Goal: Task Accomplishment & Management: Use online tool/utility

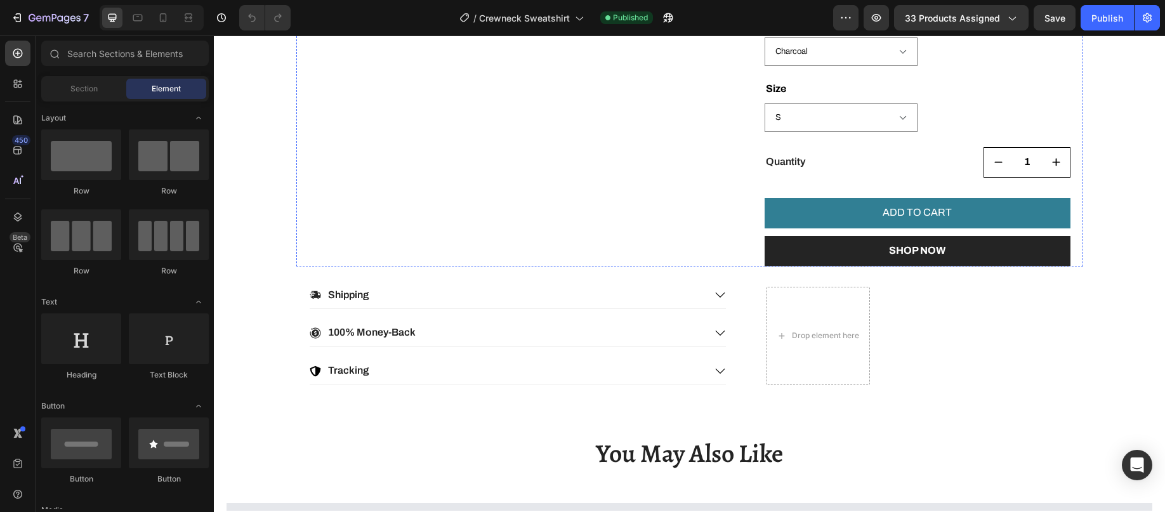
scroll to position [635, 0]
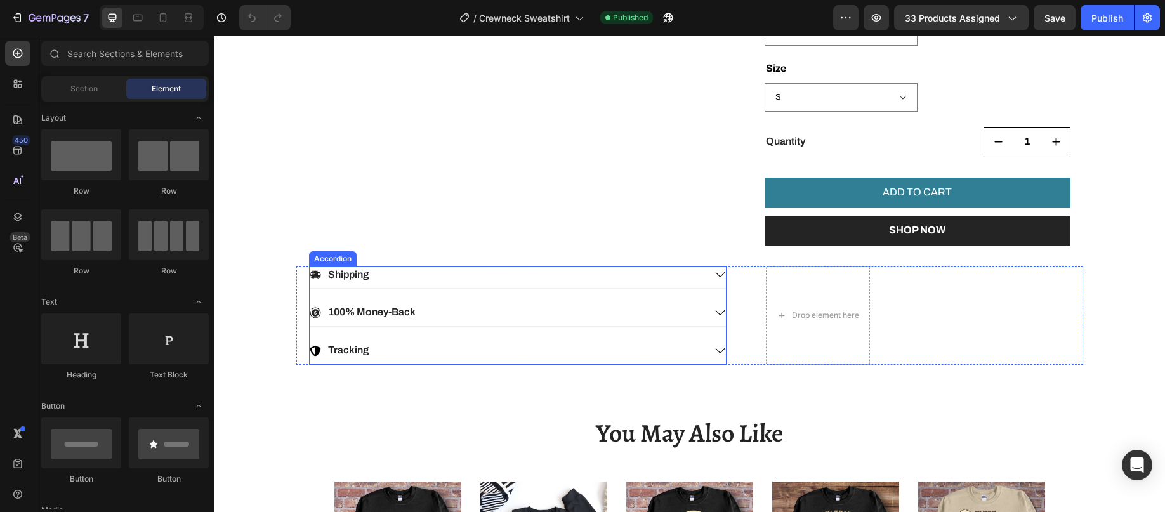
click at [485, 277] on div "Shipping" at bounding box center [507, 275] width 395 height 17
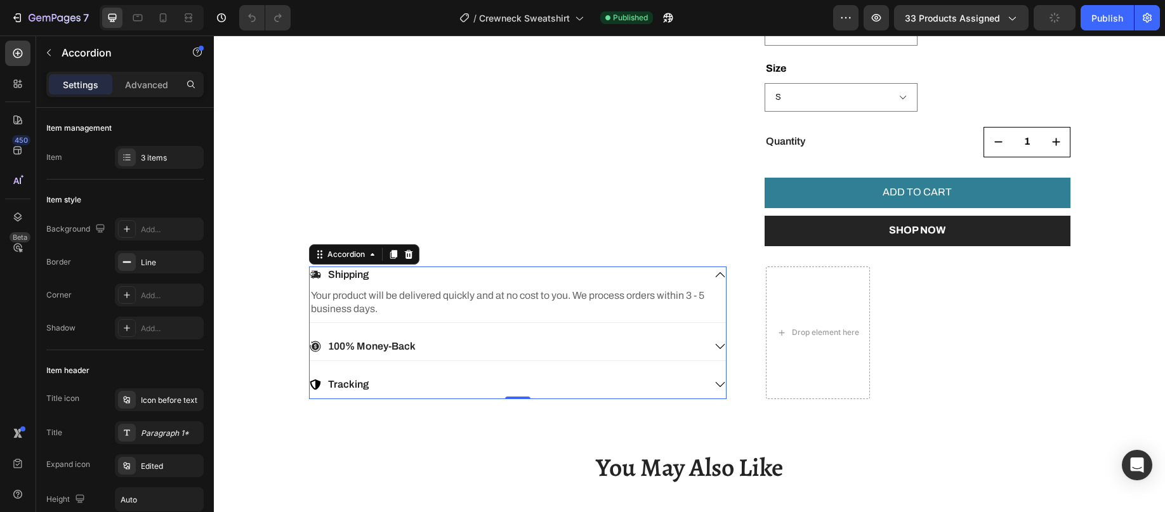
scroll to position [0, 0]
click at [128, 157] on icon at bounding box center [127, 157] width 10 height 10
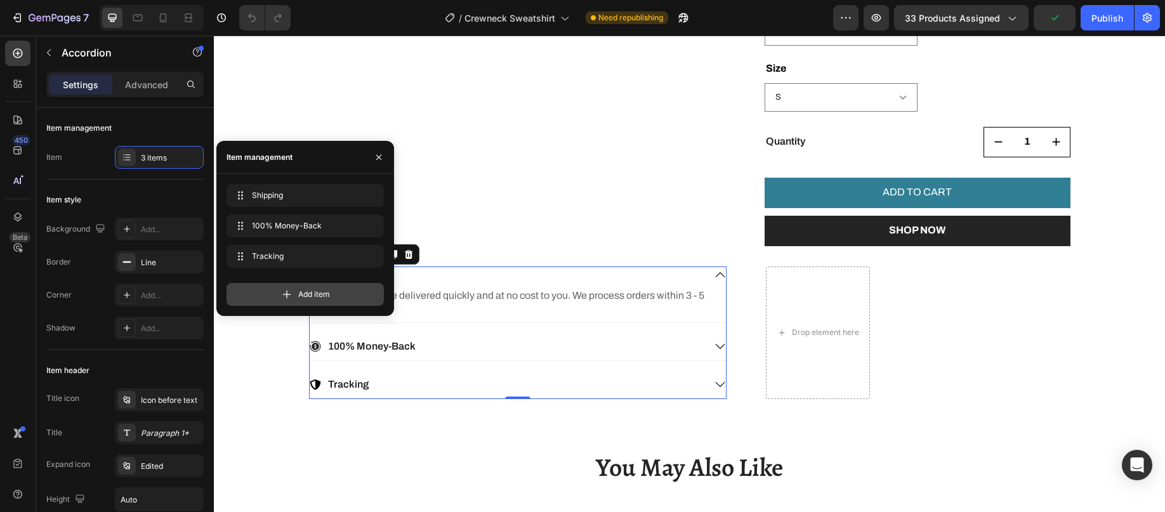
click at [273, 290] on div "Add item" at bounding box center [305, 294] width 157 height 23
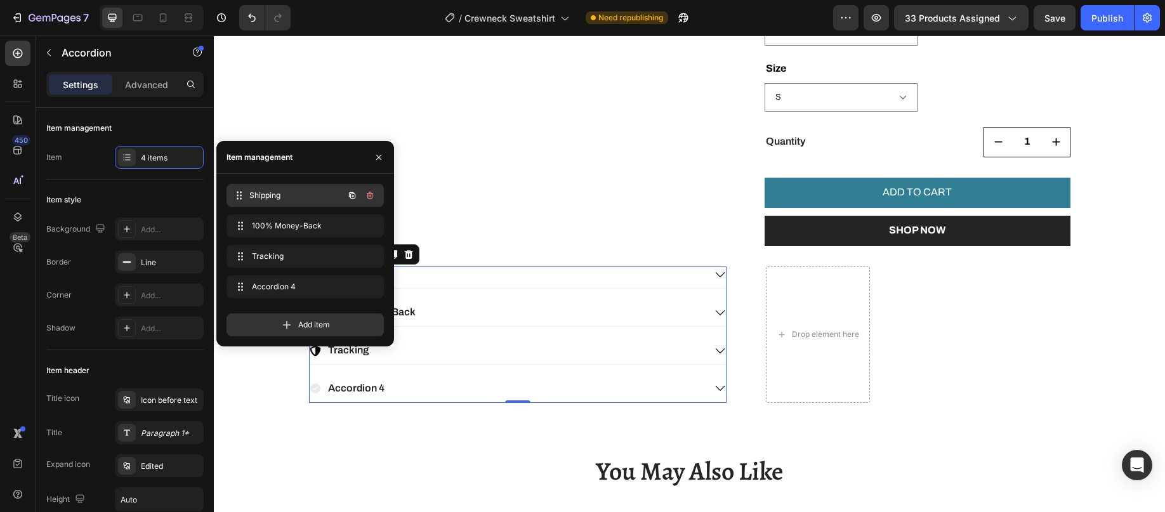
click at [277, 198] on span "Shipping" at bounding box center [296, 195] width 94 height 11
drag, startPoint x: 378, startPoint y: 157, endPoint x: 160, endPoint y: 135, distance: 218.8
click at [378, 157] on icon "button" at bounding box center [379, 157] width 10 height 10
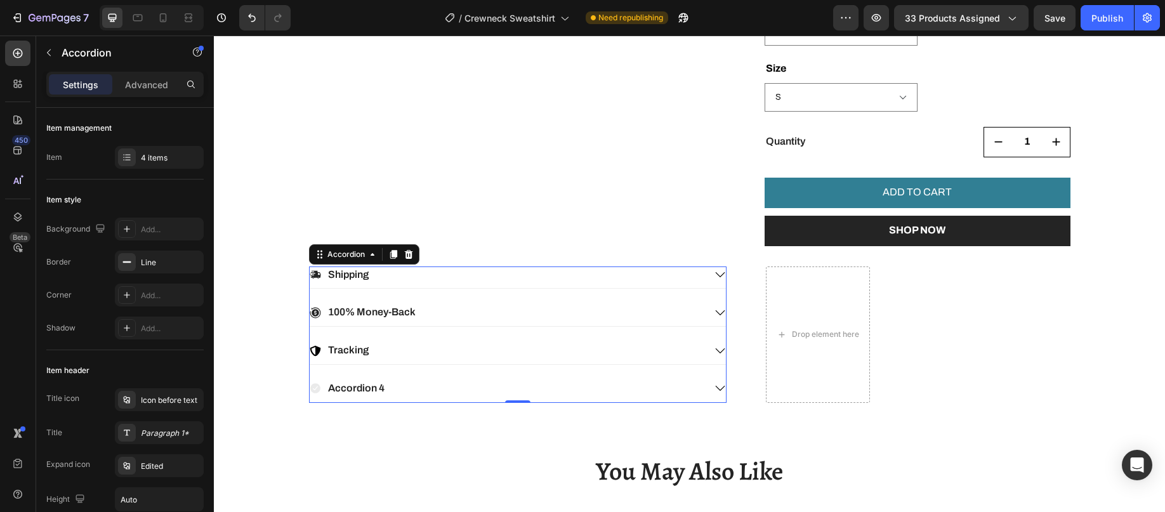
click at [348, 281] on p "Shipping" at bounding box center [348, 274] width 41 height 13
click at [381, 275] on div "Shipping" at bounding box center [507, 275] width 395 height 17
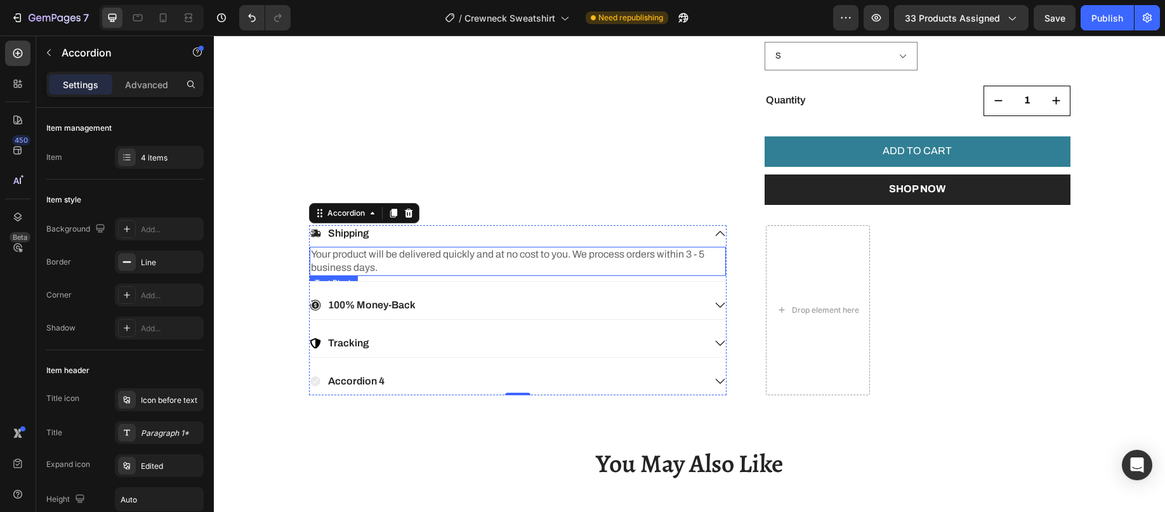
scroll to position [698, 0]
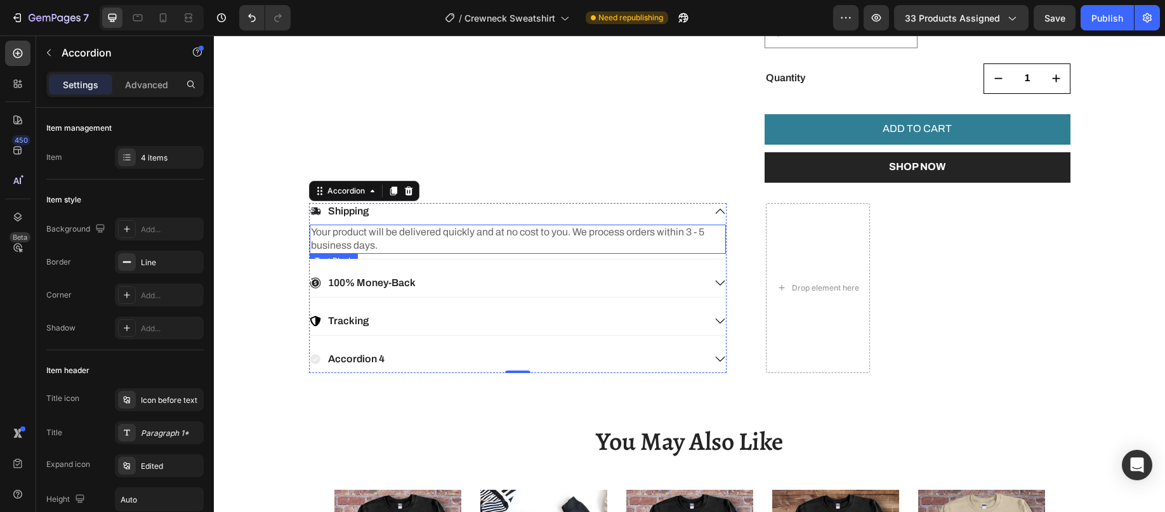
click at [444, 234] on p "Your product will be delivered quickly and at no cost to you. We process orders…" at bounding box center [518, 239] width 414 height 27
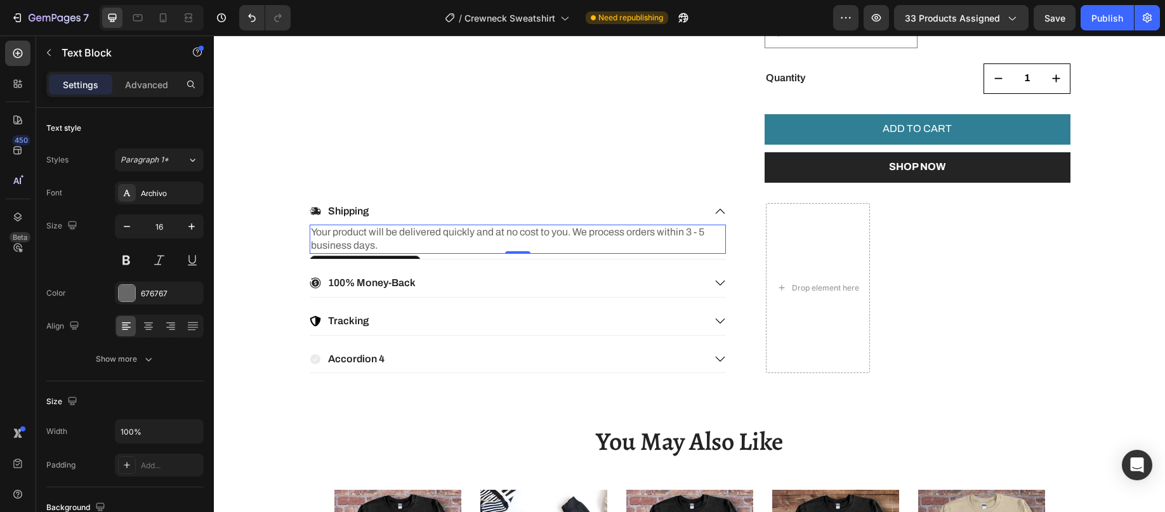
drag, startPoint x: 491, startPoint y: 239, endPoint x: 522, endPoint y: 238, distance: 31.1
click at [492, 237] on p "Your product will be delivered quickly and at no cost to you. We process orders…" at bounding box center [518, 239] width 414 height 27
click at [571, 234] on p "Your product will be delivered quickly and at no cost to you. We process orders…" at bounding box center [518, 239] width 414 height 27
click at [556, 232] on p "Your product will be delivered quickly and at no cost to you. We process orders…" at bounding box center [518, 239] width 414 height 27
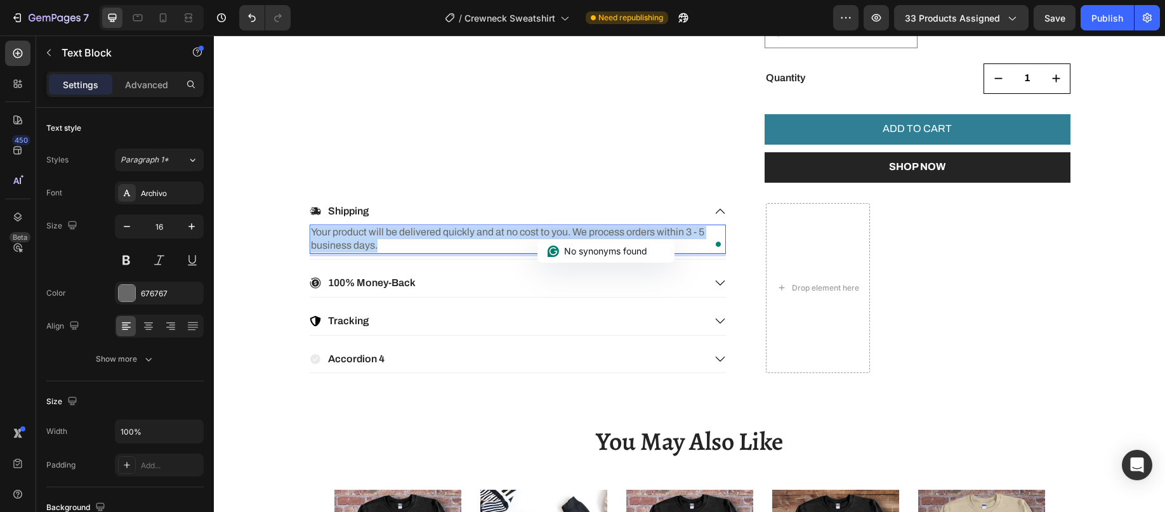
click at [556, 232] on p "Your product will be delivered quickly and at no cost to you. We process orders…" at bounding box center [518, 239] width 414 height 27
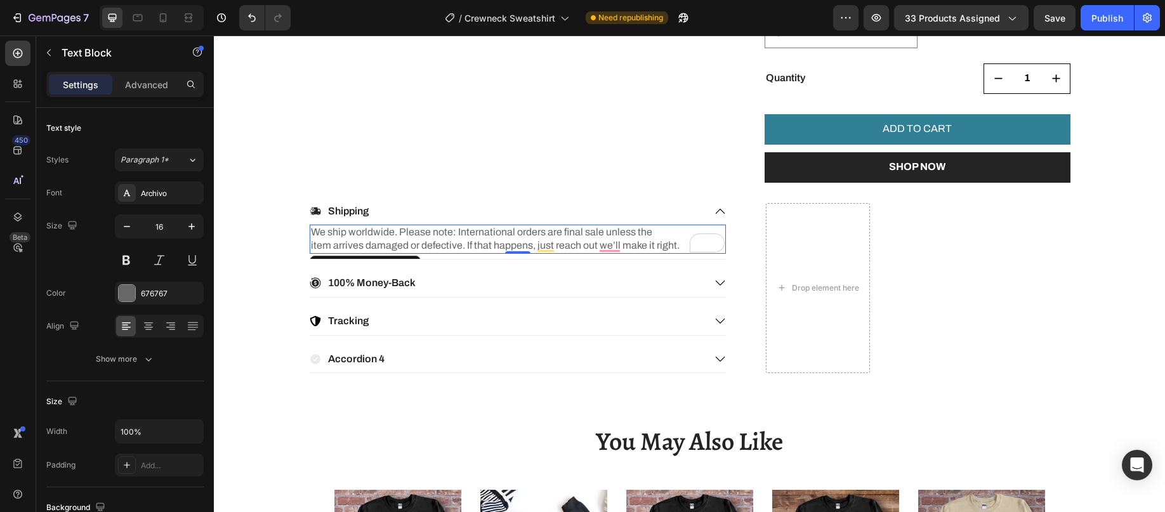
click at [652, 242] on p "We ship worldwide. Please note: International orders are final sale unless the …" at bounding box center [518, 239] width 414 height 27
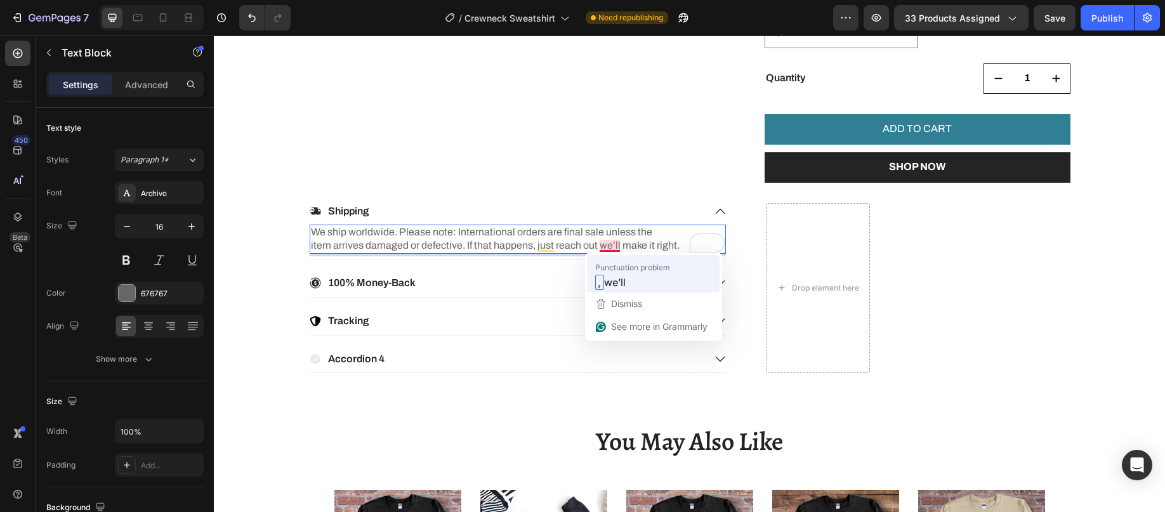
click at [618, 280] on span "we’ll" at bounding box center [615, 282] width 22 height 16
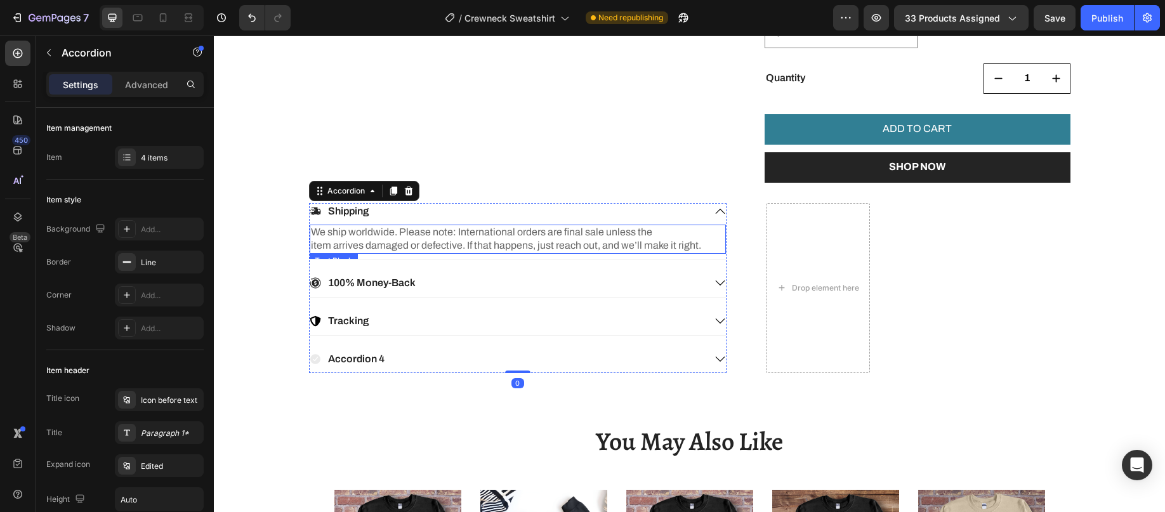
click at [678, 244] on p "We ship worldwide. Please note: International orders are final sale unless the …" at bounding box center [518, 239] width 414 height 27
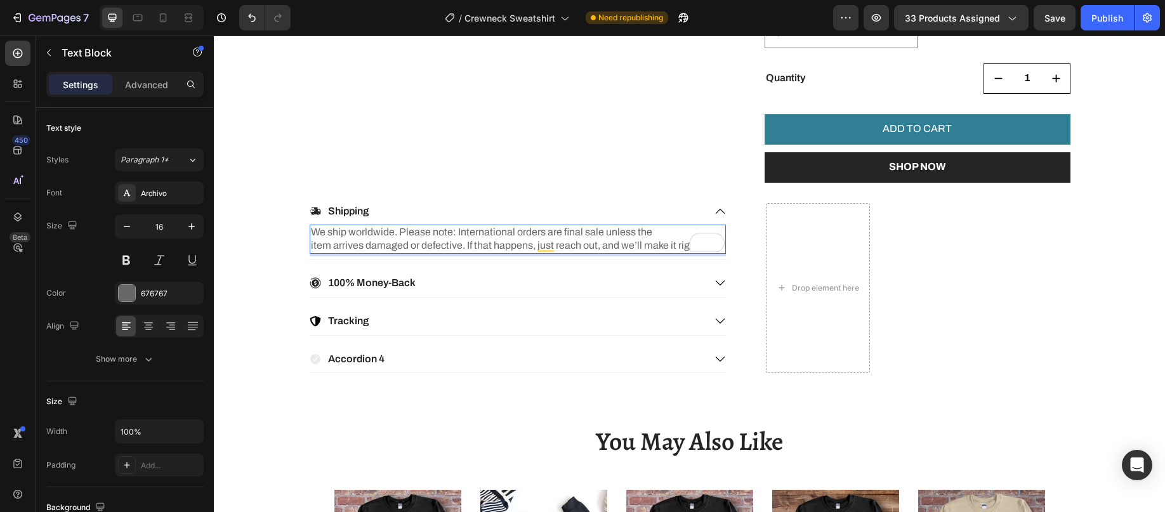
click at [666, 250] on p "We ship worldwide. Please note: International orders are final sale unless the …" at bounding box center [518, 239] width 414 height 27
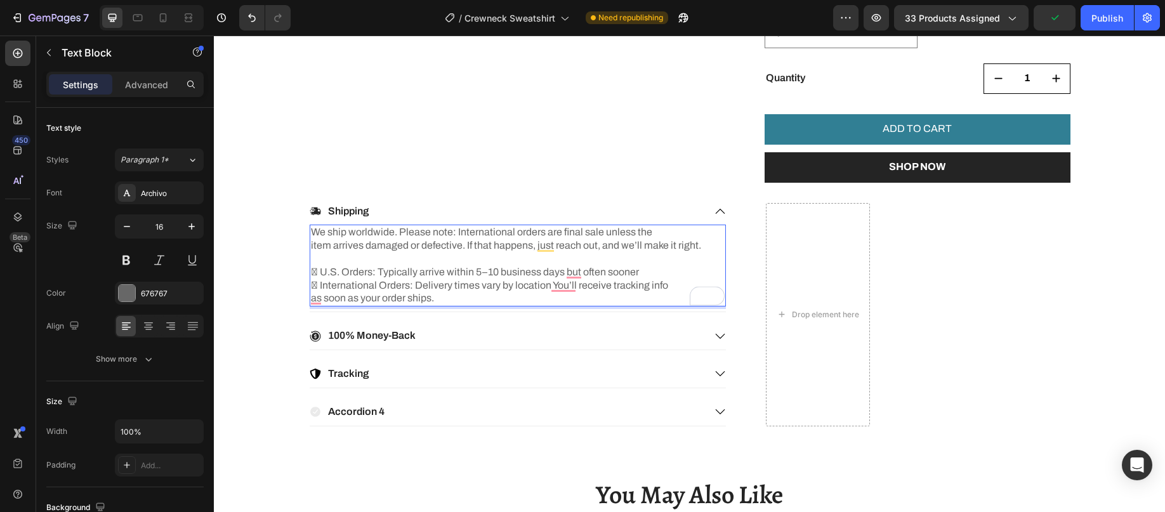
click at [313, 273] on p " U.S. Orders: Typically arrive within 5–10 business days but often sooner  In…" at bounding box center [518, 285] width 414 height 39
click at [317, 291] on p "U.S. Orders: Typically arrive within 5–10 business days but often sooner  Inte…" at bounding box center [518, 285] width 414 height 39
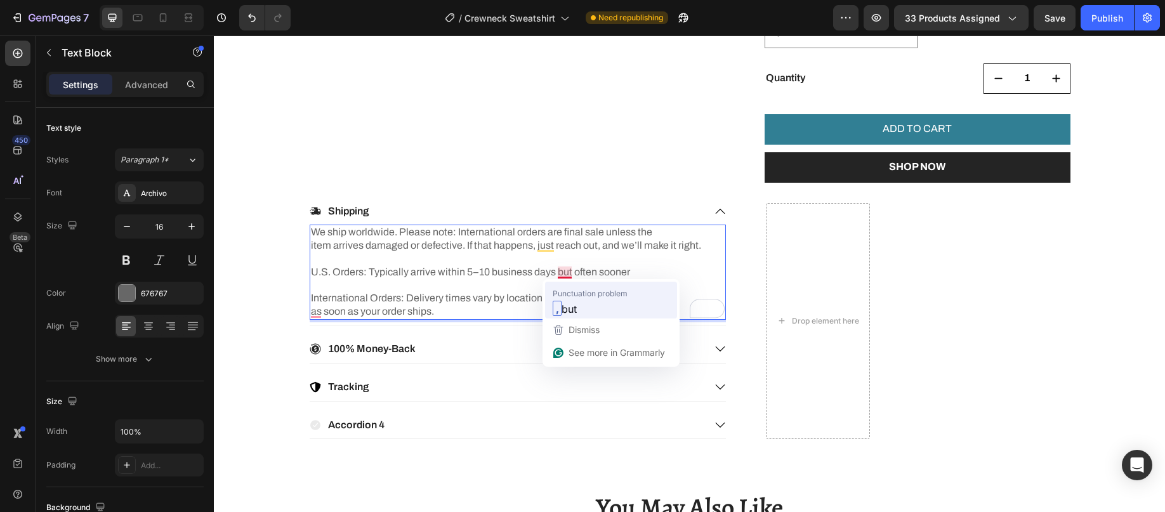
click at [574, 303] on span "but" at bounding box center [569, 309] width 15 height 16
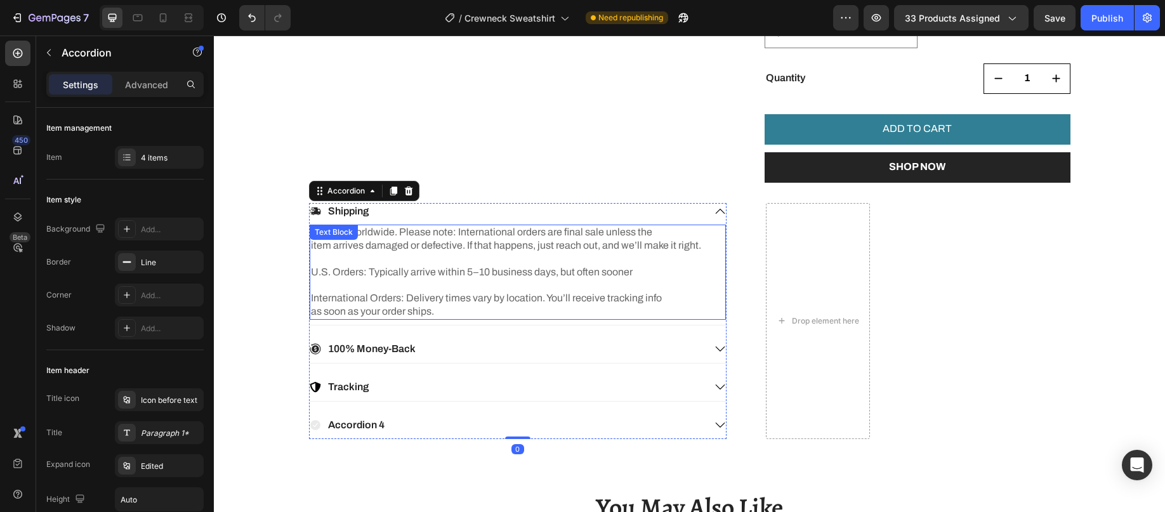
click at [555, 312] on p "International Orders: Delivery times vary by location. You’ll receive tracking …" at bounding box center [518, 305] width 414 height 27
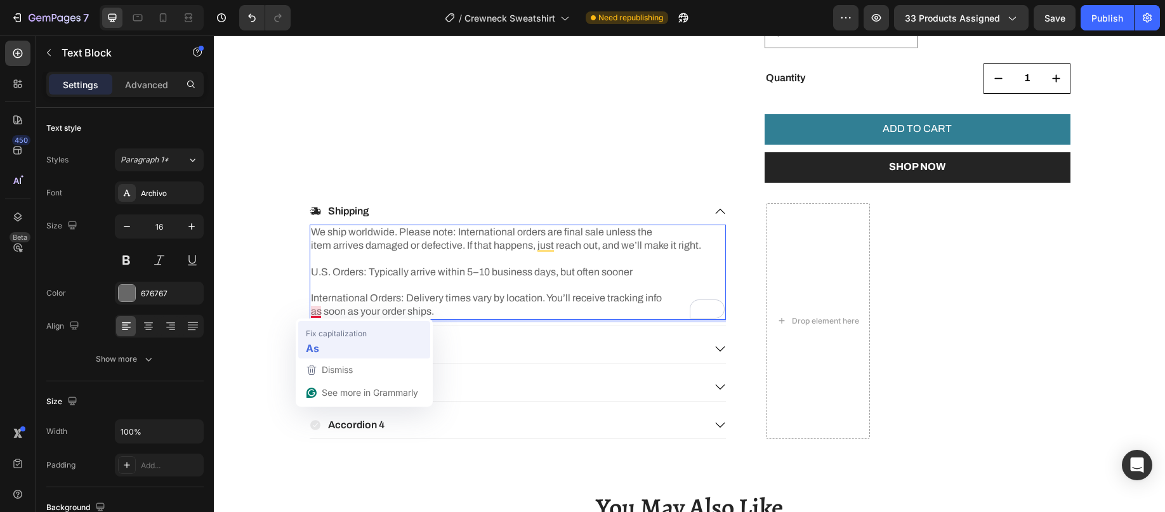
drag, startPoint x: 510, startPoint y: 286, endPoint x: 536, endPoint y: 381, distance: 98.2
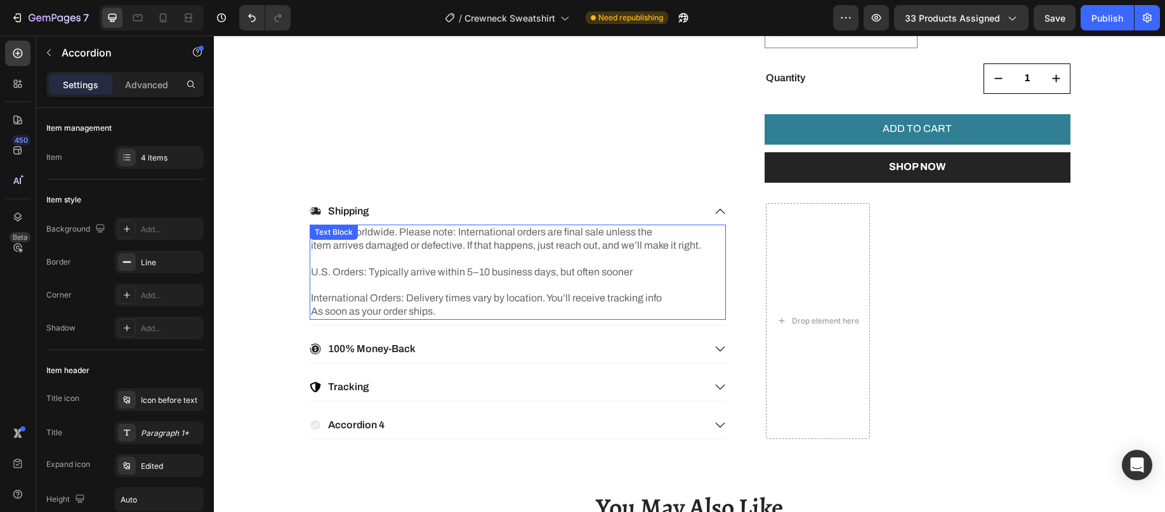
click at [311, 312] on p "International Orders: Delivery times vary by location. You’ll receive tracking …" at bounding box center [518, 305] width 414 height 27
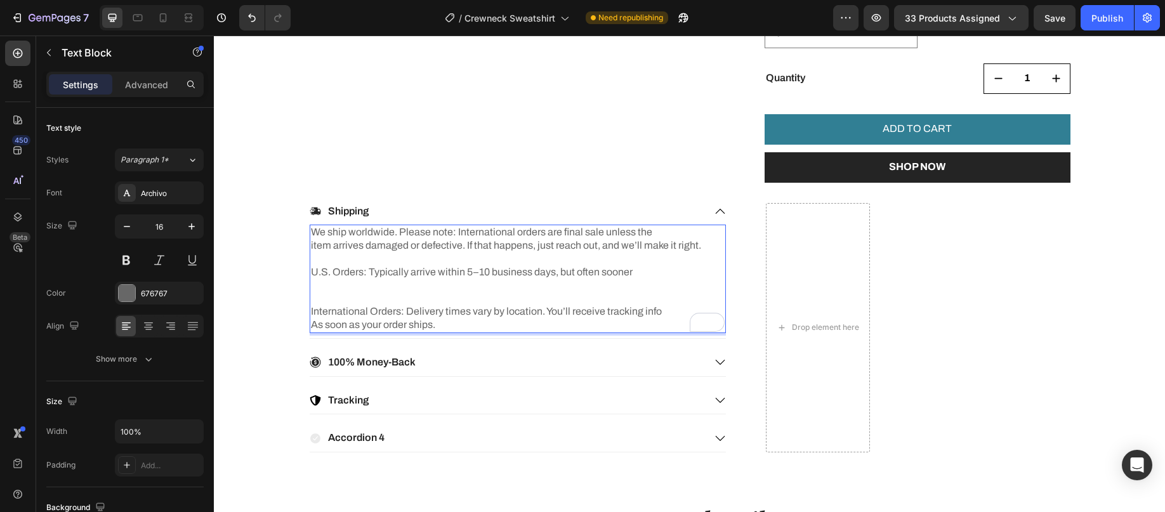
click at [314, 325] on p "International Orders: Delivery times vary by location. You’ll receive tracking …" at bounding box center [518, 318] width 414 height 27
click at [424, 322] on p "International Orders: Delivery times vary by location. You’ll receive tracking …" at bounding box center [518, 318] width 414 height 27
drag, startPoint x: 381, startPoint y: 302, endPoint x: 390, endPoint y: 295, distance: 10.8
click at [390, 296] on p "U.S. Orders: Typically arrive within 5–10 business days, but often sooner" at bounding box center [518, 285] width 414 height 39
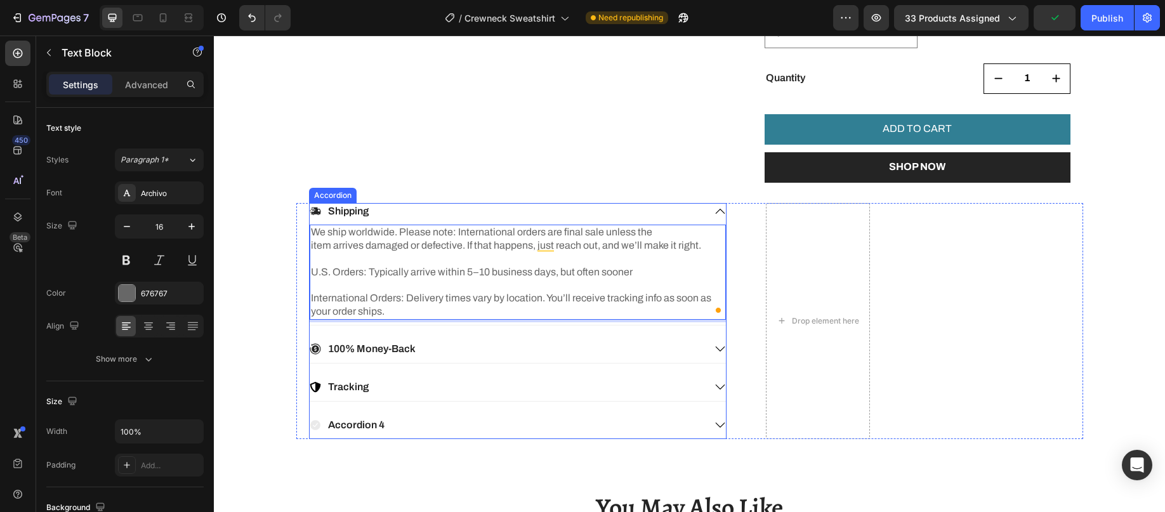
click at [465, 349] on div "100% Money-Back" at bounding box center [507, 349] width 395 height 17
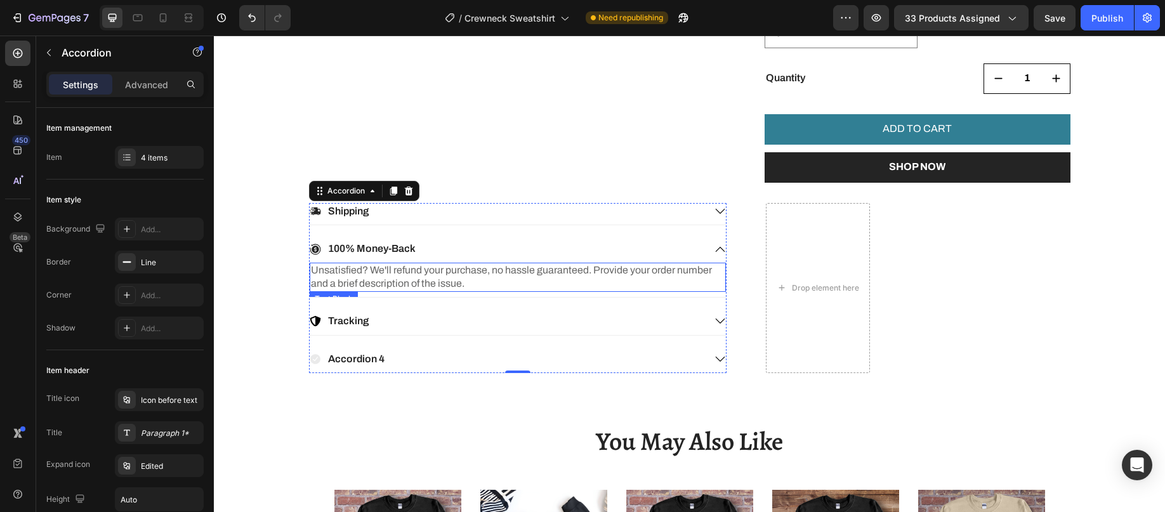
click at [390, 271] on p "Unsatisfied? We'll refund your purchase, no hassle guaranteed. Provide your ord…" at bounding box center [518, 277] width 414 height 27
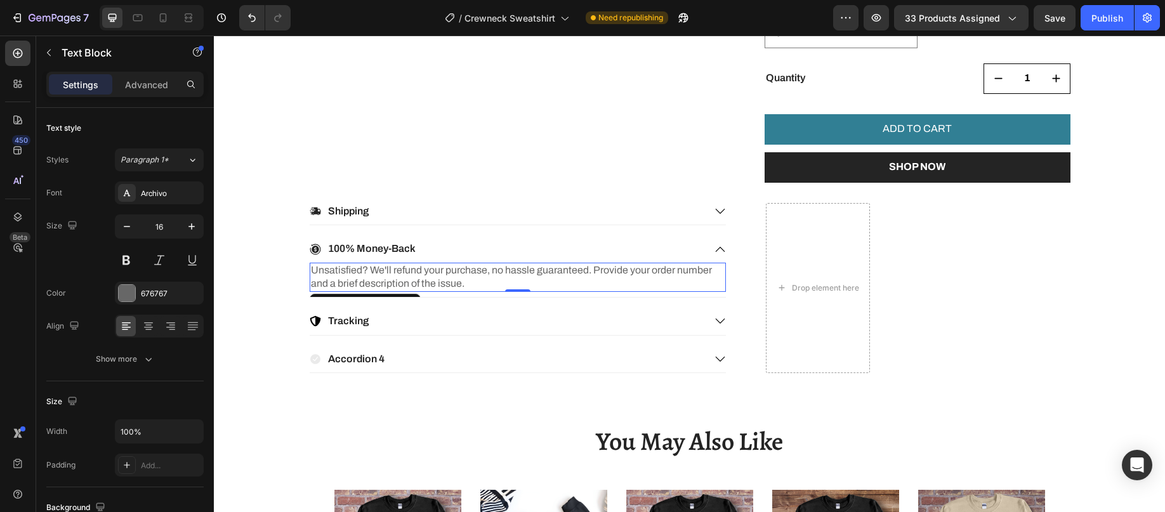
click at [388, 273] on p "Unsatisfied? We'll refund your purchase, no hassle guaranteed. Provide your ord…" at bounding box center [518, 277] width 414 height 27
click at [511, 273] on p "Unsatisfied? We'll replace or refund your purchase, no hassle guaranteed. Provi…" at bounding box center [518, 277] width 414 height 27
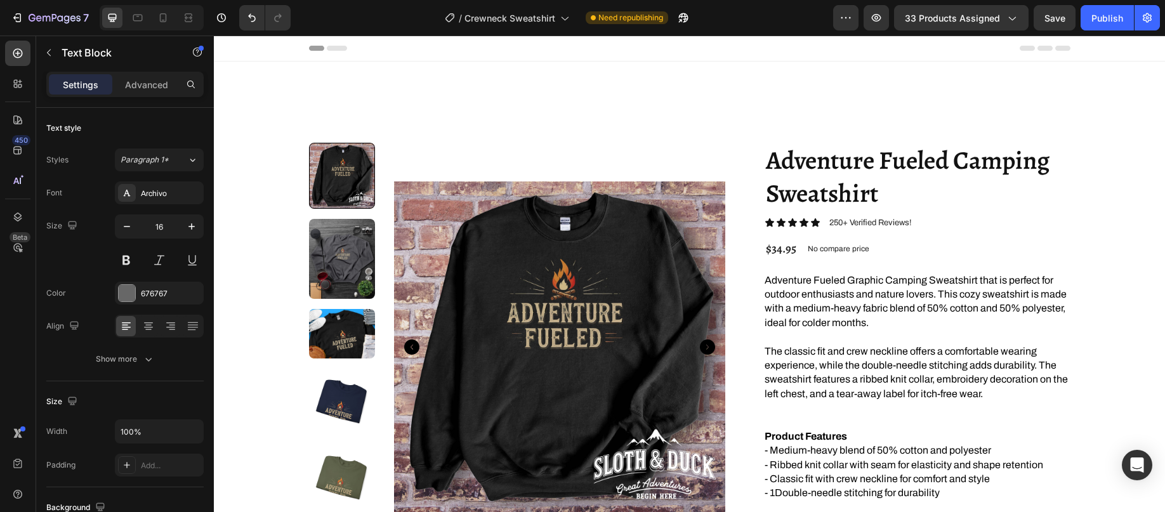
scroll to position [698, 0]
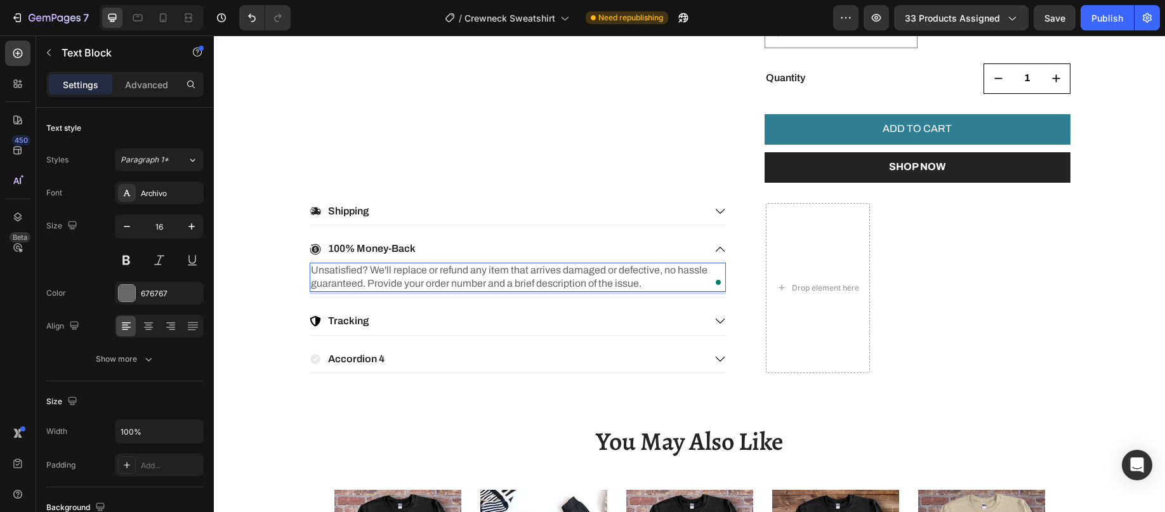
click at [357, 284] on p "Unsatisfied? We'll replace or refund any item that arrives damaged or defective…" at bounding box center [518, 277] width 414 height 27
click at [371, 287] on p "Unsatisfied? We'll replace or refund any item that arrives damaged or defective…" at bounding box center [518, 277] width 414 height 27
click at [369, 287] on p "Unsatisfied? We'll replace or refund any item that arrives damaged or defective…" at bounding box center [518, 277] width 414 height 27
click at [688, 285] on p "Unsatisfied? We'll replace or refund any item that arrives damaged or defective…" at bounding box center [518, 277] width 414 height 27
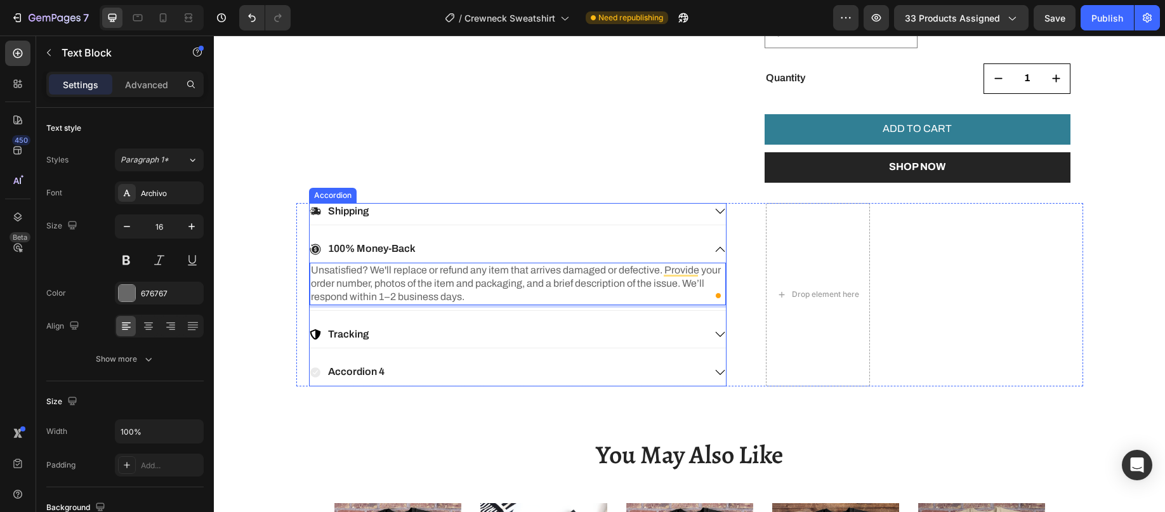
click at [460, 247] on div "100% Money-Back" at bounding box center [507, 248] width 395 height 17
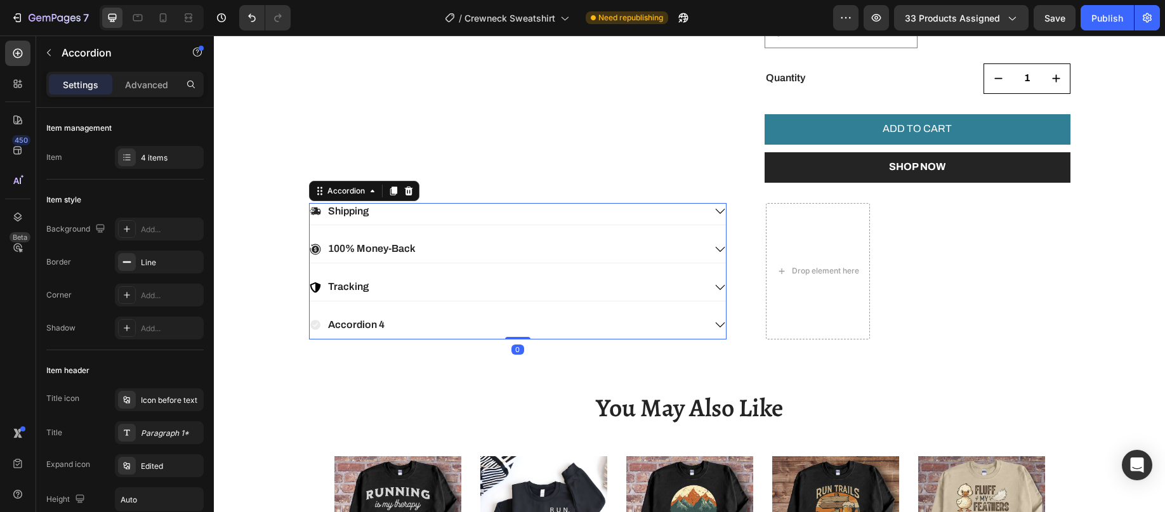
click at [460, 247] on div "100% Money-Back" at bounding box center [507, 248] width 395 height 17
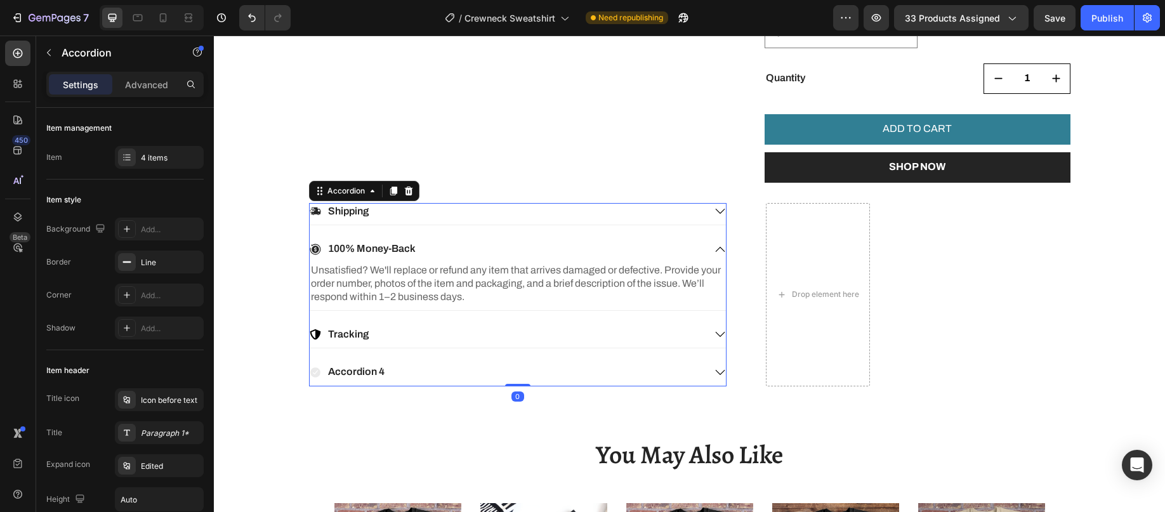
click at [453, 210] on div "Shipping" at bounding box center [507, 211] width 395 height 17
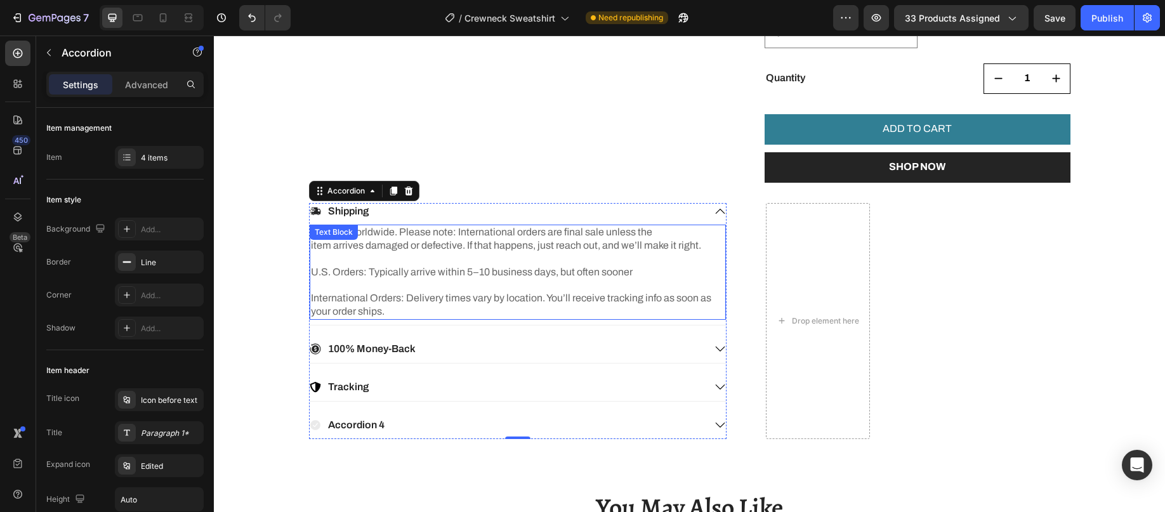
click at [451, 249] on p "We ship worldwide. Please note: International orders are final sale unless the …" at bounding box center [518, 239] width 414 height 27
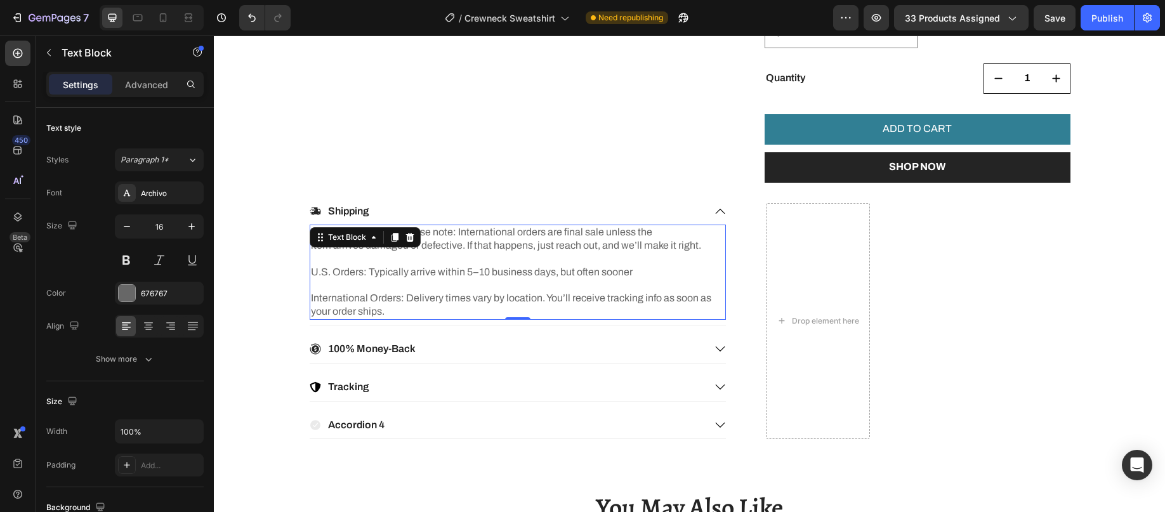
click at [408, 308] on p "International Orders: Delivery times vary by location. You’ll receive tracking …" at bounding box center [518, 305] width 414 height 27
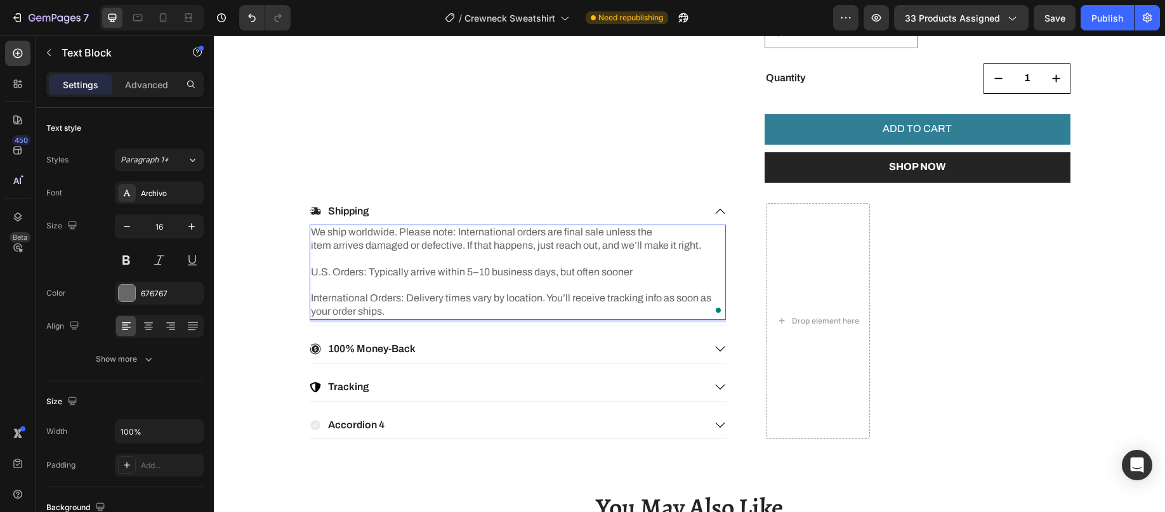
click at [390, 312] on p "International Orders: Delivery times vary by location. You’ll receive tracking …" at bounding box center [518, 305] width 414 height 27
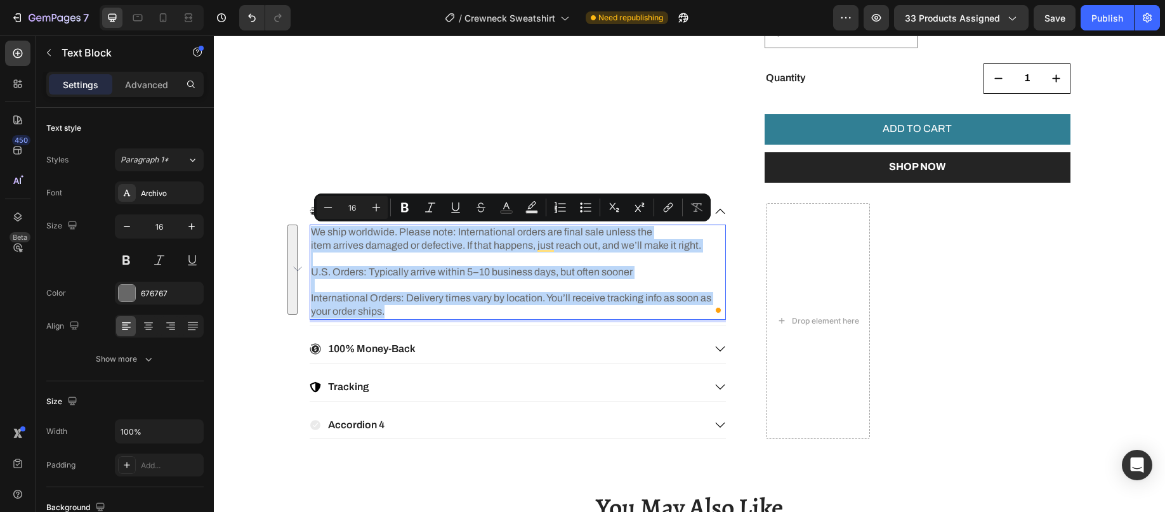
drag, startPoint x: 389, startPoint y: 310, endPoint x: 310, endPoint y: 234, distance: 110.4
click at [310, 234] on div "We ship worldwide. Please note: International orders are final sale unless the …" at bounding box center [518, 272] width 416 height 95
copy div "We ship worldwide. Please note: International orders are final sale unless the …"
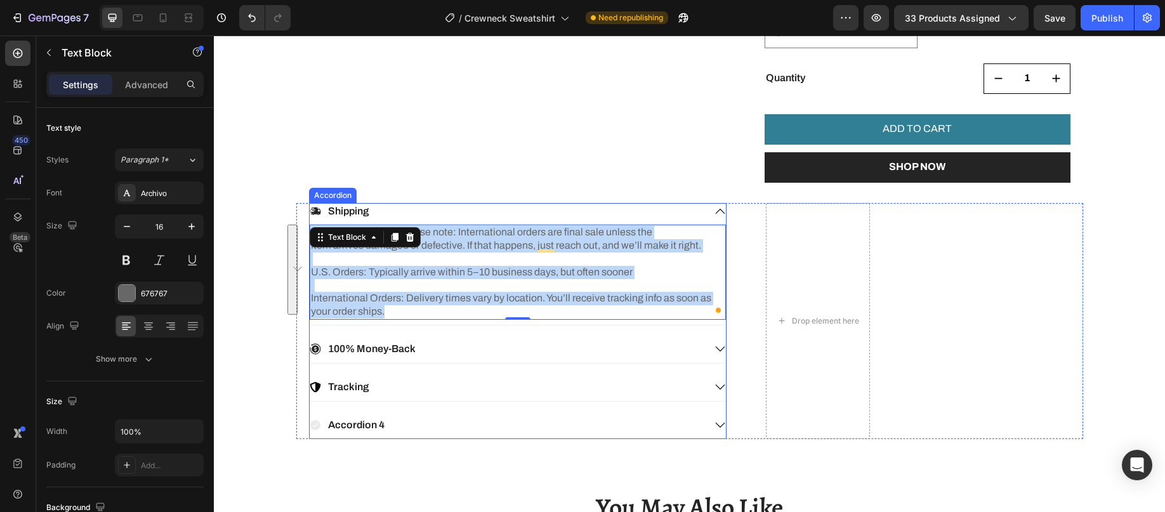
click at [450, 350] on div "100% Money-Back" at bounding box center [507, 349] width 395 height 17
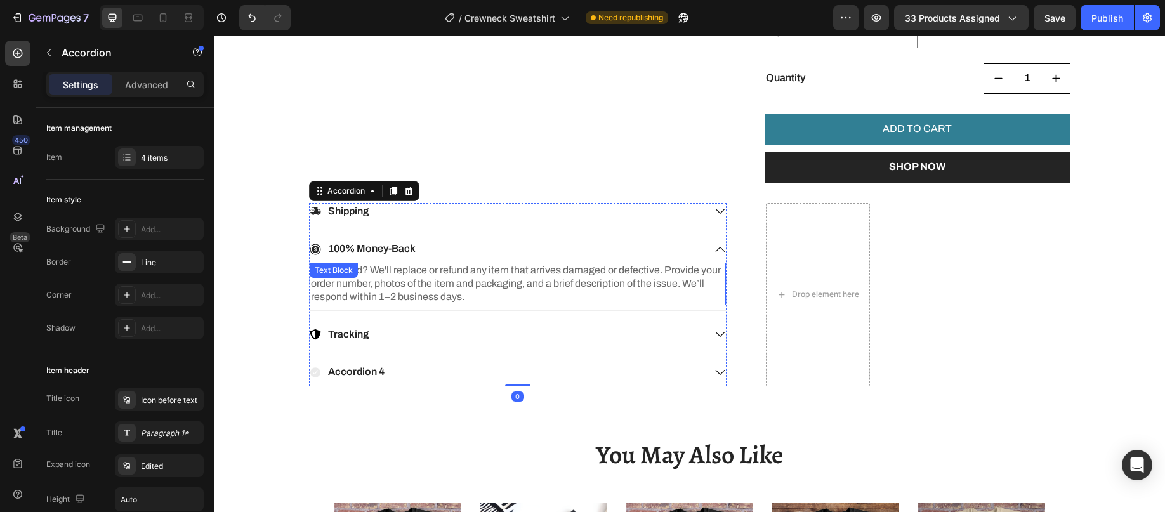
click at [444, 289] on p "Unsatisfied? We'll replace or refund any item that arrives damaged or defective…" at bounding box center [518, 283] width 414 height 39
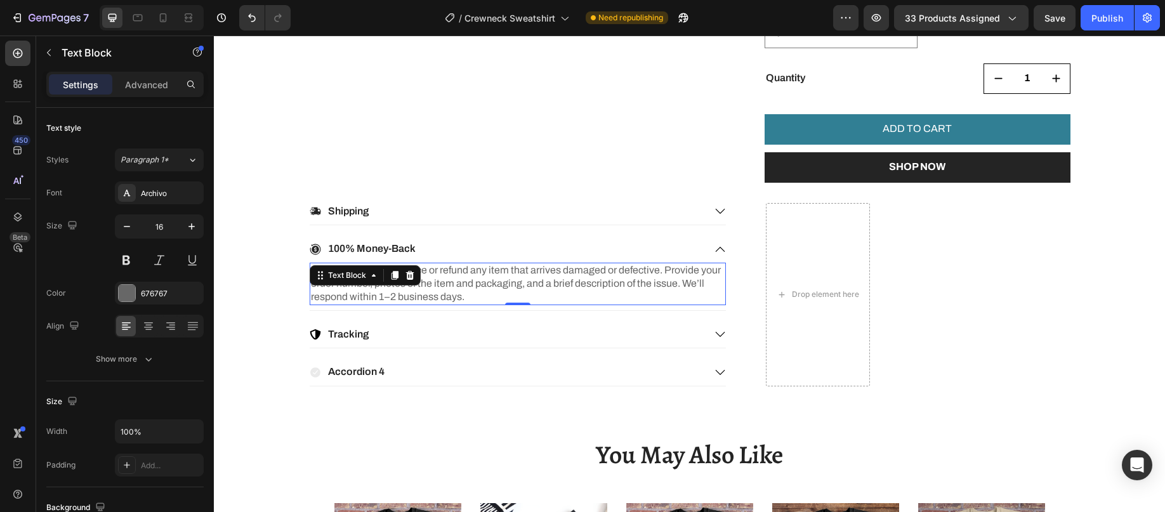
click at [444, 286] on p "Unsatisfied? We'll replace or refund any item that arrives damaged or defective…" at bounding box center [518, 283] width 414 height 39
click at [444, 285] on p "Unsatisfied? We'll replace or refund any item that arrives damaged or defective…" at bounding box center [518, 283] width 414 height 39
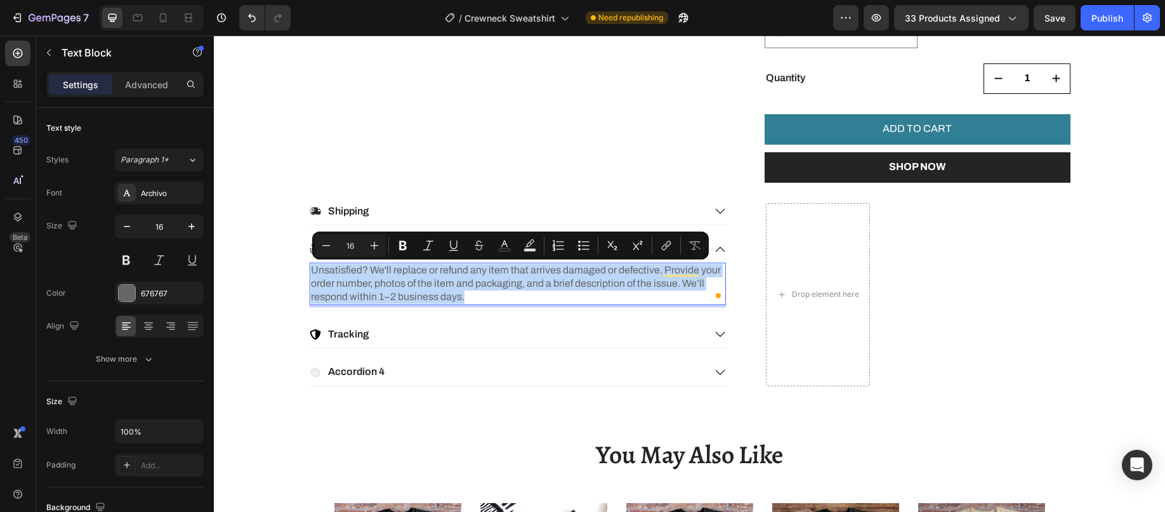
copy p "Unsatisfied? We'll replace or refund any item that arrives damaged or defective…"
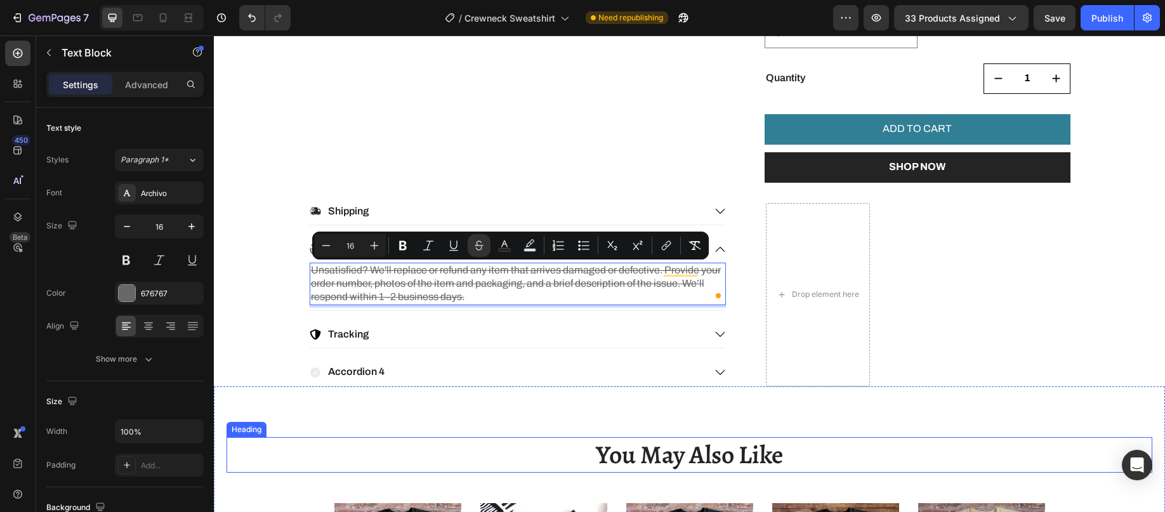
drag, startPoint x: 289, startPoint y: 439, endPoint x: 338, endPoint y: 398, distance: 63.9
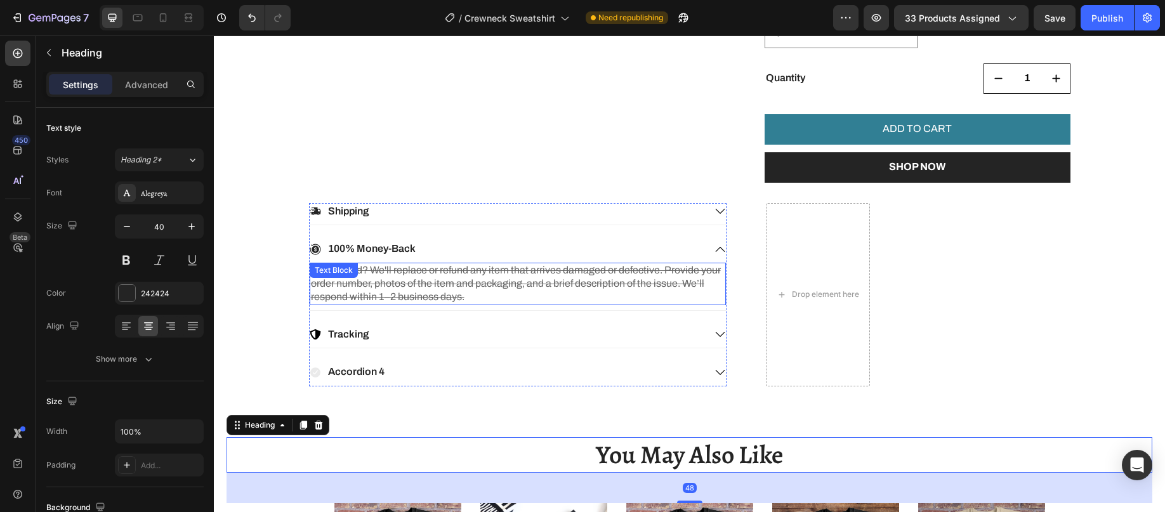
click at [397, 284] on s "Unsatisfied? We'll replace or refund any item that arrives damaged or defective…" at bounding box center [516, 283] width 410 height 37
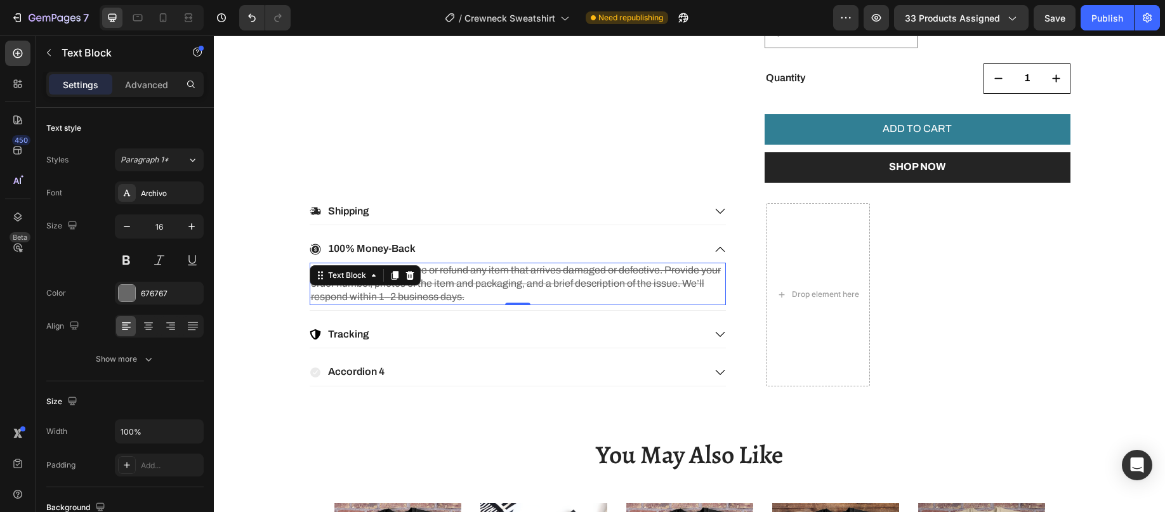
click at [470, 292] on p "Unsatisfied? We'll replace or refund any item that arrives damaged or defective…" at bounding box center [518, 283] width 414 height 39
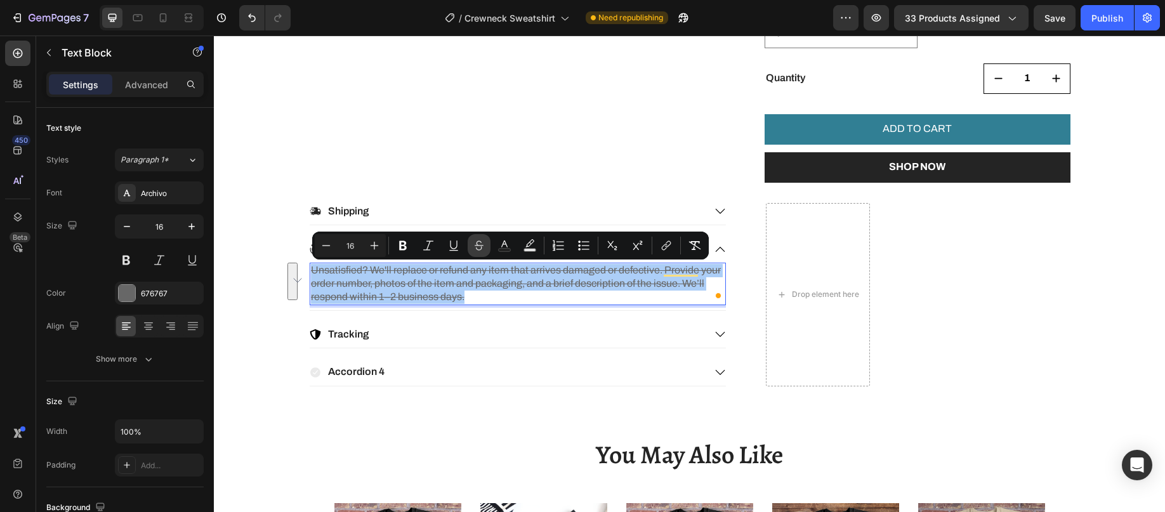
click at [478, 242] on icon "Editor contextual toolbar" at bounding box center [479, 245] width 13 height 13
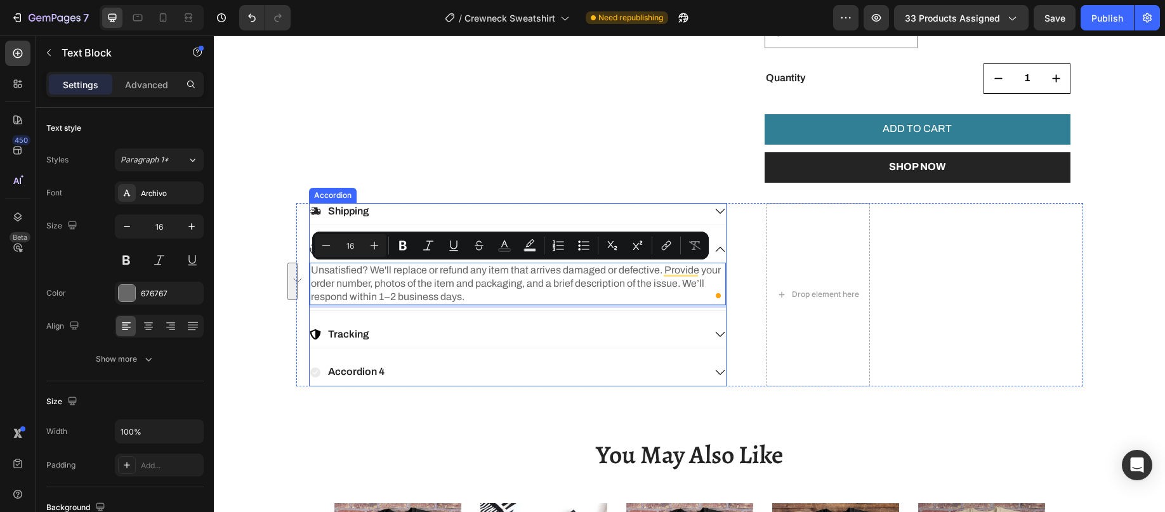
click at [392, 367] on div "Accordion 4" at bounding box center [507, 372] width 395 height 17
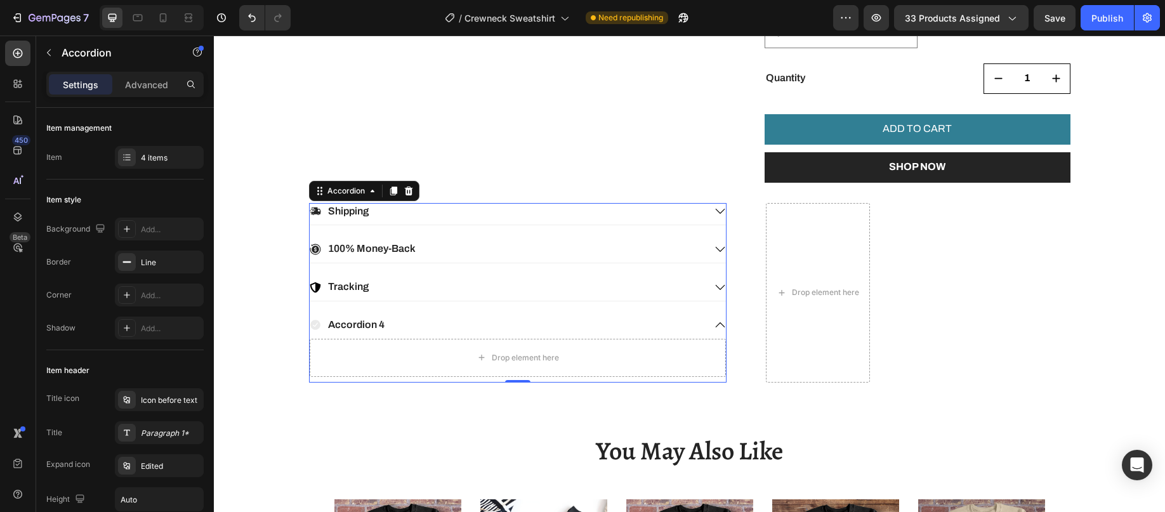
click at [452, 245] on div "100% Money-Back" at bounding box center [507, 248] width 395 height 17
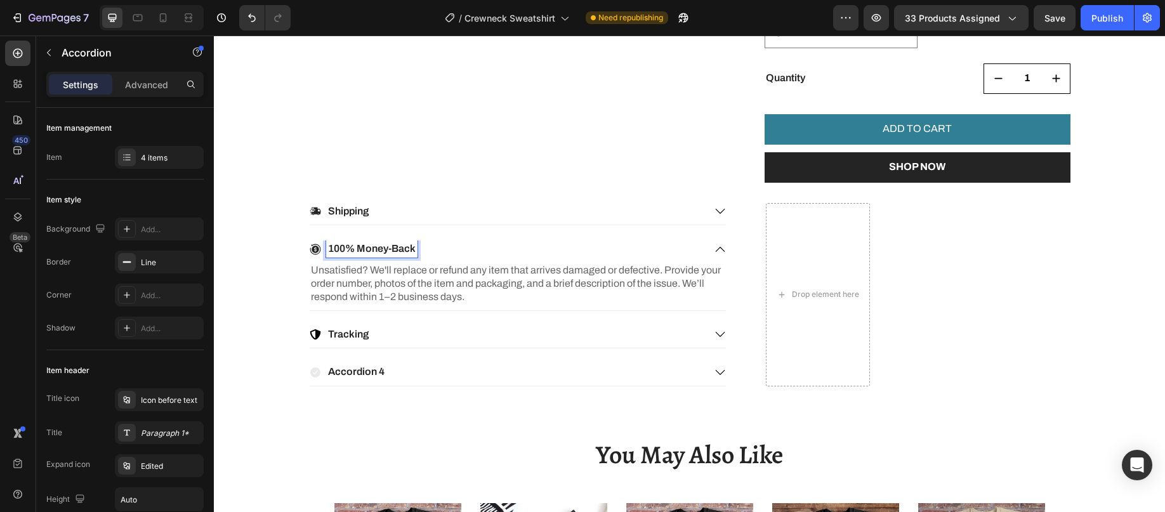
click at [385, 248] on p "100% Money-Back" at bounding box center [372, 248] width 88 height 13
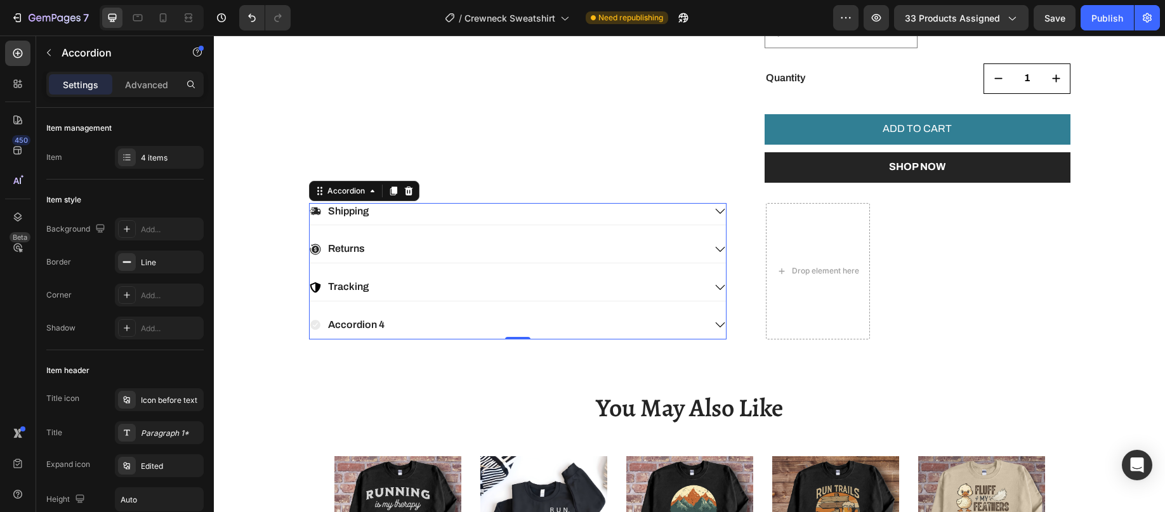
drag, startPoint x: 394, startPoint y: 249, endPoint x: 401, endPoint y: 248, distance: 7.1
click at [396, 249] on div "Returns" at bounding box center [507, 248] width 395 height 17
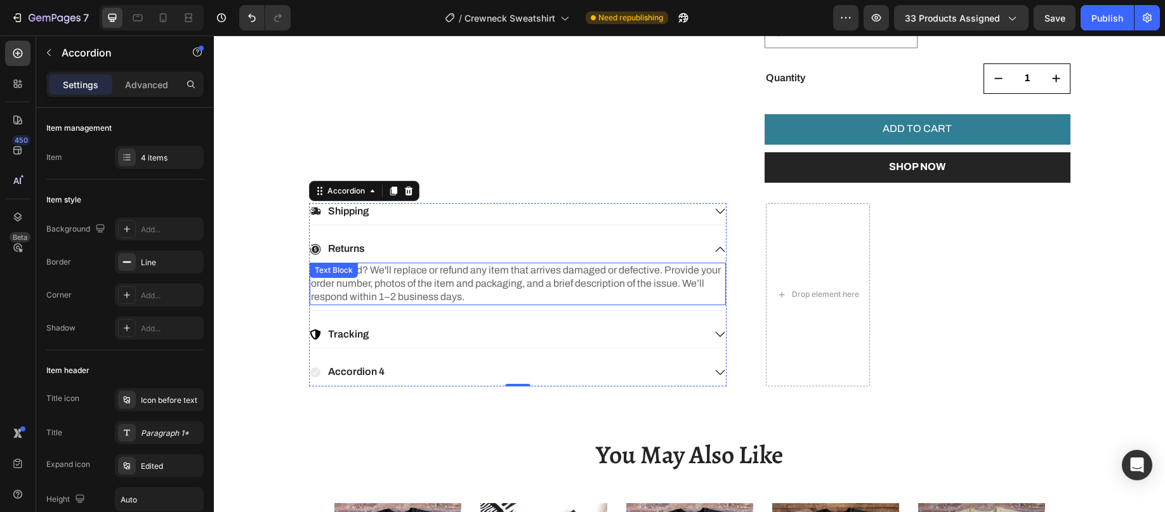
click at [397, 283] on p "Unsatisfied? We'll replace or refund any item that arrives damaged or defective…" at bounding box center [518, 283] width 414 height 39
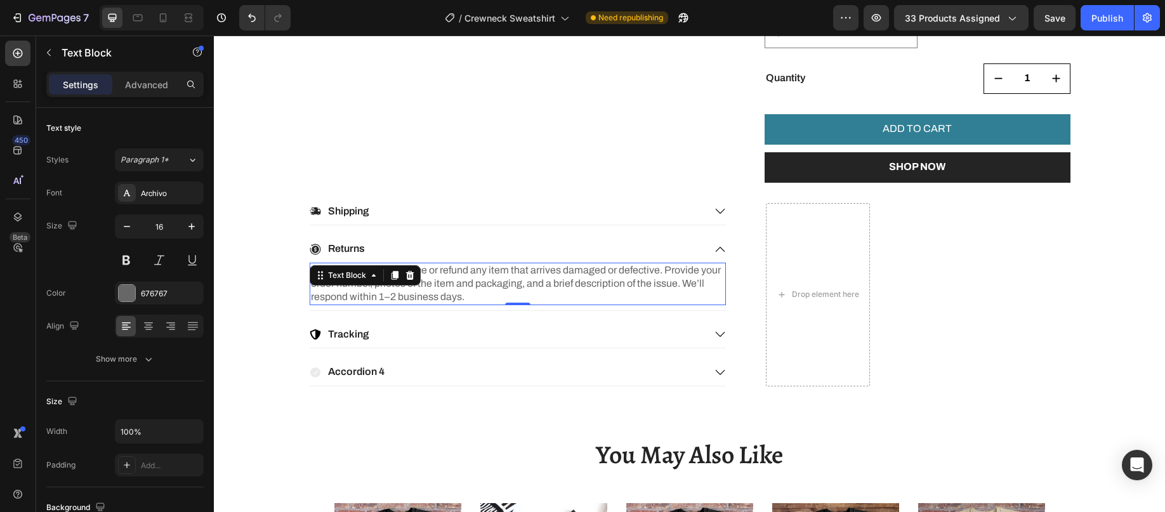
click at [440, 280] on p "Unsatisfied? We'll replace or refund any item that arrives damaged or defective…" at bounding box center [518, 283] width 414 height 39
click at [365, 272] on p "Unsatisfied? We'll replace or refund any item that arrives damaged or defective…" at bounding box center [518, 283] width 414 height 39
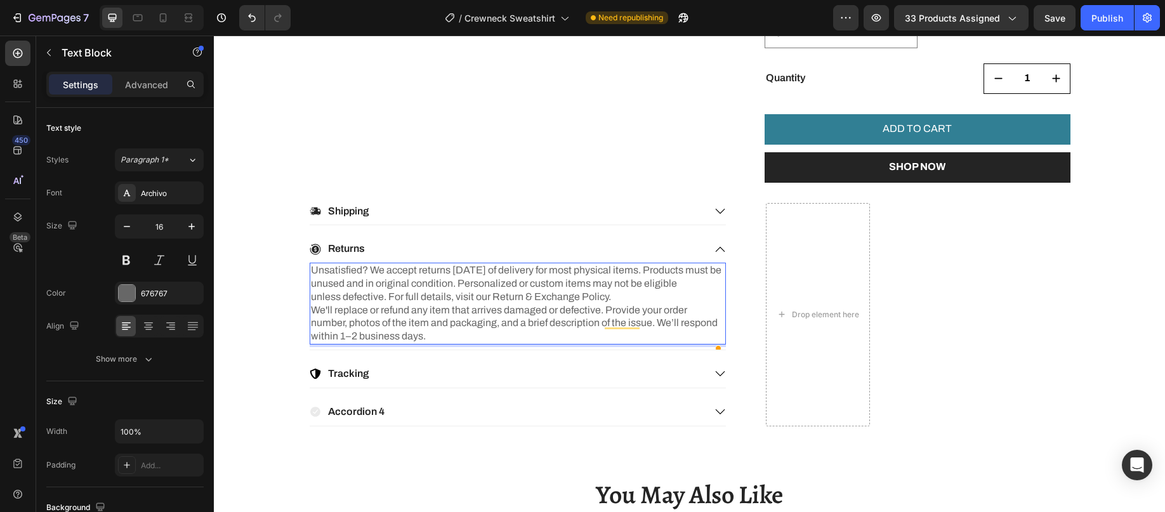
click at [432, 281] on p "Unsatisfied? We accept returns within 14 days of delivery for most physical ite…" at bounding box center [518, 283] width 414 height 39
click at [619, 295] on p "Unsatisfied? We accept returns within 14 days of delivery for most physical ite…" at bounding box center [518, 283] width 414 height 39
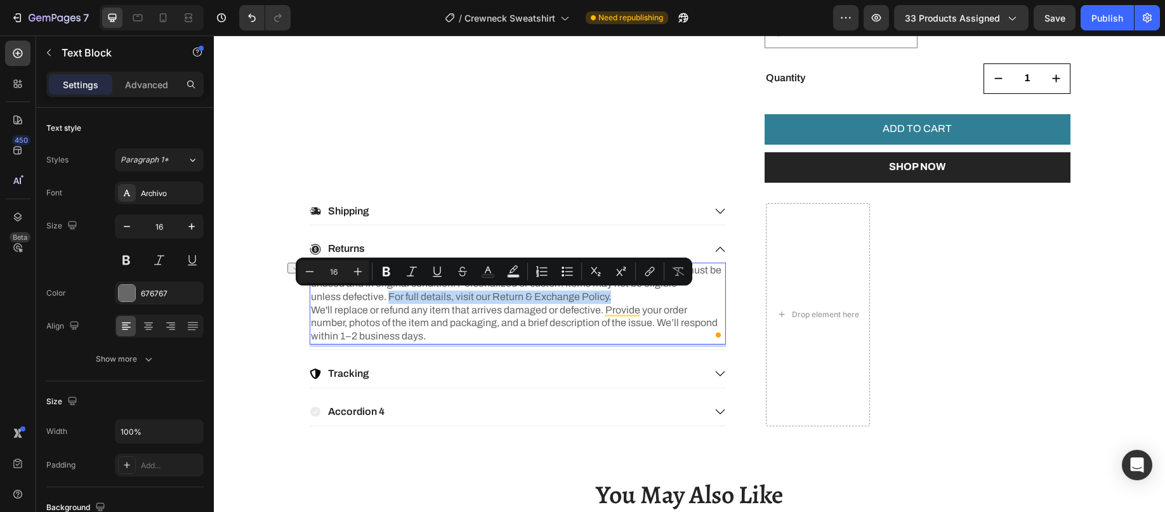
drag, startPoint x: 386, startPoint y: 298, endPoint x: 612, endPoint y: 300, distance: 225.9
click at [612, 300] on p "Unsatisfied? We accept returns within 14 days of delivery for most physical ite…" at bounding box center [518, 283] width 414 height 39
copy p "For full details, visit our Return & Exchange Policy."
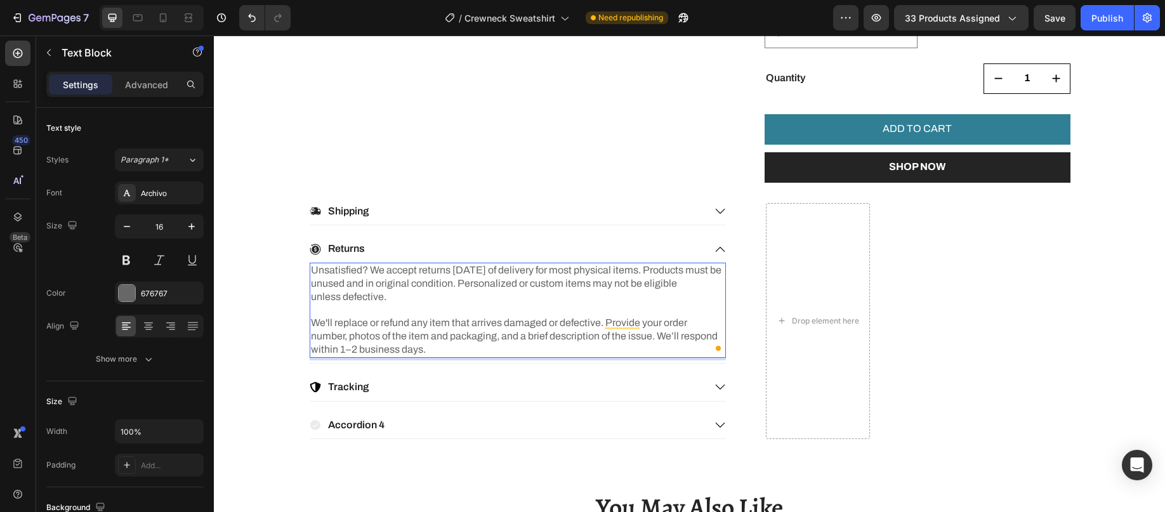
click at [502, 353] on p "We'll replace or refund any item that arrives damaged or defective. Provide you…" at bounding box center [518, 336] width 414 height 39
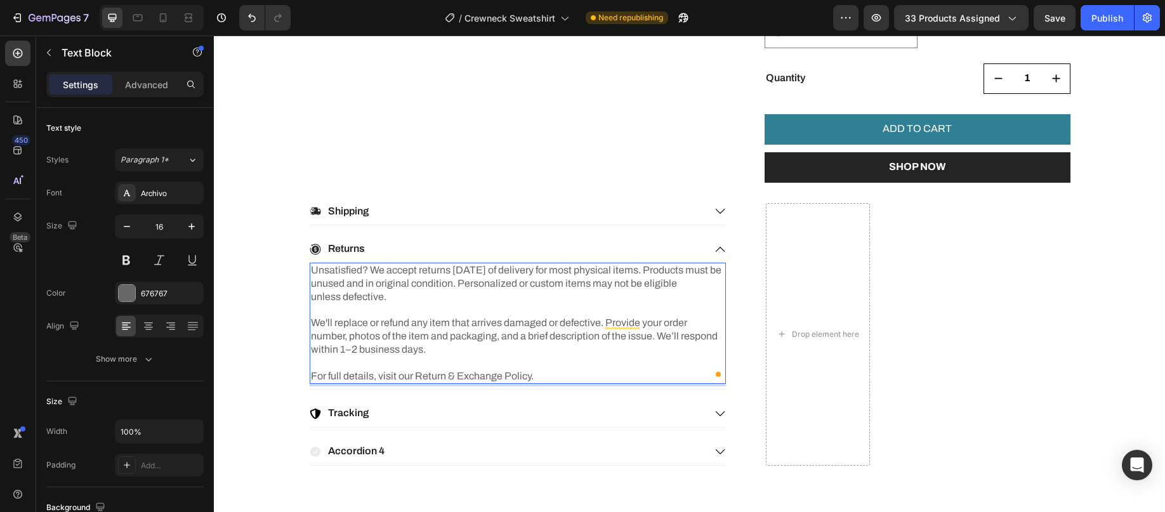
click at [552, 371] on p "For full details, visit our Return & Exchange Policy." at bounding box center [518, 376] width 414 height 13
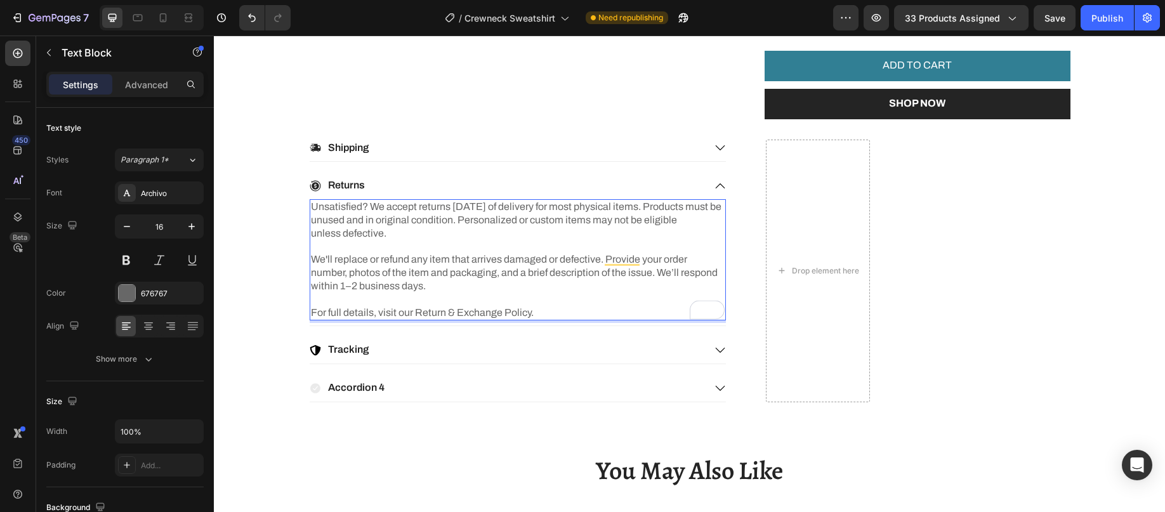
click at [539, 306] on p "For full details, visit our Return & Exchange Policy." at bounding box center [518, 312] width 414 height 13
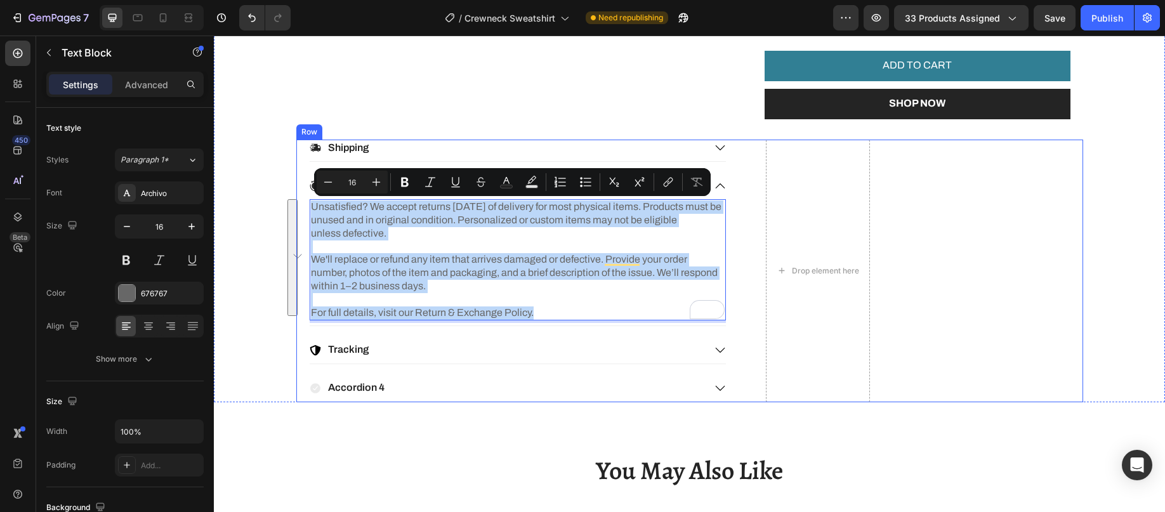
drag, startPoint x: 538, startPoint y: 311, endPoint x: 303, endPoint y: 206, distance: 257.1
click at [303, 206] on div "Shipping Returns Unsatisfied? We accept returns within 14 days of delivery for …" at bounding box center [689, 271] width 787 height 263
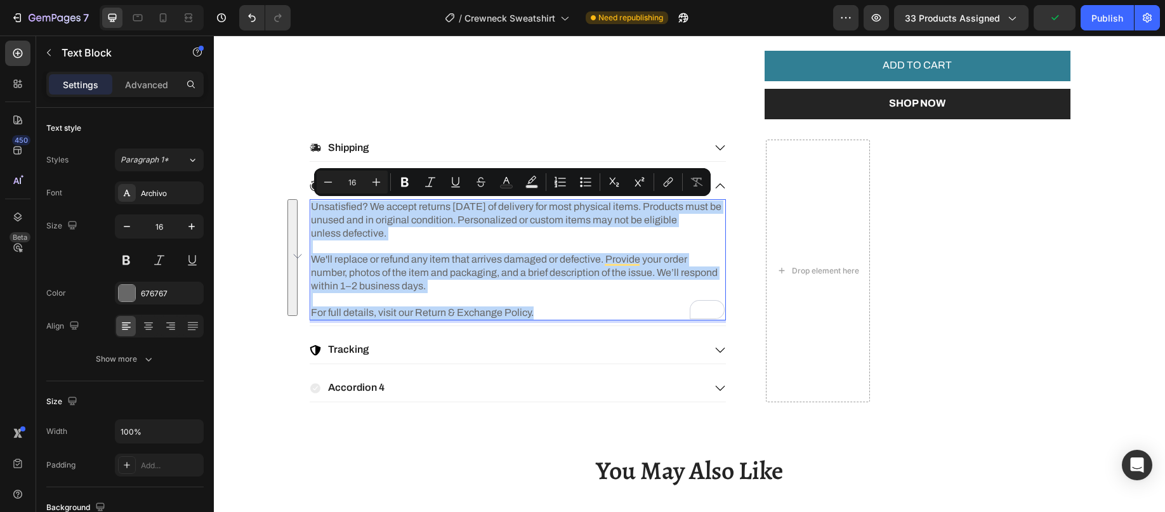
copy div "Unsatisfied? We accept returns within 14 days of delivery for most physical ite…"
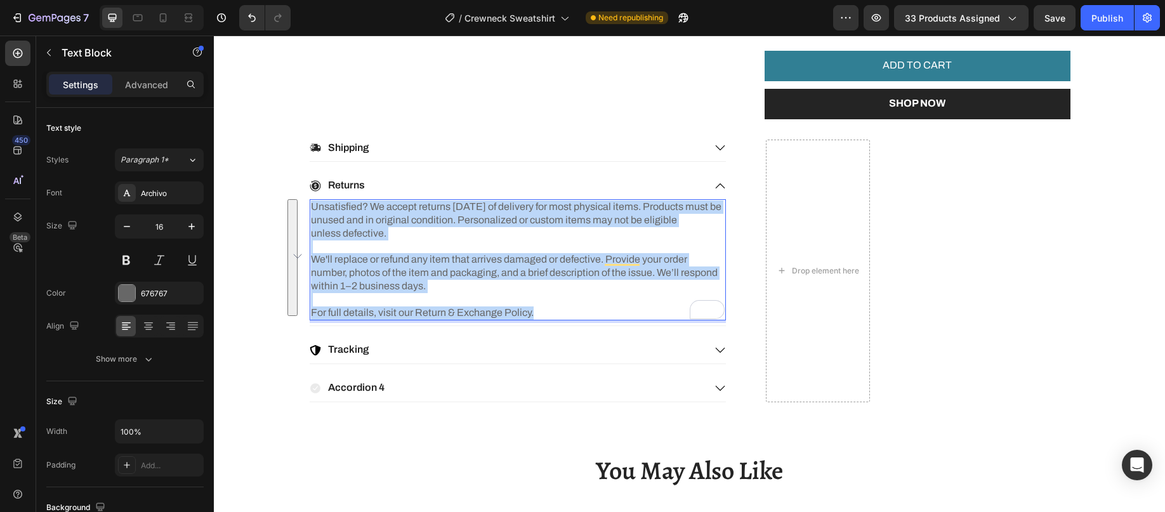
click at [515, 216] on p "Unsatisfied? We accept returns within 14 days of delivery for most physical ite…" at bounding box center [518, 220] width 414 height 39
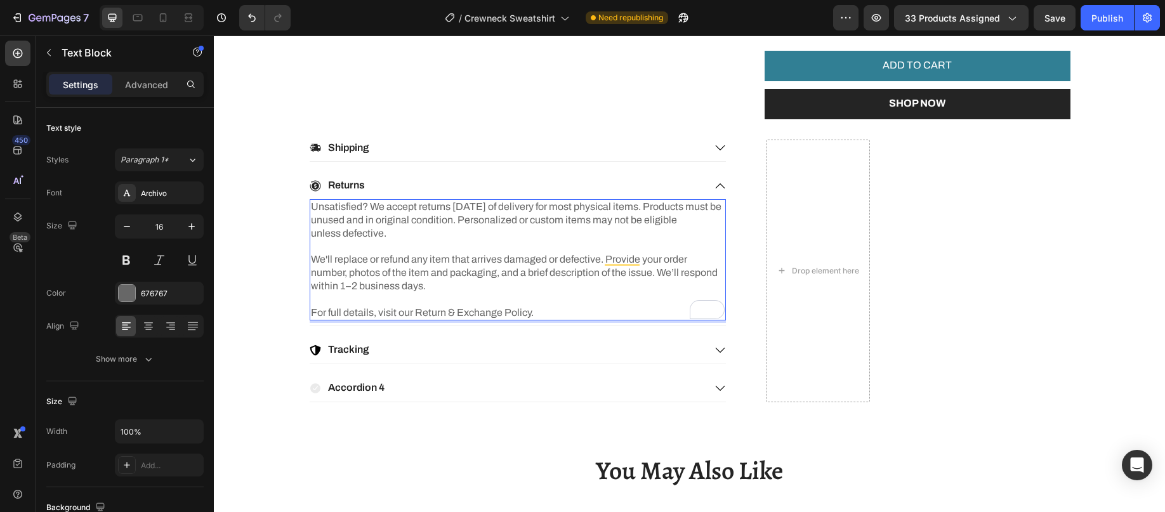
click at [491, 221] on p "Unsatisfied? We accept returns within 14 days of delivery for most physical ite…" at bounding box center [518, 220] width 414 height 39
click at [401, 240] on p "Unsatisfied? We accept returns within 14 days of delivery for most physical ite…" at bounding box center [518, 220] width 414 height 39
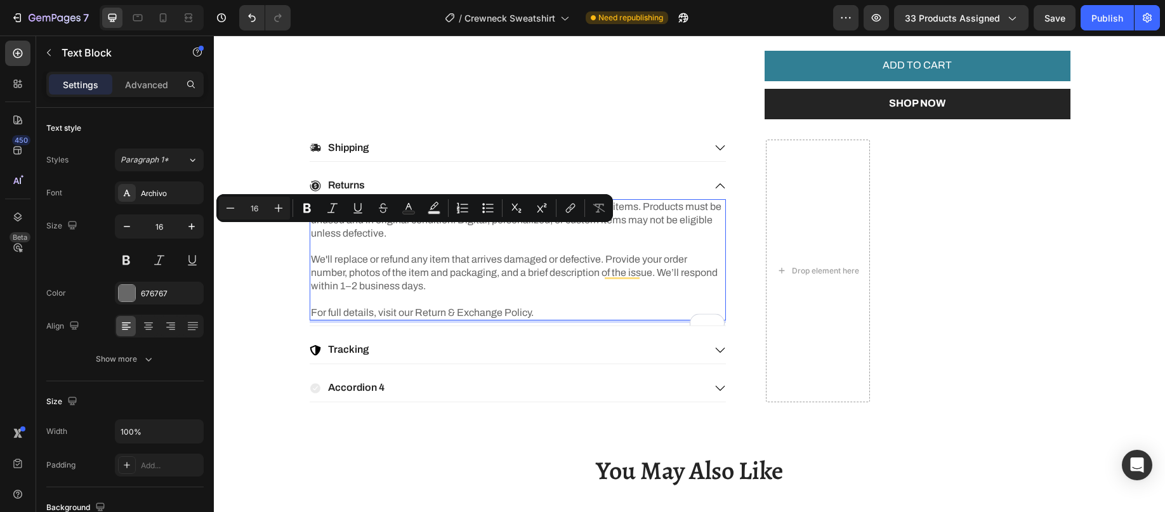
click at [391, 228] on p "Unsatisfied? We accept returns within 14 days of delivery for most physical ite…" at bounding box center [518, 220] width 414 height 39
click at [376, 233] on p "Unsatisfied? We accept returns within 14 days of delivery for most physical ite…" at bounding box center [518, 220] width 414 height 39
click at [344, 234] on p "Unsatisfied? We accept returns within 14 days of delivery for most physical ite…" at bounding box center [518, 220] width 414 height 39
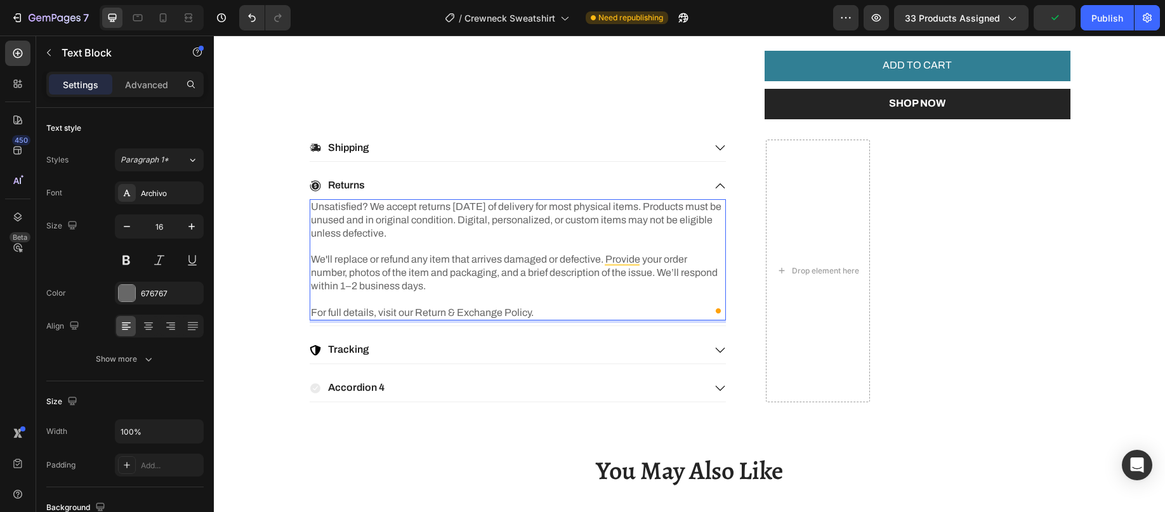
click at [433, 232] on p "Unsatisfied? We accept returns within 14 days of delivery for most physical ite…" at bounding box center [518, 220] width 414 height 39
click at [550, 284] on p "We'll replace or refund any item that arrives damaged or defective. Provide you…" at bounding box center [518, 272] width 414 height 39
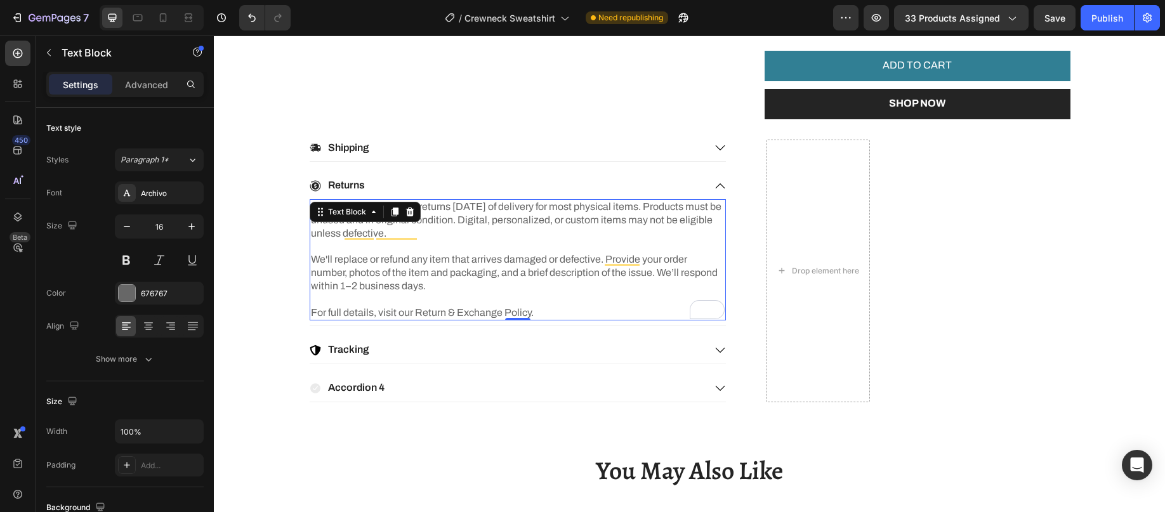
click at [548, 311] on p "For full details, visit our Return & Exchange Policy." at bounding box center [518, 312] width 414 height 13
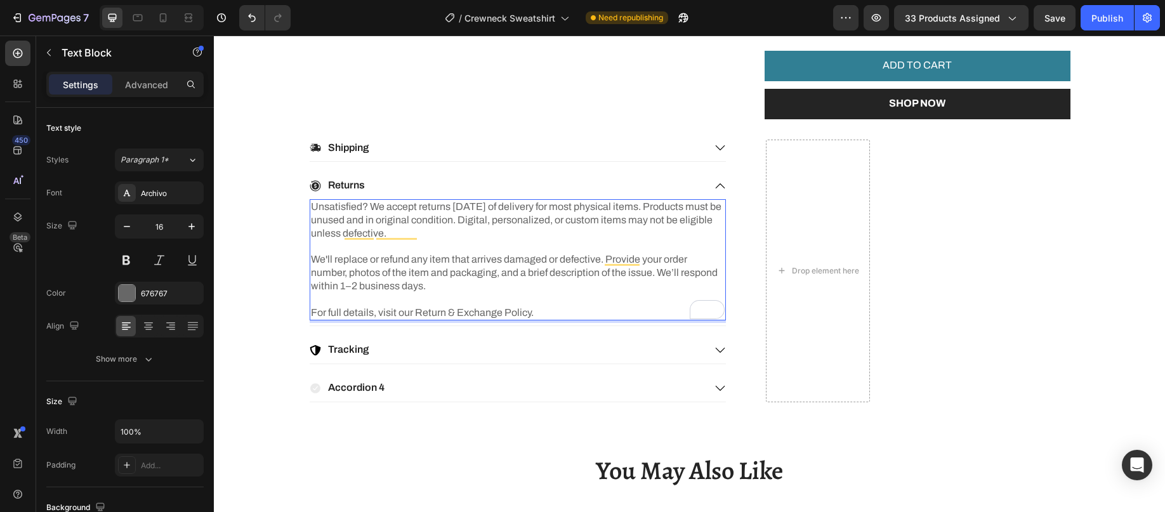
click at [536, 311] on p "For full details, visit our Return & Exchange Policy." at bounding box center [518, 312] width 414 height 13
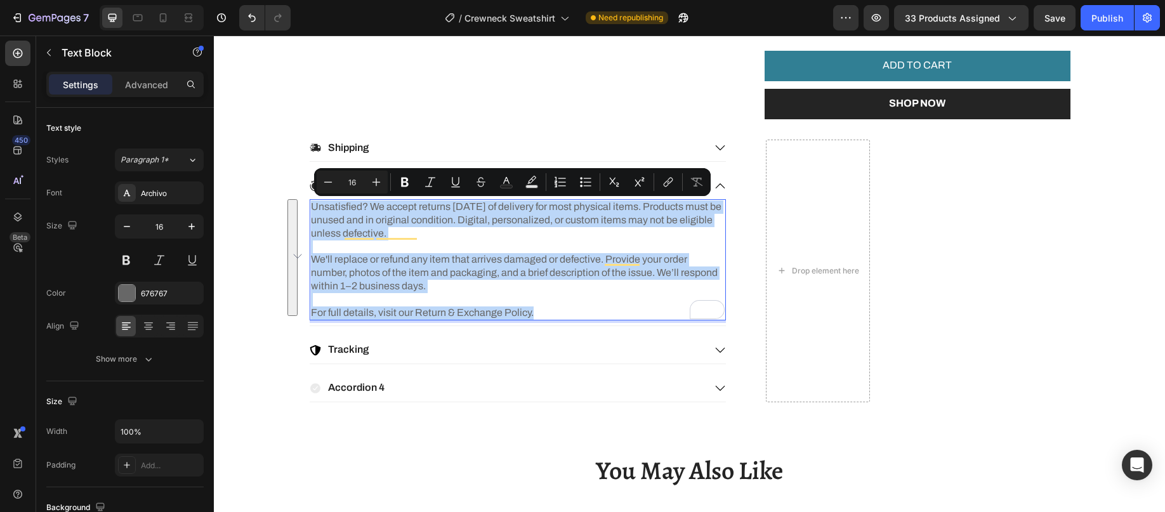
drag, startPoint x: 536, startPoint y: 311, endPoint x: 308, endPoint y: 209, distance: 248.8
click at [310, 209] on div "Unsatisfied? We accept returns within 14 days of delivery for most physical ite…" at bounding box center [518, 259] width 416 height 121
copy div "Unsatisfied? We accept returns within 14 days of delivery for most physical ite…"
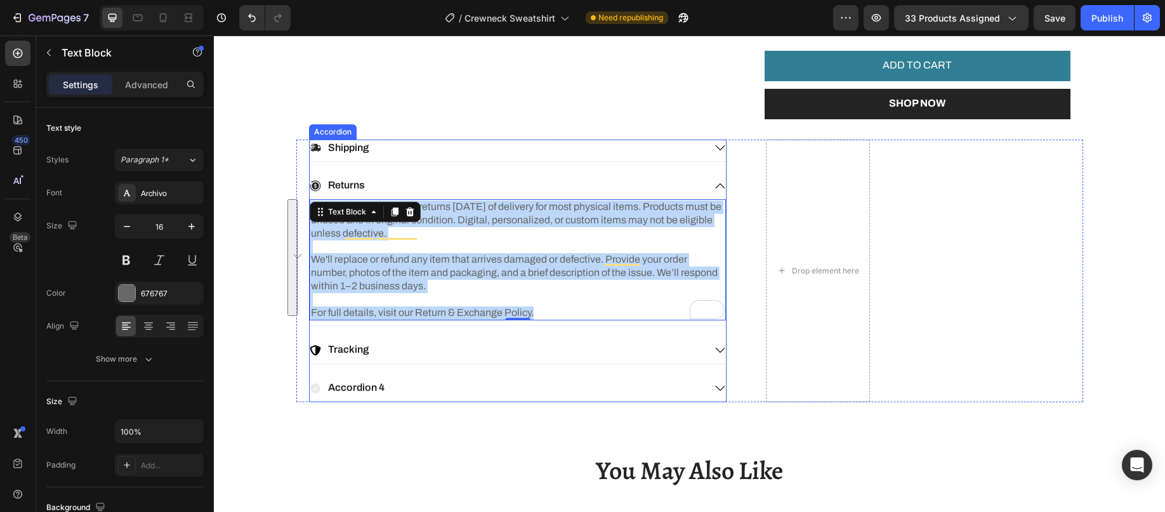
drag, startPoint x: 400, startPoint y: 386, endPoint x: 377, endPoint y: 382, distance: 23.2
click at [400, 386] on div "Accordion 4" at bounding box center [507, 387] width 395 height 17
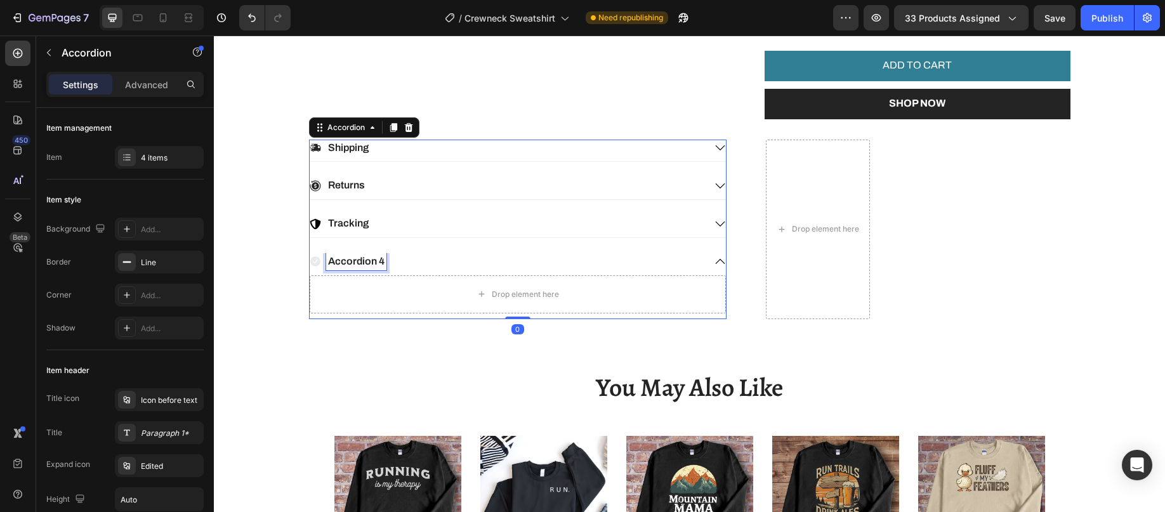
click at [341, 260] on p "Accordion 4" at bounding box center [356, 261] width 56 height 13
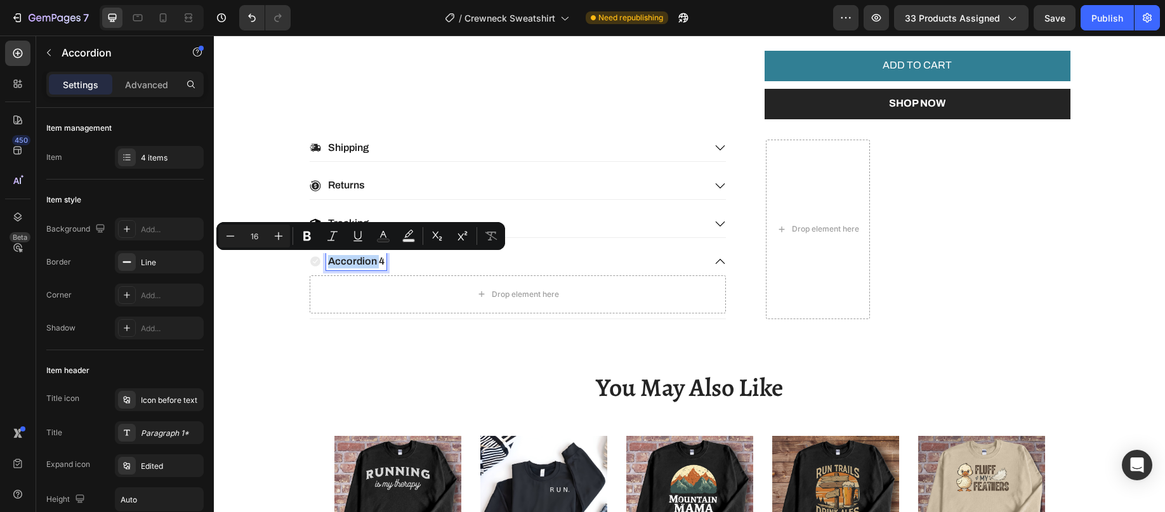
click at [341, 260] on p "Accordion 4" at bounding box center [356, 261] width 56 height 13
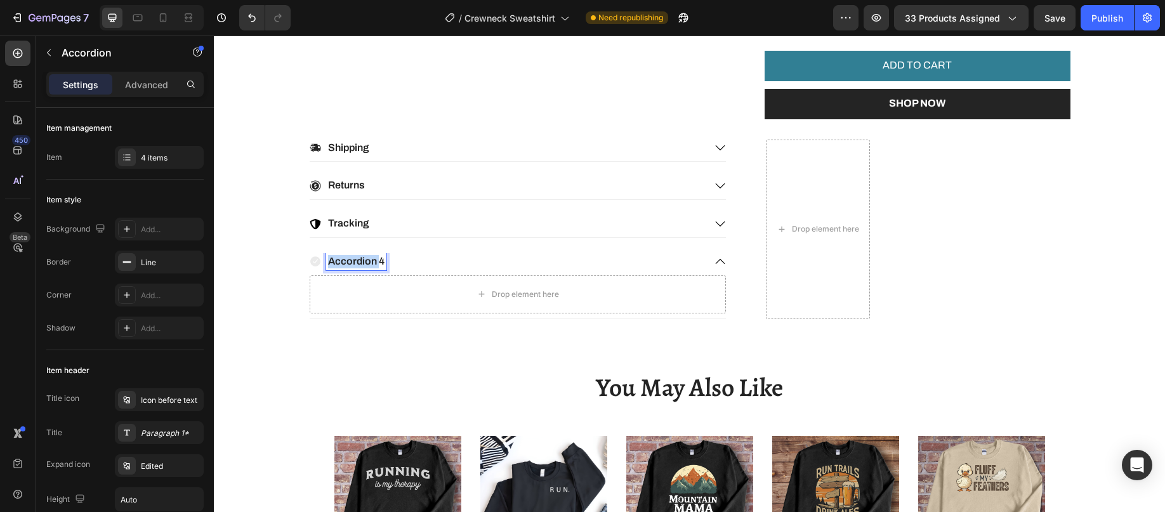
click at [341, 260] on p "Accordion 4" at bounding box center [356, 261] width 56 height 13
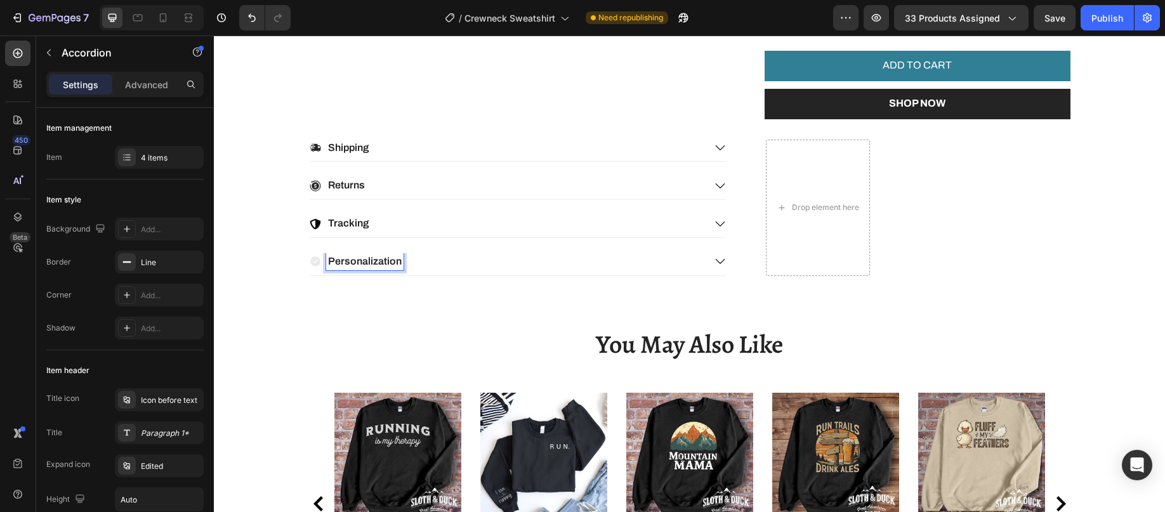
click at [310, 263] on icon at bounding box center [315, 261] width 10 height 10
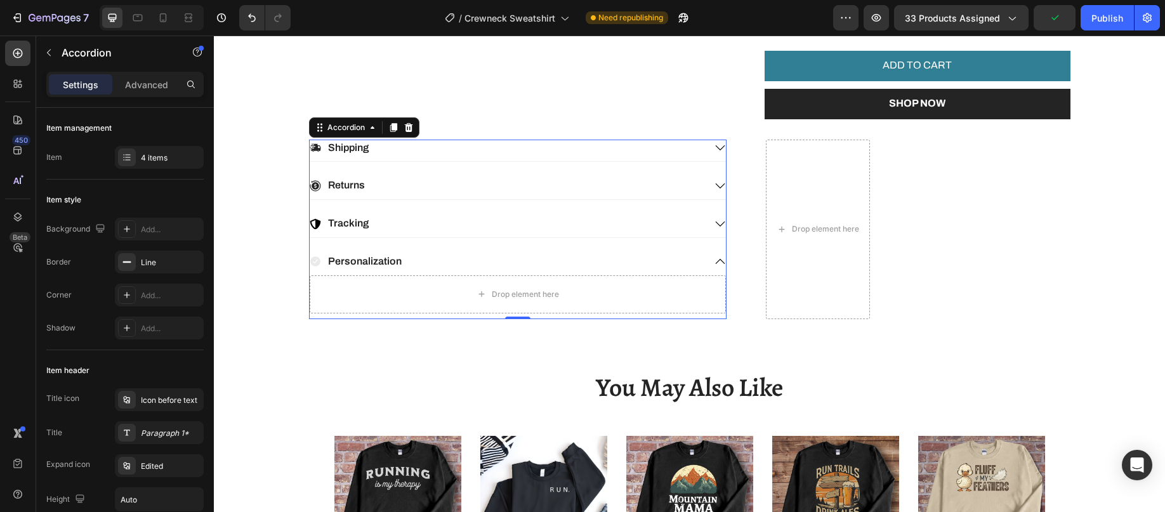
click at [311, 261] on icon at bounding box center [315, 261] width 11 height 11
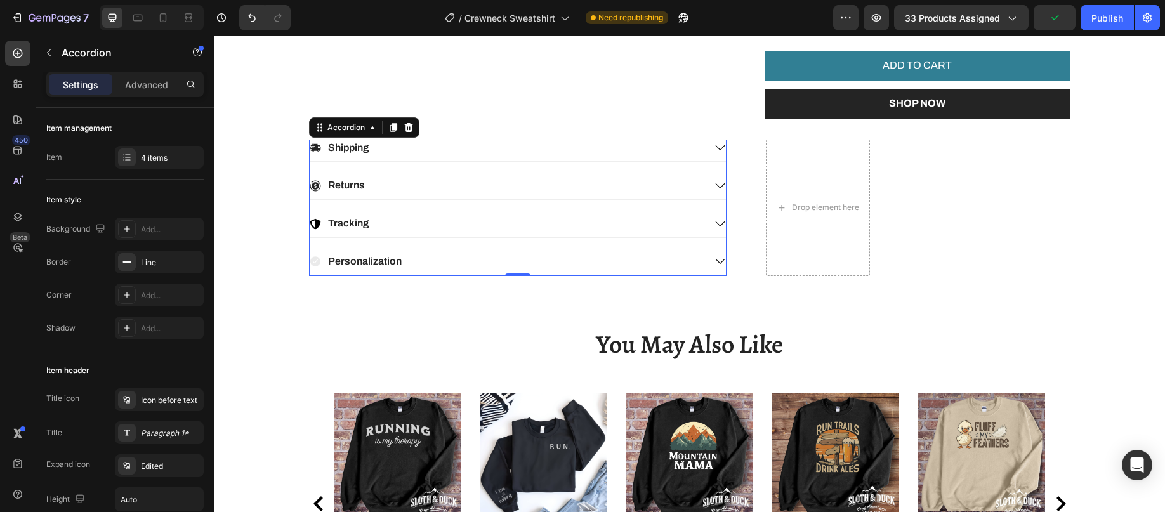
click at [311, 261] on icon at bounding box center [315, 261] width 11 height 11
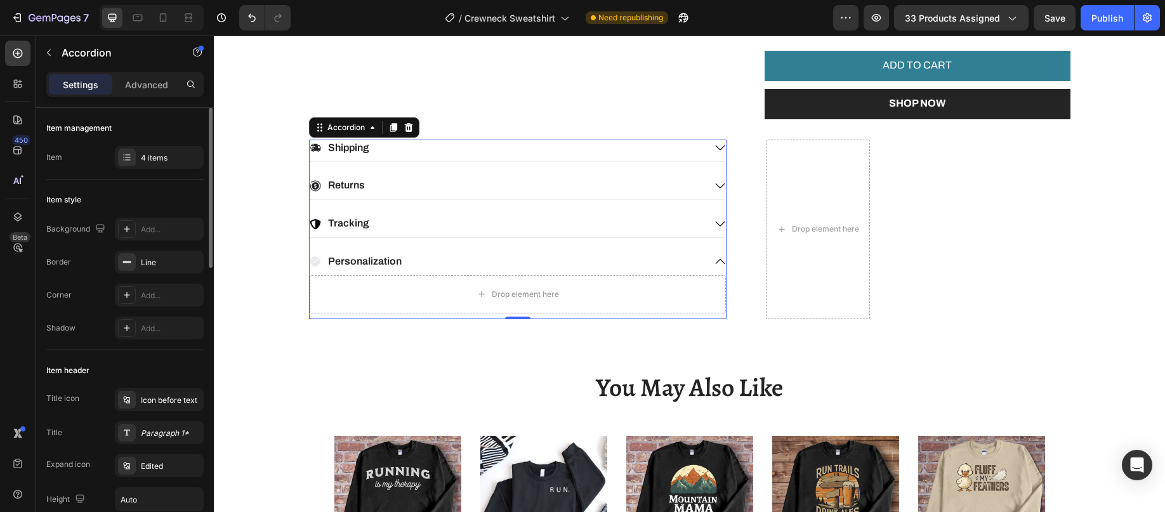
scroll to position [63, 0]
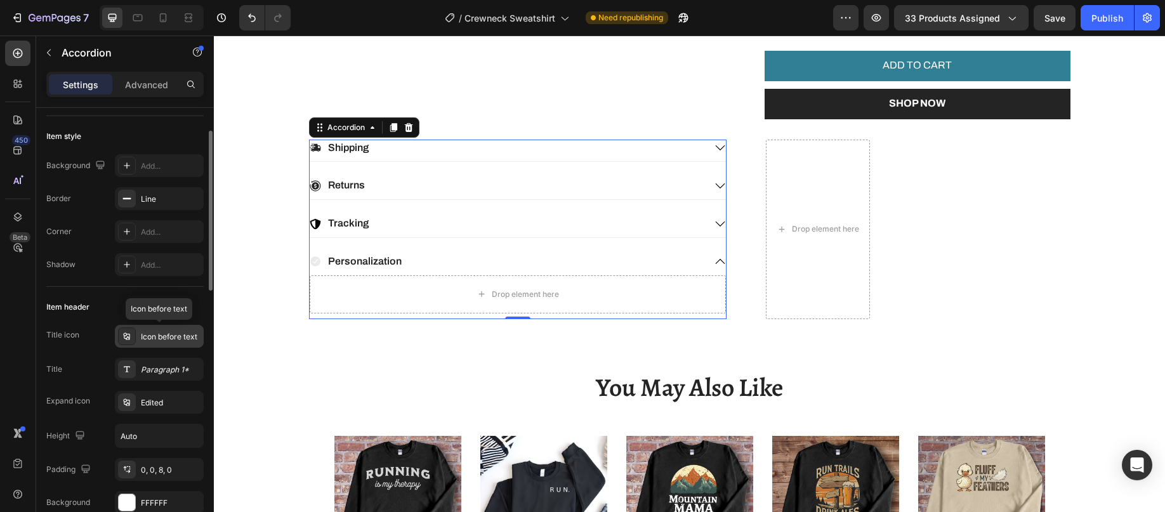
click at [122, 334] on icon at bounding box center [127, 336] width 10 height 10
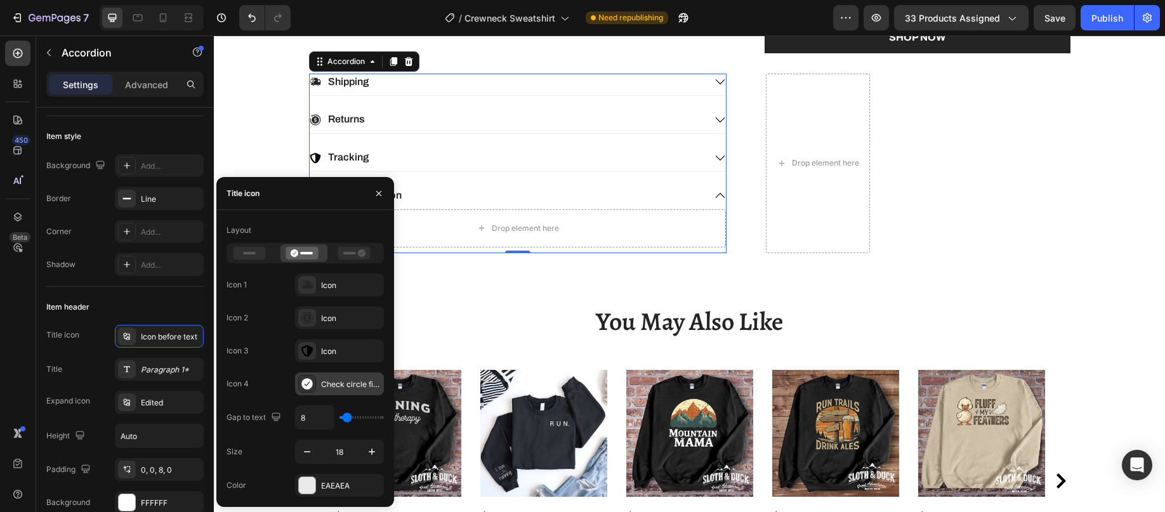
scroll to position [888, 0]
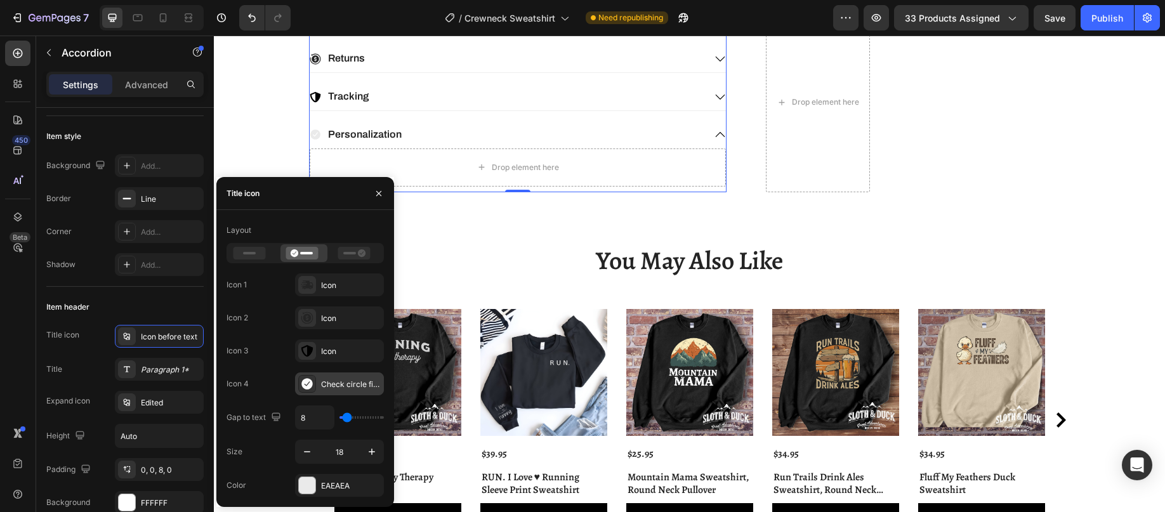
click at [338, 383] on div "Check circle filled" at bounding box center [351, 384] width 60 height 11
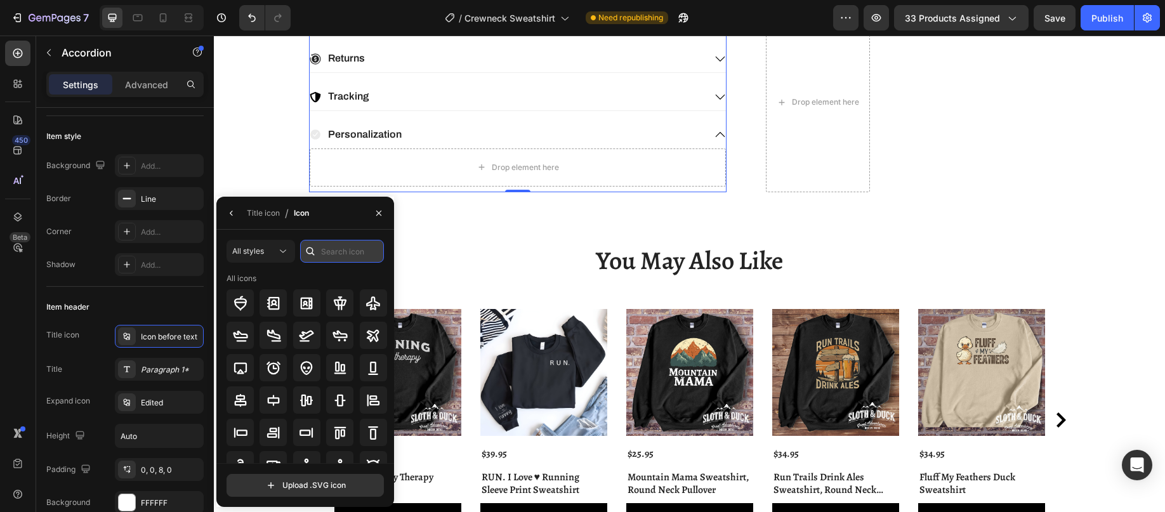
click at [328, 254] on input "text" at bounding box center [342, 251] width 84 height 23
type input "pencil"
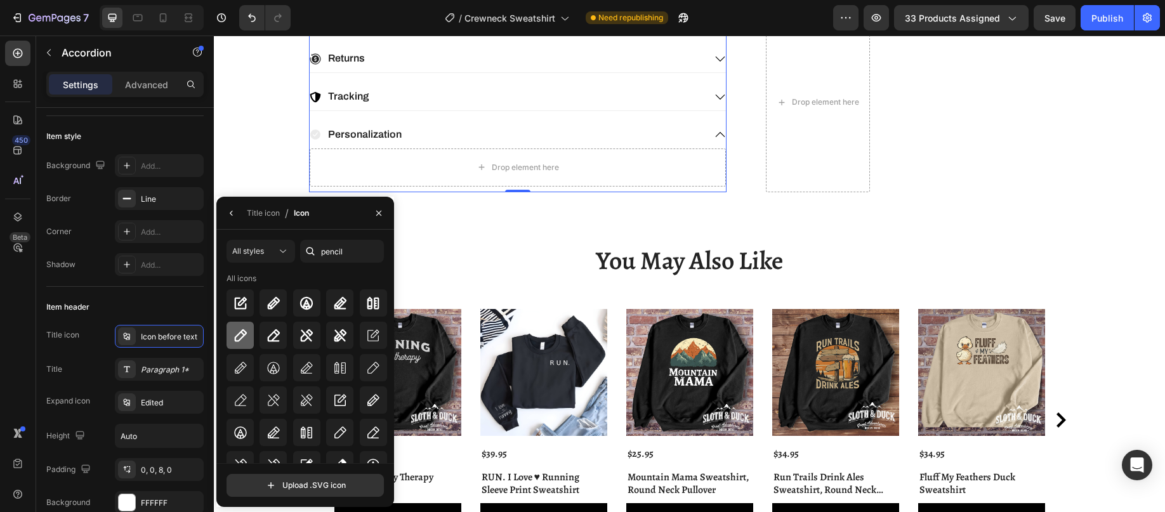
click at [239, 337] on icon at bounding box center [240, 335] width 15 height 15
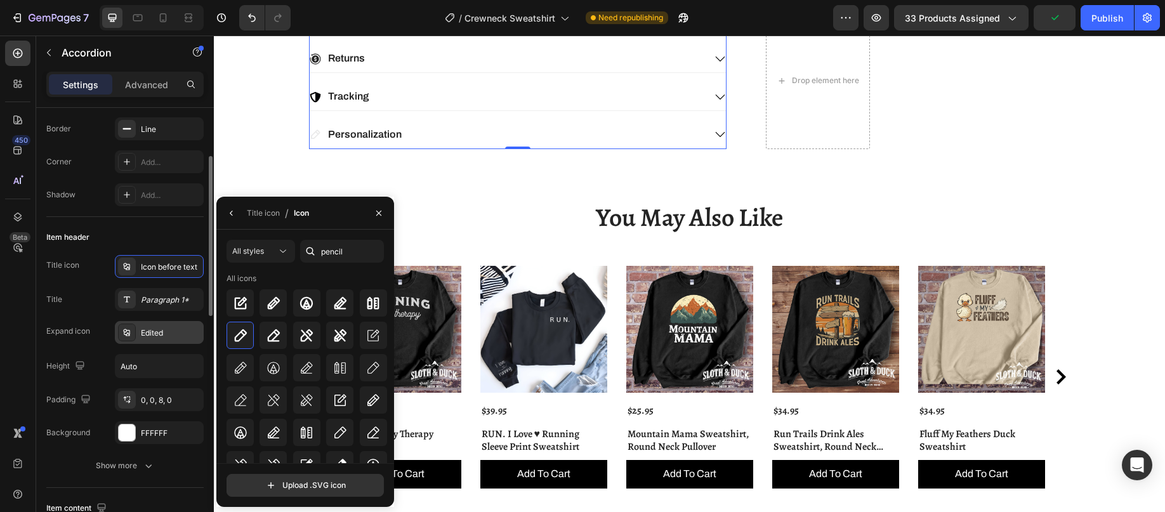
scroll to position [0, 0]
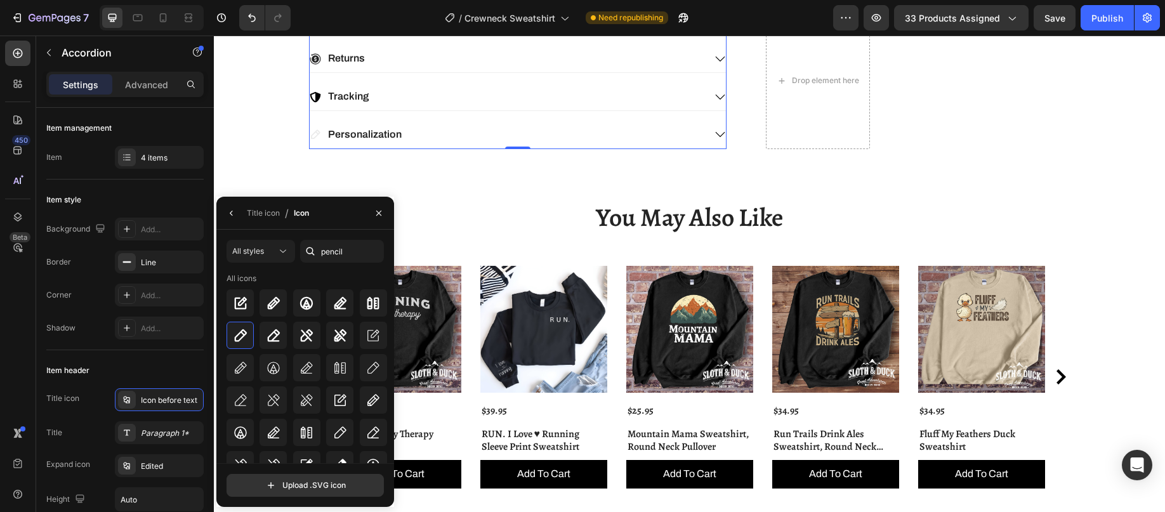
click at [395, 89] on div "Tracking" at bounding box center [507, 96] width 395 height 17
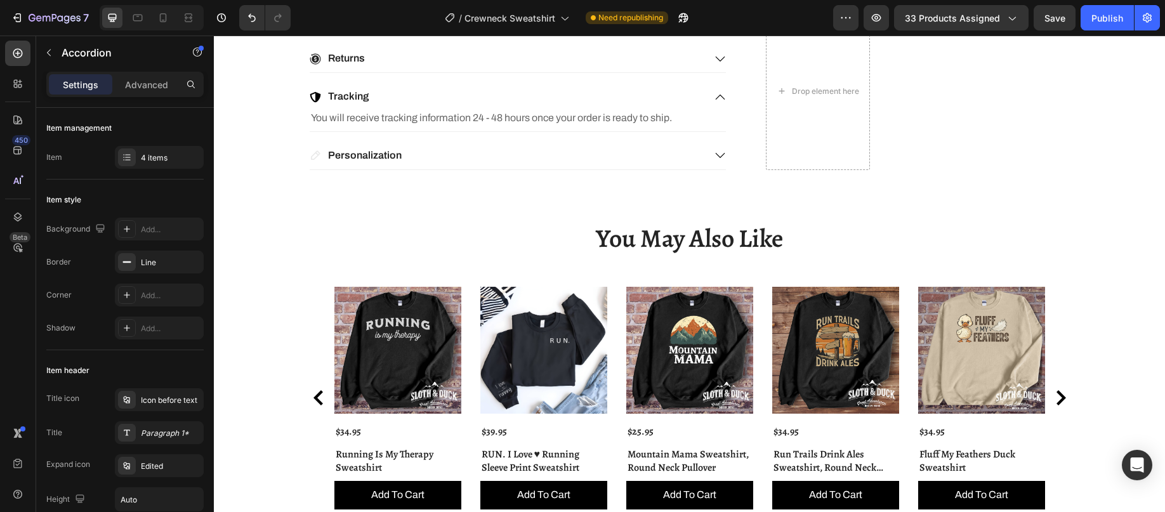
click at [311, 157] on icon at bounding box center [315, 156] width 10 height 10
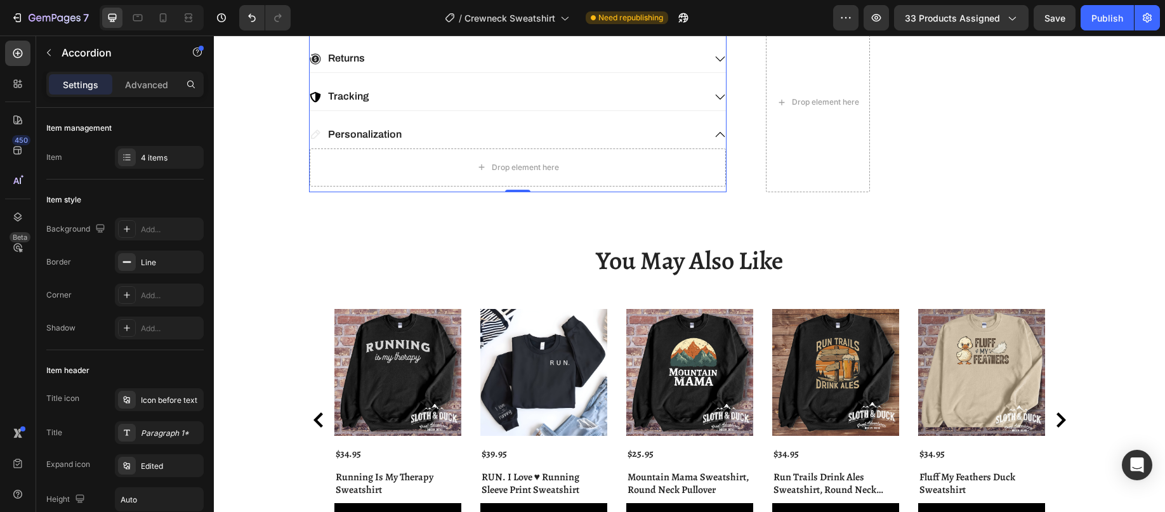
click at [312, 136] on icon at bounding box center [315, 135] width 10 height 10
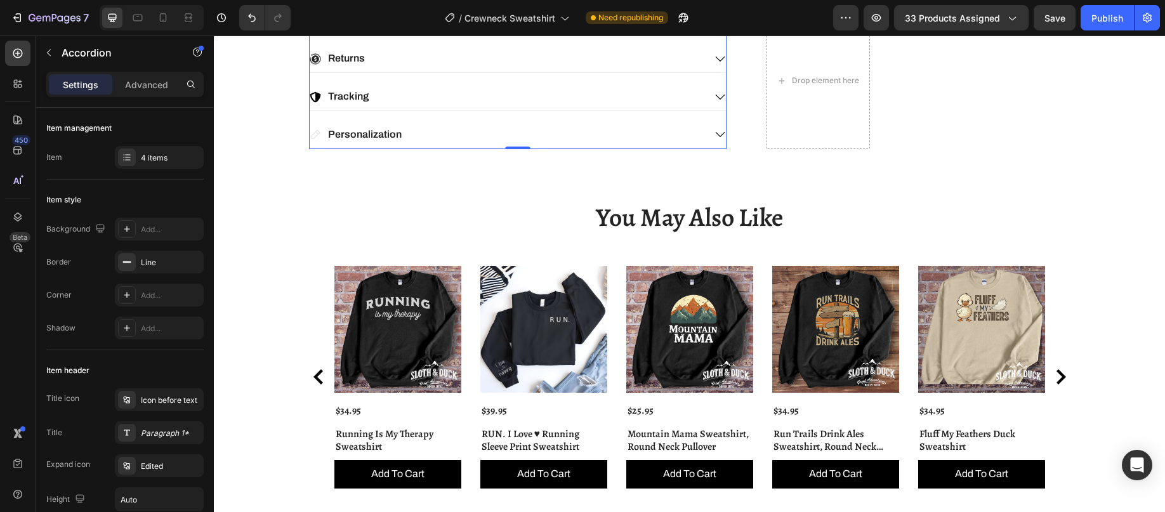
click at [310, 133] on icon at bounding box center [315, 134] width 11 height 11
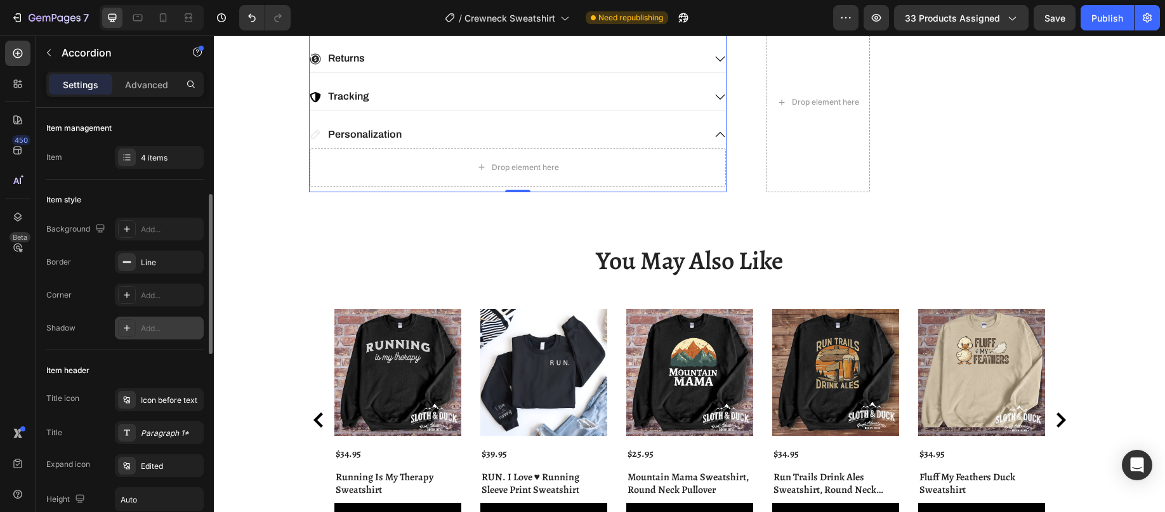
scroll to position [127, 0]
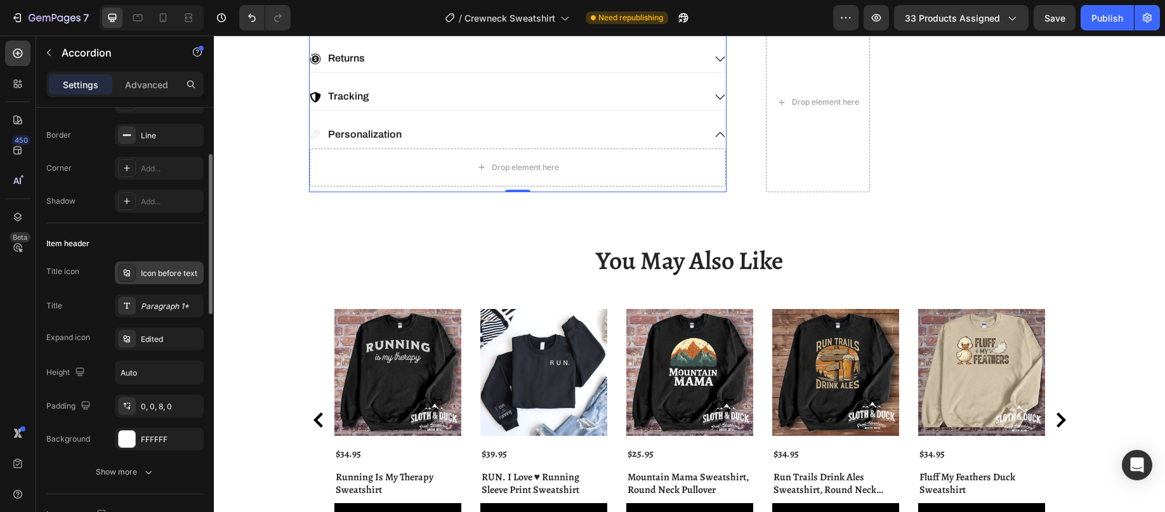
click at [157, 270] on div "Icon before text" at bounding box center [171, 273] width 60 height 11
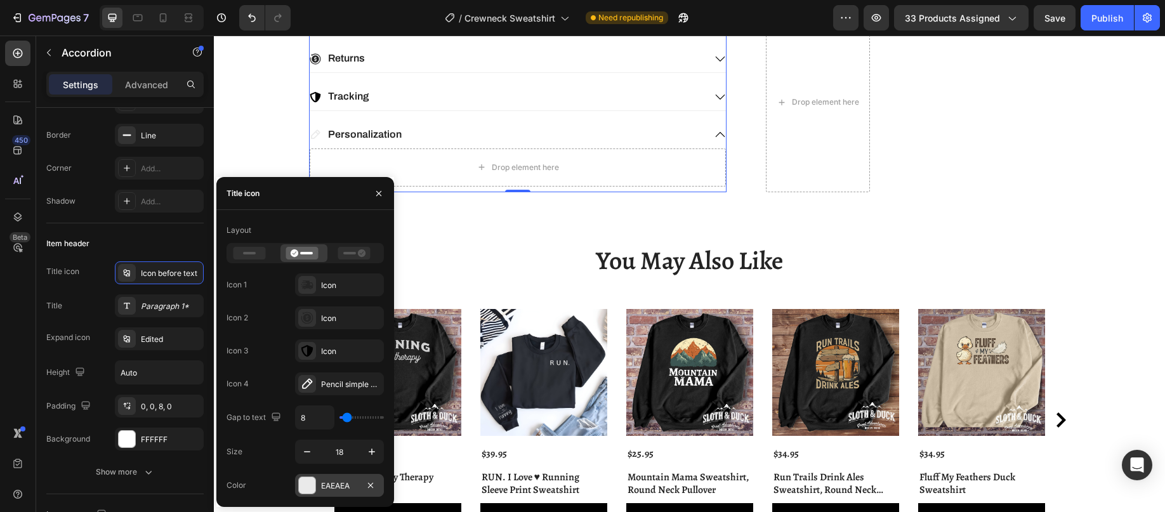
click at [309, 487] on div at bounding box center [307, 485] width 16 height 16
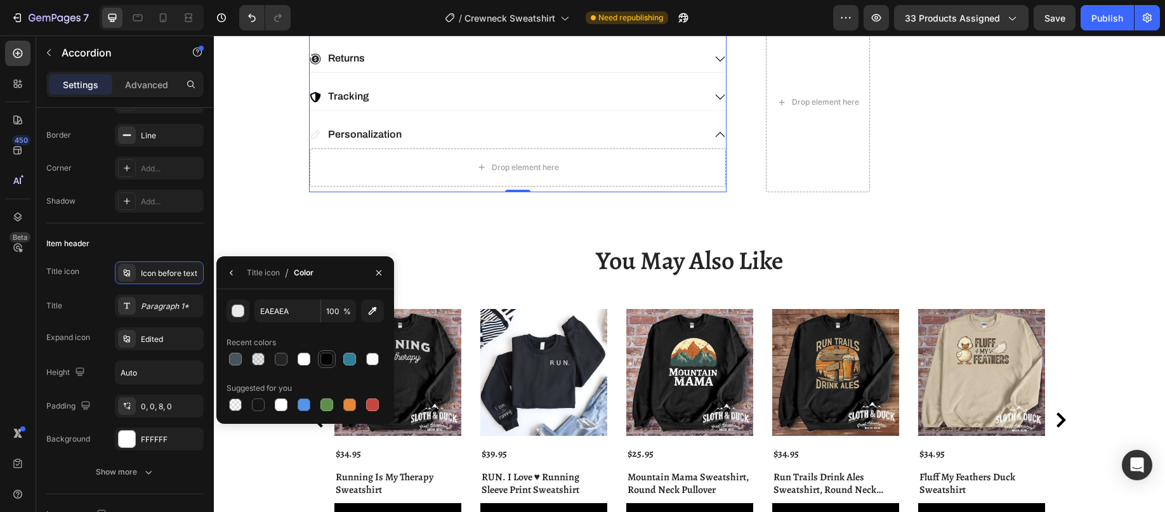
click at [327, 360] on div at bounding box center [326, 359] width 13 height 13
type input "000000"
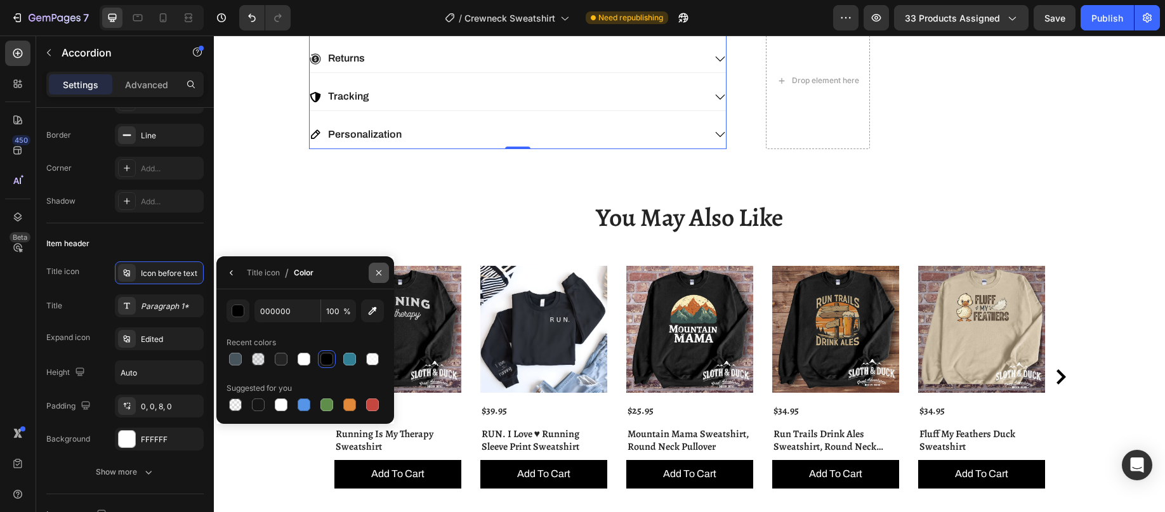
click at [378, 272] on icon "button" at bounding box center [378, 272] width 5 height 5
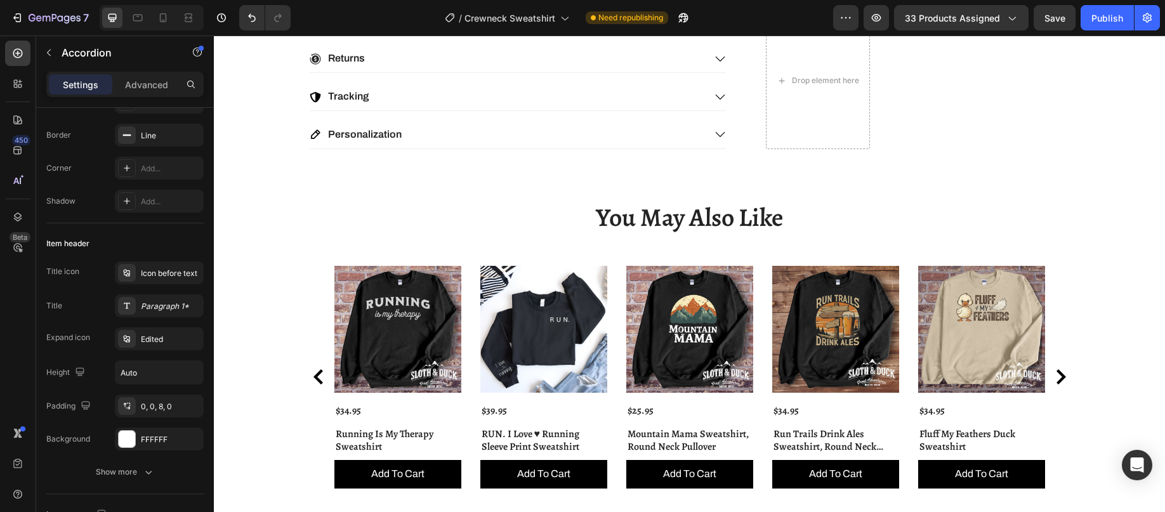
click at [428, 89] on div "Tracking" at bounding box center [507, 96] width 395 height 17
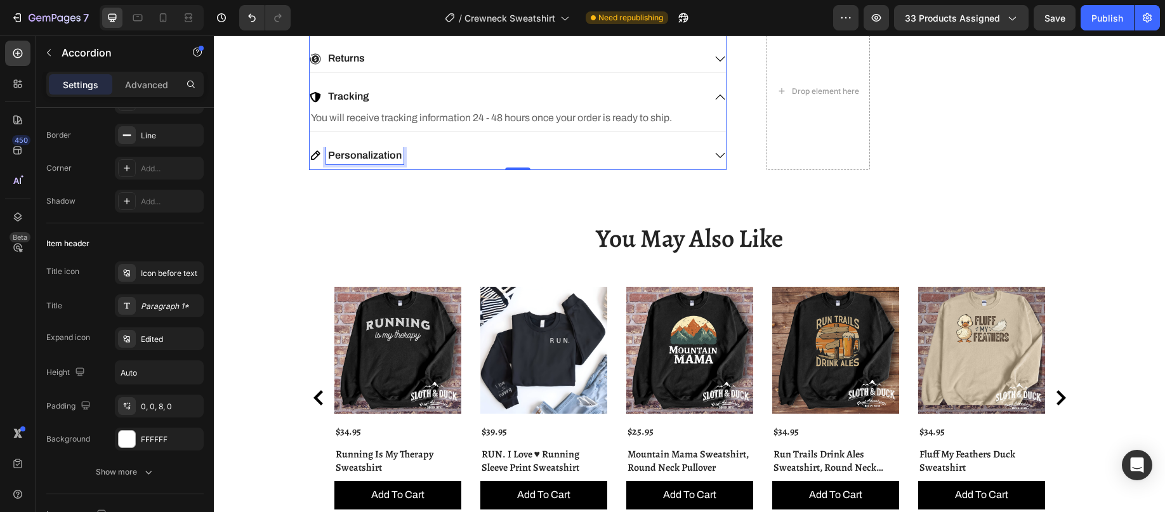
click at [369, 147] on div "Personalization" at bounding box center [364, 155] width 77 height 17
click at [430, 157] on div "Personalization" at bounding box center [507, 155] width 395 height 17
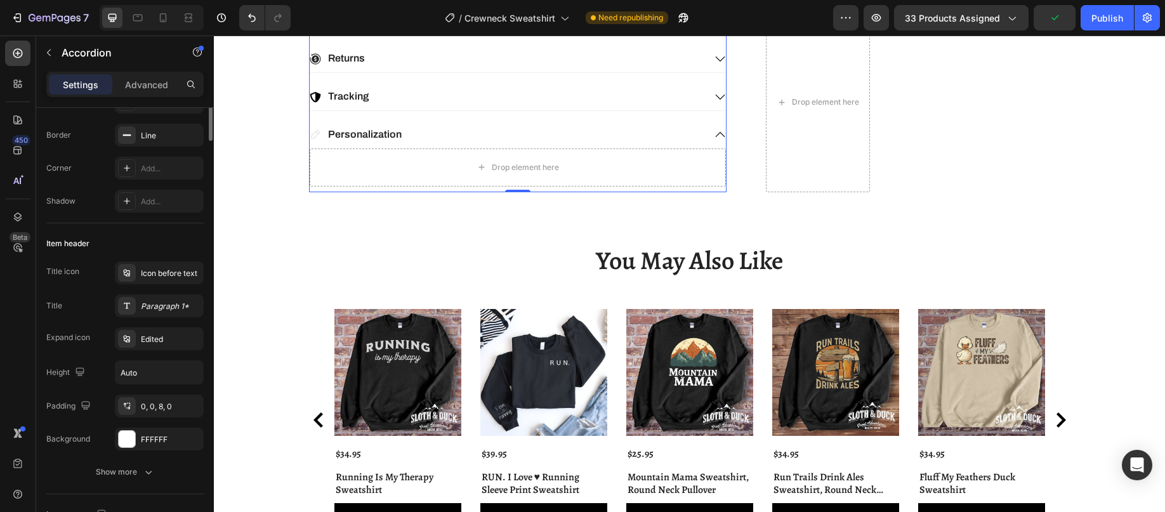
scroll to position [0, 0]
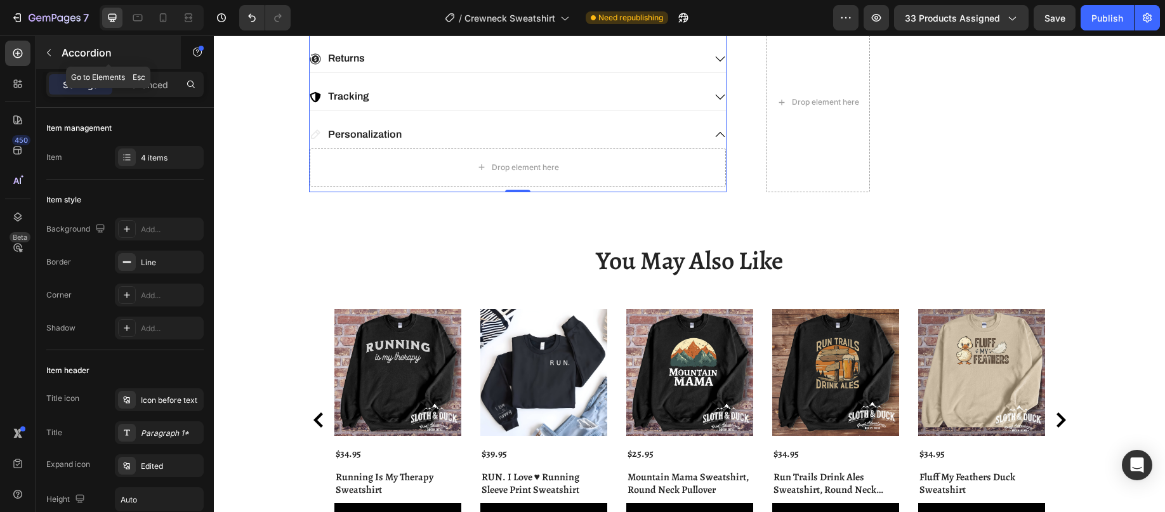
click at [46, 52] on icon "button" at bounding box center [49, 53] width 10 height 10
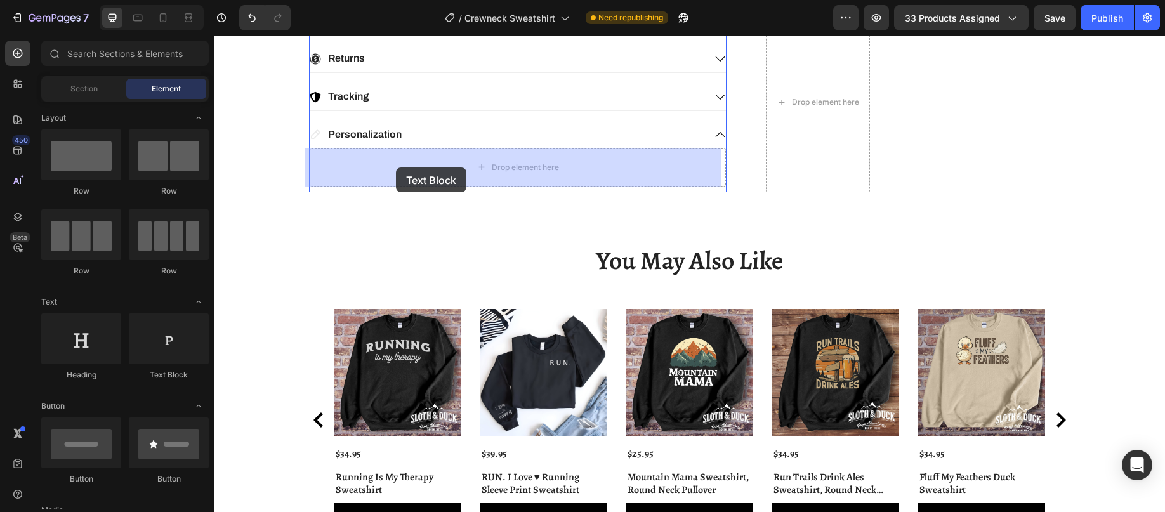
drag, startPoint x: 374, startPoint y: 387, endPoint x: 396, endPoint y: 168, distance: 220.6
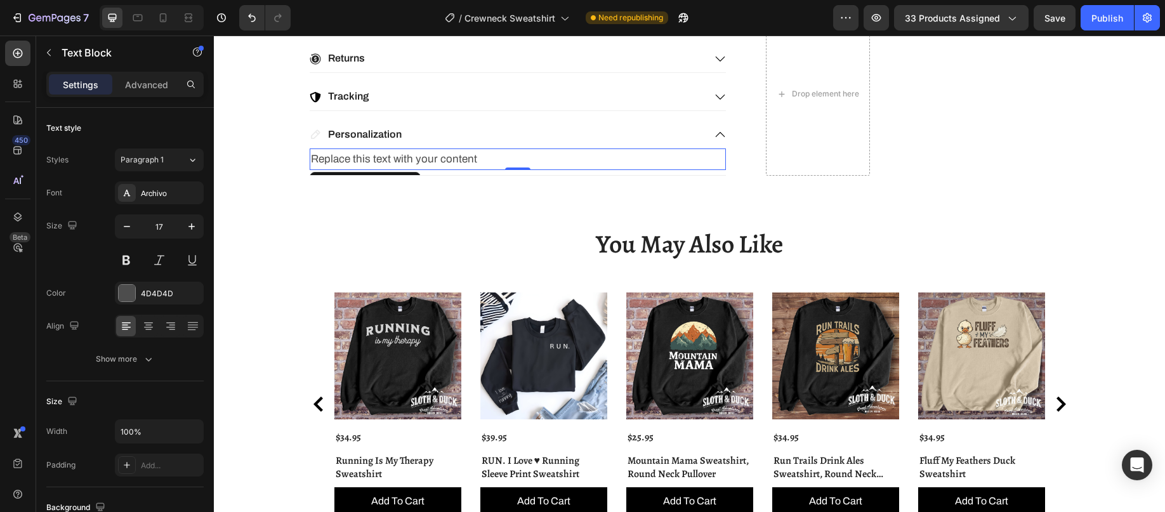
click at [386, 158] on div "Replace this text with your content" at bounding box center [518, 159] width 416 height 22
click at [386, 159] on p "Replace this text with your content" at bounding box center [518, 160] width 414 height 20
click at [386, 158] on p "Replace this text with your content" at bounding box center [518, 160] width 414 height 20
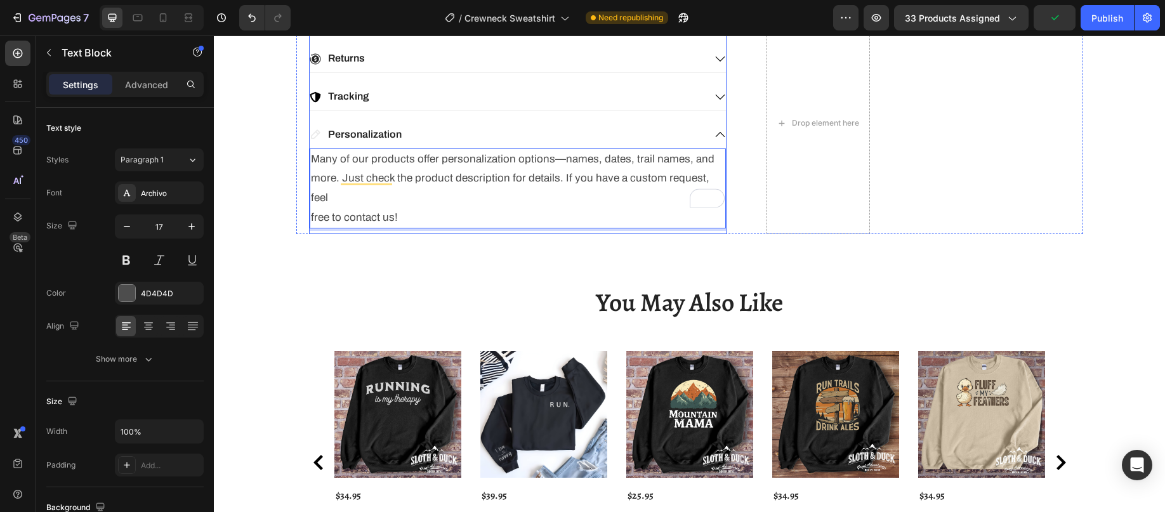
click at [370, 93] on div "Tracking" at bounding box center [507, 96] width 395 height 17
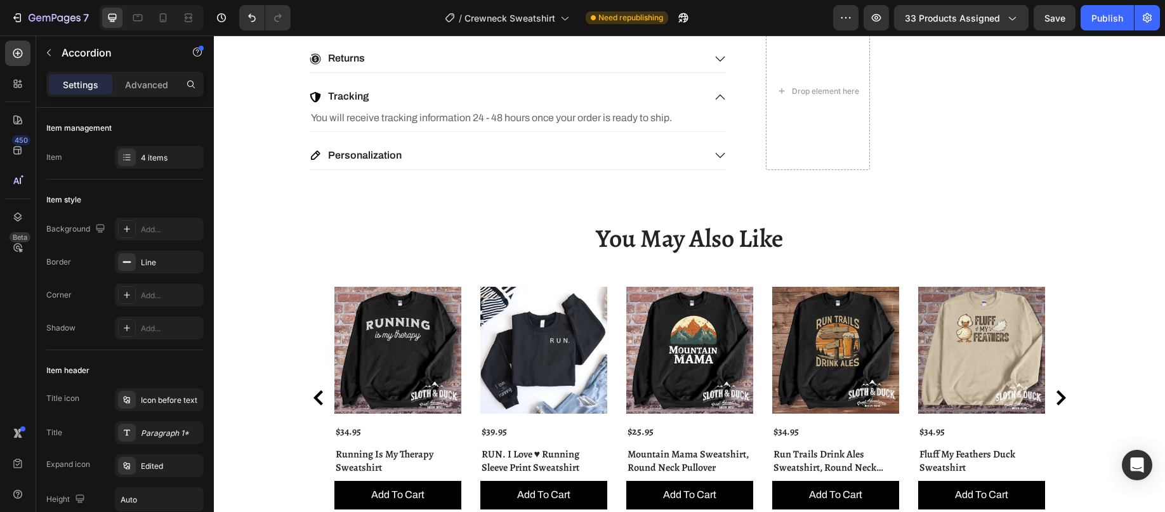
click at [637, 154] on div "Personalization" at bounding box center [507, 155] width 395 height 17
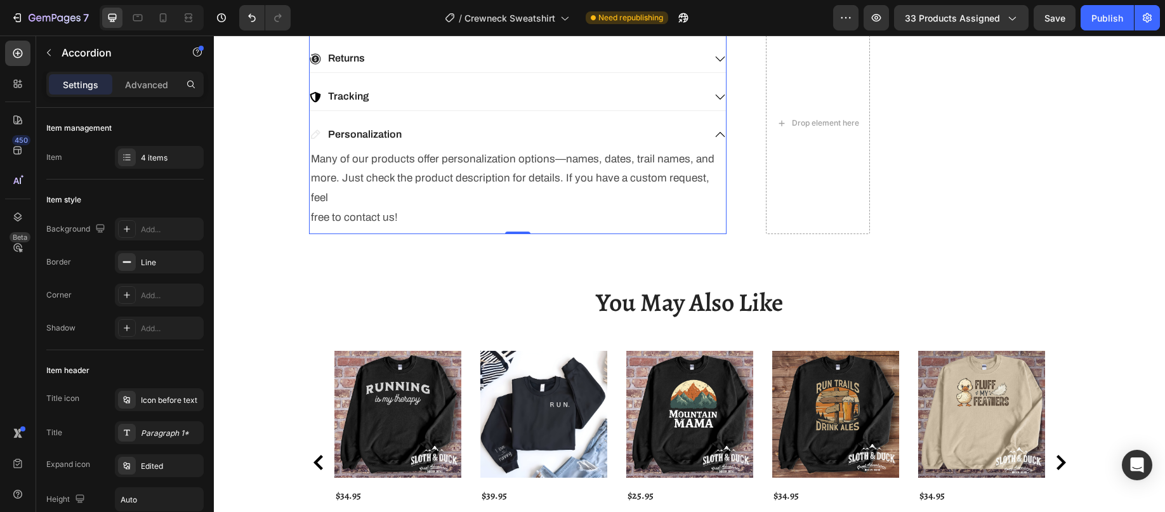
click at [312, 133] on icon at bounding box center [315, 135] width 10 height 10
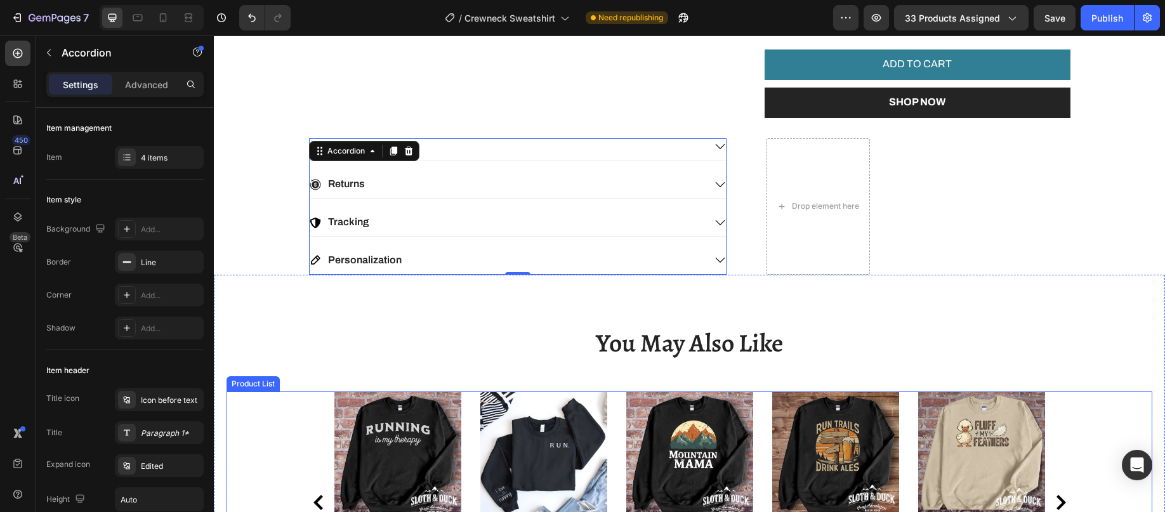
scroll to position [761, 0]
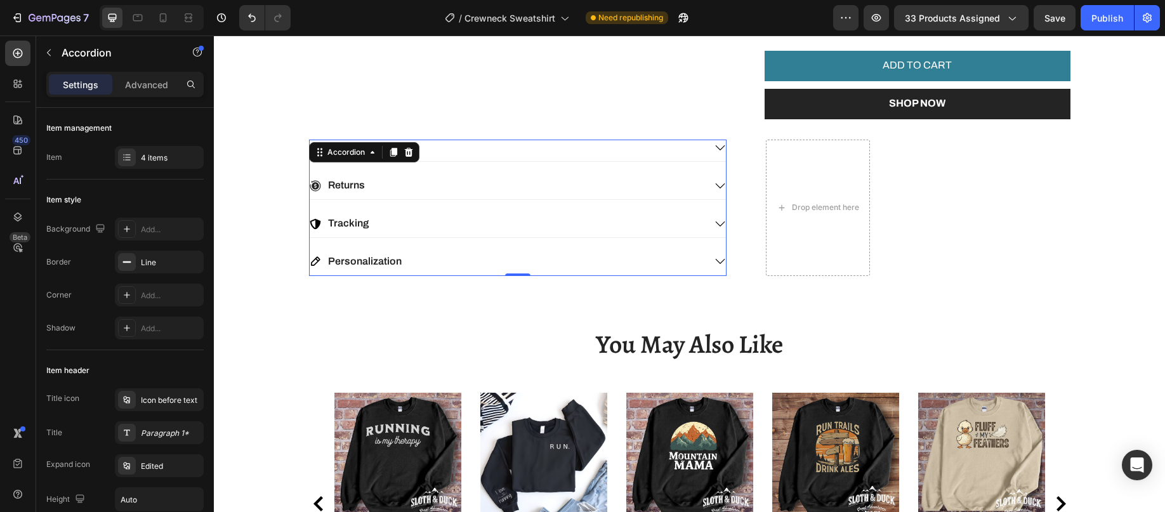
click at [432, 217] on div "Tracking" at bounding box center [507, 223] width 395 height 17
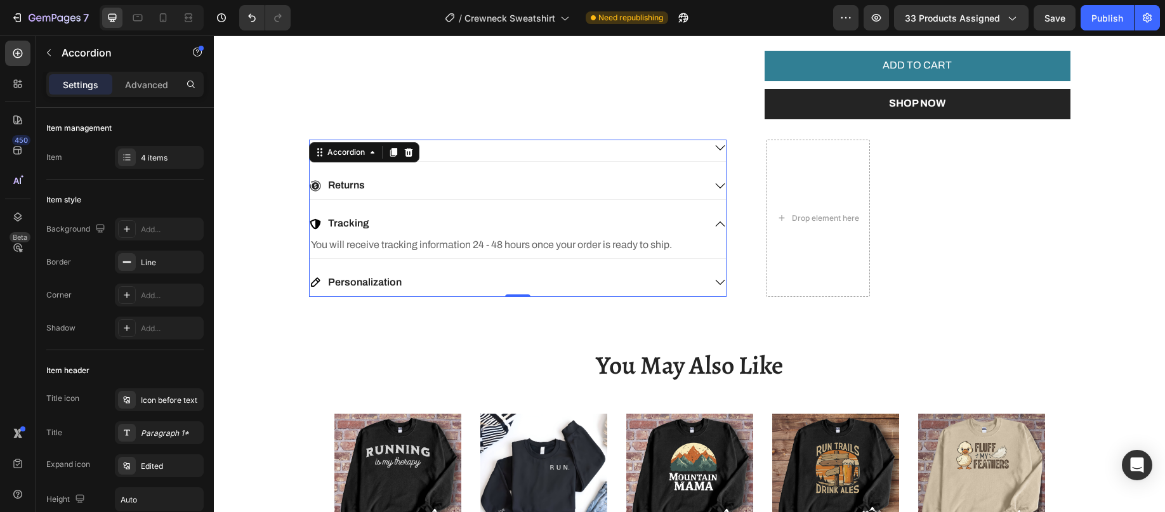
click at [389, 282] on p "Personalization" at bounding box center [365, 282] width 74 height 13
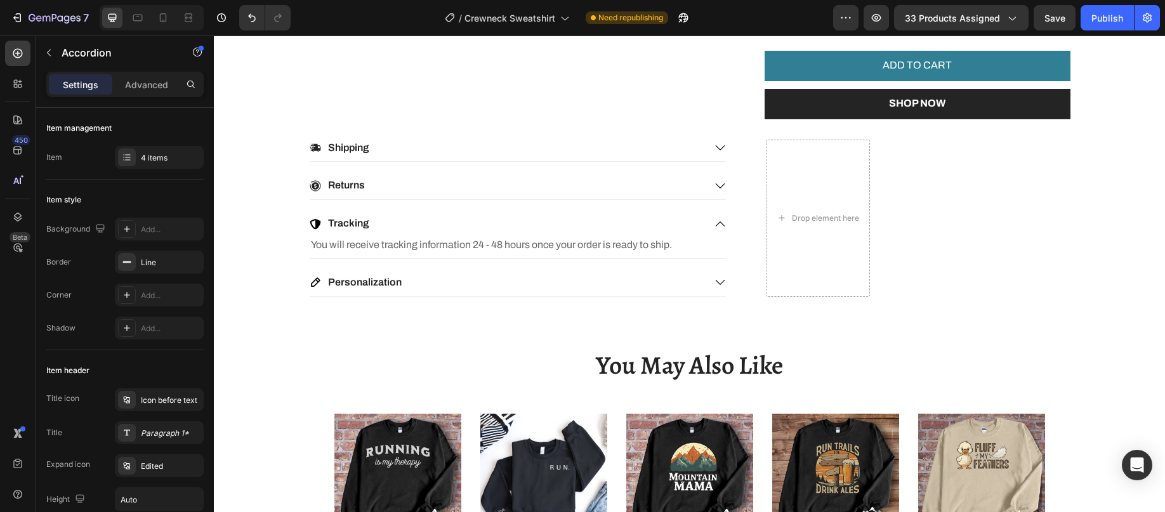
click at [455, 282] on div "Personalization" at bounding box center [507, 282] width 395 height 17
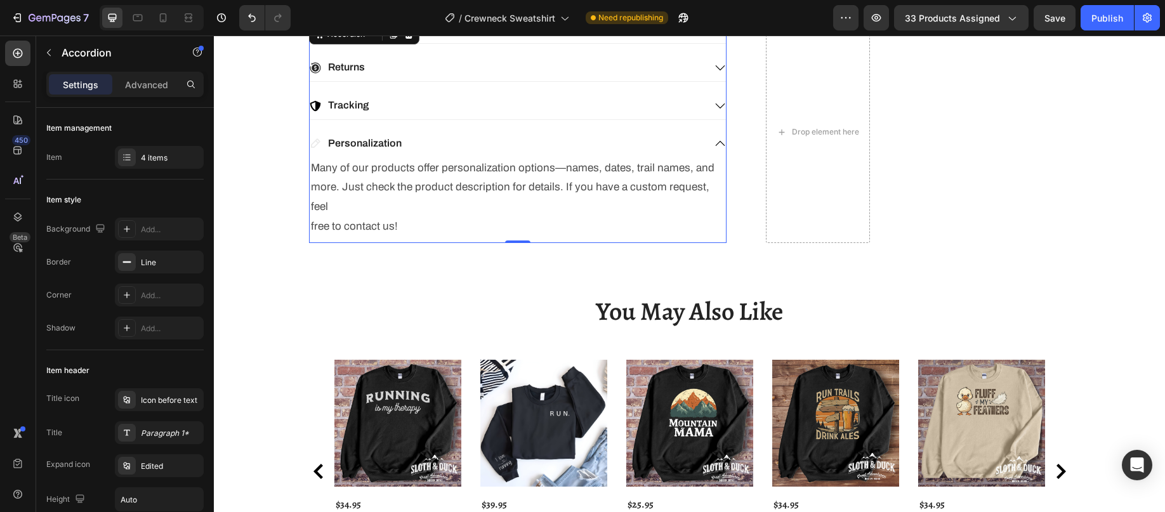
scroll to position [888, 0]
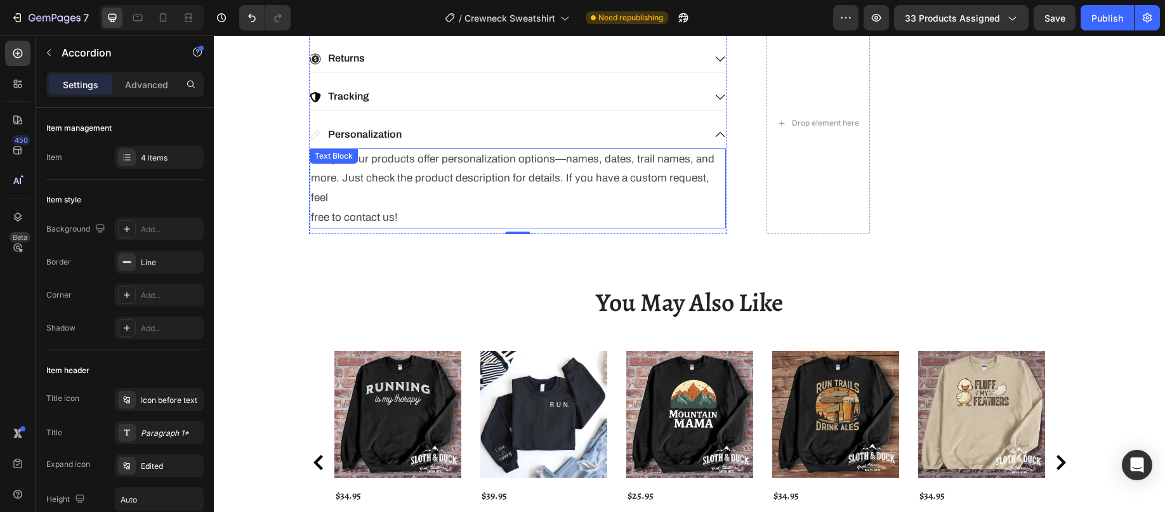
click at [411, 179] on p "Many of our products offer personalization options—names, dates, trail names, a…" at bounding box center [518, 188] width 414 height 77
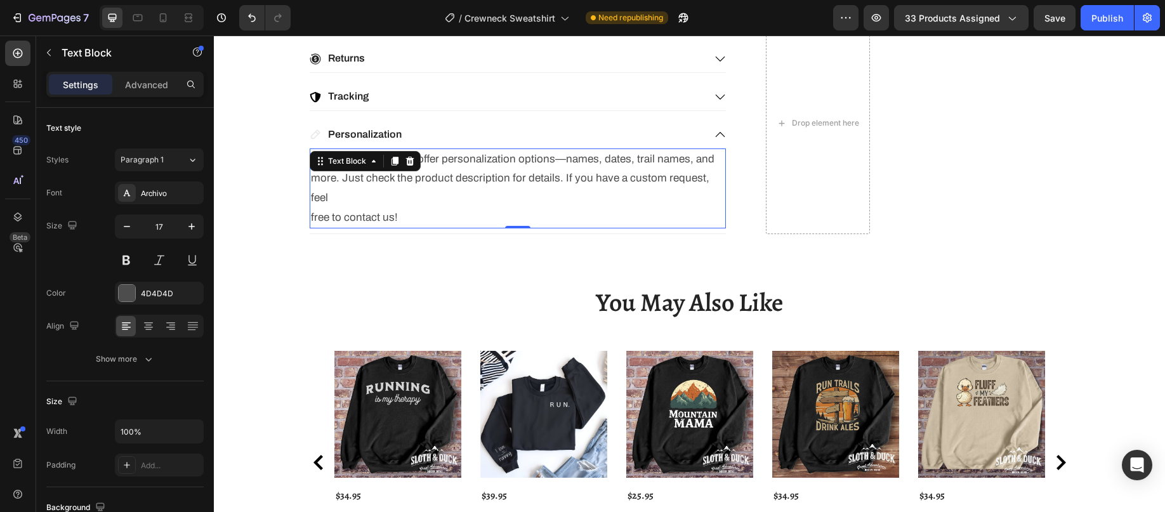
click at [411, 179] on p "Many of our products offer personalization options—names, dates, trail names, a…" at bounding box center [518, 188] width 414 height 77
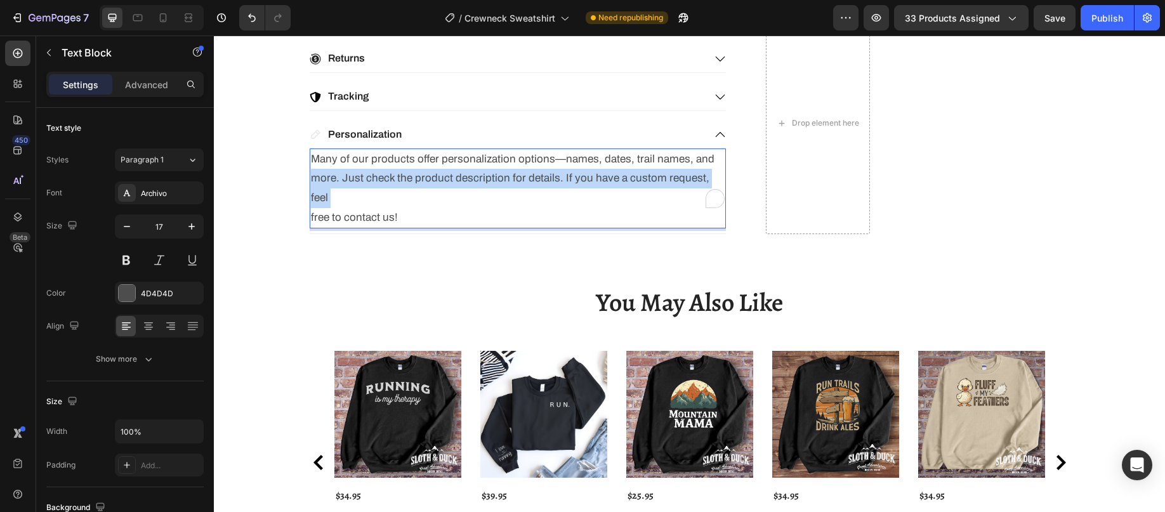
click at [411, 179] on p "Many of our products offer personalization options—names, dates, trail names, a…" at bounding box center [518, 188] width 414 height 77
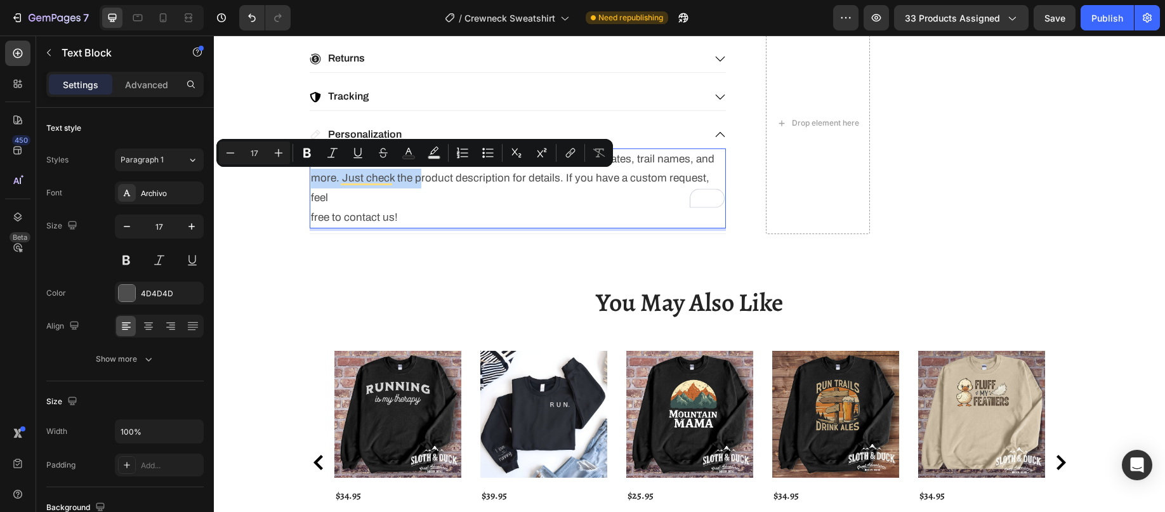
click at [402, 190] on p "Many of our products offer personalization options—names, dates, trail names, a…" at bounding box center [518, 188] width 414 height 77
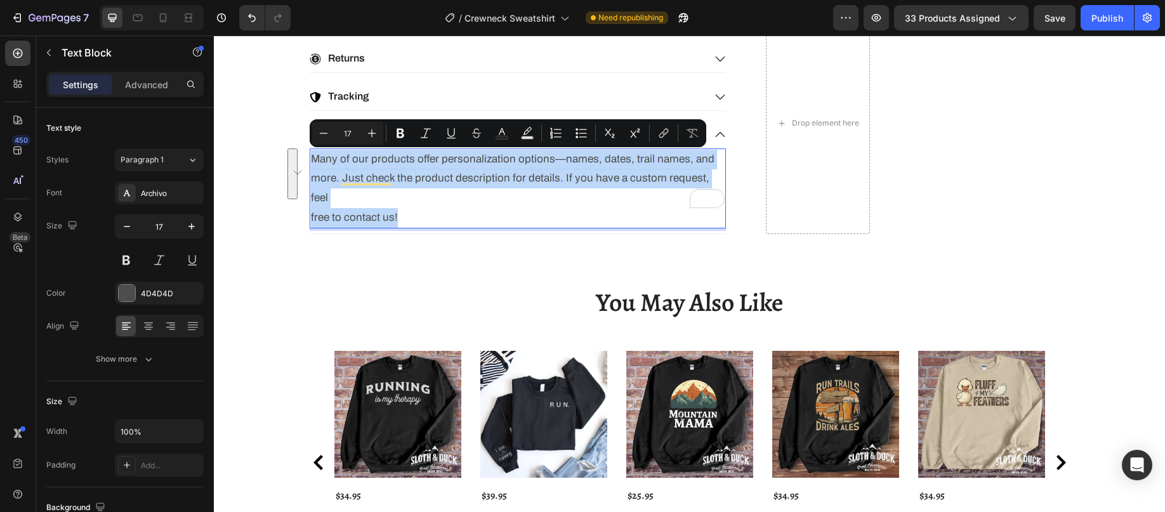
drag, startPoint x: 338, startPoint y: 191, endPoint x: 308, endPoint y: 158, distance: 44.9
click at [311, 158] on p "Many of our products offer personalization options—names, dates, trail names, a…" at bounding box center [518, 188] width 414 height 77
copy p "Many of our products offer personalization options—names, dates, trail names, a…"
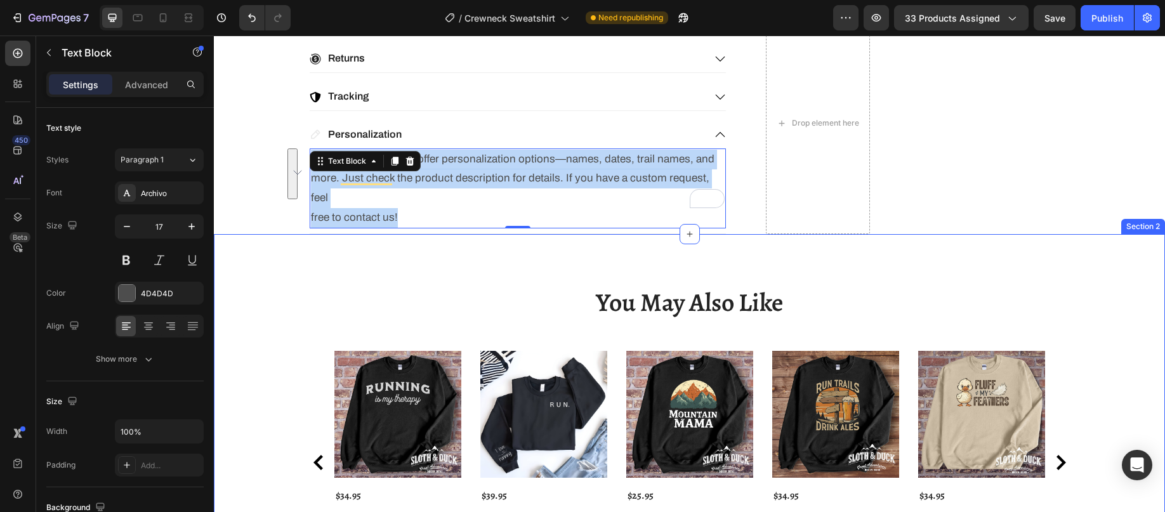
click at [404, 244] on div "You May Also Like Heading Product Images $34.95 Product Price Product Price Run…" at bounding box center [689, 429] width 951 height 390
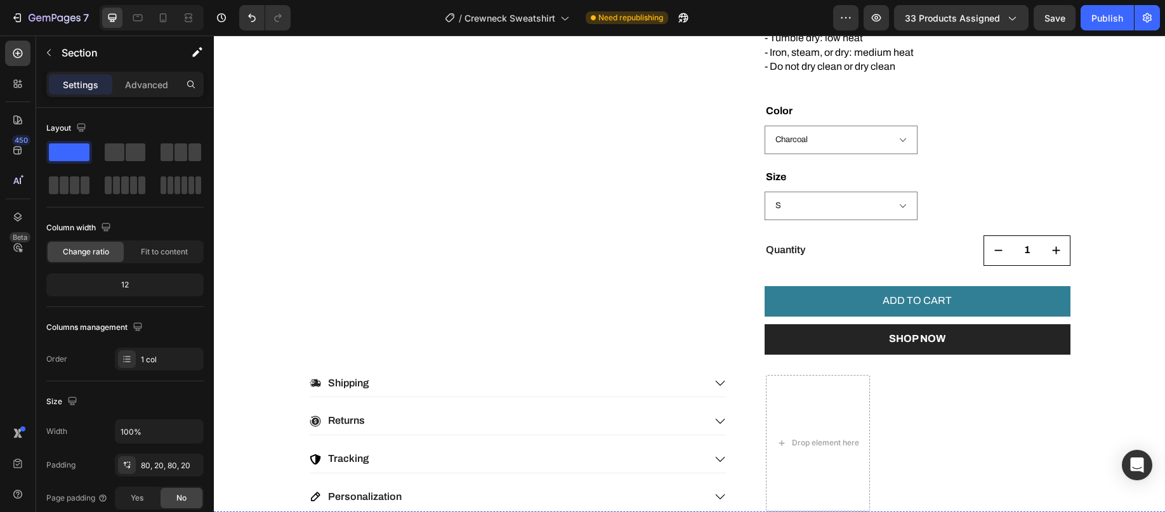
scroll to position [886, 0]
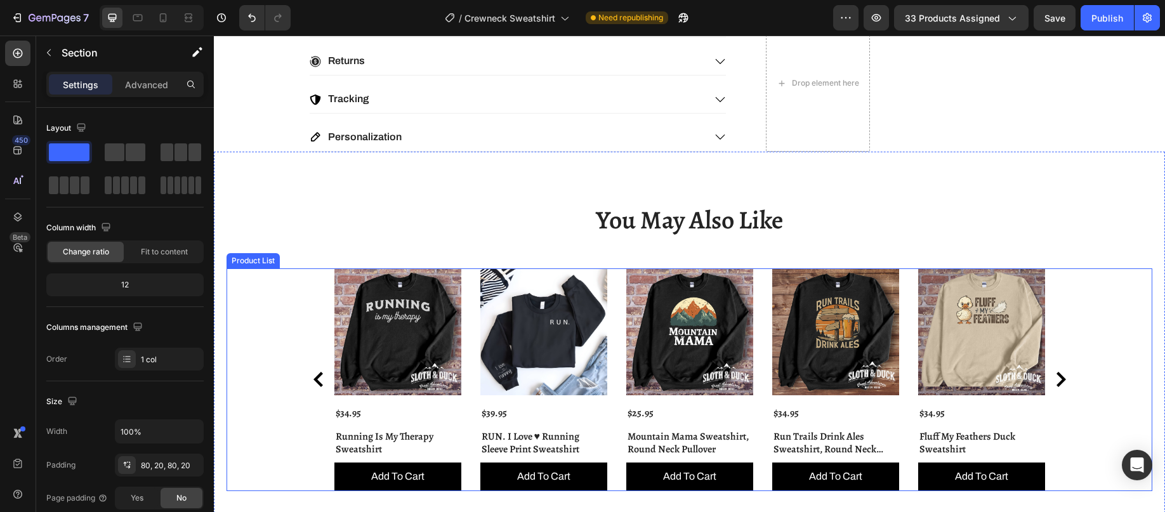
click at [756, 296] on div "Product Images $34.95 Product Price Product Price Running Is My Therapy Sweatsh…" at bounding box center [689, 379] width 711 height 223
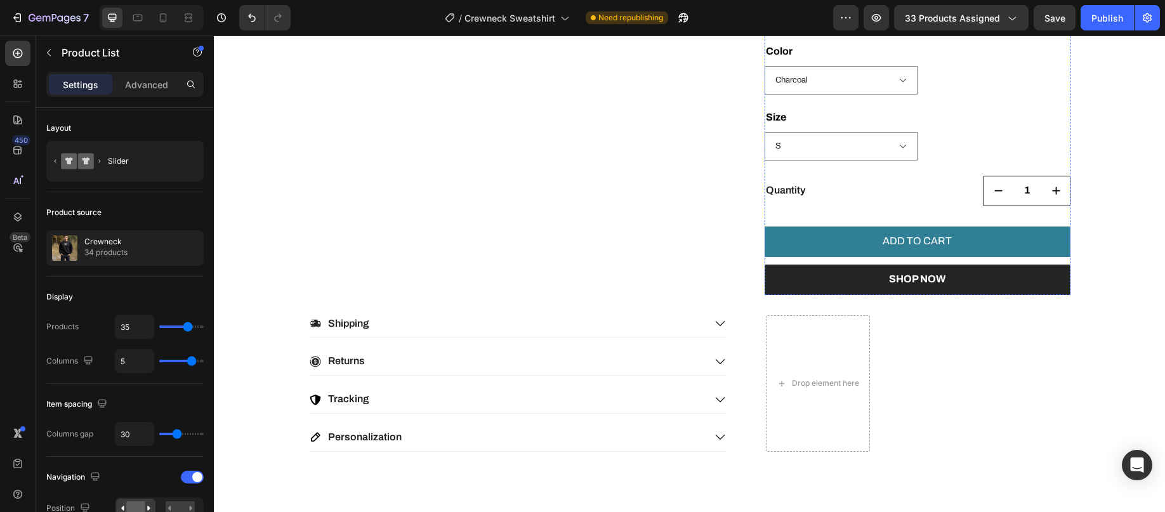
scroll to position [20, 0]
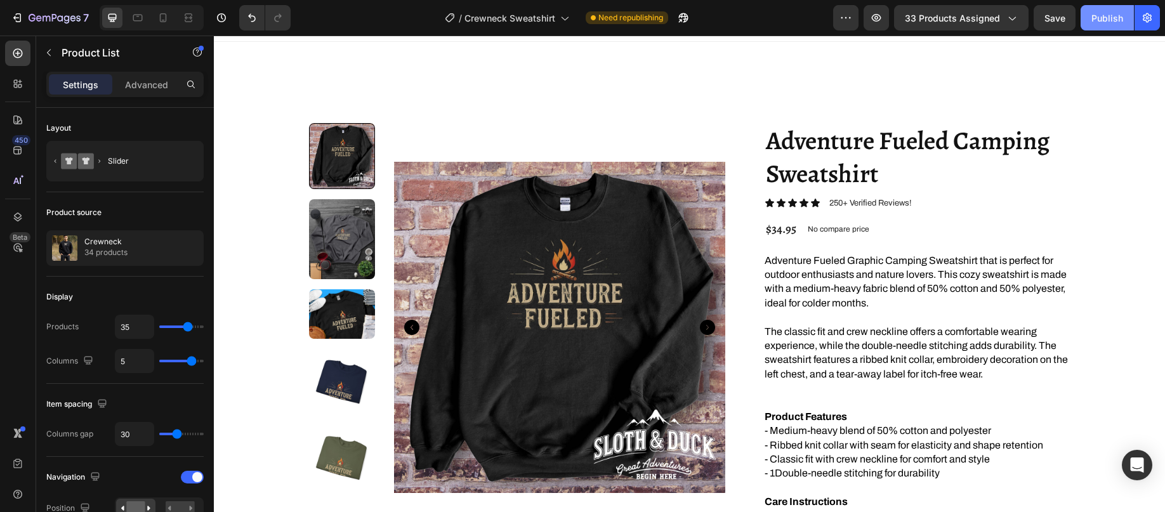
click at [1103, 19] on div "Publish" at bounding box center [1107, 17] width 32 height 13
click at [1014, 17] on icon "button" at bounding box center [1011, 17] width 13 height 13
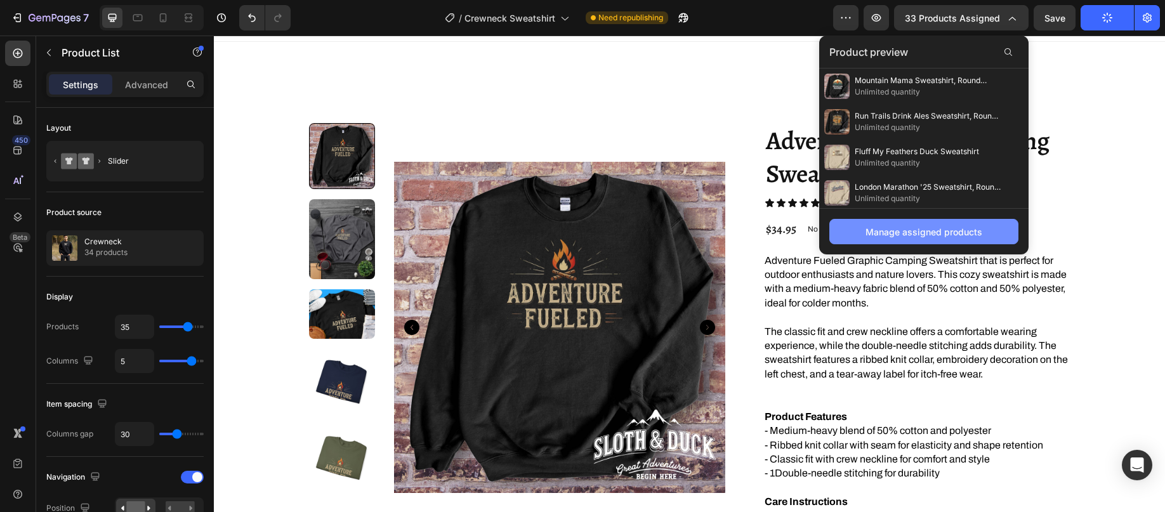
click at [938, 237] on div "Manage assigned products" at bounding box center [923, 231] width 117 height 13
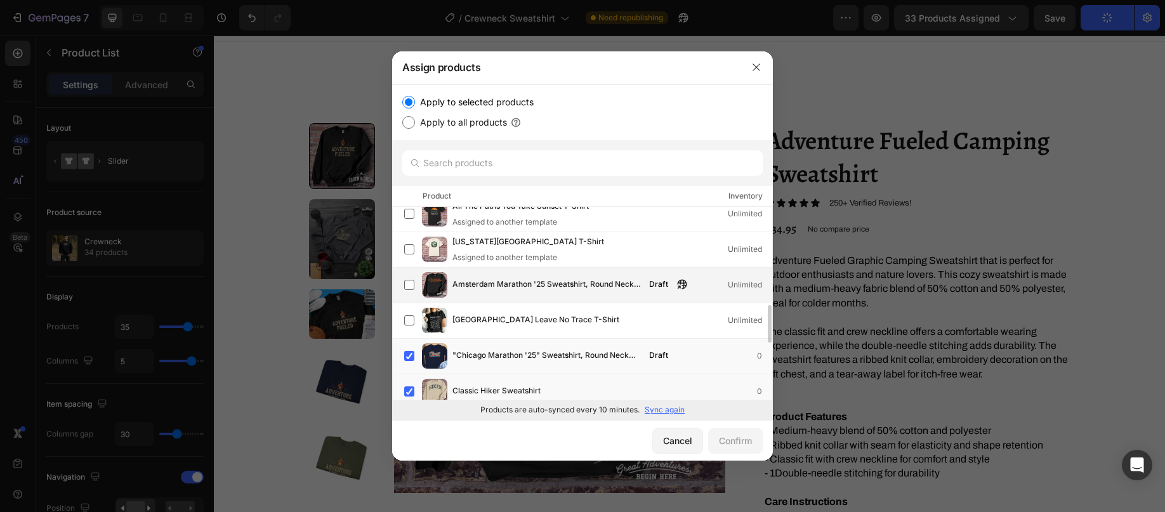
scroll to position [571, 0]
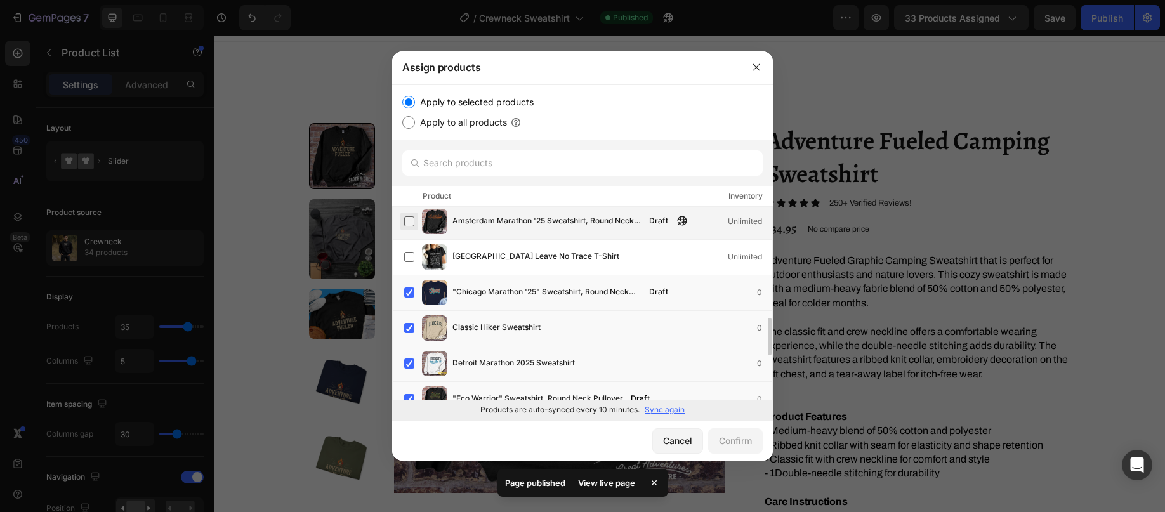
click at [409, 221] on label at bounding box center [409, 221] width 10 height 10
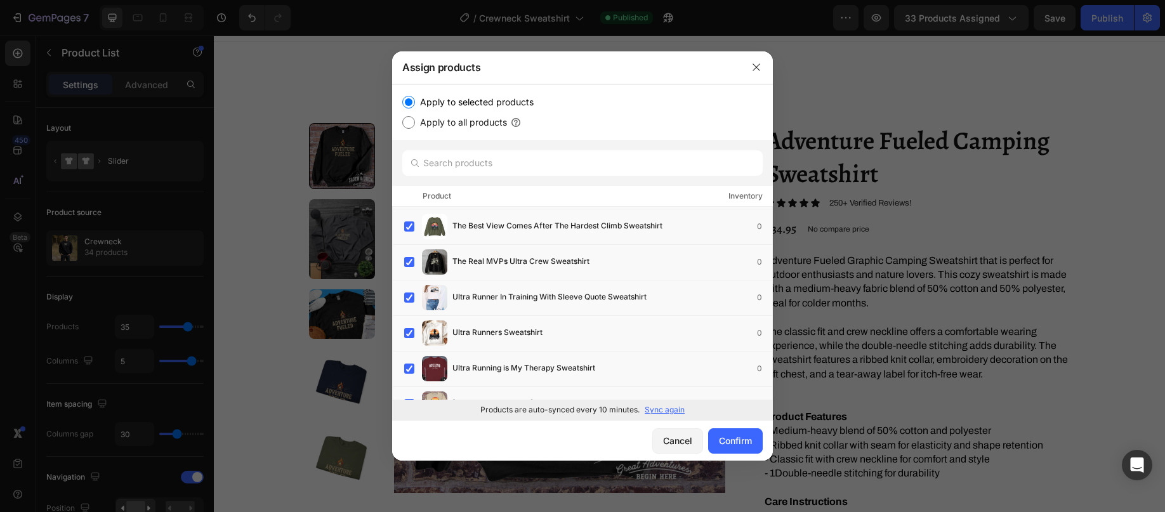
scroll to position [1263, 0]
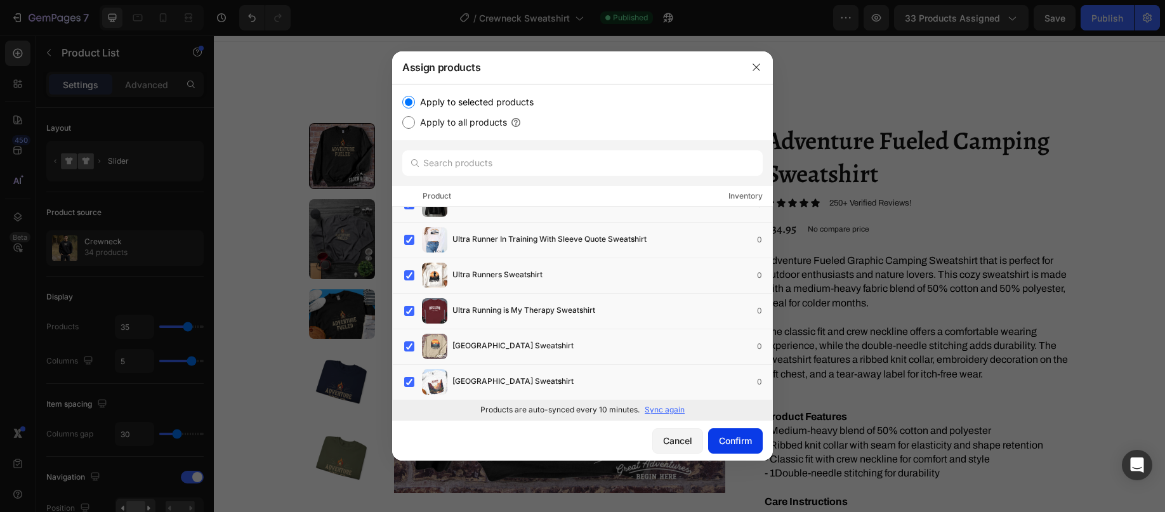
click at [735, 441] on div "Confirm" at bounding box center [735, 440] width 33 height 13
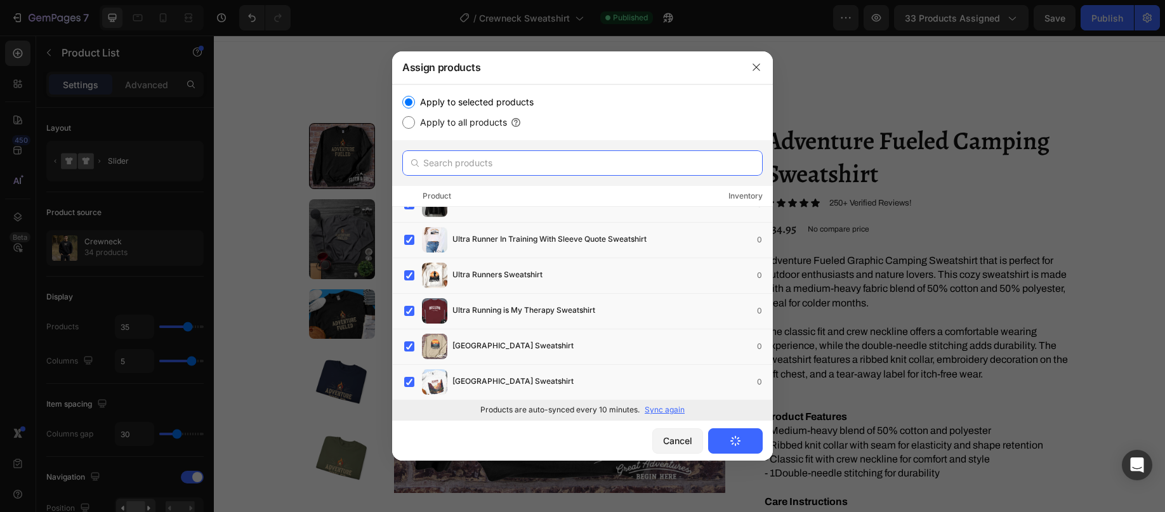
click at [564, 162] on input "text" at bounding box center [582, 162] width 360 height 25
type input "crew"
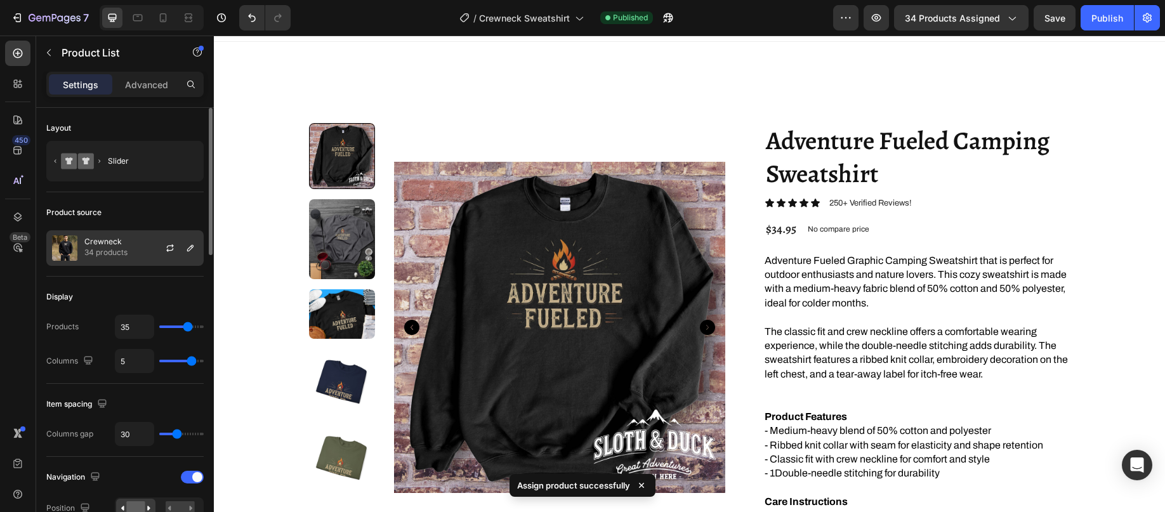
click at [124, 245] on p "Crewneck" at bounding box center [105, 241] width 43 height 9
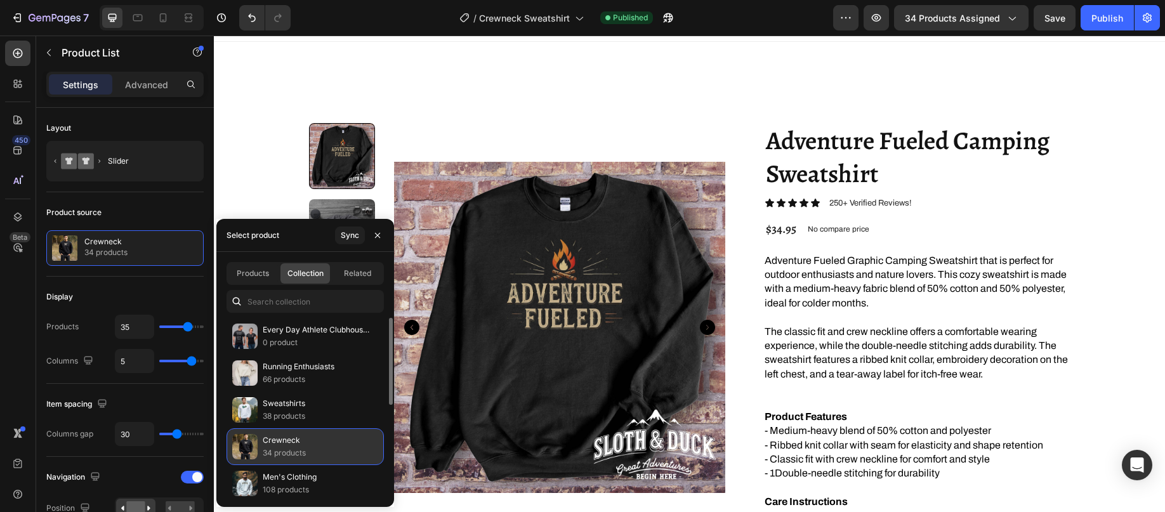
click at [312, 447] on div "Crewneck 34 products" at bounding box center [305, 446] width 157 height 37
click at [124, 207] on div "Product source" at bounding box center [124, 212] width 157 height 20
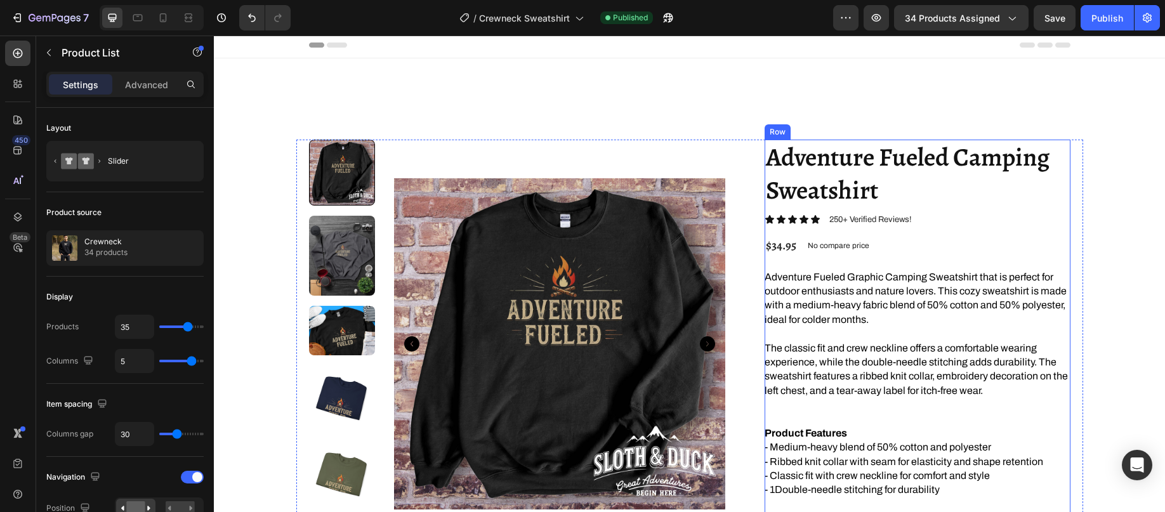
scroll to position [0, 0]
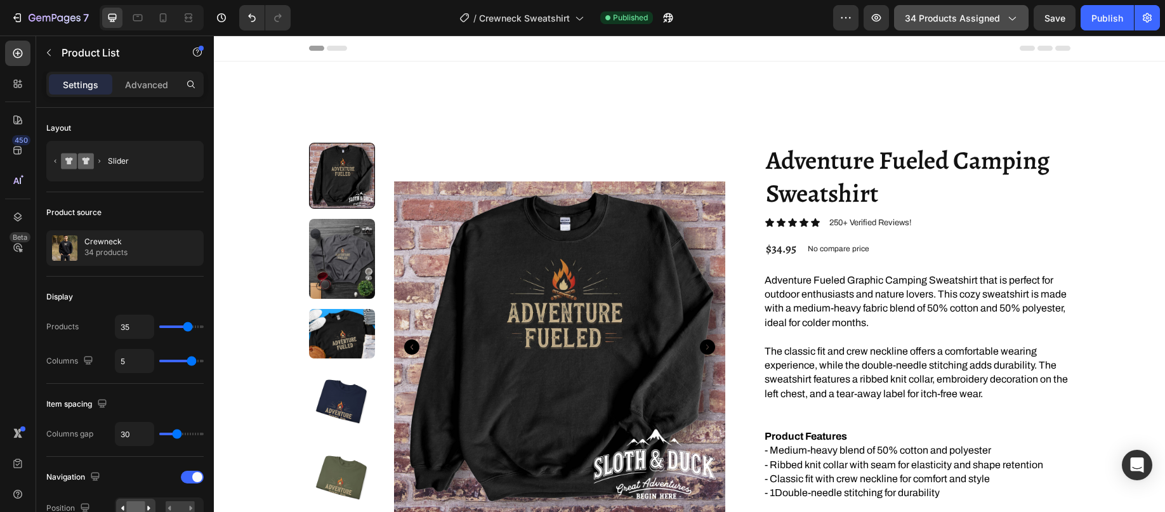
click at [956, 17] on span "34 products assigned" at bounding box center [952, 17] width 95 height 13
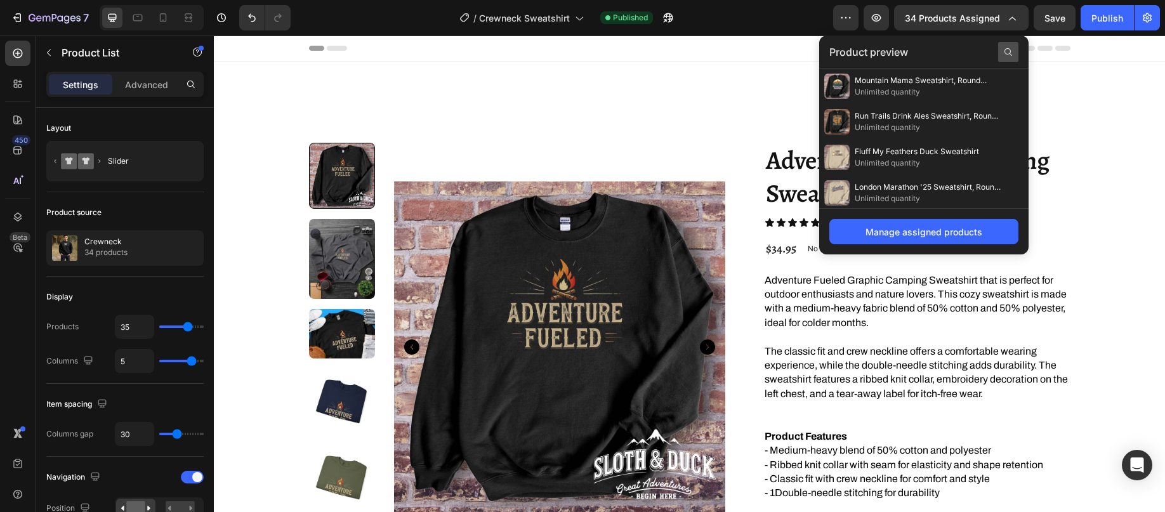
click at [1008, 50] on icon at bounding box center [1008, 52] width 10 height 10
click at [962, 234] on div "Manage assigned products" at bounding box center [923, 231] width 117 height 13
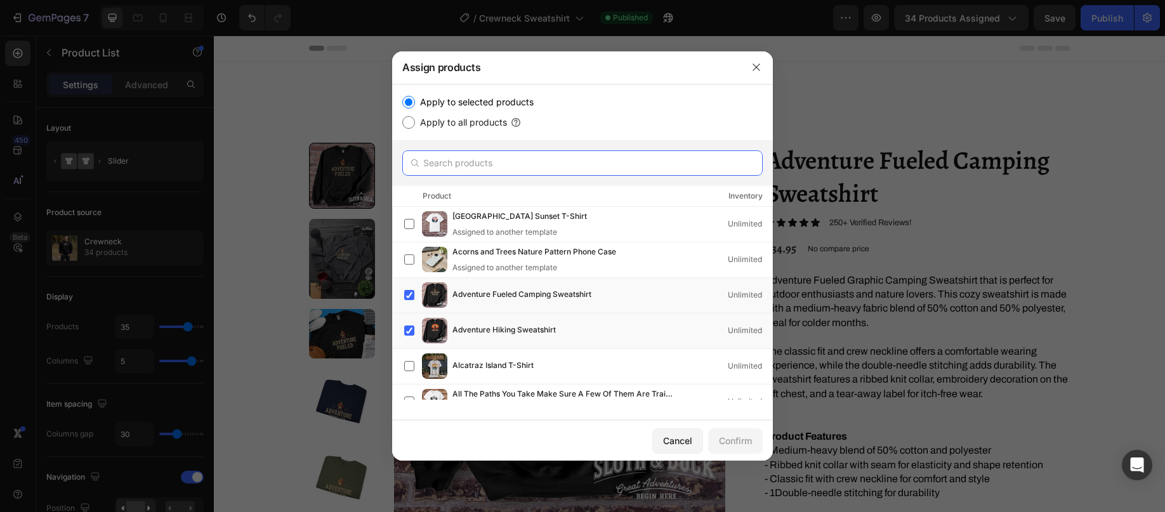
click at [523, 165] on input "text" at bounding box center [582, 162] width 360 height 25
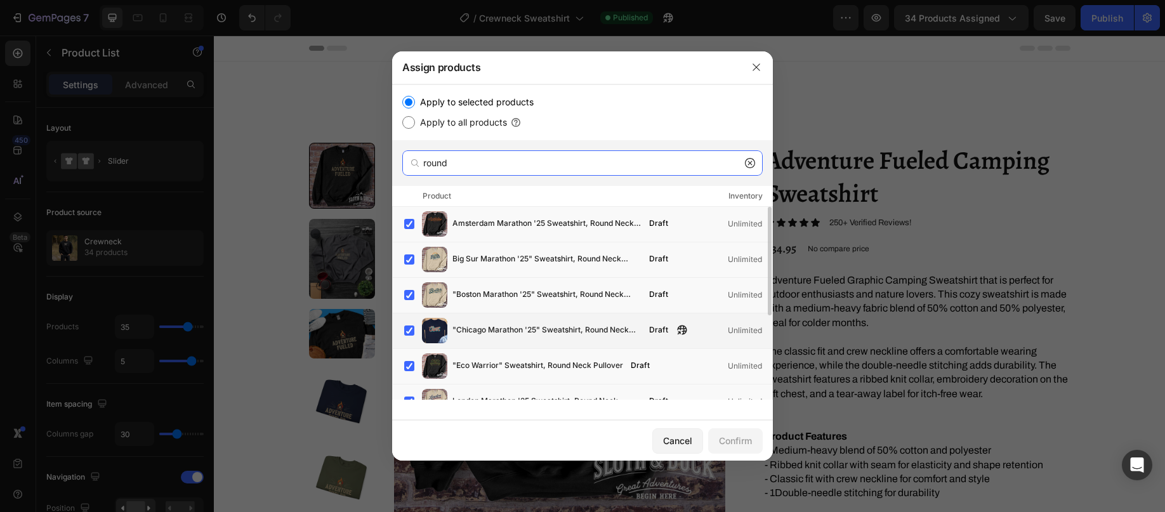
scroll to position [152, 0]
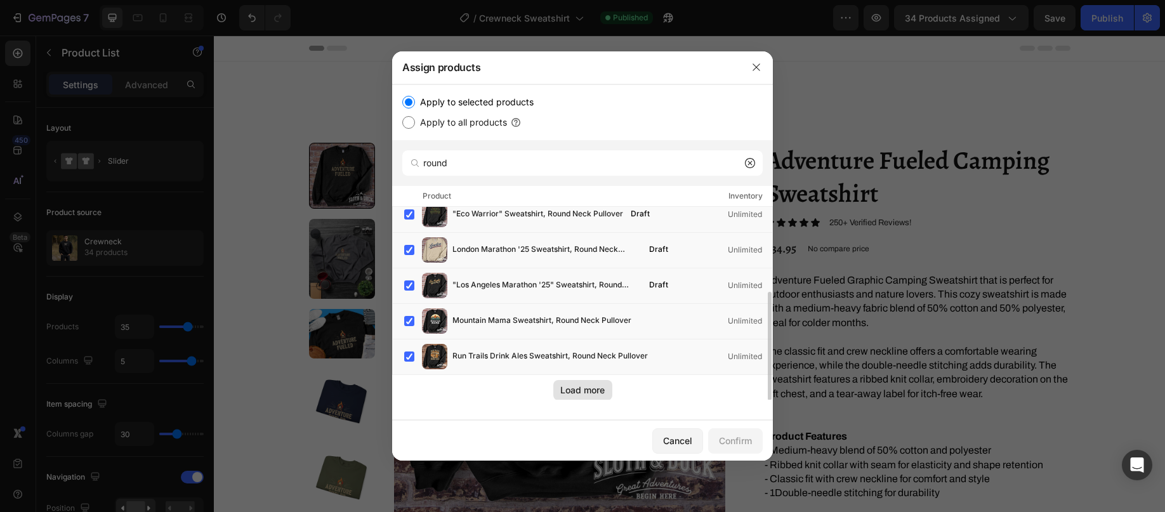
click at [596, 398] on button "Load more" at bounding box center [582, 390] width 59 height 20
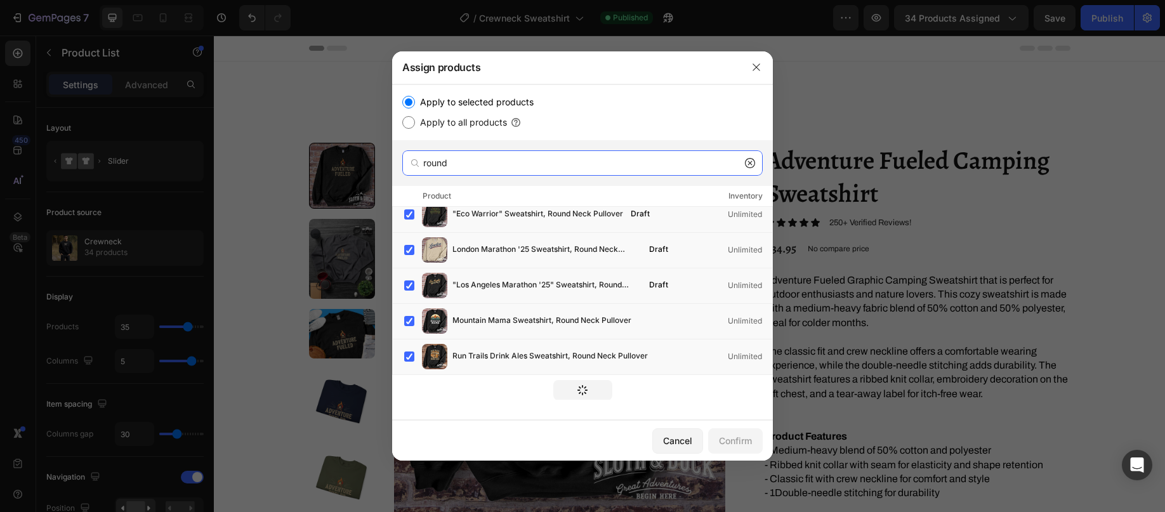
click at [478, 160] on input "round" at bounding box center [582, 162] width 360 height 25
type input "pullover"
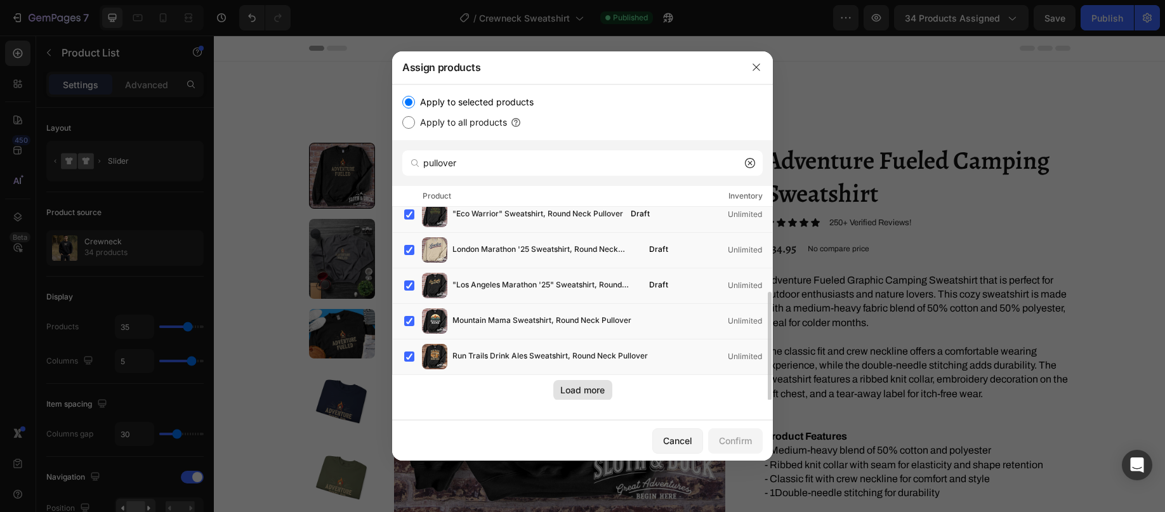
click at [590, 391] on div "Load more" at bounding box center [582, 389] width 44 height 13
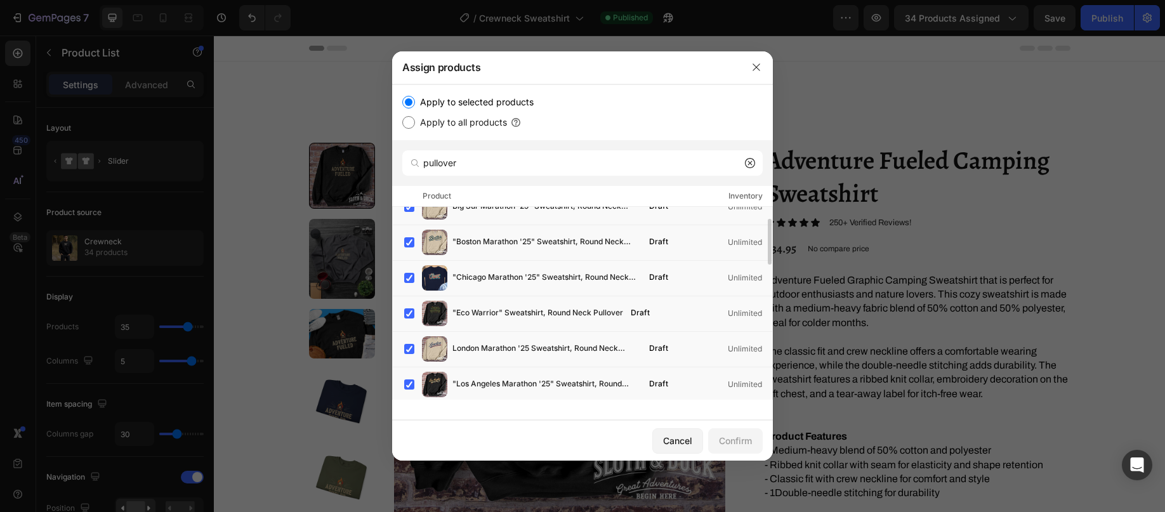
scroll to position [0, 0]
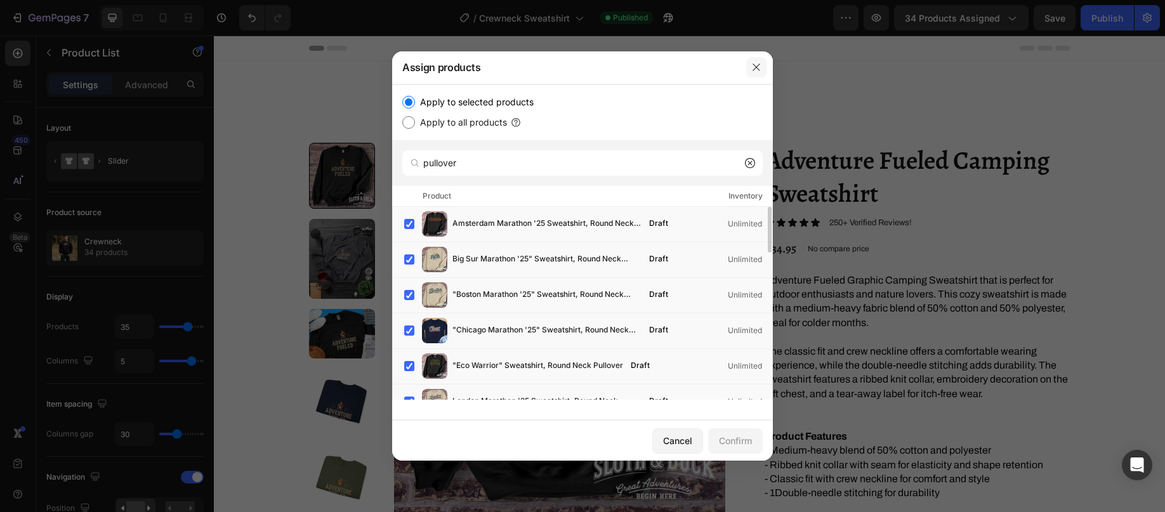
click at [753, 70] on icon "button" at bounding box center [756, 67] width 10 height 10
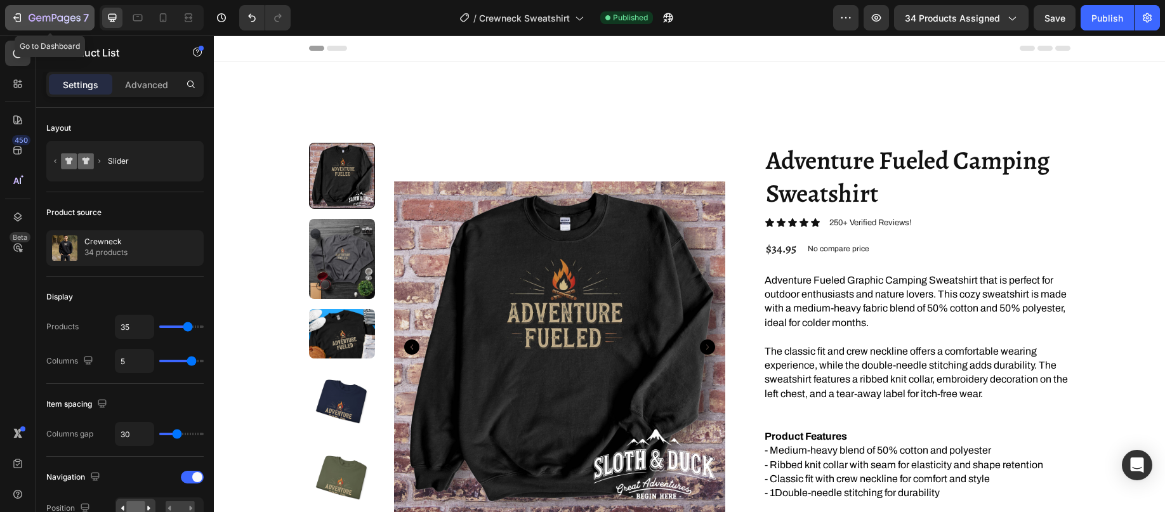
click at [22, 15] on icon "button" at bounding box center [17, 17] width 13 height 13
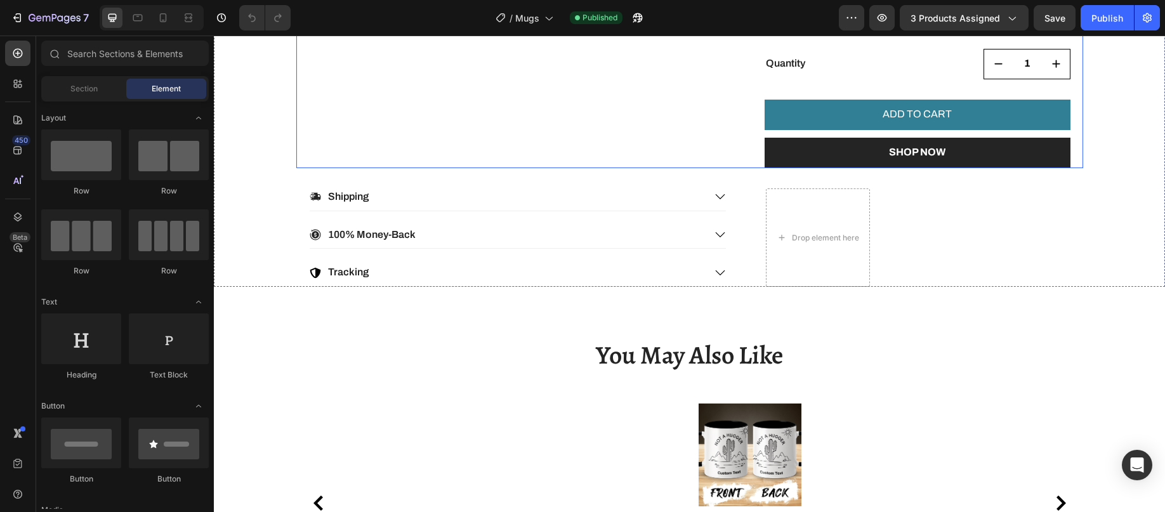
scroll to position [698, 0]
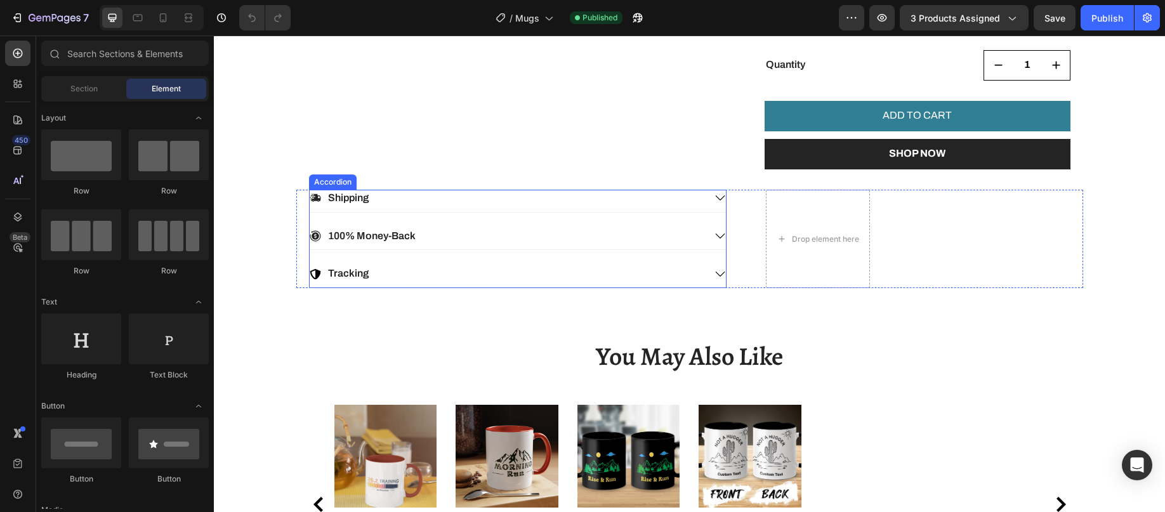
click at [509, 207] on div "Shipping" at bounding box center [507, 198] width 395 height 17
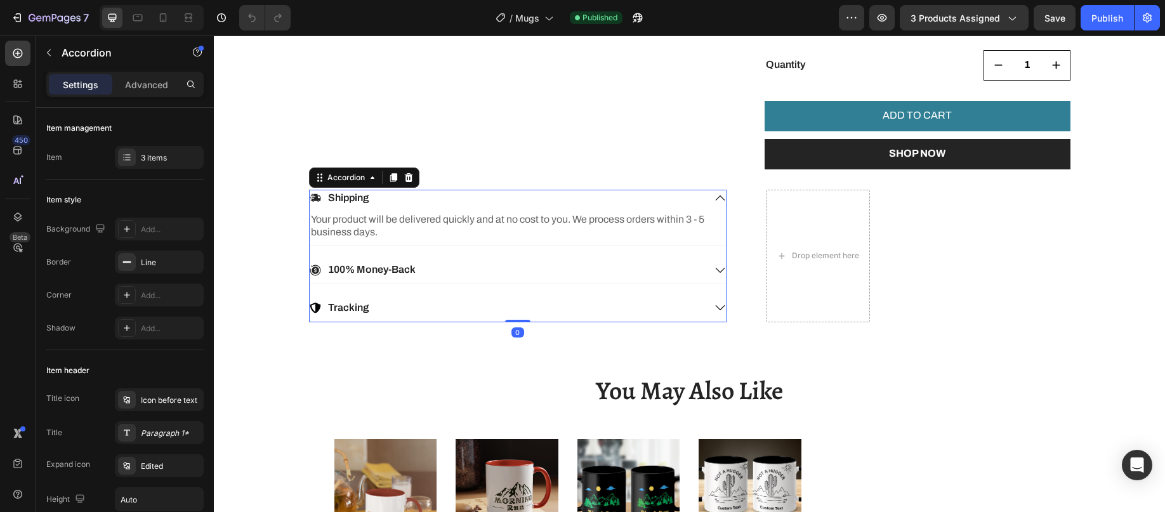
scroll to position [0, 0]
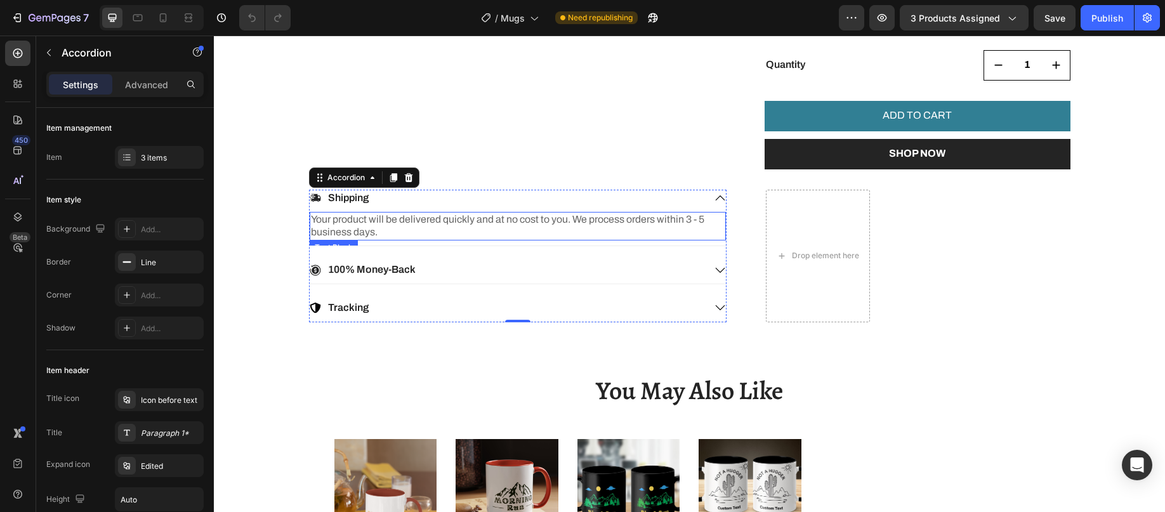
click at [452, 239] on p "Your product will be delivered quickly and at no cost to you. We process orders…" at bounding box center [518, 226] width 414 height 27
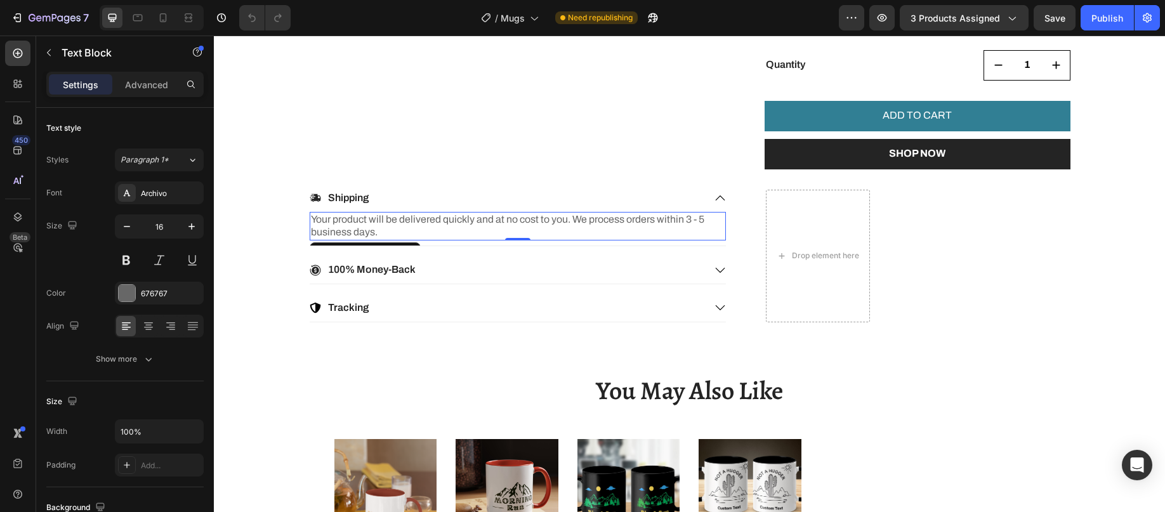
click at [449, 234] on p "Your product will be delivered quickly and at no cost to you. We process orders…" at bounding box center [518, 226] width 414 height 27
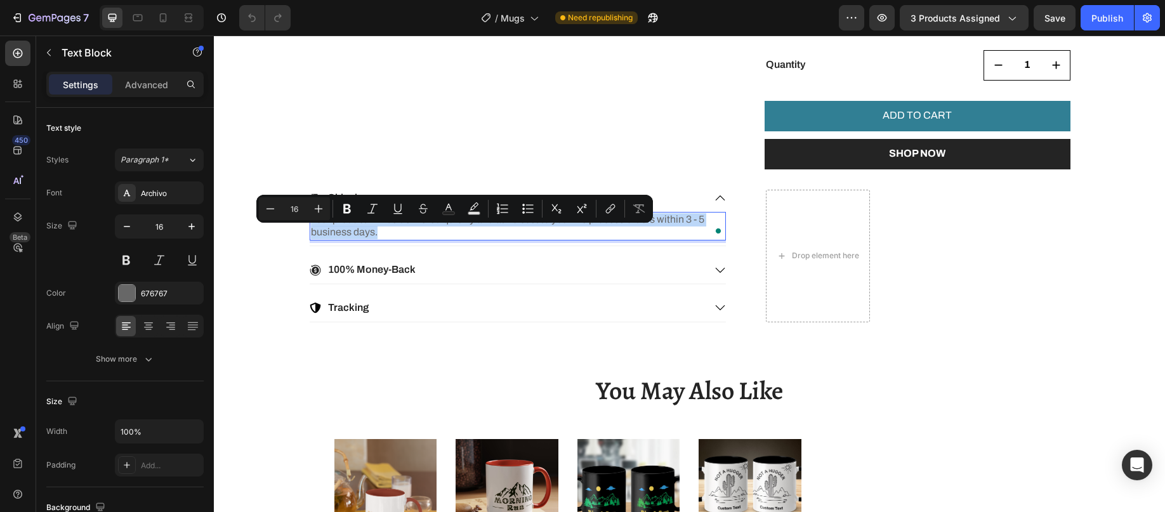
click at [449, 234] on p "Your product will be delivered quickly and at no cost to you. We process orders…" at bounding box center [518, 226] width 414 height 27
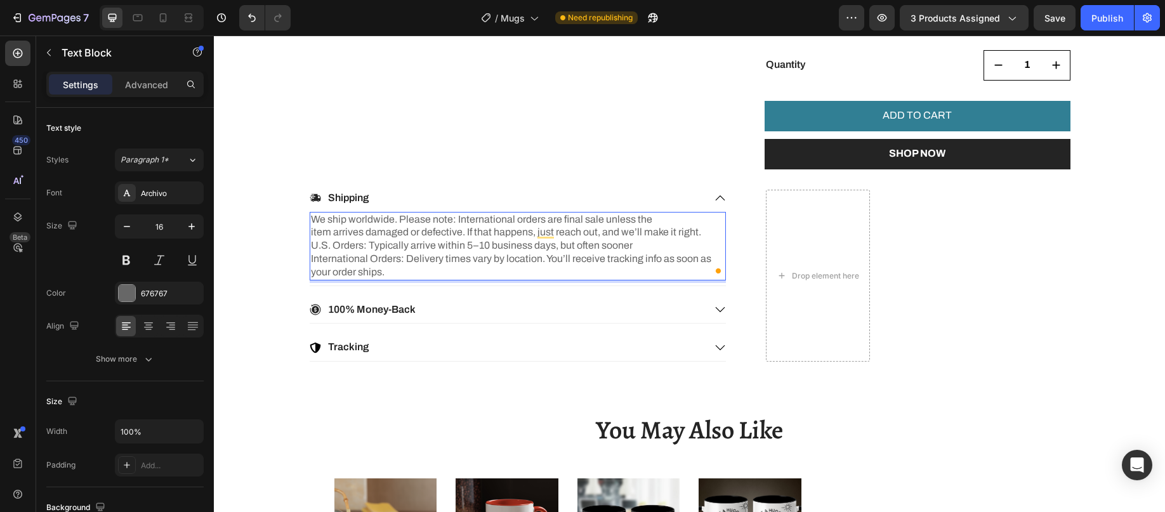
click at [316, 253] on p "U.S. Orders: Typically arrive within 5–10 business days, but often sooner" at bounding box center [518, 245] width 414 height 13
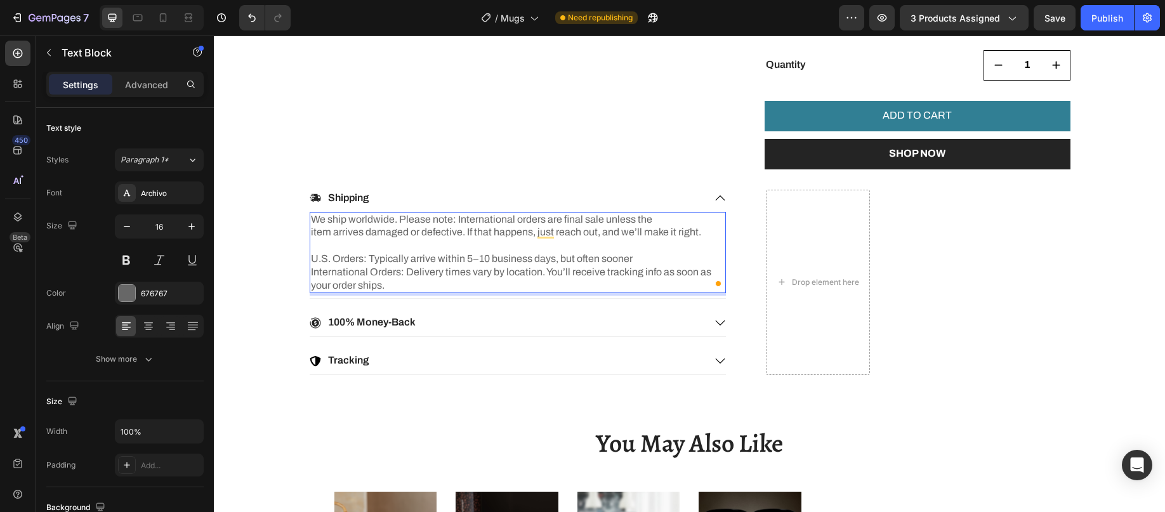
click at [646, 266] on p "U.S. Orders: Typically arrive within 5–10 business days, but often sooner" at bounding box center [518, 259] width 414 height 13
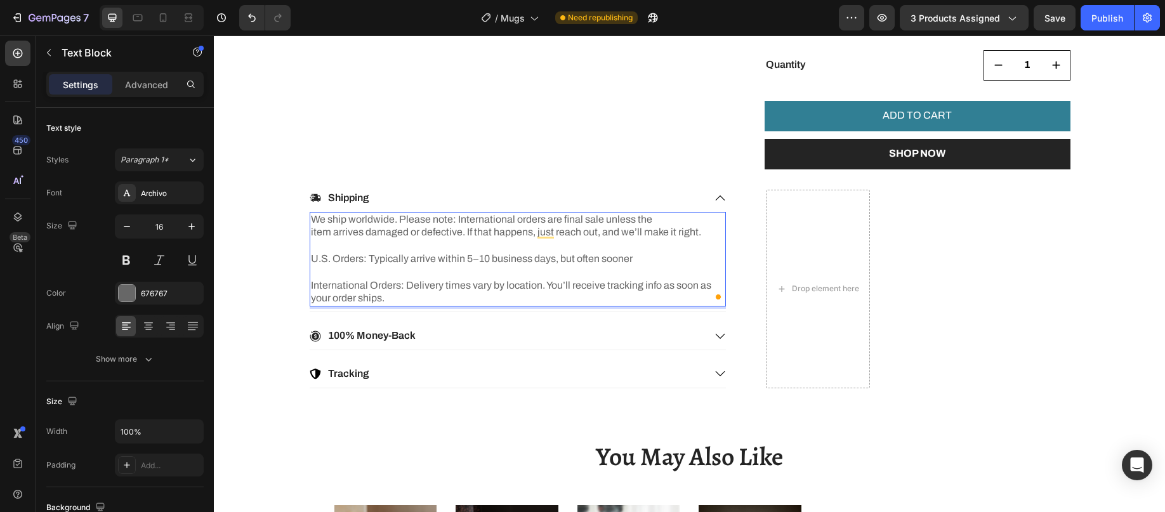
click at [636, 266] on p "U.S. Orders: Typically arrive within 5–10 business days, but often sooner" at bounding box center [518, 259] width 414 height 13
click at [657, 229] on p "We ship worldwide. Please note: International orders are final sale unless the …" at bounding box center [518, 226] width 414 height 27
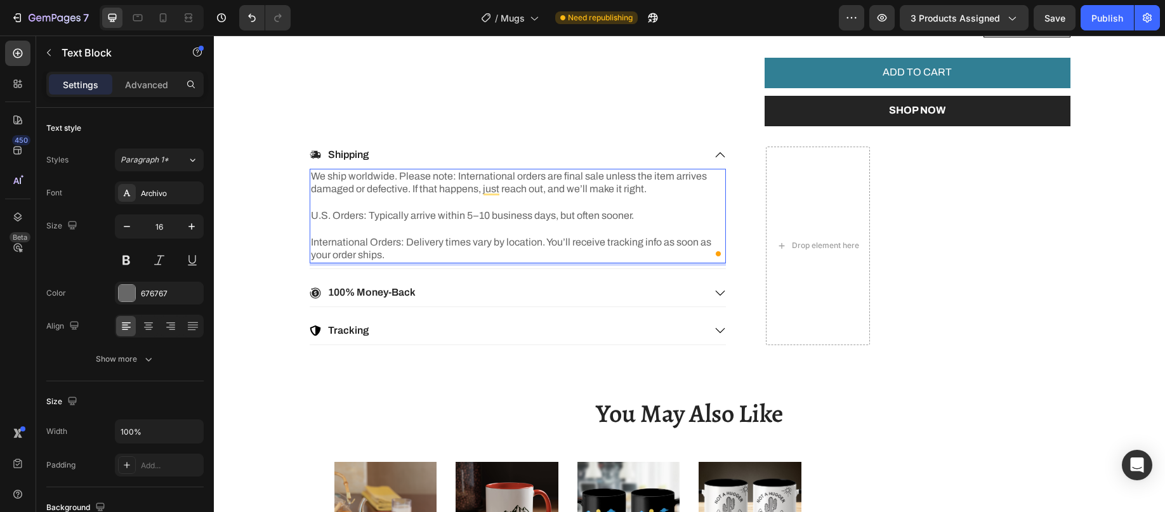
scroll to position [761, 0]
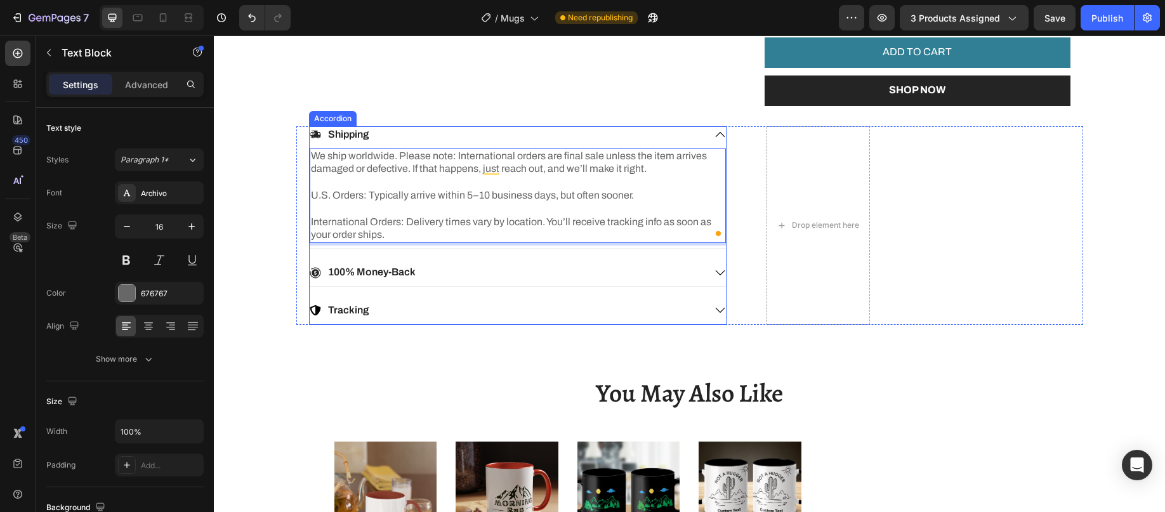
click at [564, 281] on div "100% Money-Back" at bounding box center [507, 272] width 395 height 17
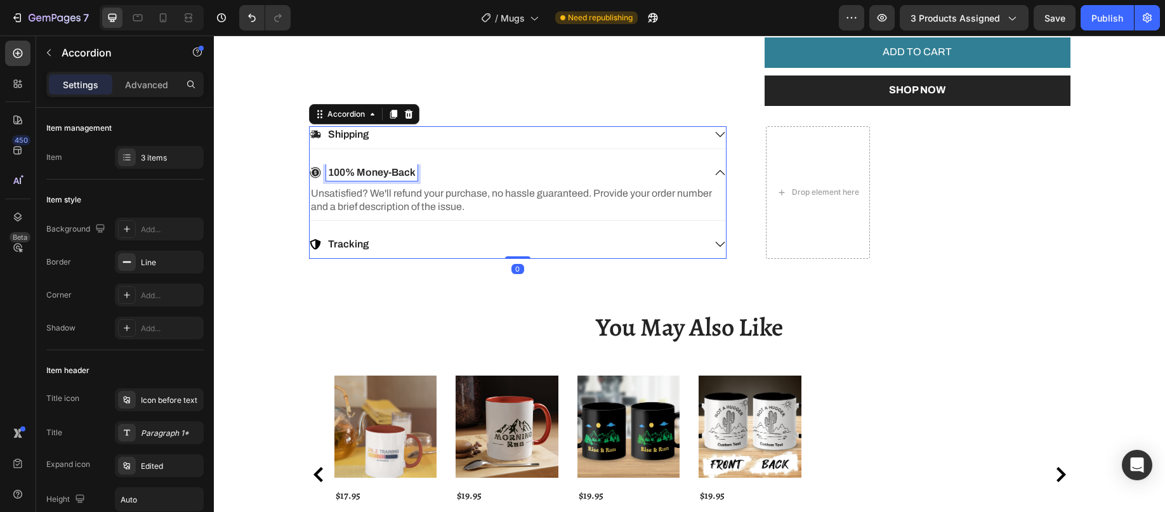
click at [367, 180] on p "100% Money-Back" at bounding box center [372, 172] width 88 height 13
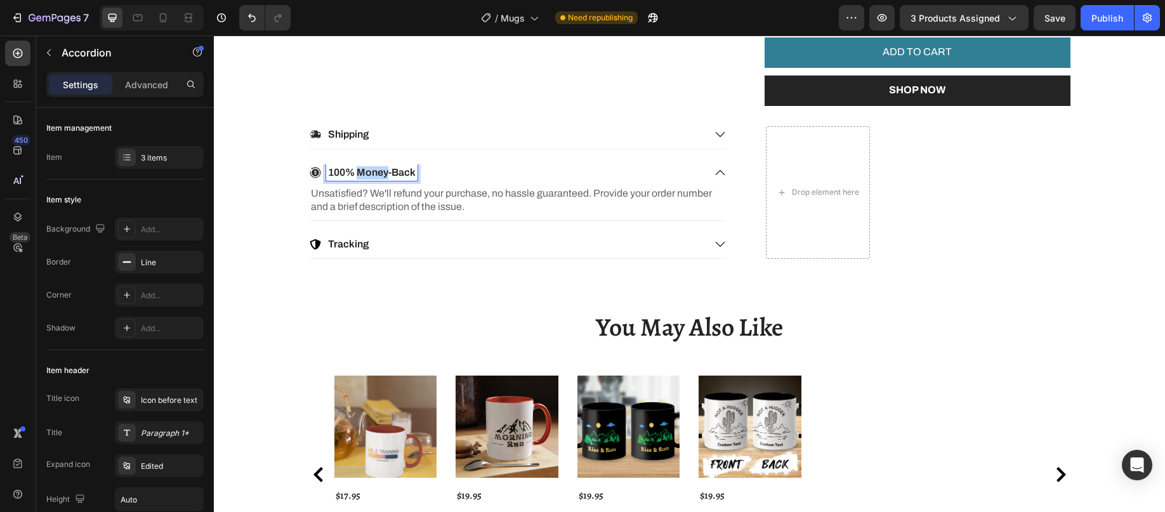
click at [367, 180] on p "100% Money-Back" at bounding box center [372, 172] width 88 height 13
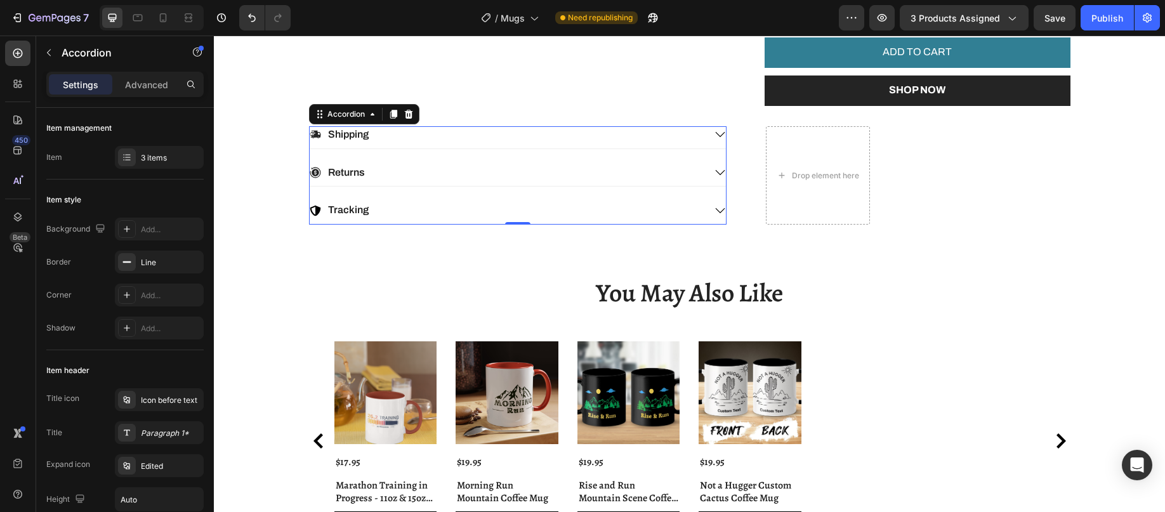
click at [407, 181] on div "Returns" at bounding box center [507, 172] width 395 height 17
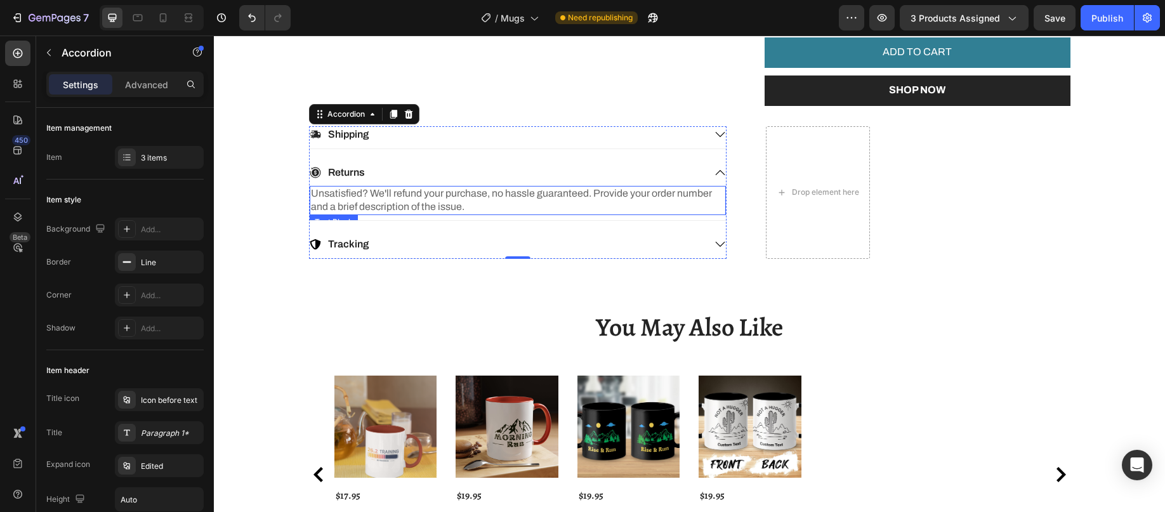
click at [449, 214] on p "Unsatisfied? We'll refund your purchase, no hassle guaranteed. Provide your ord…" at bounding box center [518, 200] width 414 height 27
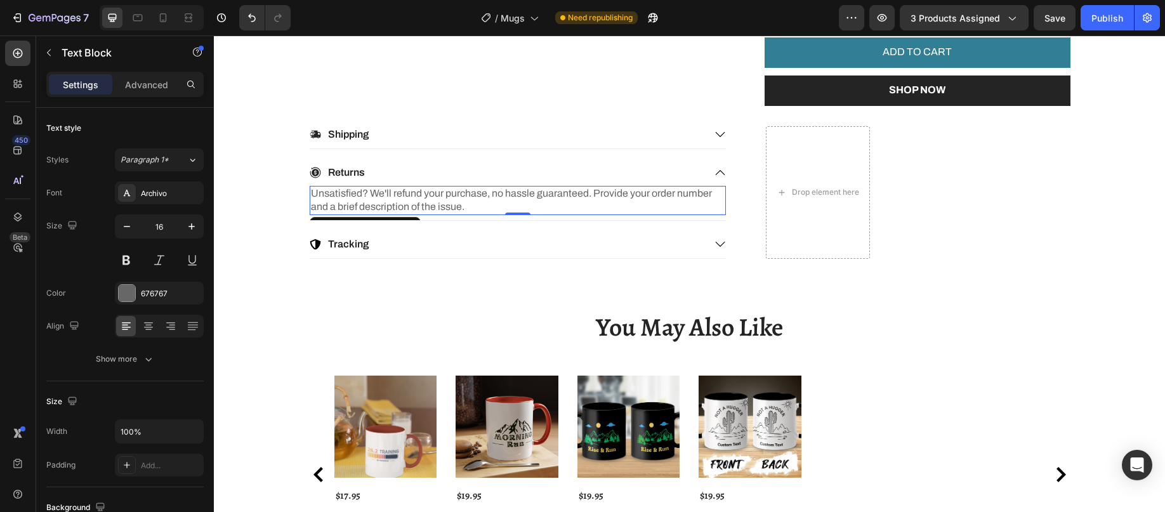
click at [453, 211] on p "Unsatisfied? We'll refund your purchase, no hassle guaranteed. Provide your ord…" at bounding box center [518, 200] width 414 height 27
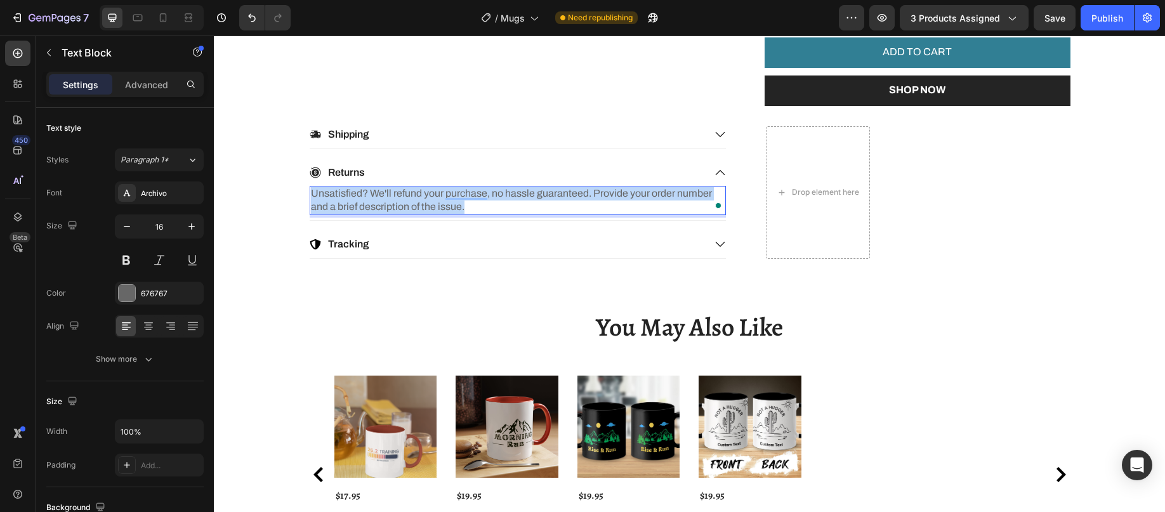
click at [453, 211] on p "Unsatisfied? We'll refund your purchase, no hassle guaranteed. Provide your ord…" at bounding box center [518, 200] width 414 height 27
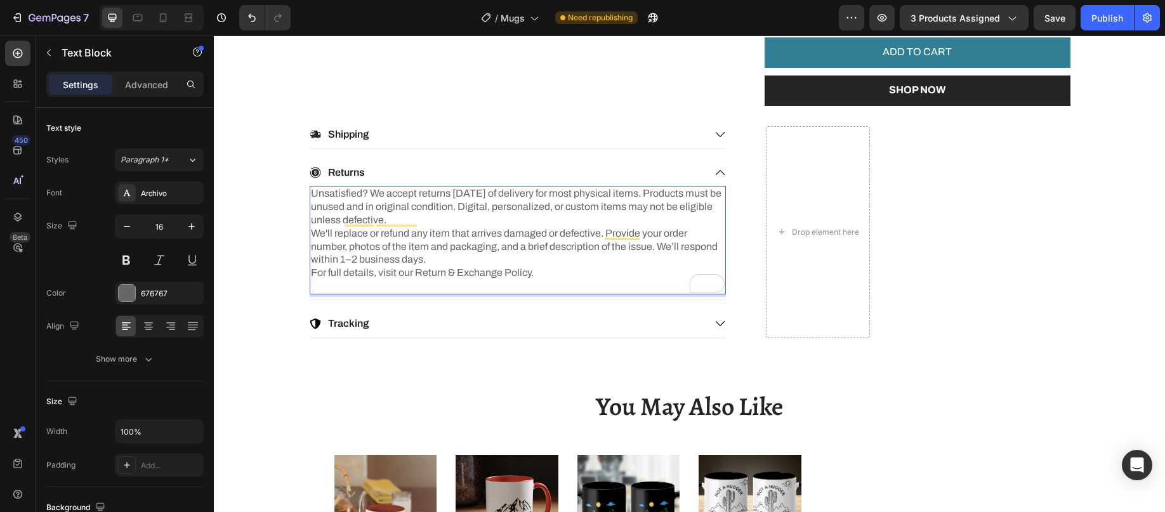
click at [463, 227] on p "Unsatisfied? We accept returns within 14 days of delivery for most physical ite…" at bounding box center [518, 206] width 414 height 39
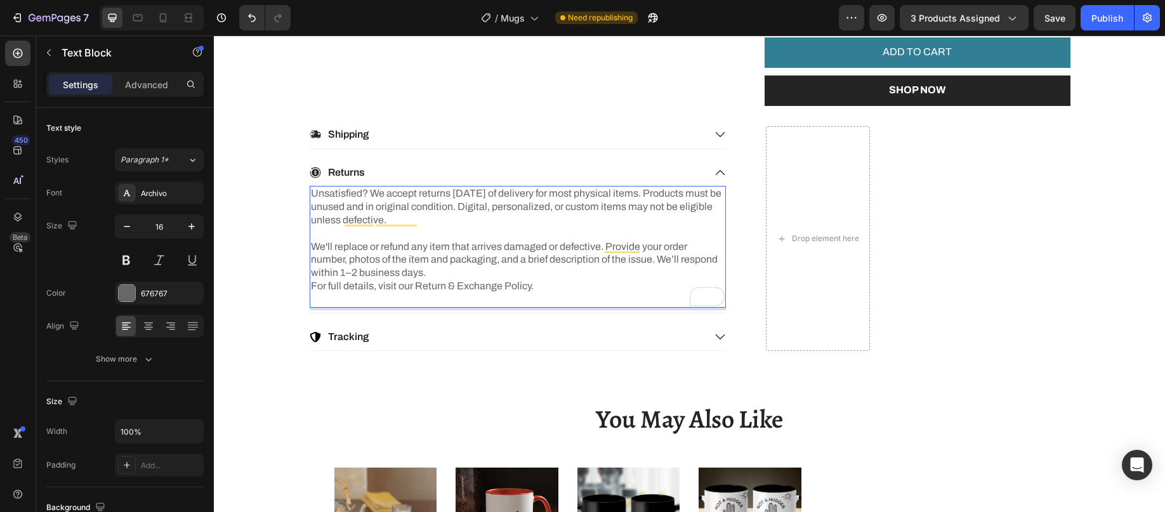
click at [469, 280] on p "We'll replace or refund any item that arrives damaged or defective. Provide you…" at bounding box center [518, 259] width 414 height 39
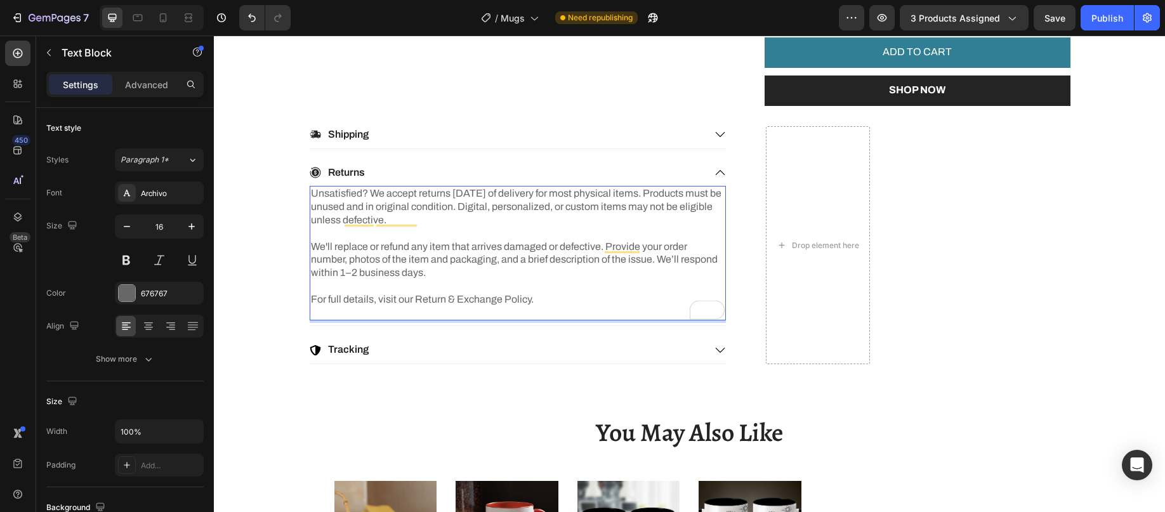
click at [462, 320] on p "For full details, visit our Return & Exchange Policy." at bounding box center [518, 306] width 414 height 27
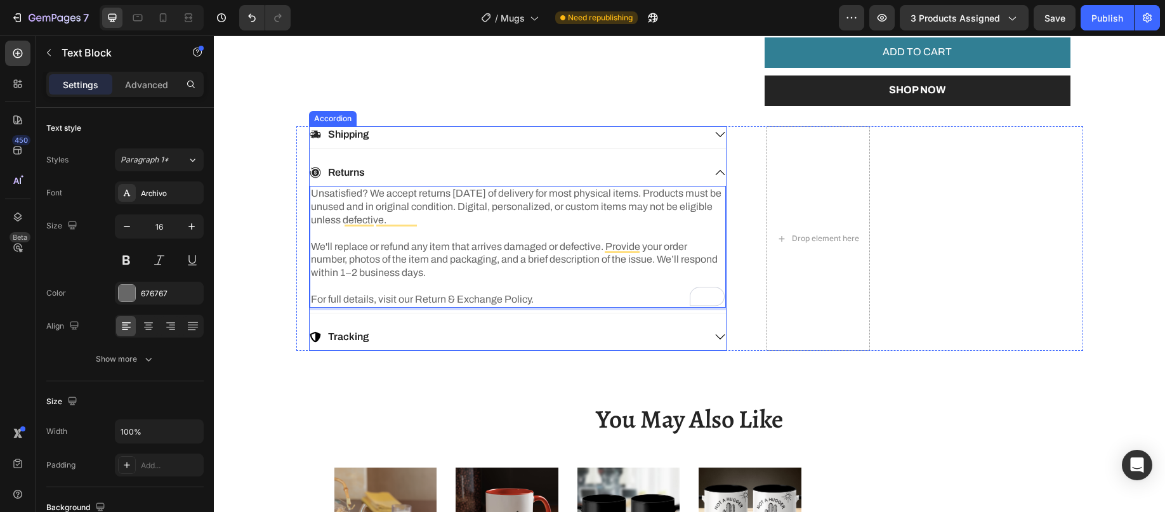
click at [400, 346] on div "Tracking" at bounding box center [507, 337] width 395 height 17
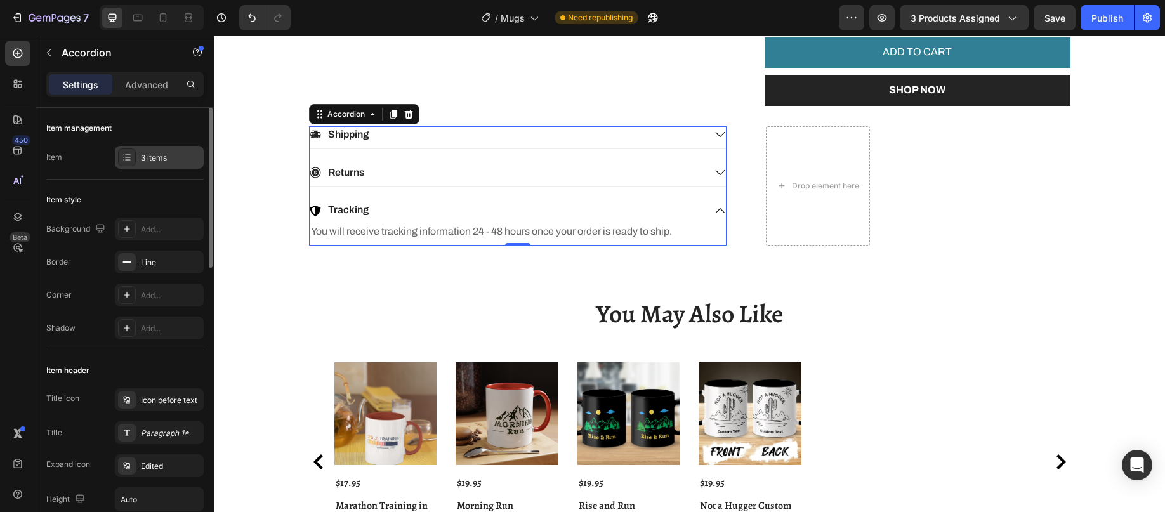
click at [138, 155] on div "3 items" at bounding box center [159, 157] width 89 height 23
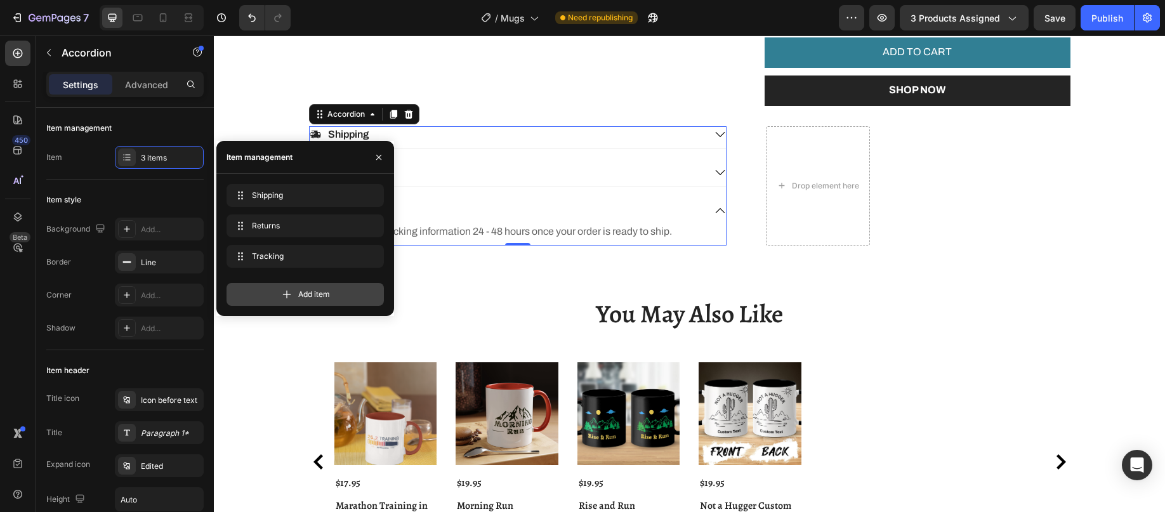
click at [299, 296] on span "Add item" at bounding box center [314, 294] width 32 height 11
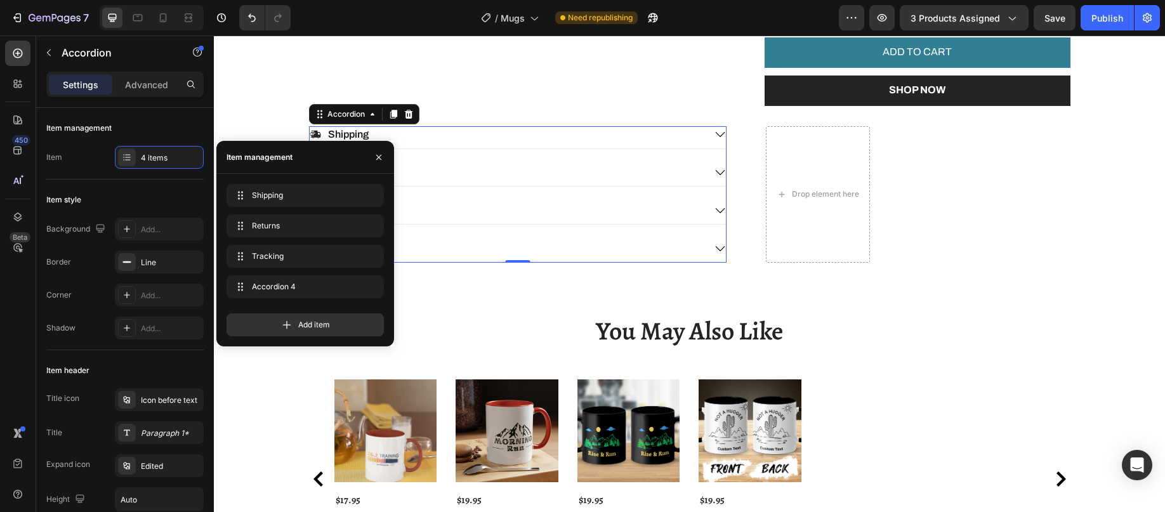
click at [493, 257] on div "Accordion 4" at bounding box center [507, 248] width 395 height 17
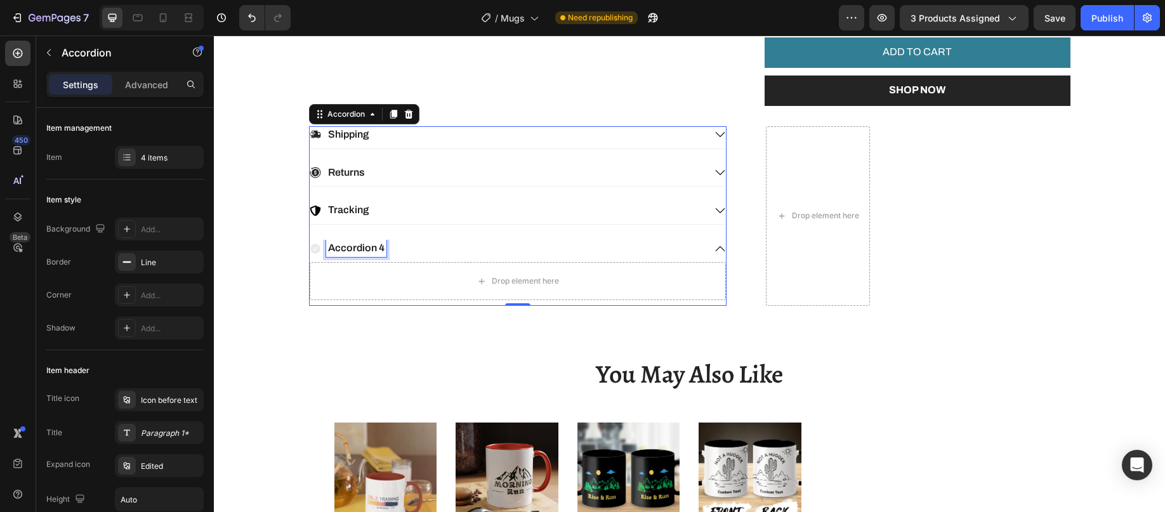
click at [352, 257] on div "Accordion 4" at bounding box center [356, 248] width 60 height 17
click at [352, 255] on p "Accordion 4" at bounding box center [356, 248] width 56 height 13
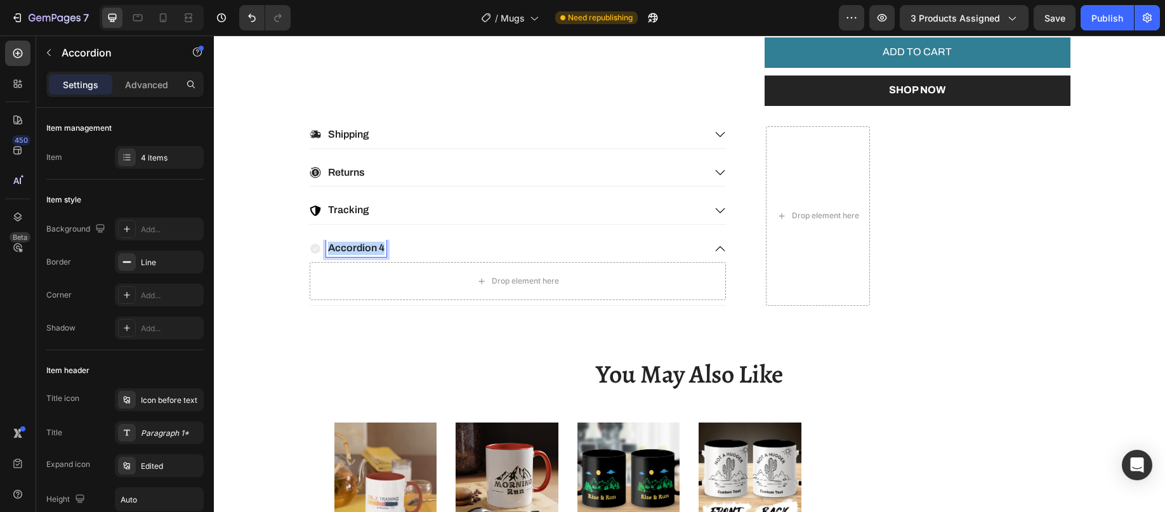
click at [352, 255] on p "Accordion 4" at bounding box center [356, 248] width 56 height 13
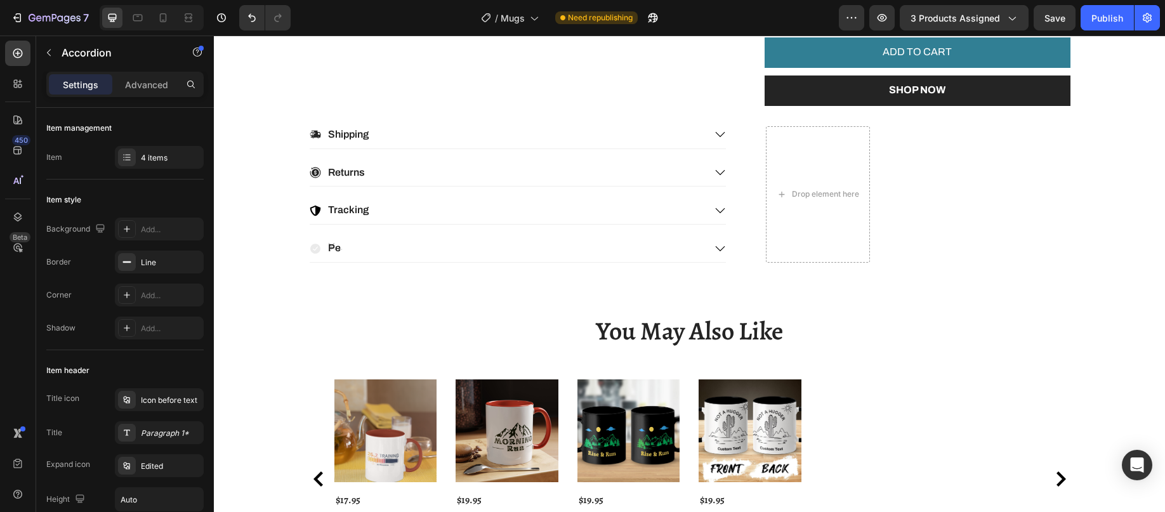
scroll to position [758, 0]
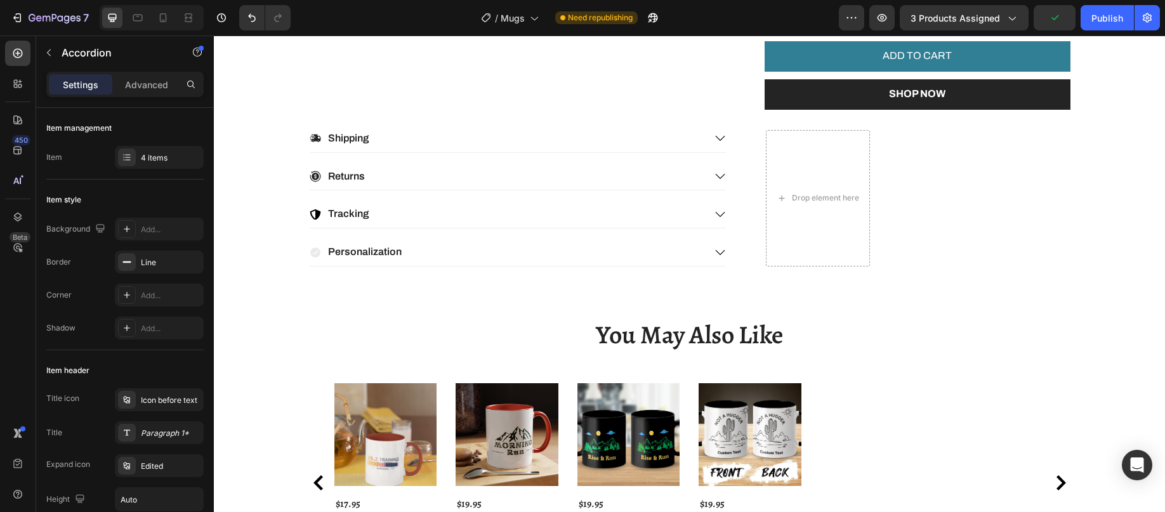
click at [310, 258] on icon at bounding box center [315, 252] width 10 height 10
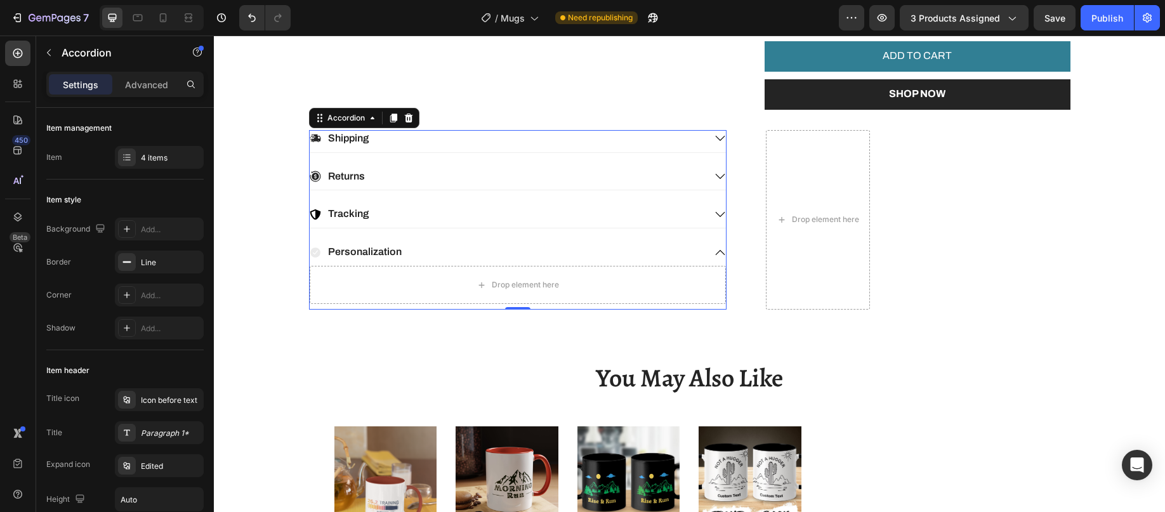
click at [310, 258] on icon at bounding box center [315, 252] width 10 height 10
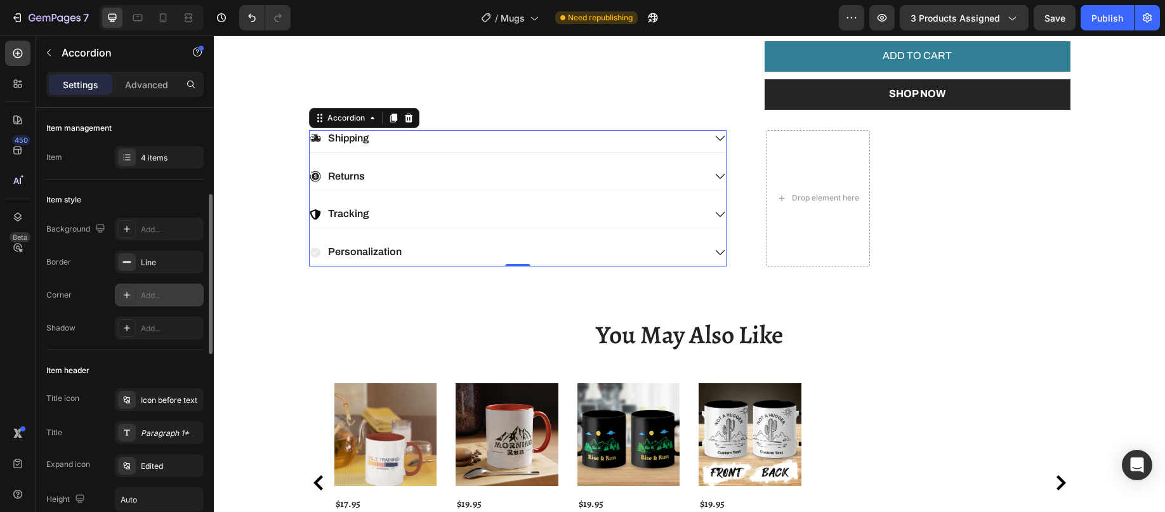
scroll to position [127, 0]
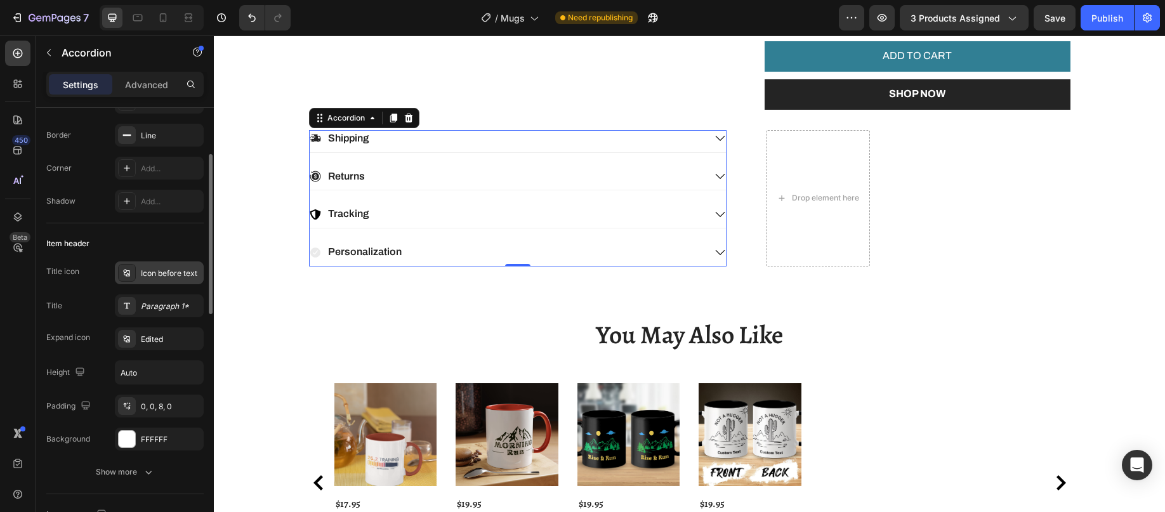
click at [161, 269] on div "Icon before text" at bounding box center [171, 273] width 60 height 11
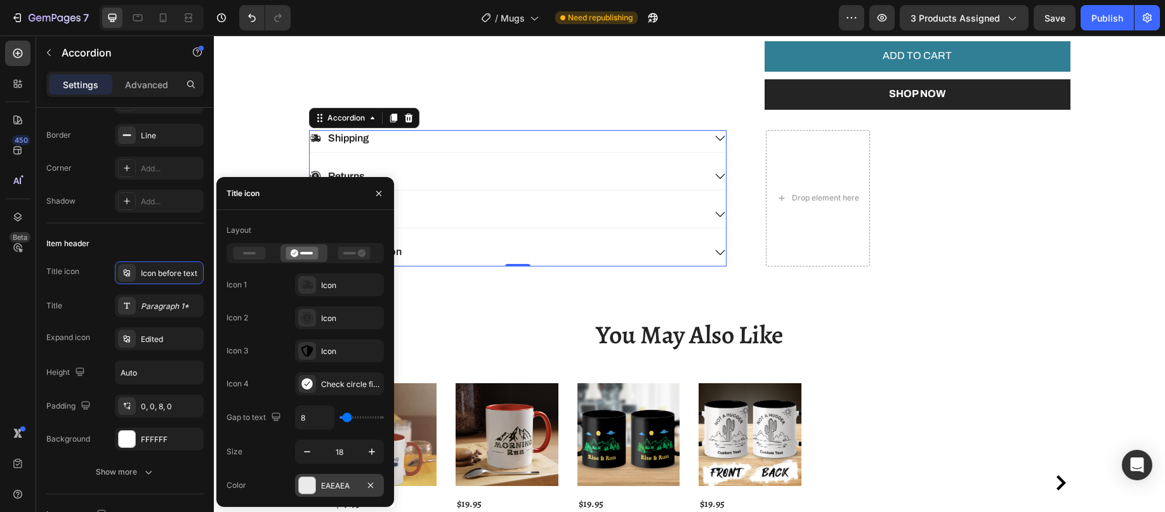
click at [308, 484] on div at bounding box center [307, 485] width 16 height 16
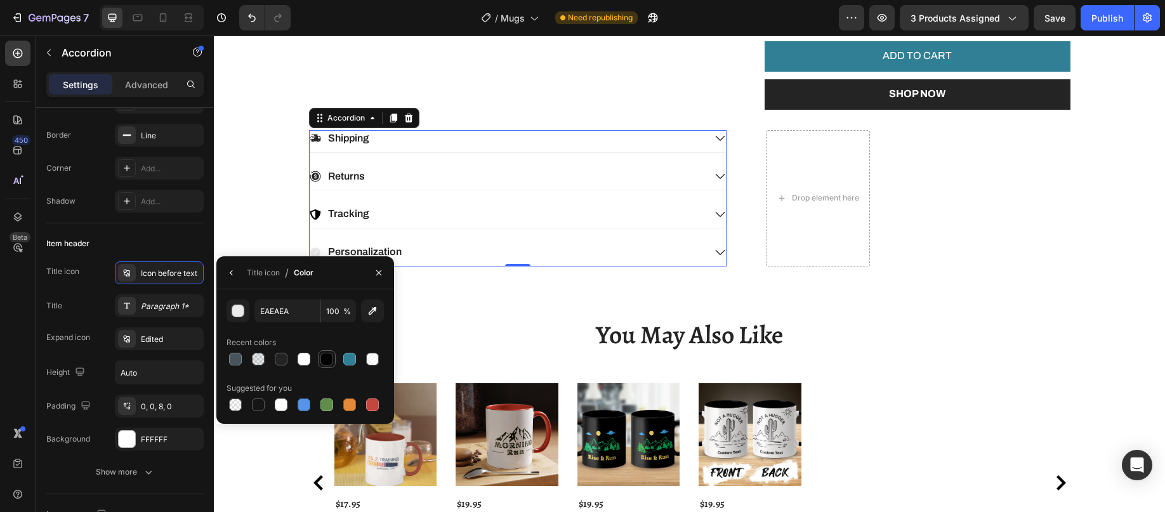
click at [331, 361] on div at bounding box center [326, 359] width 13 height 13
type input "000000"
click at [233, 270] on icon "button" at bounding box center [232, 273] width 10 height 10
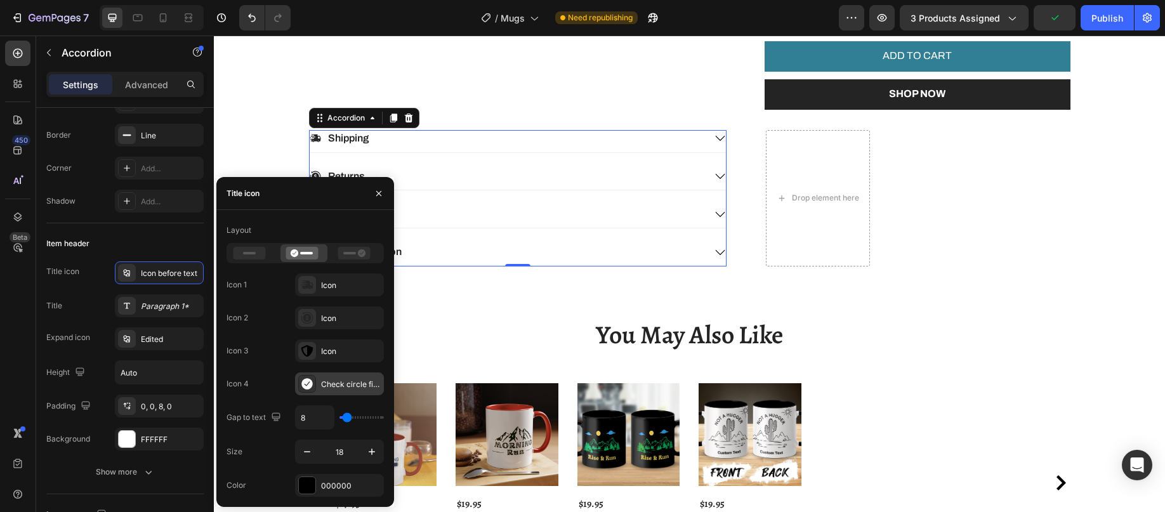
click at [331, 382] on div "Check circle filled" at bounding box center [351, 384] width 60 height 11
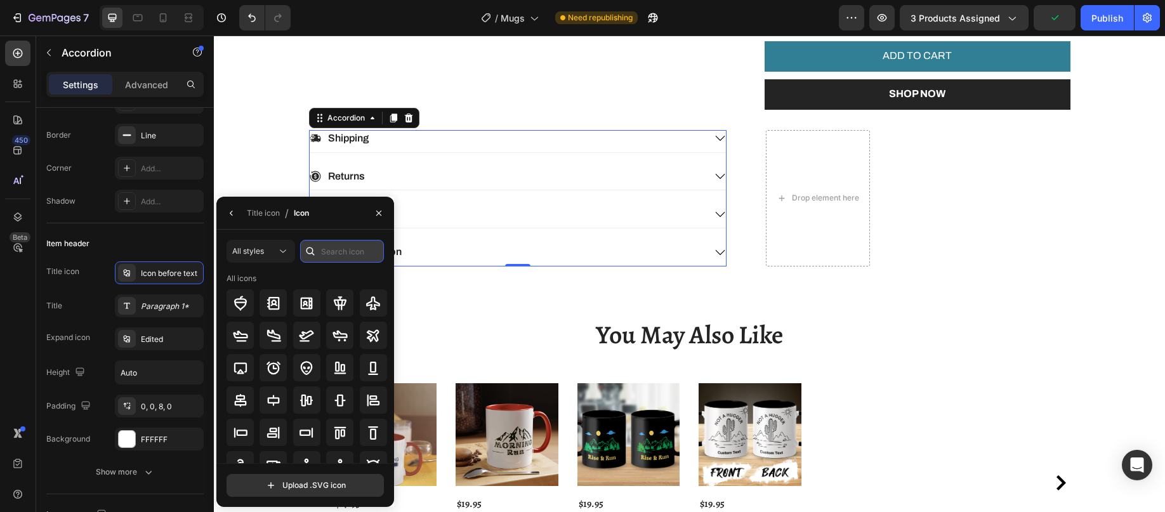
click at [336, 249] on input "text" at bounding box center [342, 251] width 84 height 23
type input "pencil"
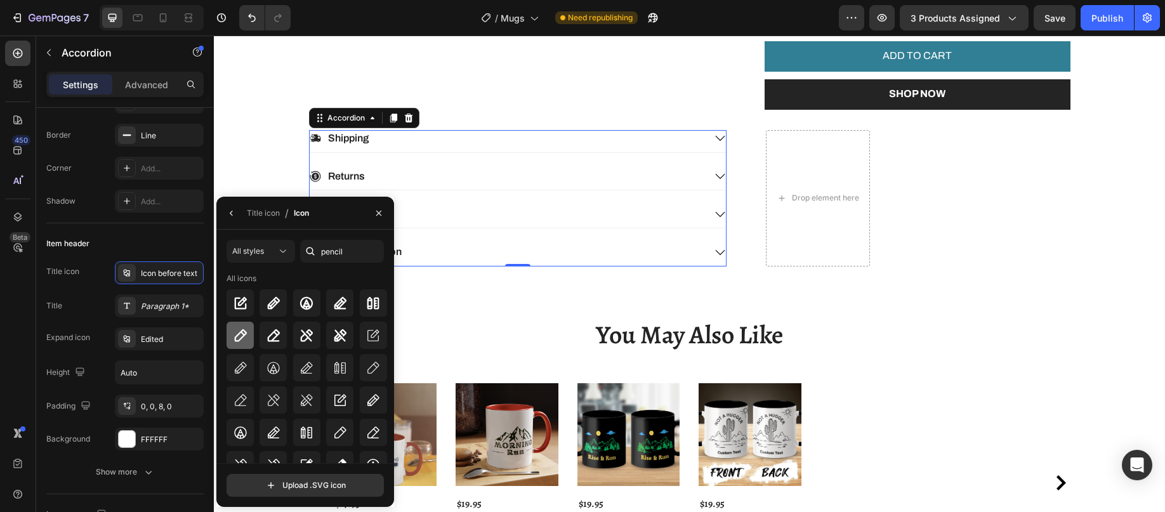
click at [242, 332] on icon at bounding box center [240, 335] width 12 height 13
click at [234, 214] on icon "button" at bounding box center [232, 213] width 10 height 10
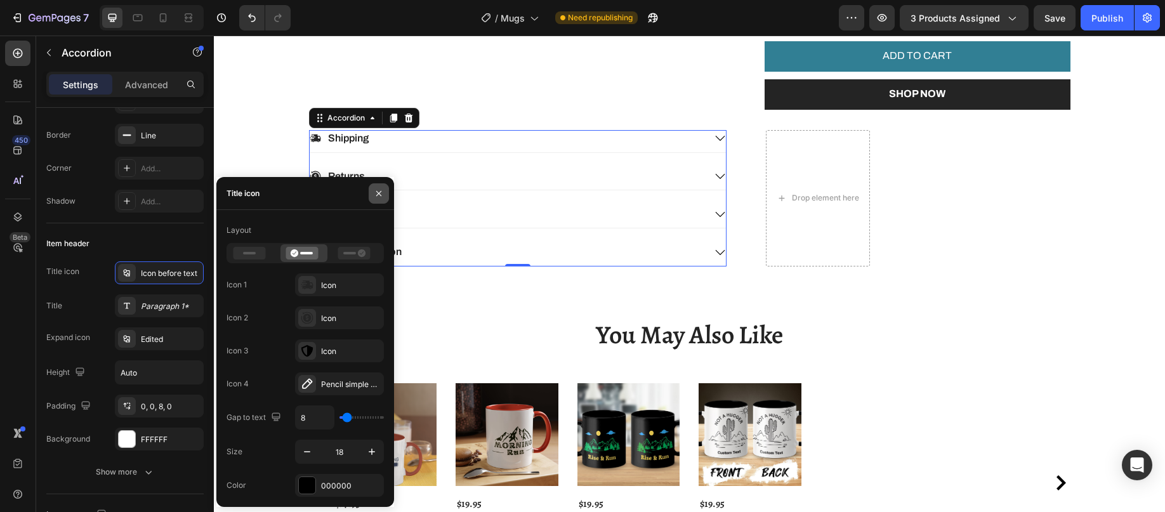
click at [385, 190] on button "button" at bounding box center [379, 193] width 20 height 20
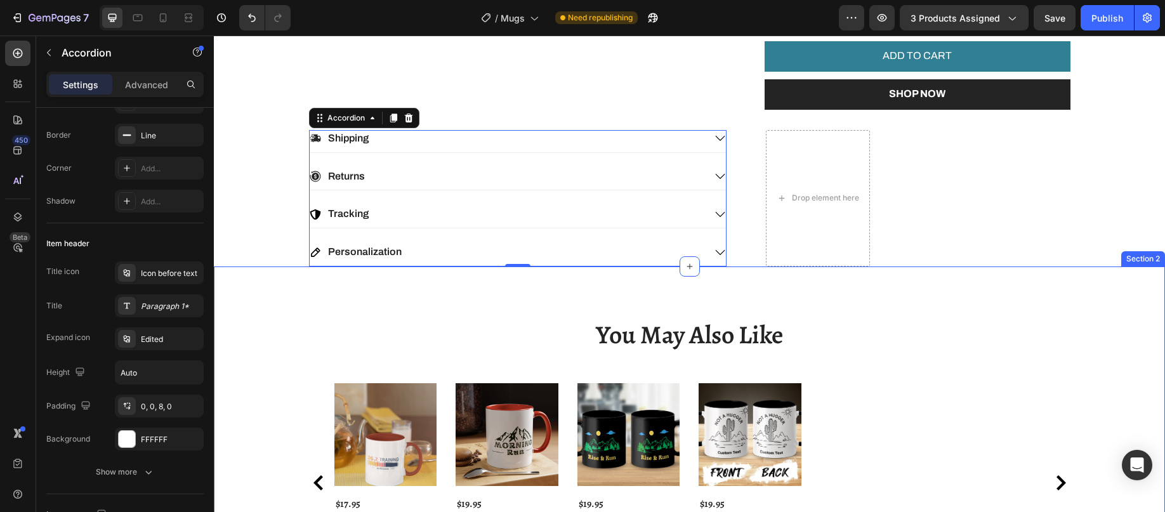
scroll to position [821, 0]
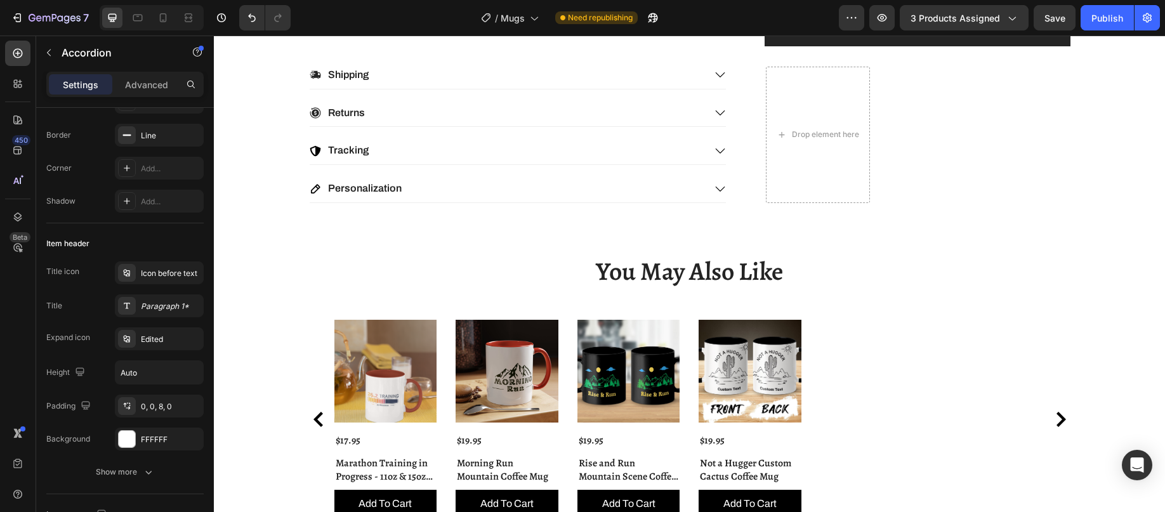
click at [434, 197] on div "Personalization" at bounding box center [507, 188] width 395 height 17
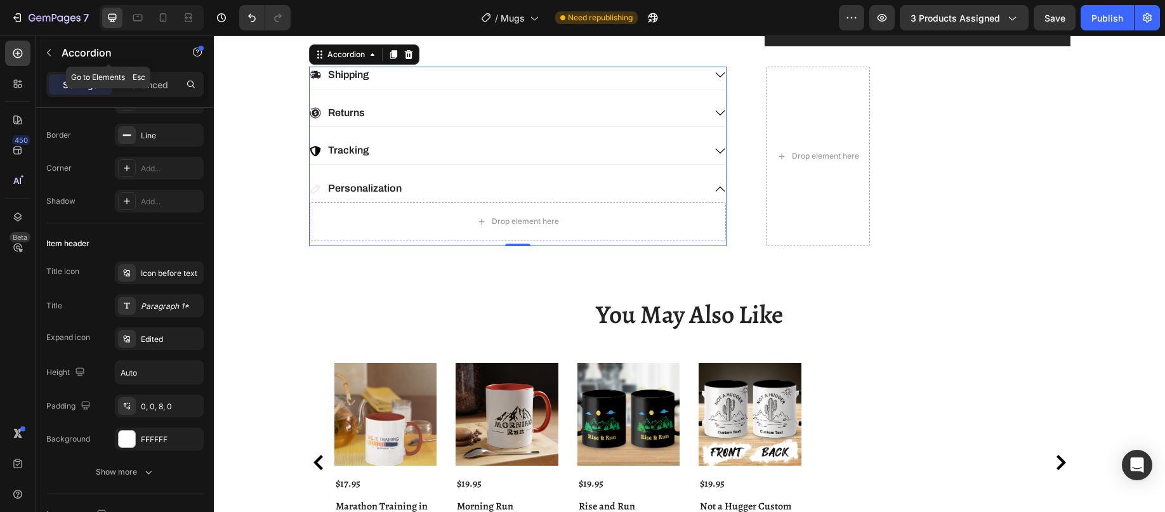
click at [52, 50] on icon "button" at bounding box center [49, 53] width 10 height 10
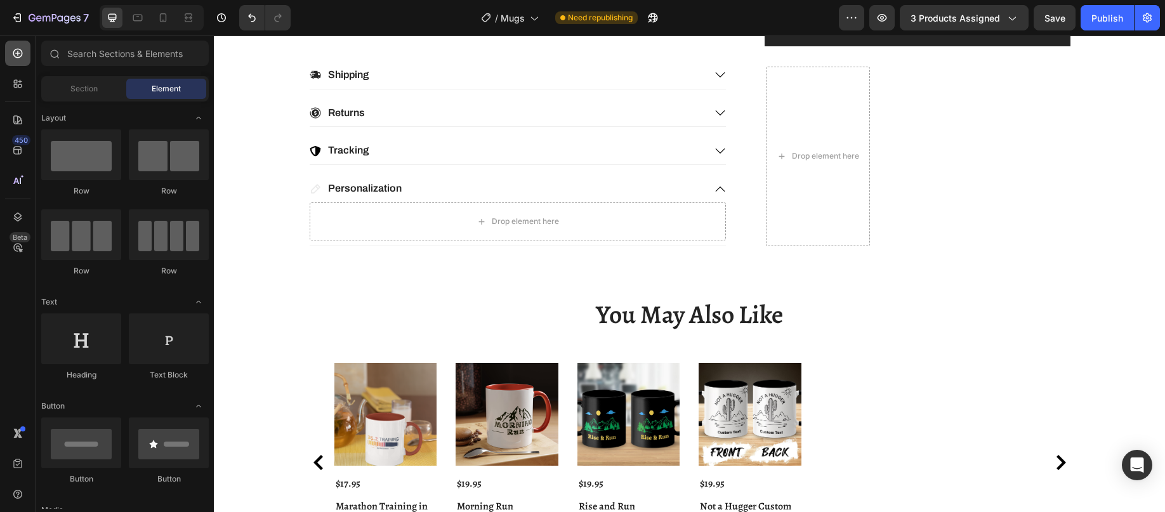
click at [22, 53] on icon at bounding box center [18, 54] width 10 height 10
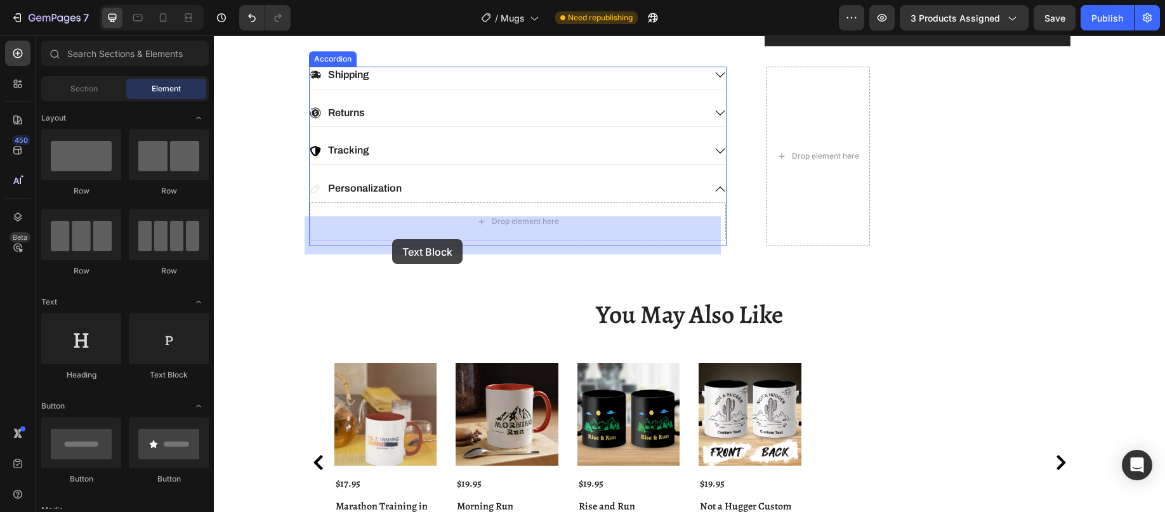
drag, startPoint x: 382, startPoint y: 378, endPoint x: 390, endPoint y: 253, distance: 125.3
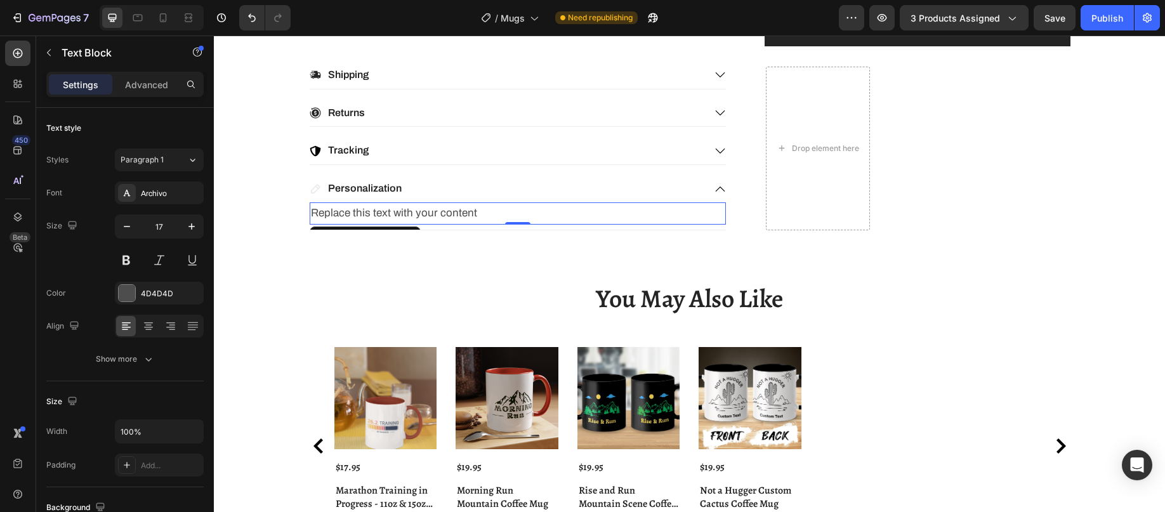
click at [392, 225] on div "Replace this text with your content" at bounding box center [518, 213] width 416 height 22
click at [386, 223] on p "Replace this text with your content" at bounding box center [518, 214] width 414 height 20
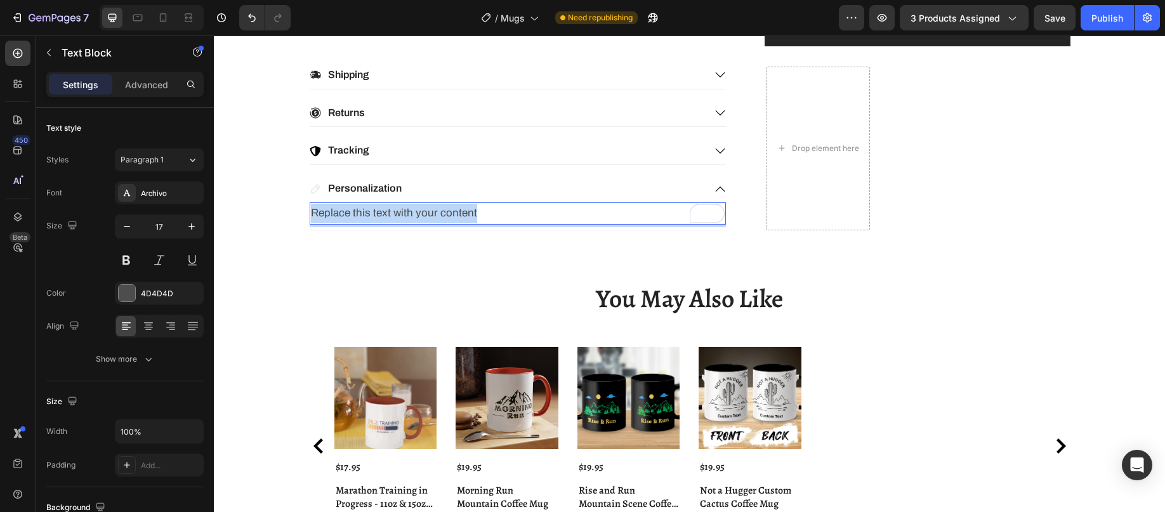
click at [386, 223] on p "Replace this text with your content" at bounding box center [518, 214] width 414 height 20
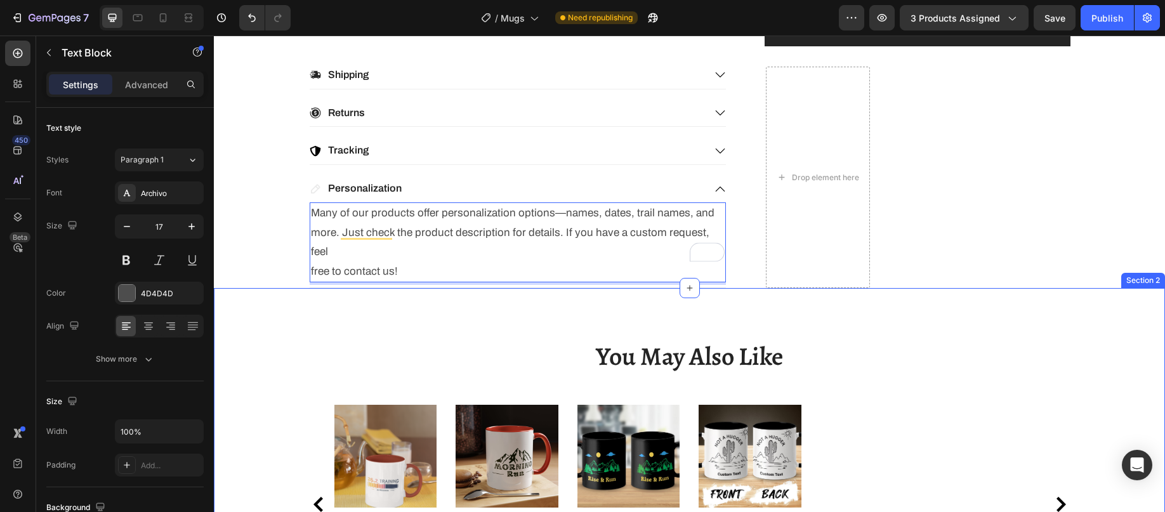
click at [396, 321] on div "You May Also Like Heading Product Images $17.95 Product Price Product Price Mar…" at bounding box center [689, 471] width 951 height 366
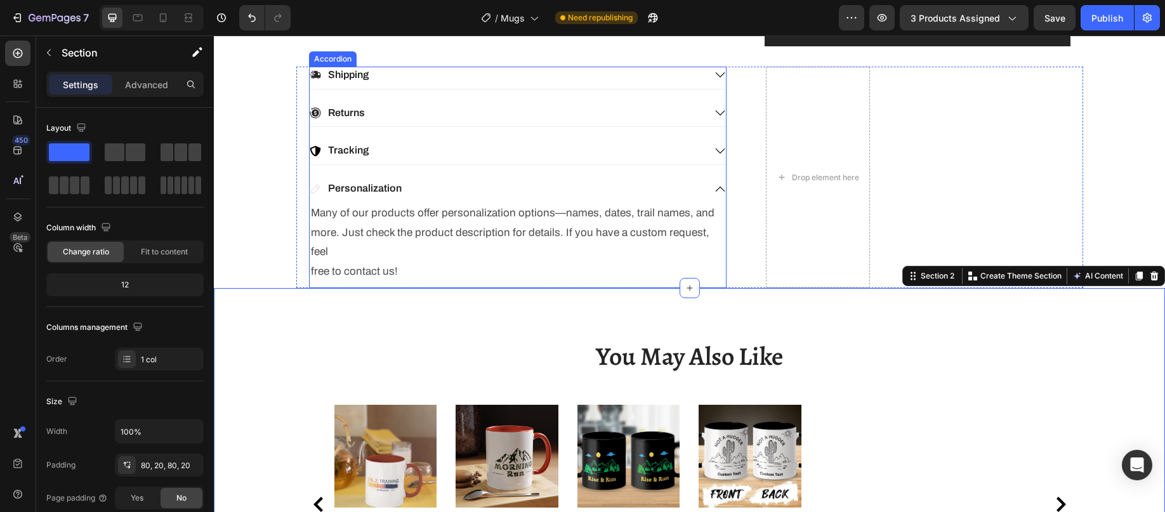
click at [436, 159] on div "Tracking" at bounding box center [507, 150] width 395 height 17
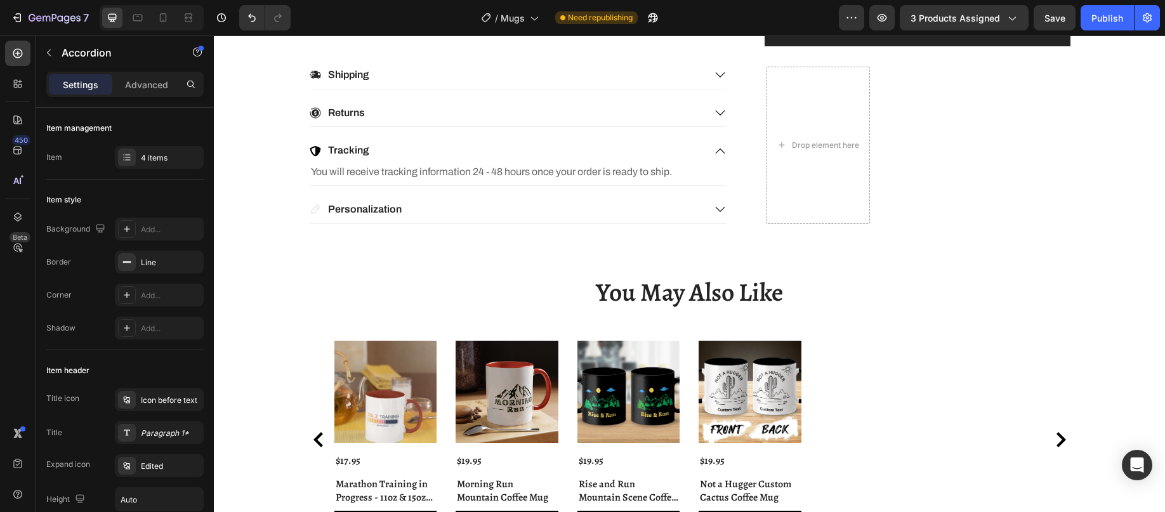
click at [313, 214] on icon at bounding box center [315, 210] width 10 height 10
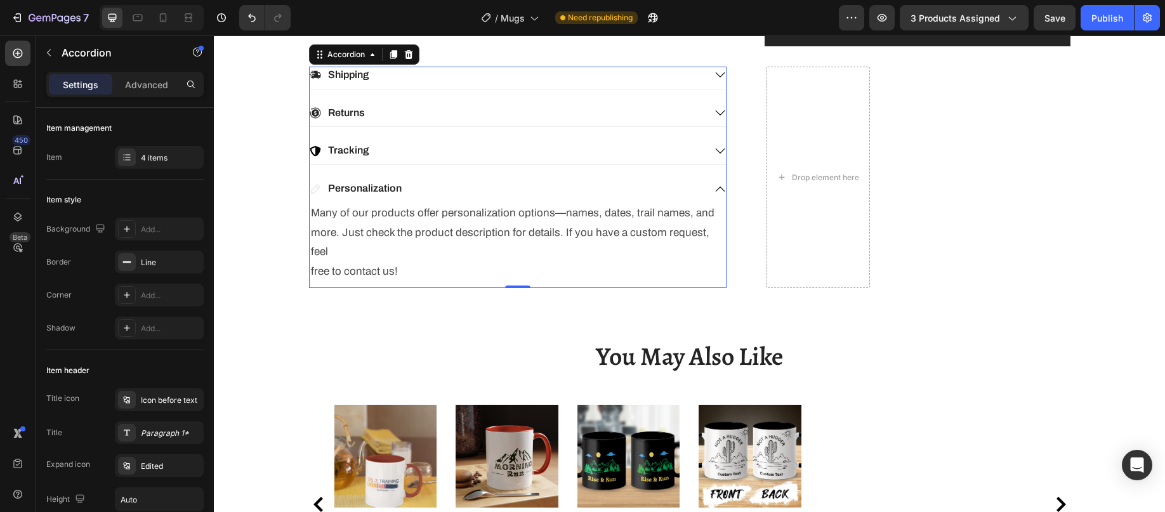
click at [313, 194] on icon at bounding box center [315, 189] width 10 height 10
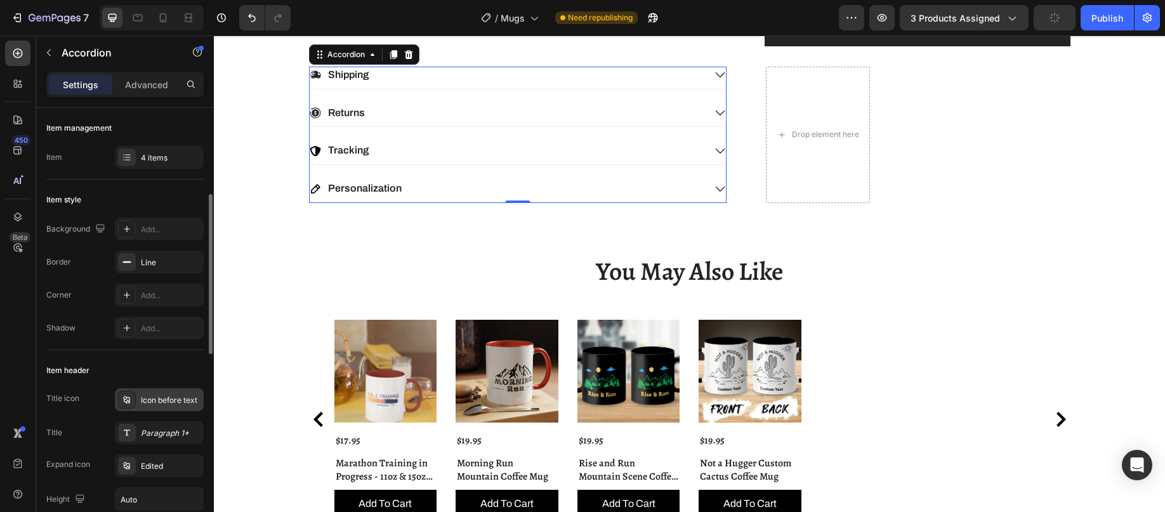
scroll to position [127, 0]
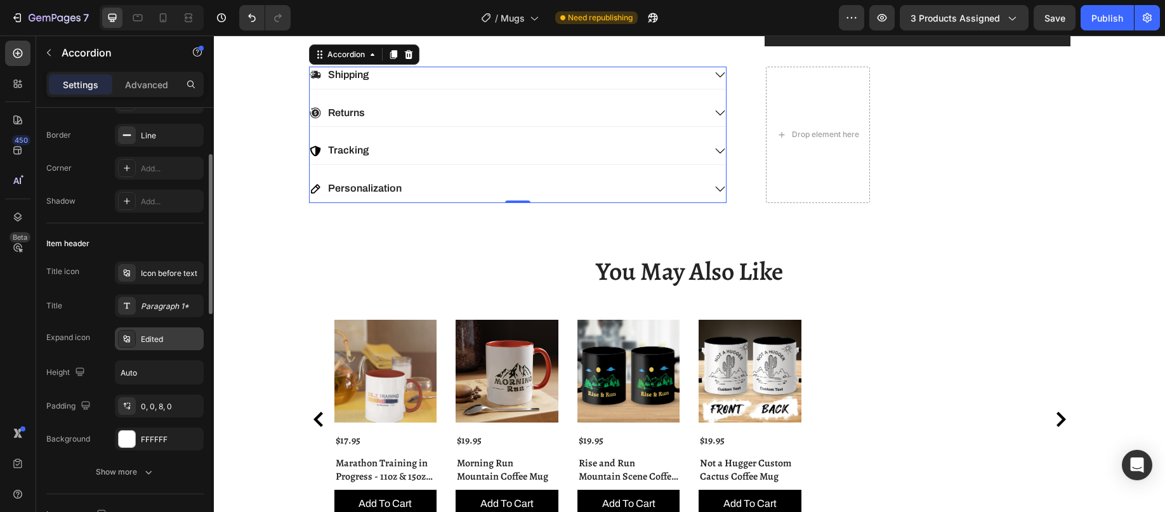
click at [128, 337] on icon at bounding box center [126, 338] width 6 height 7
click at [129, 471] on div "Show more" at bounding box center [125, 472] width 59 height 13
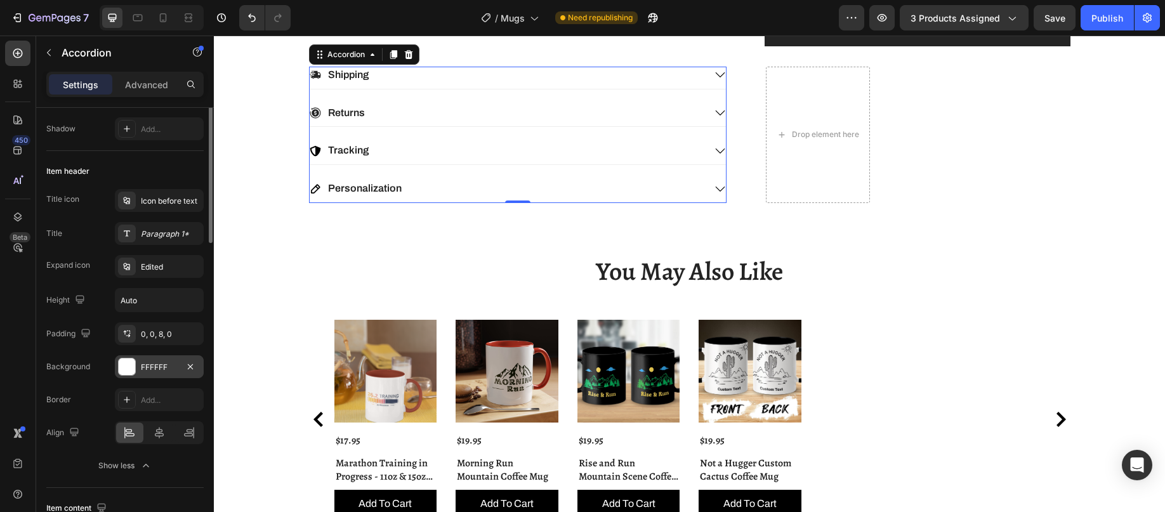
scroll to position [136, 0]
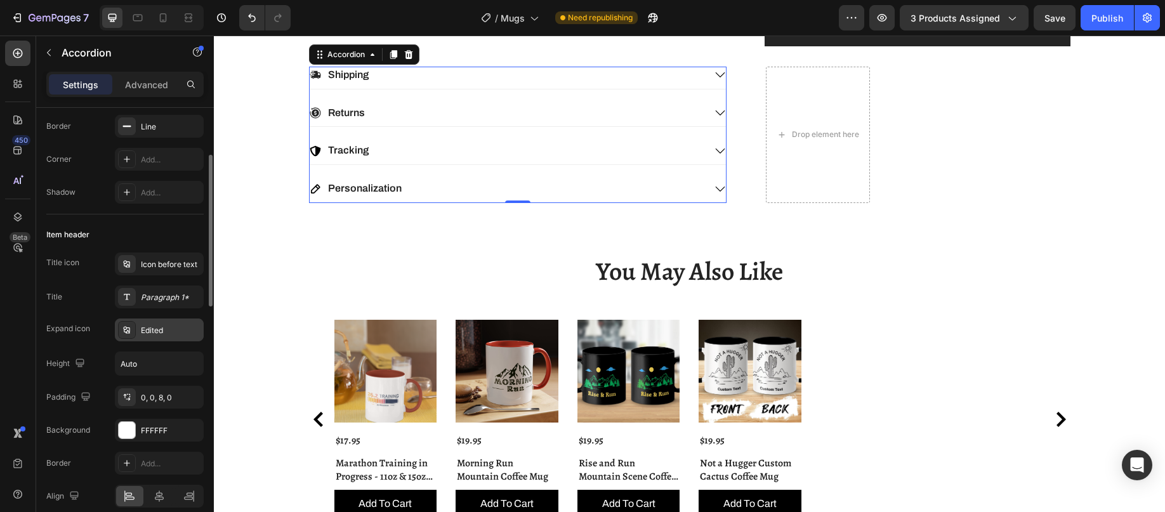
click at [124, 332] on icon at bounding box center [126, 329] width 6 height 7
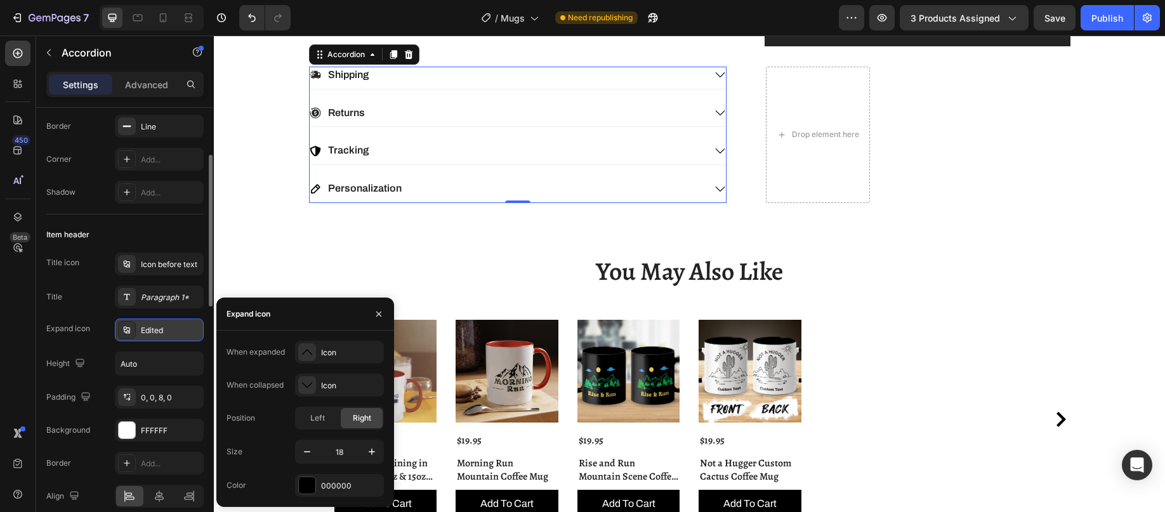
click at [124, 332] on icon at bounding box center [126, 329] width 6 height 7
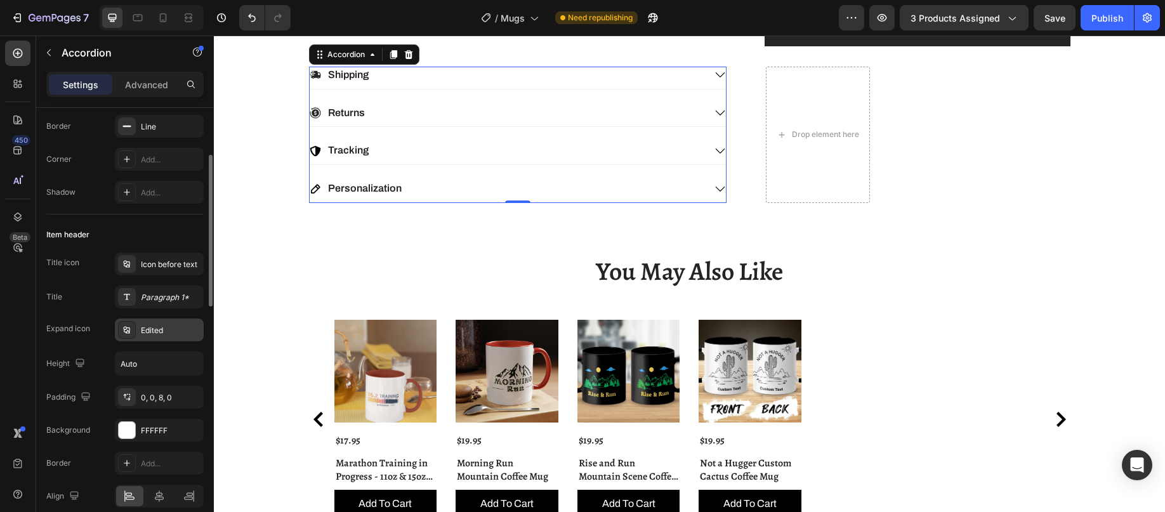
scroll to position [72, 0]
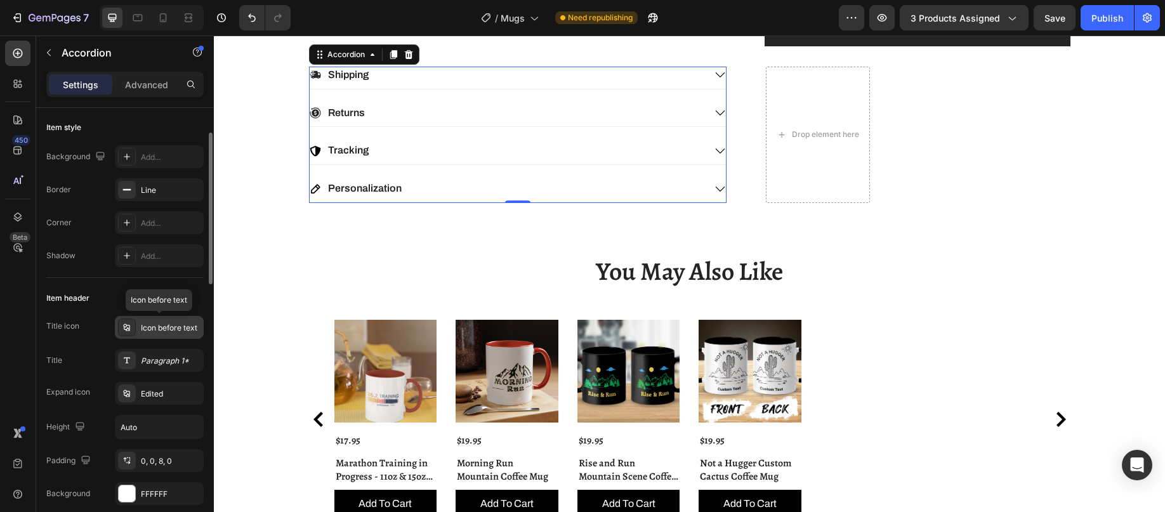
click at [124, 331] on icon at bounding box center [127, 327] width 10 height 10
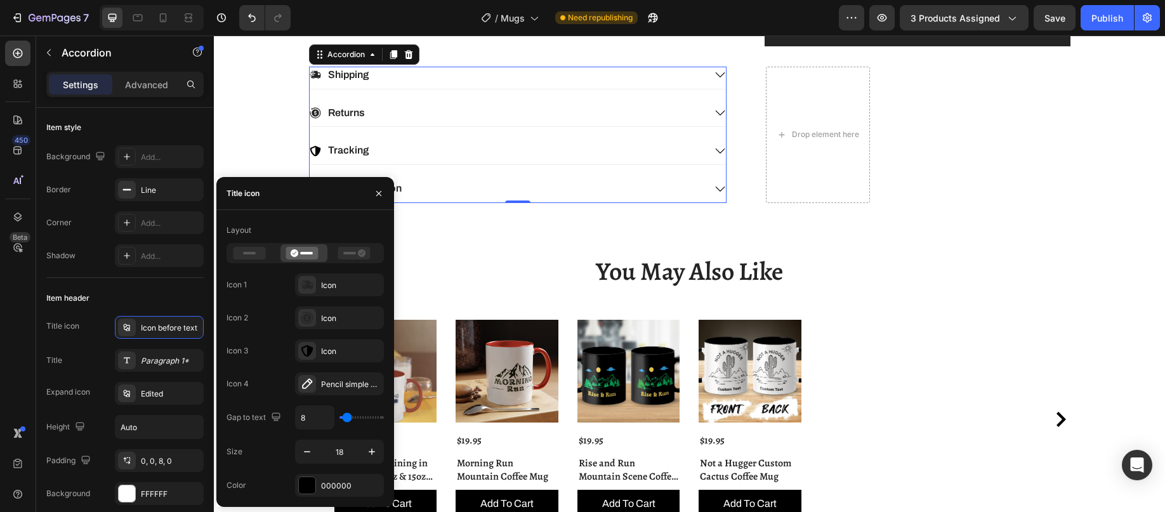
scroll to position [1011, 0]
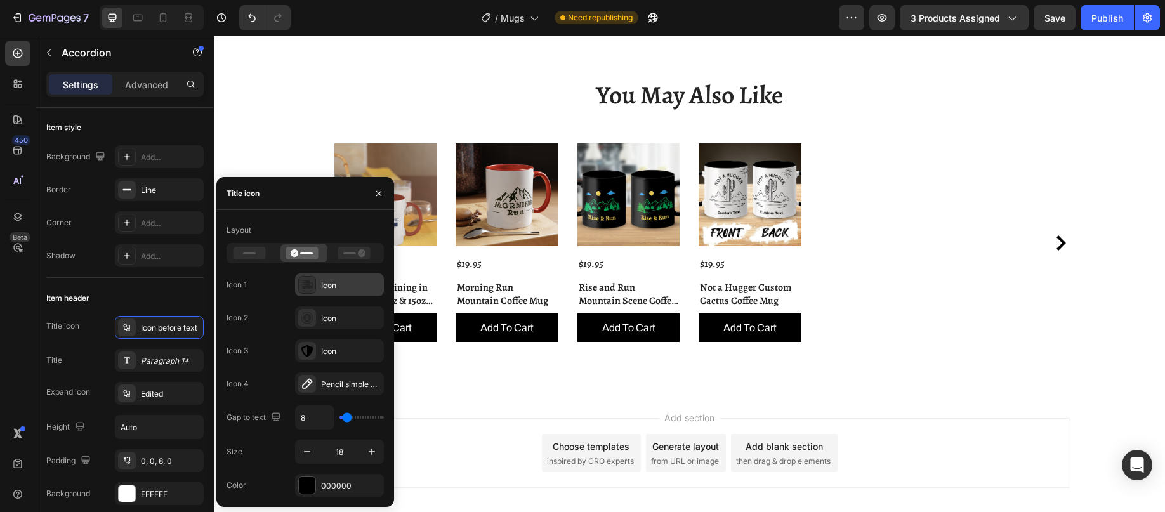
click at [311, 280] on icon at bounding box center [307, 285] width 13 height 13
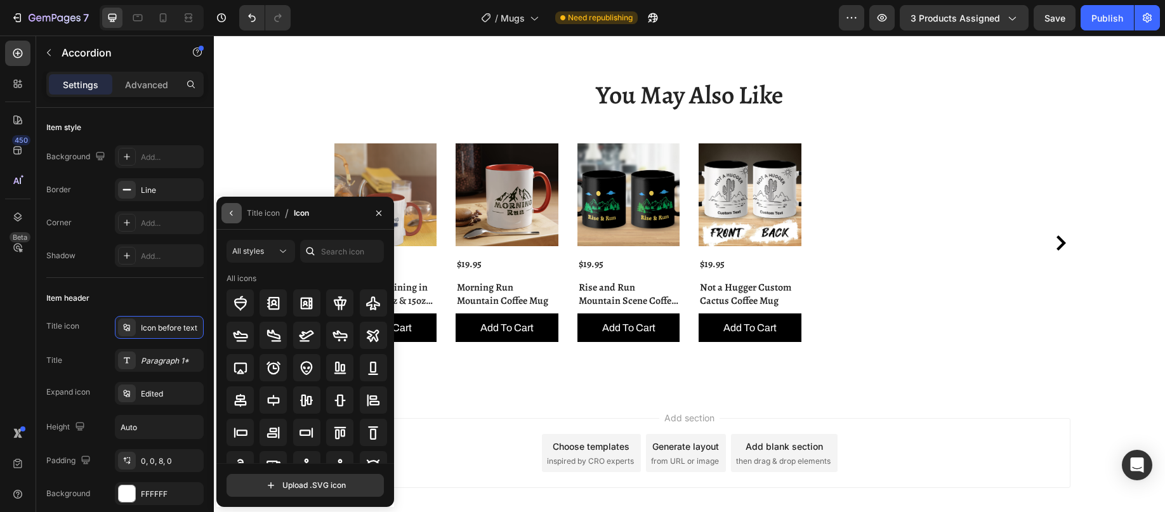
click at [232, 209] on icon "button" at bounding box center [232, 213] width 10 height 10
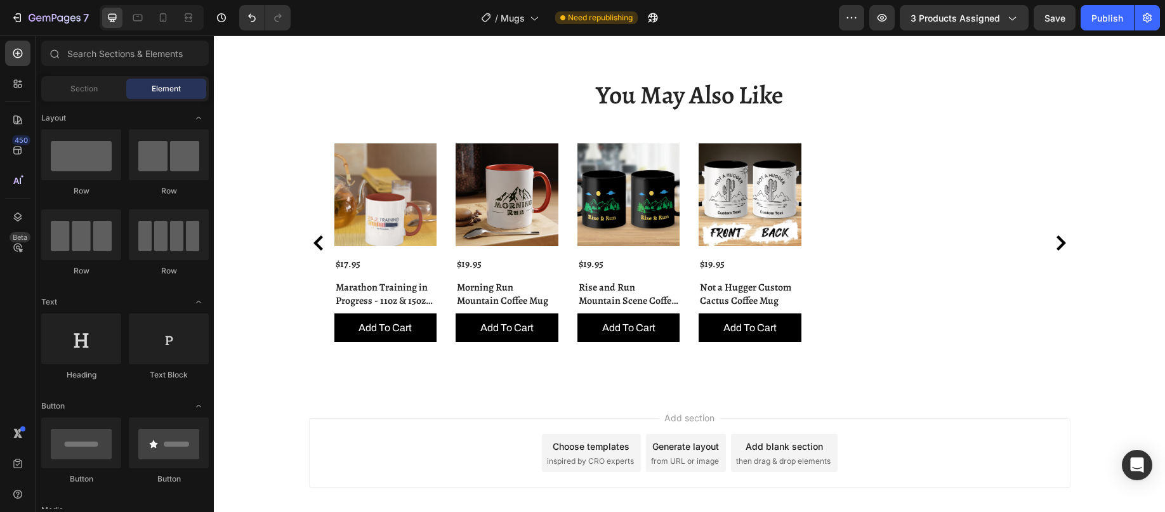
drag, startPoint x: 472, startPoint y: 444, endPoint x: 457, endPoint y: 444, distance: 15.2
click at [472, 444] on div "Add section Choose templates inspired by CRO experts Generate layout from URL o…" at bounding box center [689, 453] width 761 height 70
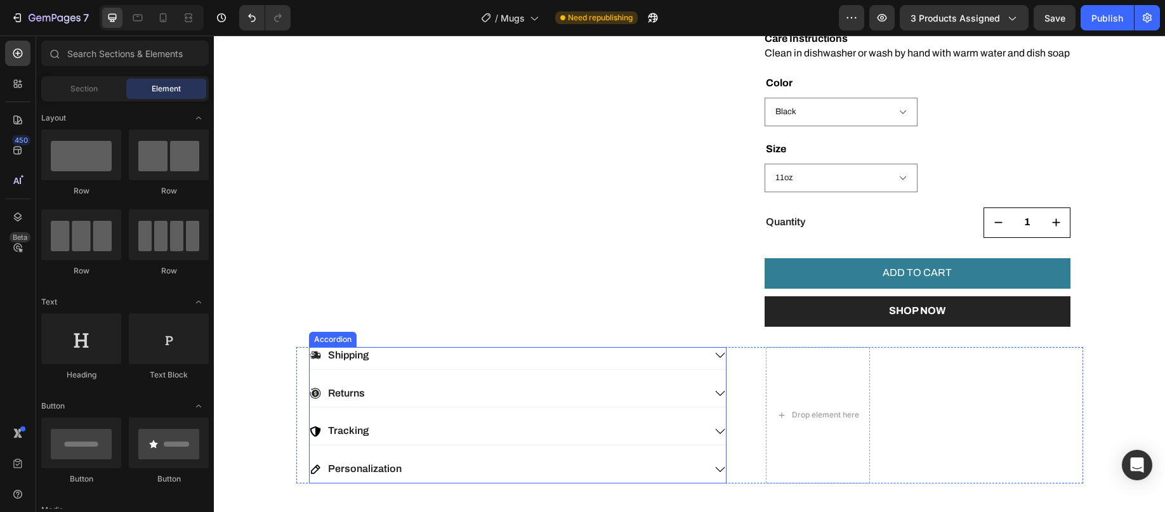
scroll to position [631, 0]
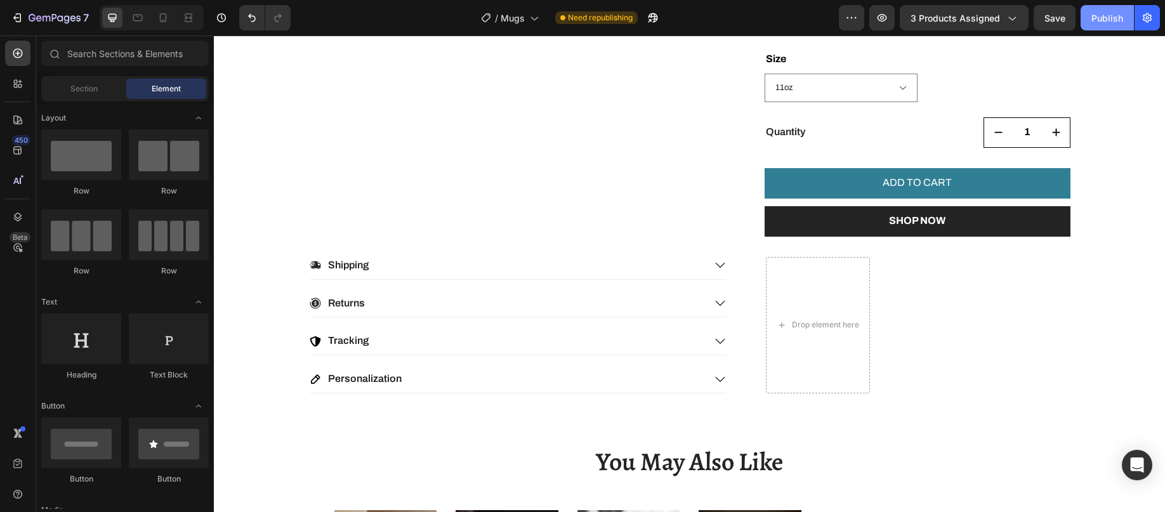
click at [1102, 14] on div "Publish" at bounding box center [1107, 17] width 32 height 13
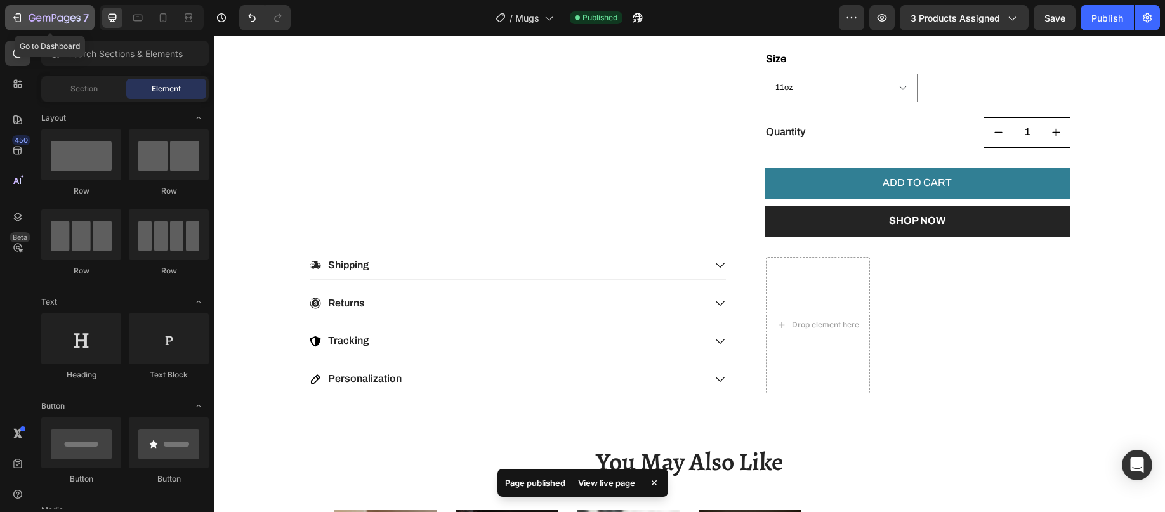
click at [18, 15] on icon "button" at bounding box center [17, 17] width 13 height 13
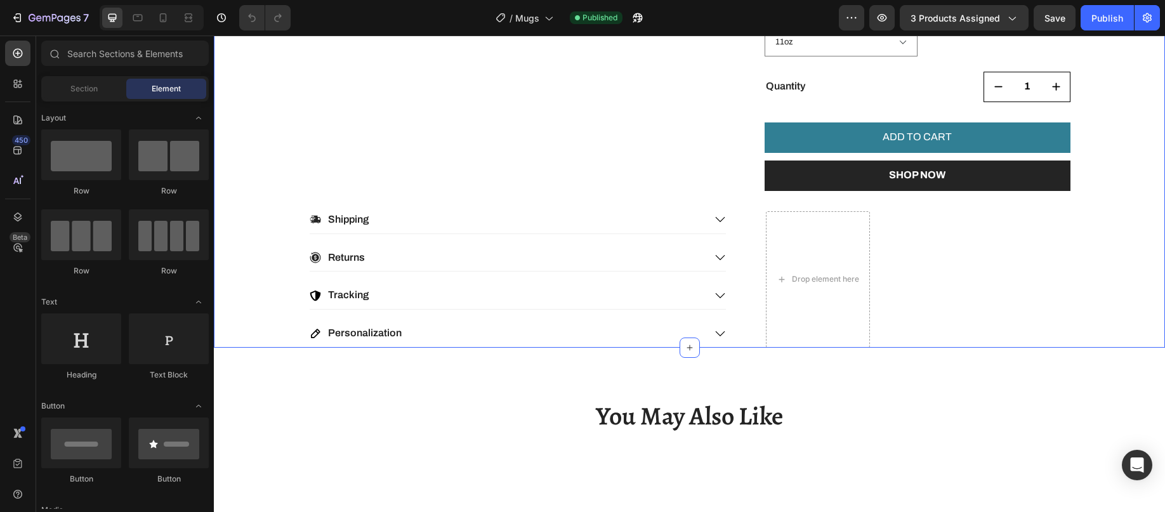
scroll to position [698, 0]
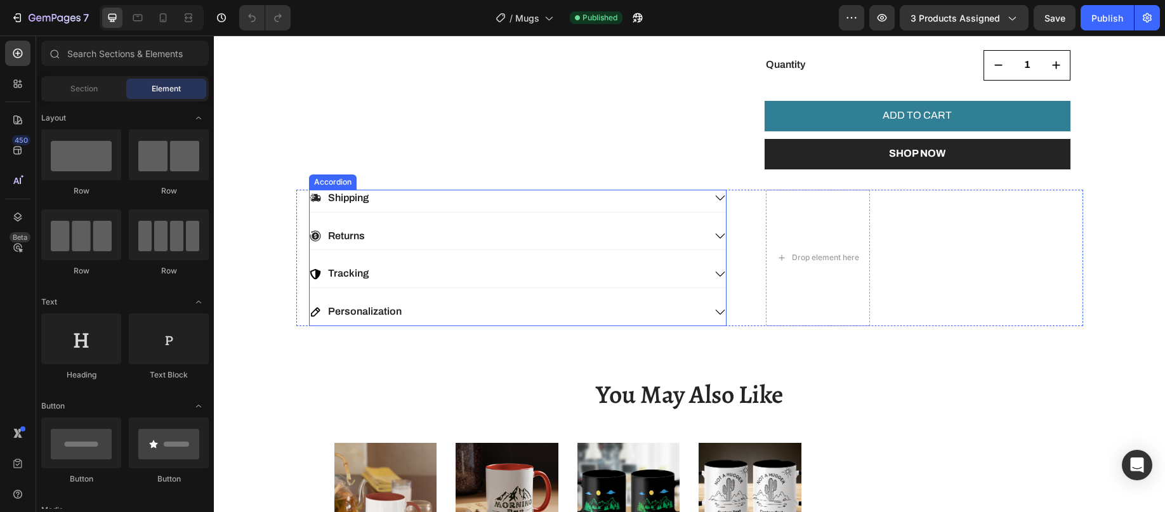
click at [329, 188] on div "Accordion" at bounding box center [333, 181] width 43 height 11
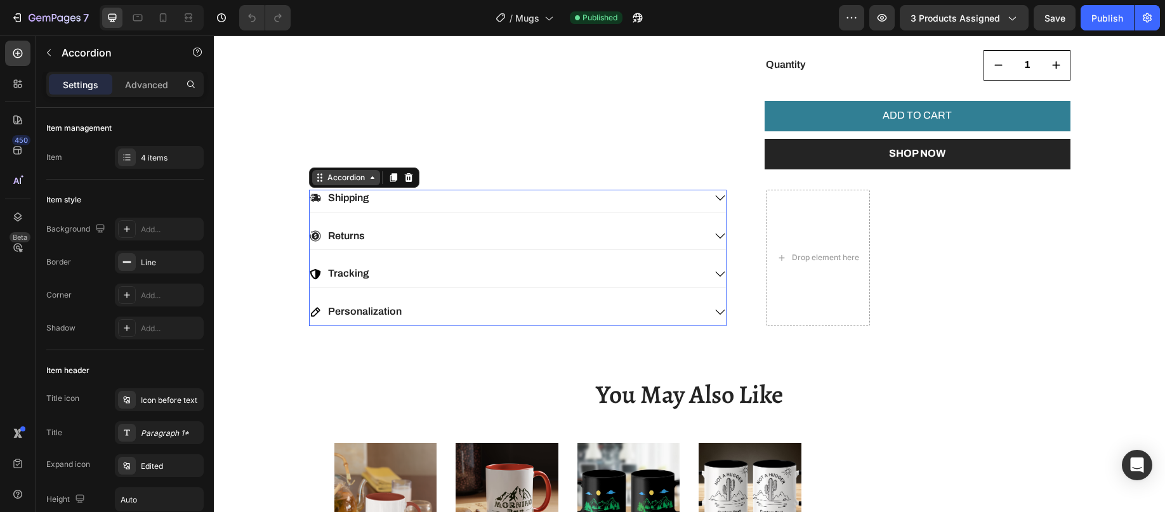
scroll to position [0, 0]
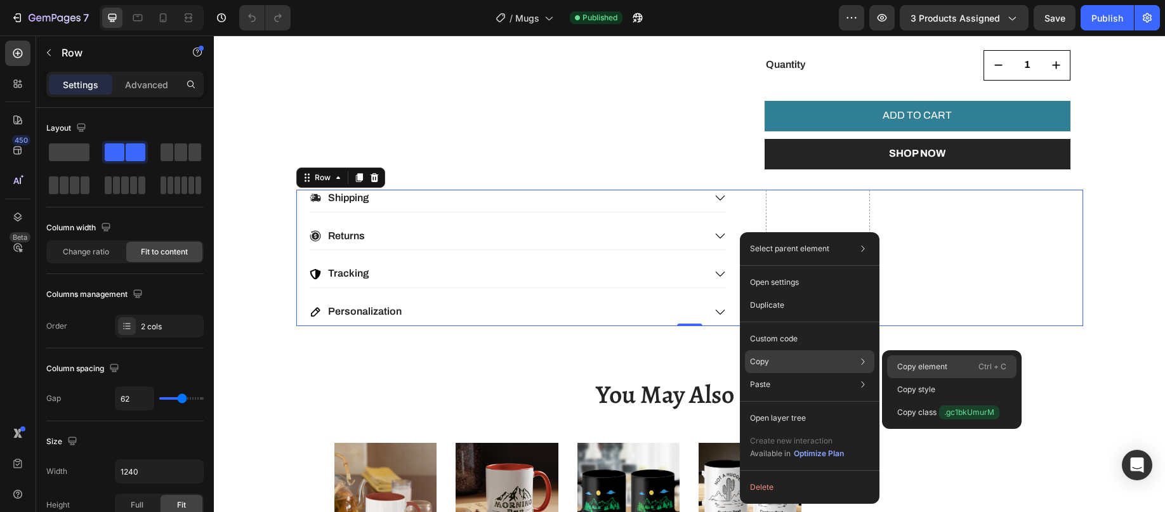
click at [930, 368] on p "Copy element" at bounding box center [922, 366] width 50 height 11
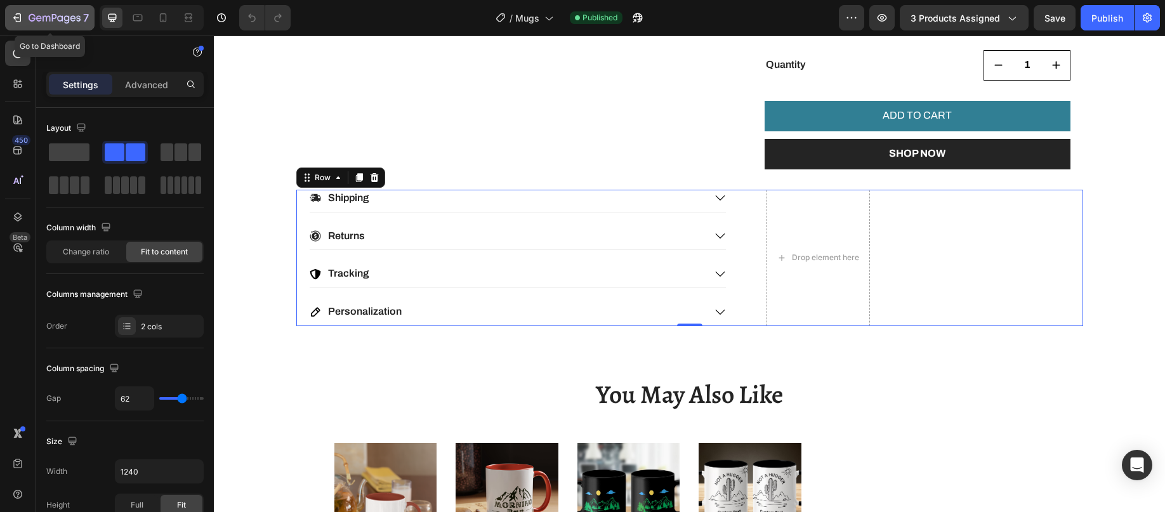
click at [20, 13] on icon "button" at bounding box center [17, 17] width 13 height 13
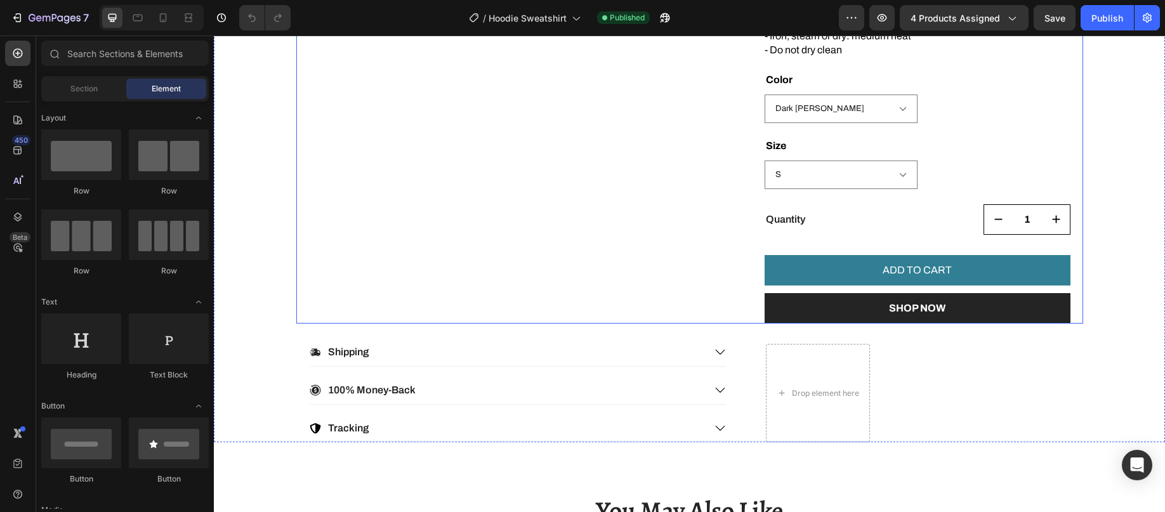
scroll to position [698, 0]
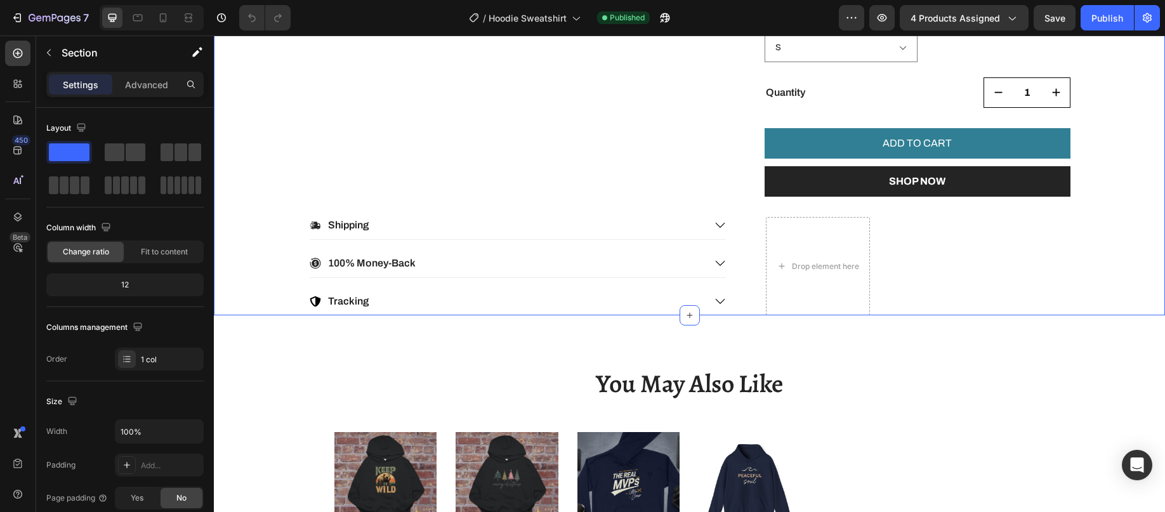
scroll to position [0, 0]
click at [688, 316] on icon at bounding box center [690, 315] width 10 height 10
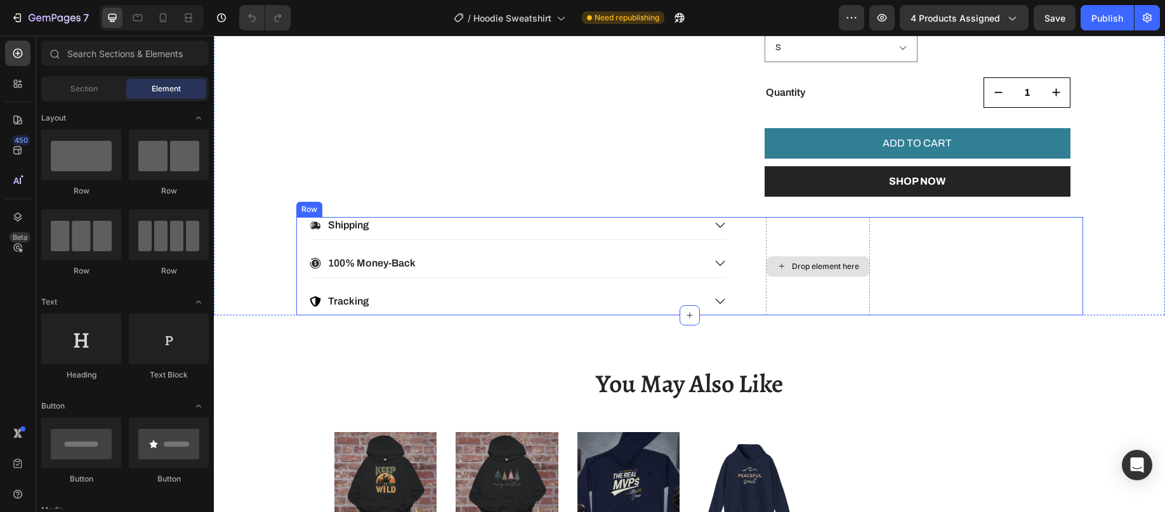
click at [812, 260] on div "Drop element here" at bounding box center [818, 266] width 103 height 20
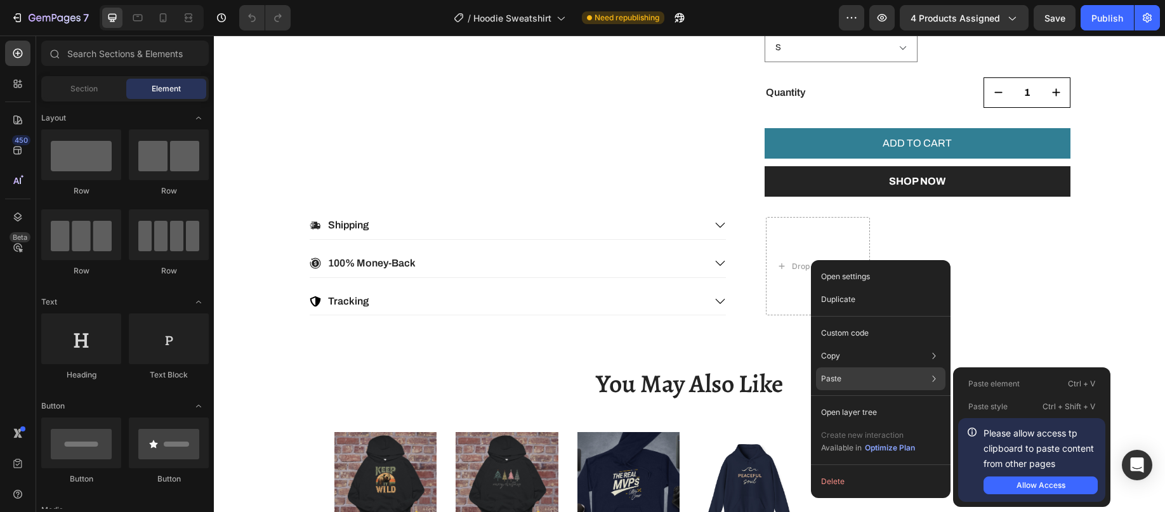
click at [860, 401] on div "Paste Paste element Ctrl + V Paste style Ctrl + Shift + V Please allow access t…" at bounding box center [880, 412] width 129 height 23
drag, startPoint x: 1026, startPoint y: 485, endPoint x: 813, endPoint y: 449, distance: 216.4
click at [1026, 485] on div "Allow Access" at bounding box center [1041, 485] width 49 height 11
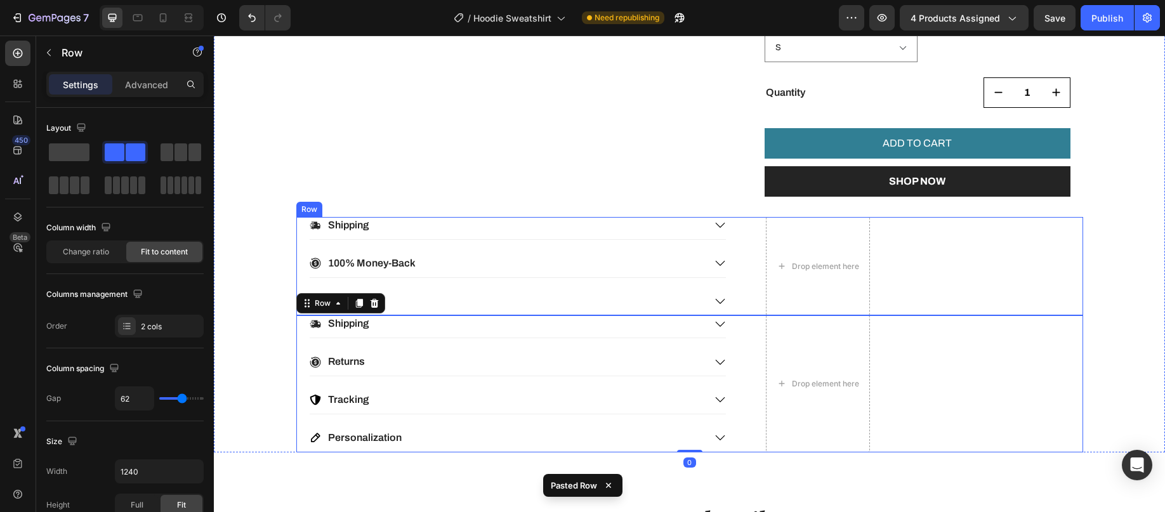
click at [966, 238] on div "Shipping 100% Money-Back Tracking Accordion Drop element here Row" at bounding box center [689, 266] width 787 height 98
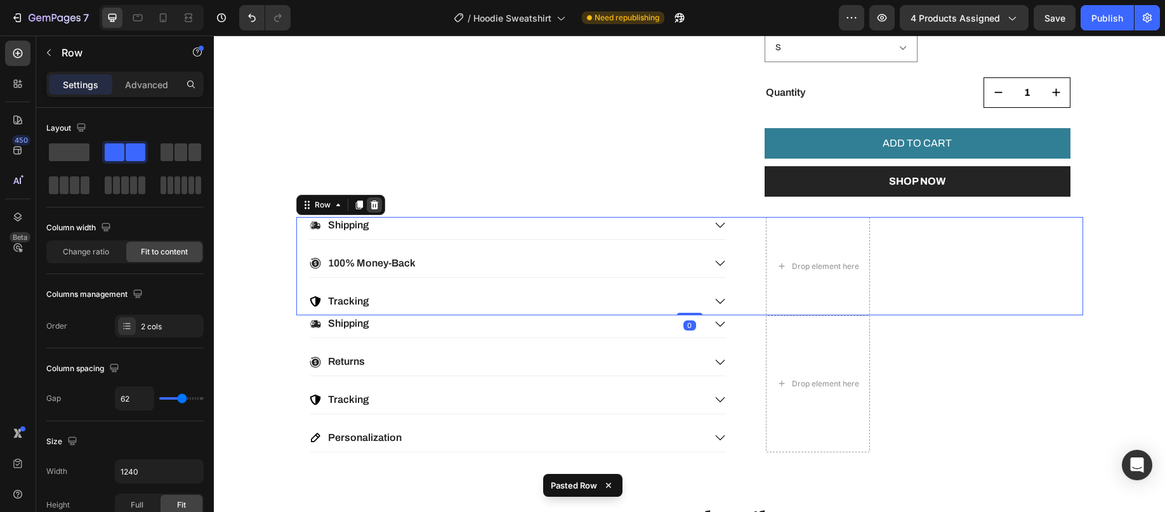
click at [370, 204] on icon at bounding box center [374, 205] width 8 height 9
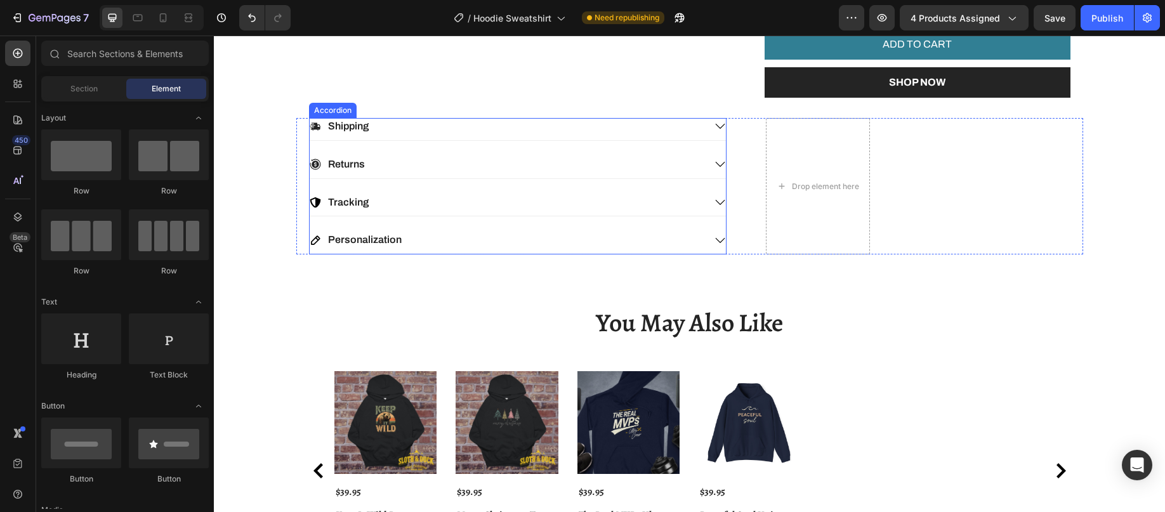
scroll to position [888, 0]
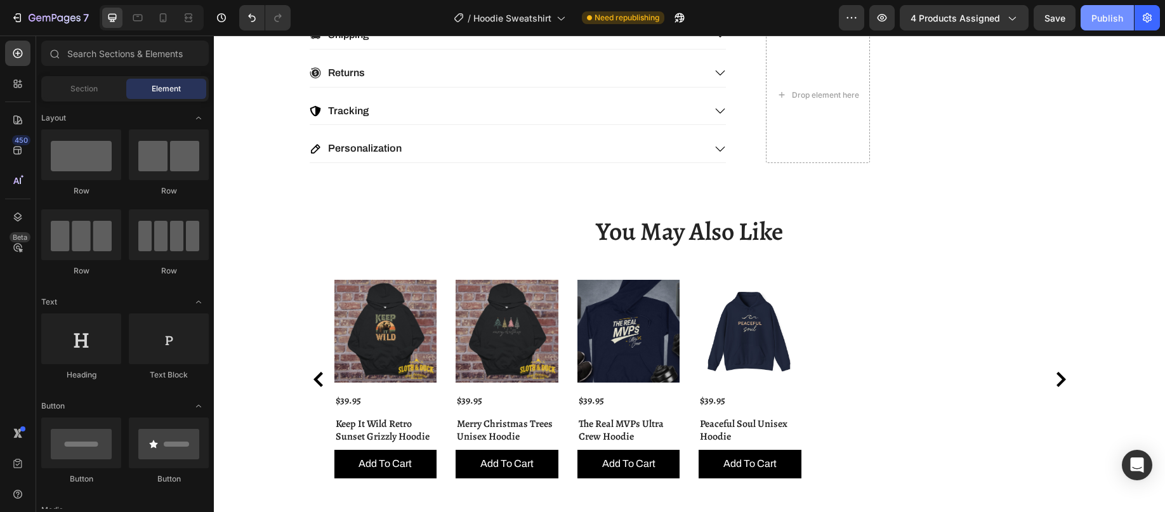
click at [1097, 16] on div "Publish" at bounding box center [1107, 17] width 32 height 13
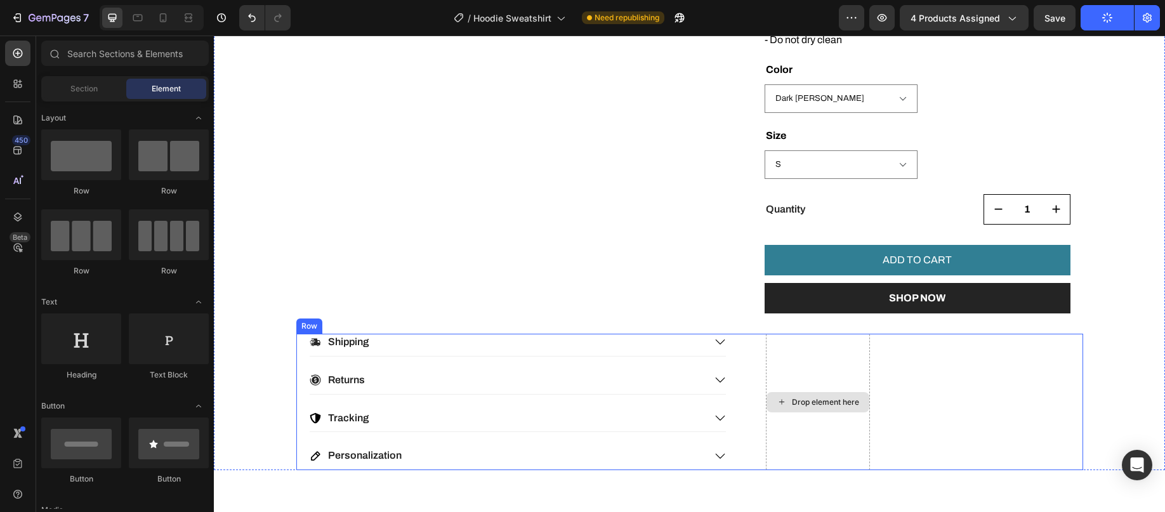
scroll to position [581, 0]
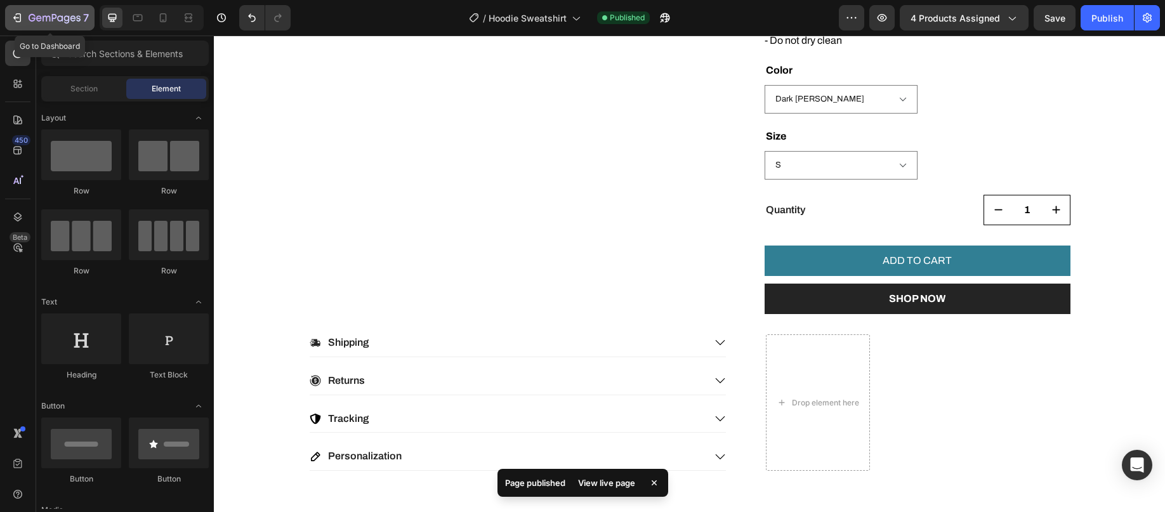
click at [18, 16] on icon "button" at bounding box center [17, 17] width 13 height 13
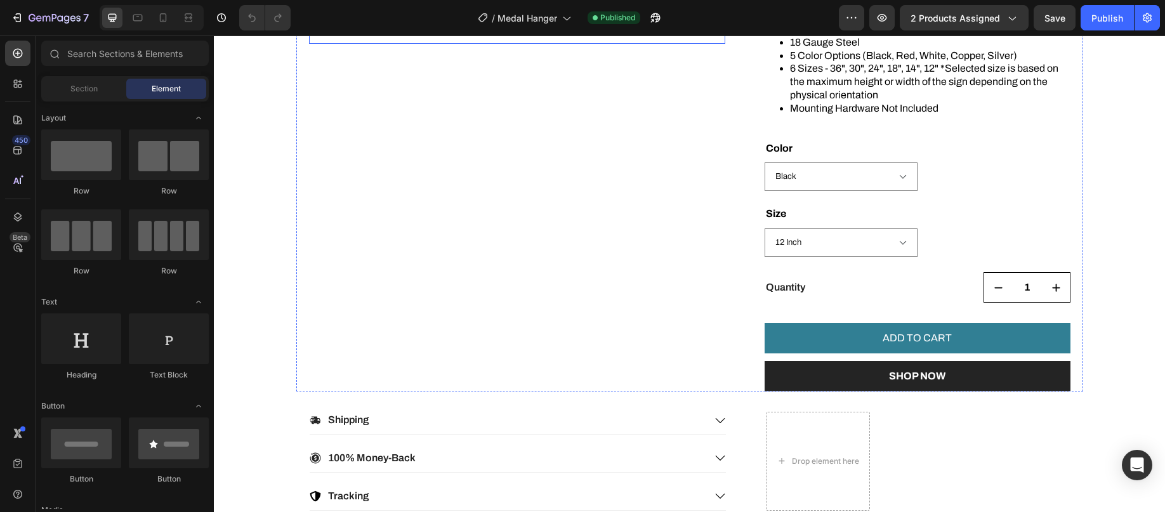
scroll to position [761, 0]
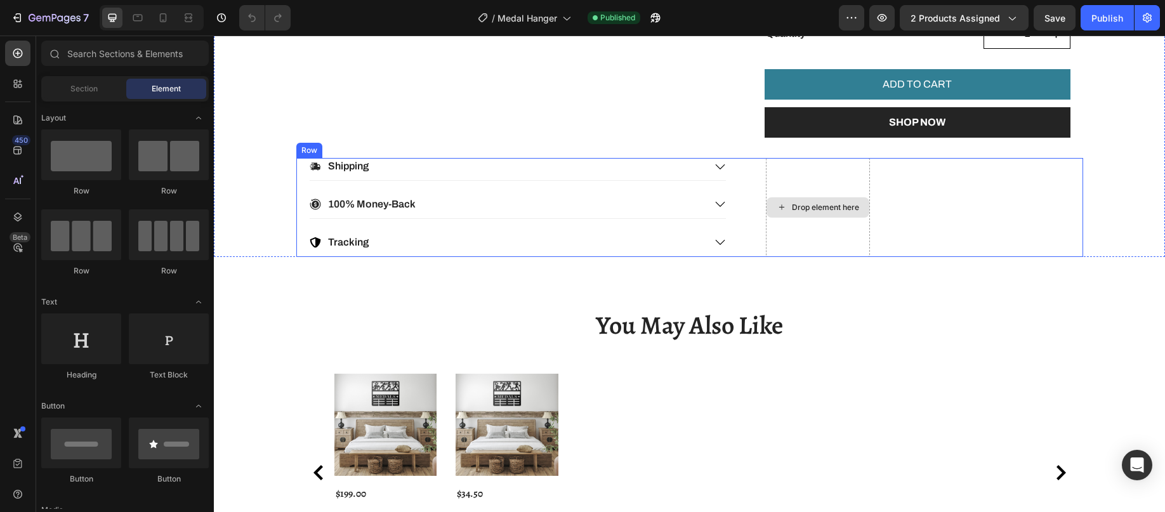
click at [792, 235] on div "Drop element here" at bounding box center [818, 207] width 104 height 98
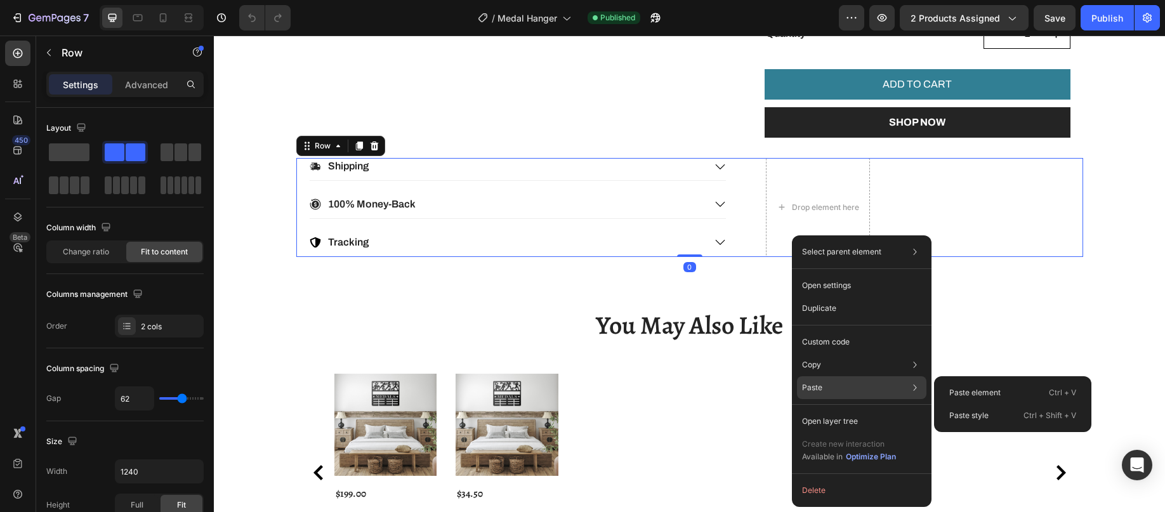
click at [837, 410] on div "Paste Paste element Ctrl + V Paste style Ctrl + Shift + V" at bounding box center [861, 421] width 129 height 23
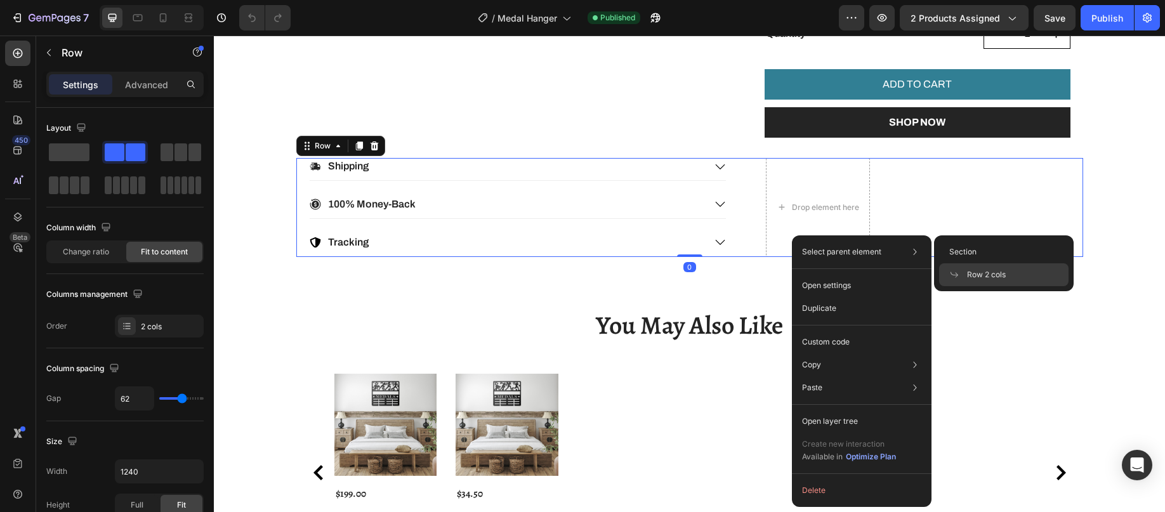
scroll to position [0, 0]
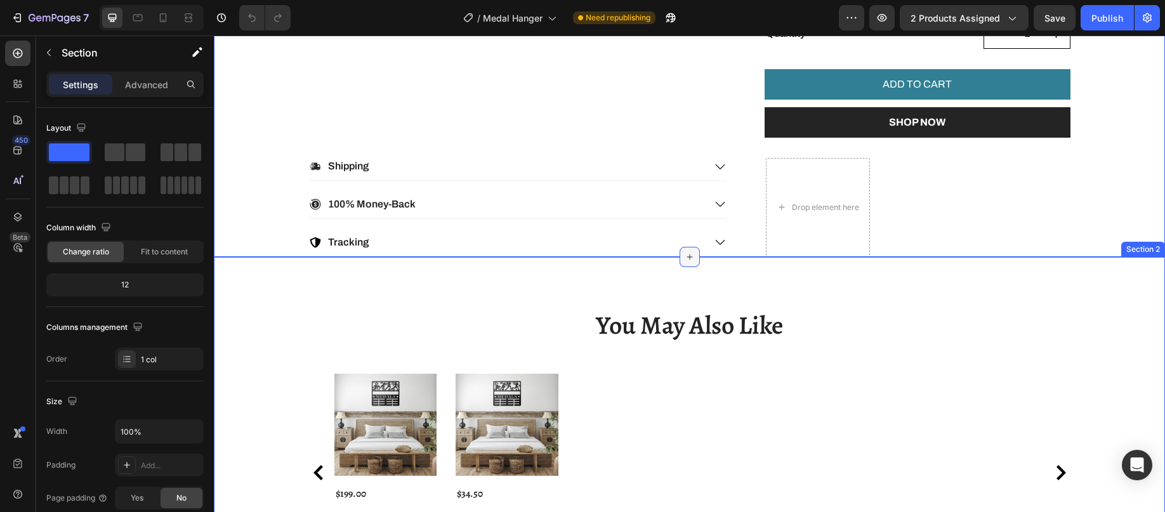
click at [685, 254] on icon at bounding box center [690, 257] width 10 height 10
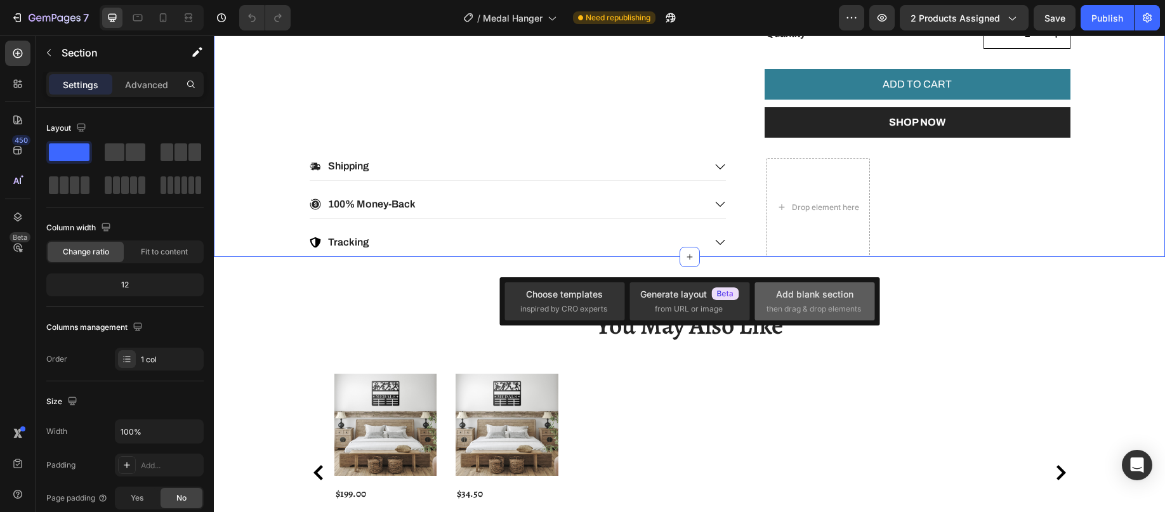
click at [807, 296] on div "Add blank section" at bounding box center [814, 293] width 77 height 13
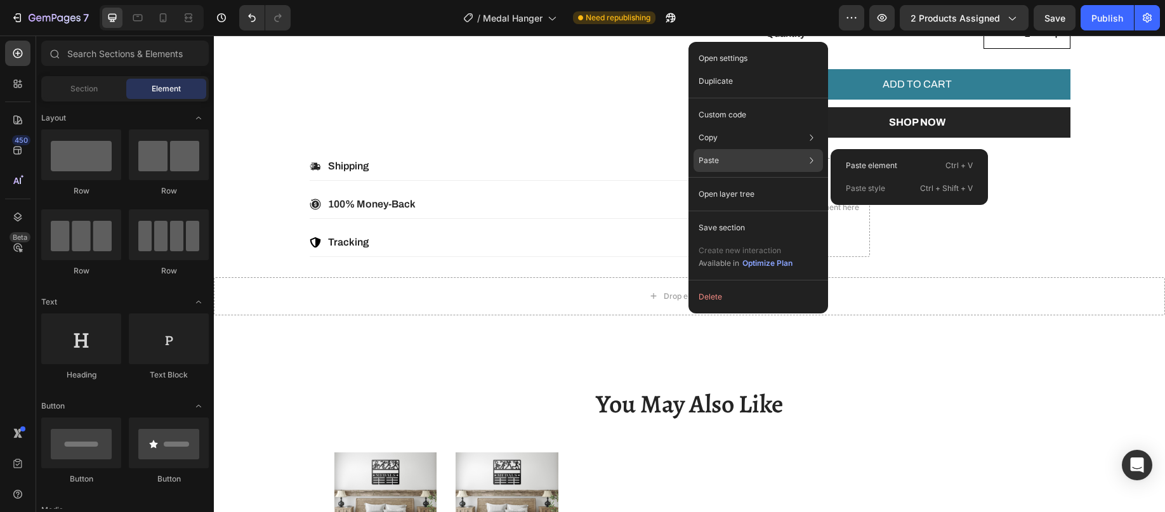
click at [713, 159] on p "Paste" at bounding box center [709, 160] width 20 height 11
click at [863, 163] on p "Paste element" at bounding box center [871, 165] width 51 height 11
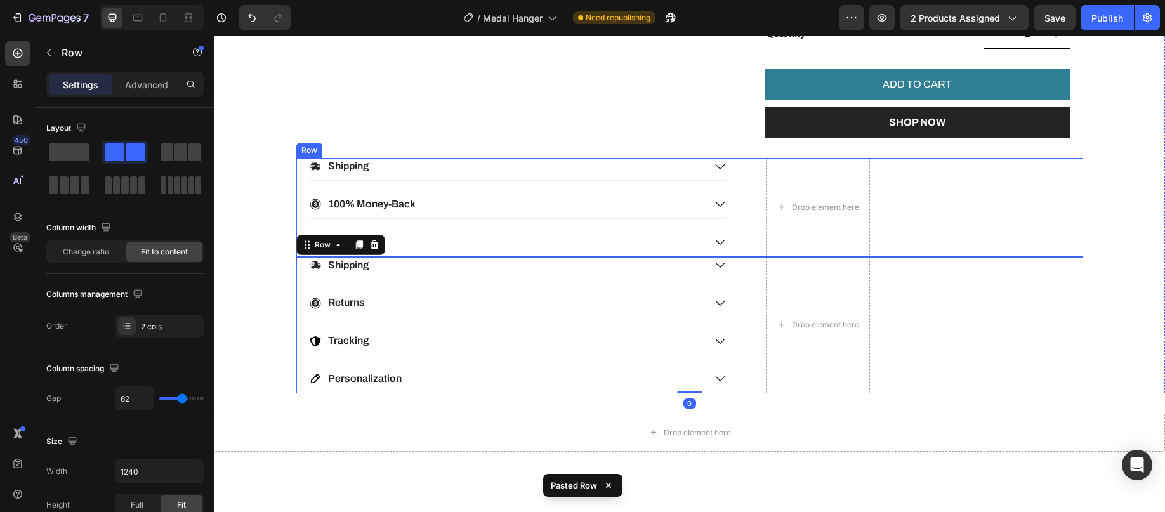
click at [971, 198] on div "Shipping 100% Money-Back Tracking Accordion Drop element here Row" at bounding box center [689, 207] width 787 height 98
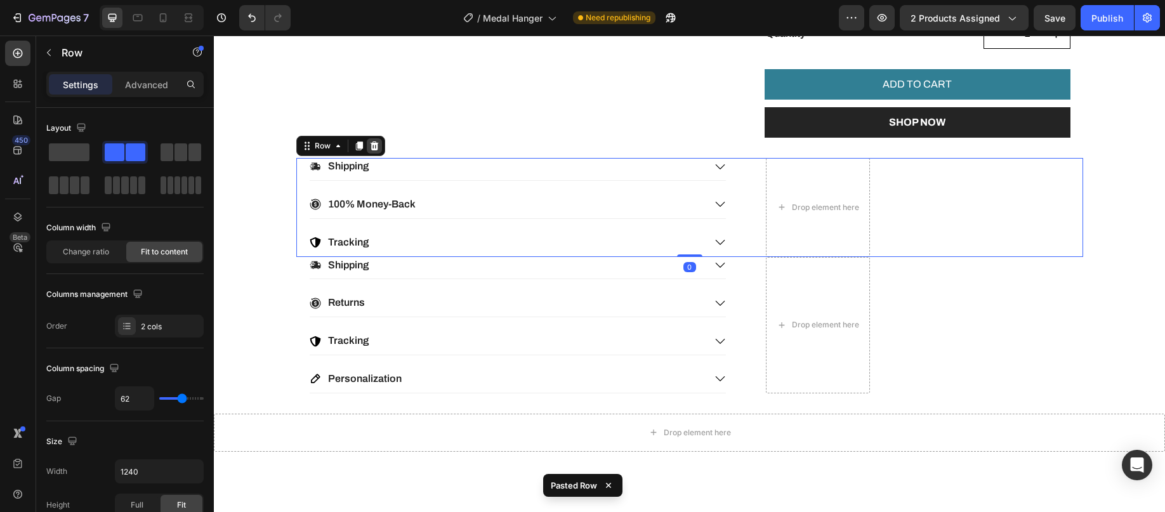
click at [371, 146] on icon at bounding box center [374, 146] width 10 height 10
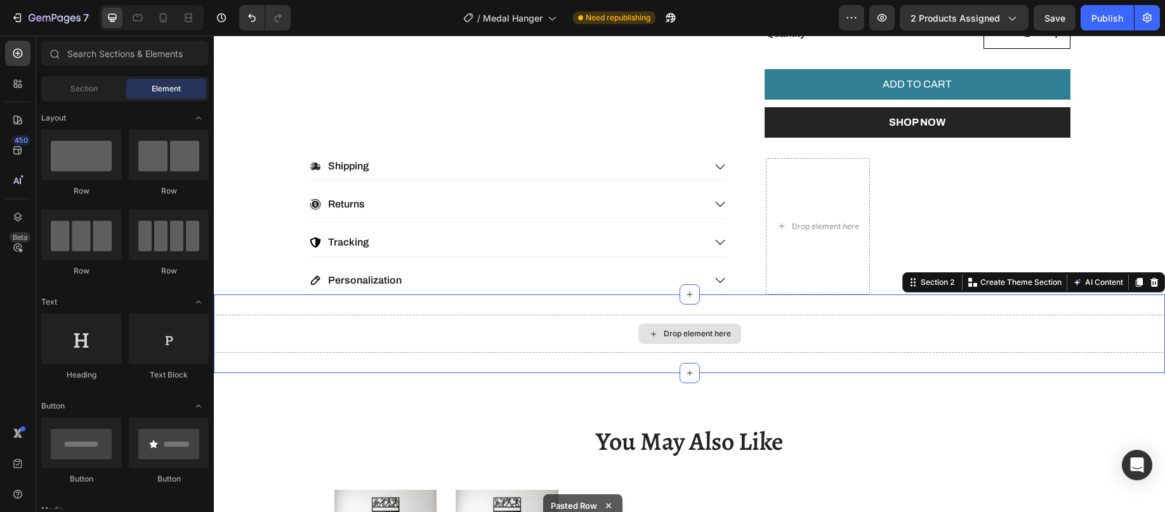
click at [1121, 334] on div "Drop element here" at bounding box center [689, 334] width 951 height 38
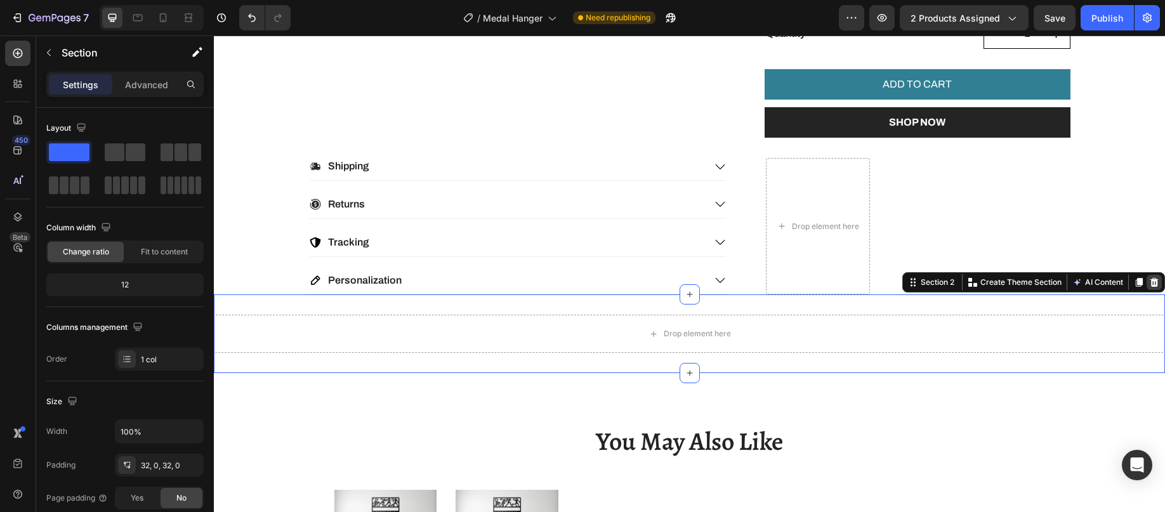
click at [1150, 279] on icon at bounding box center [1154, 282] width 8 height 9
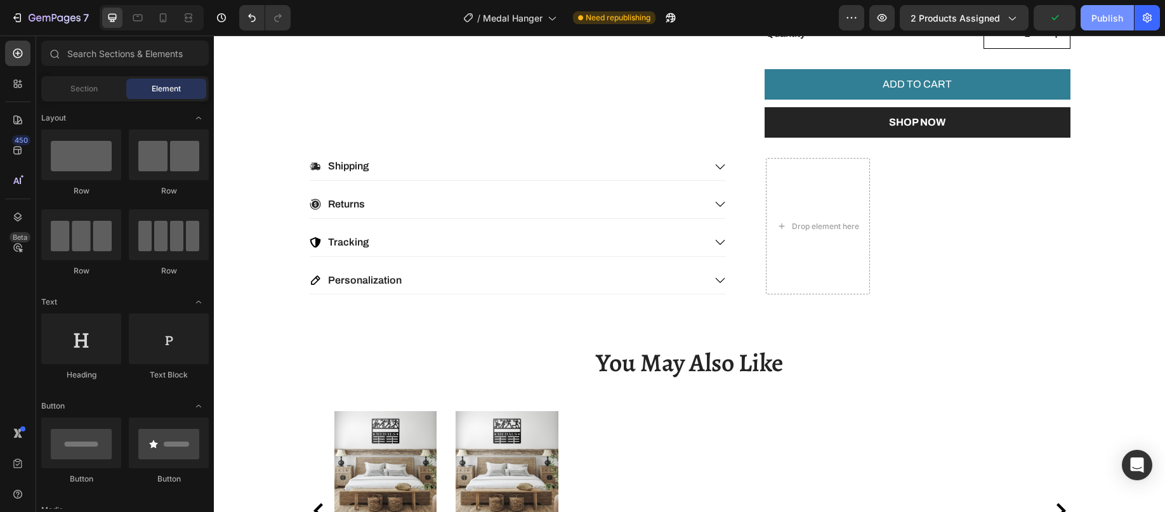
click at [1109, 16] on div "Publish" at bounding box center [1107, 17] width 32 height 13
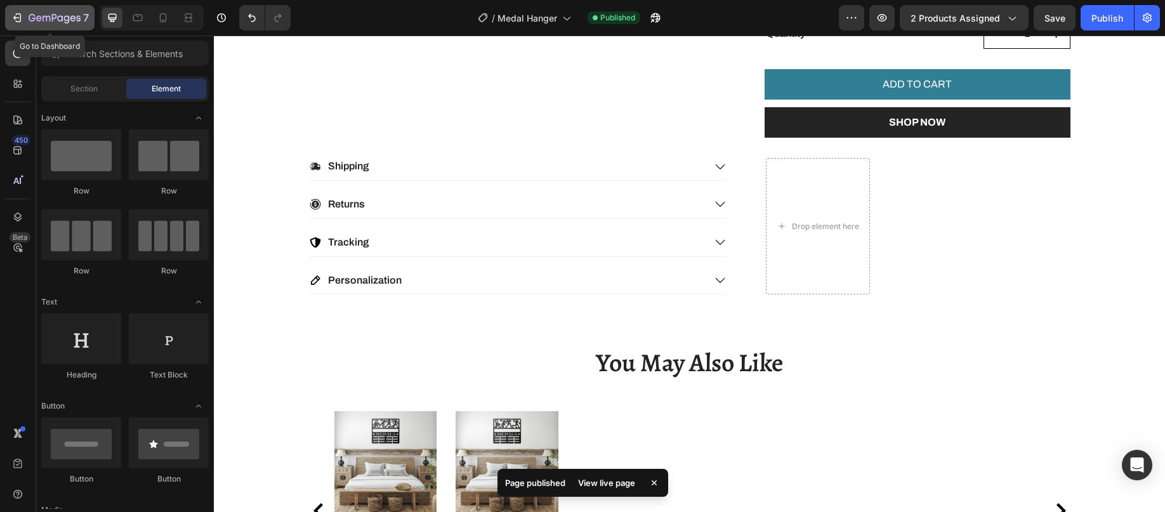
click at [30, 13] on icon "button" at bounding box center [55, 18] width 52 height 11
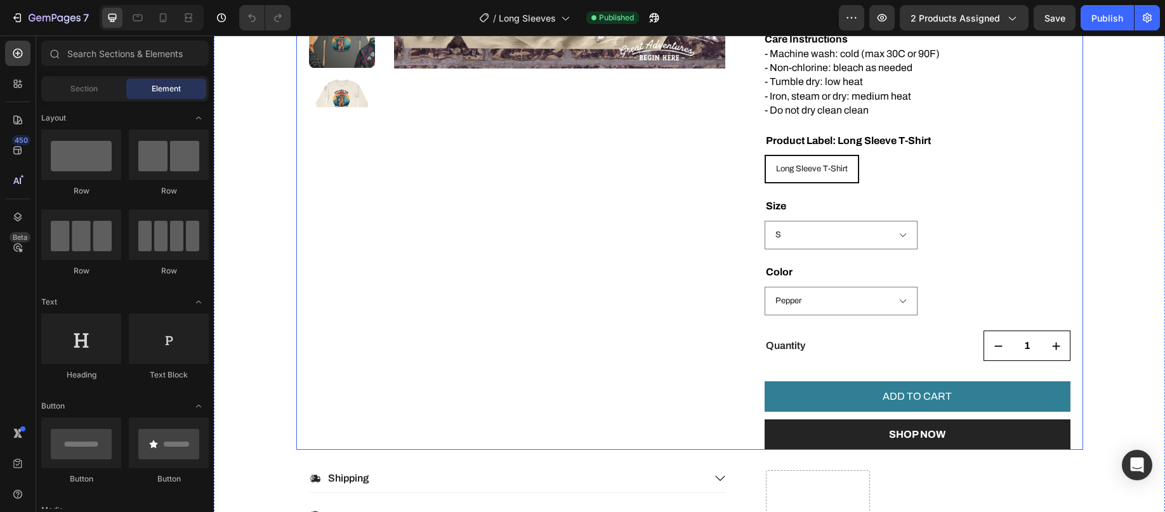
scroll to position [698, 0]
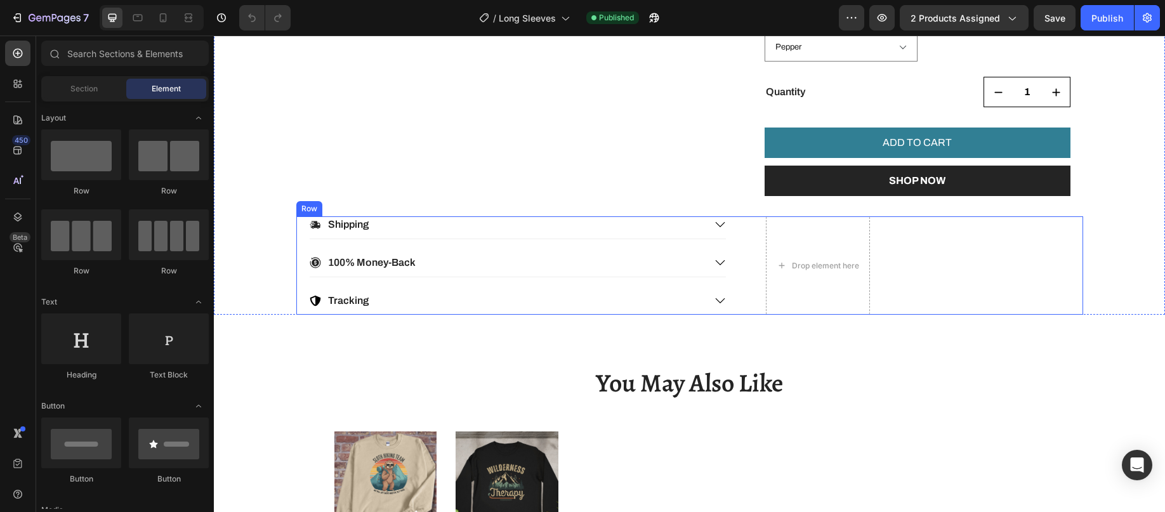
click at [930, 258] on div "Shipping 100% Money-Back Tracking Accordion Drop element here Row" at bounding box center [689, 265] width 787 height 98
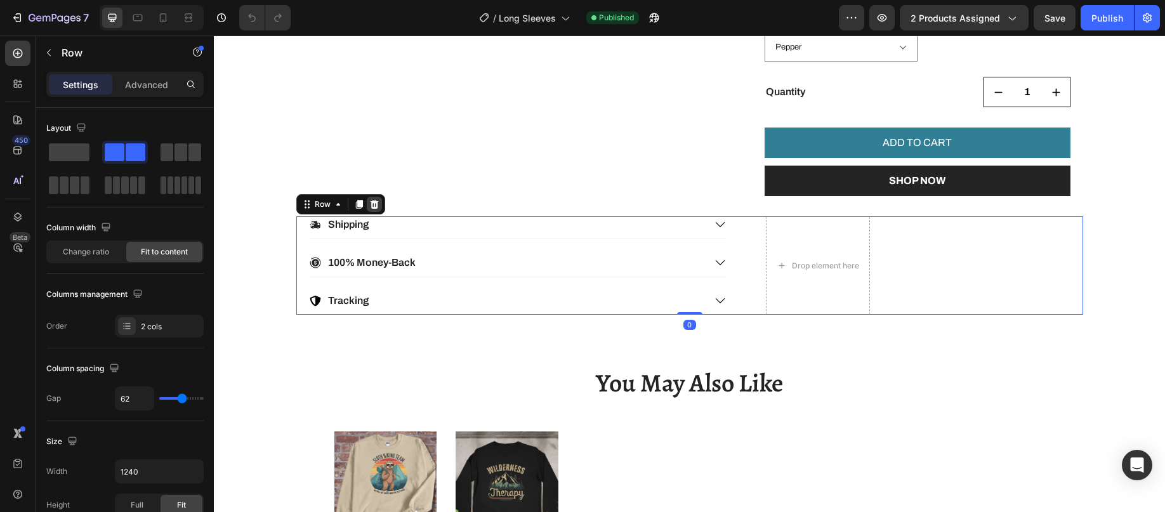
click at [371, 206] on icon at bounding box center [374, 204] width 8 height 9
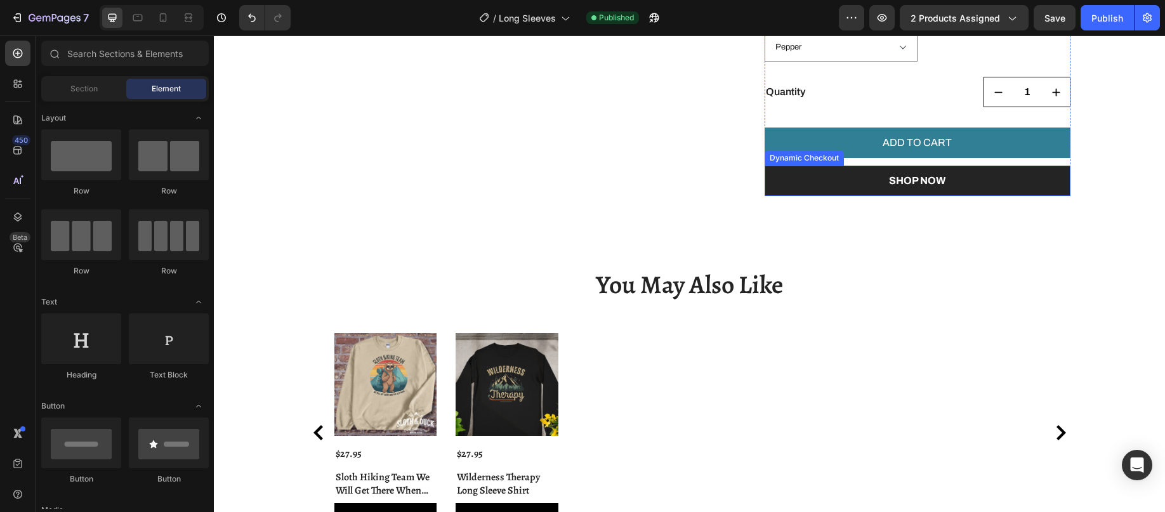
scroll to position [0, 0]
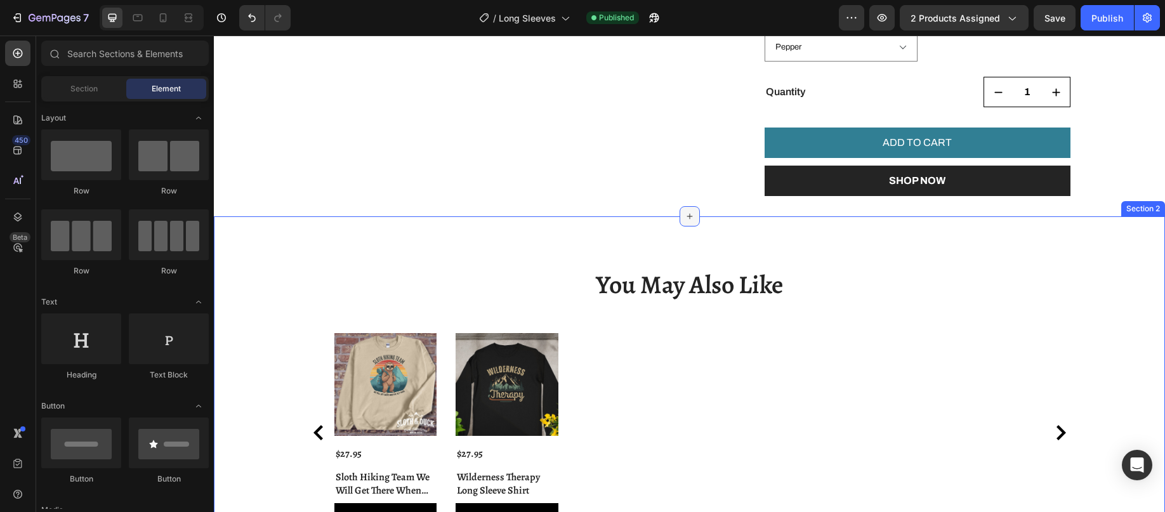
click at [685, 218] on icon at bounding box center [690, 216] width 10 height 10
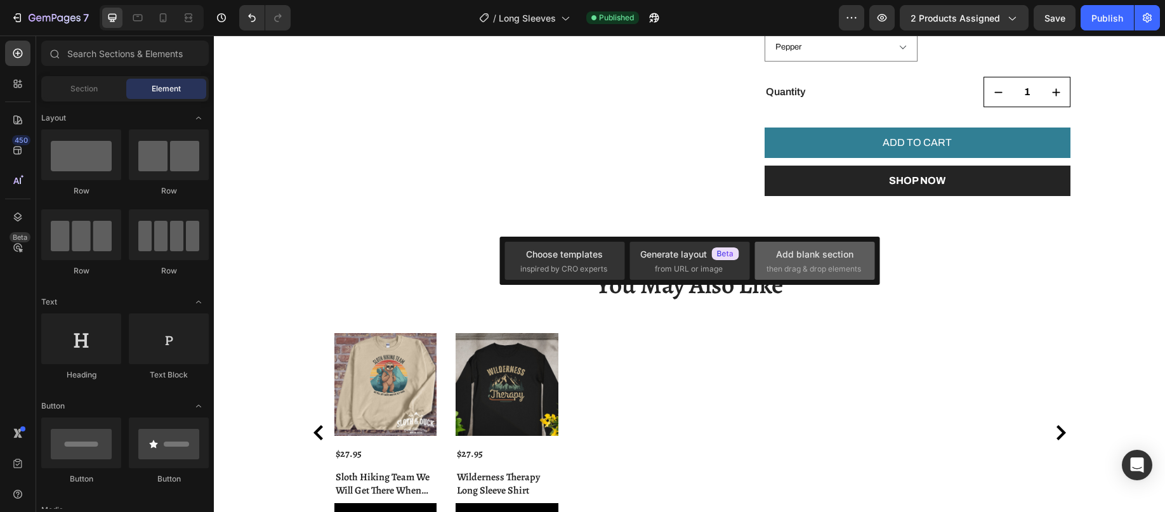
click at [819, 268] on span "then drag & drop elements" at bounding box center [814, 268] width 95 height 11
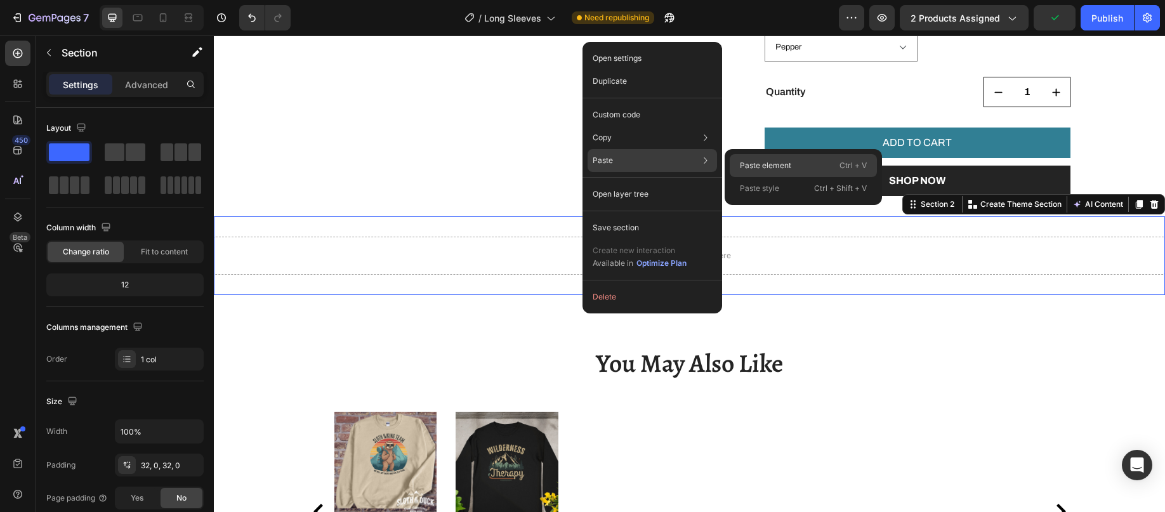
click at [781, 166] on p "Paste element" at bounding box center [765, 165] width 51 height 11
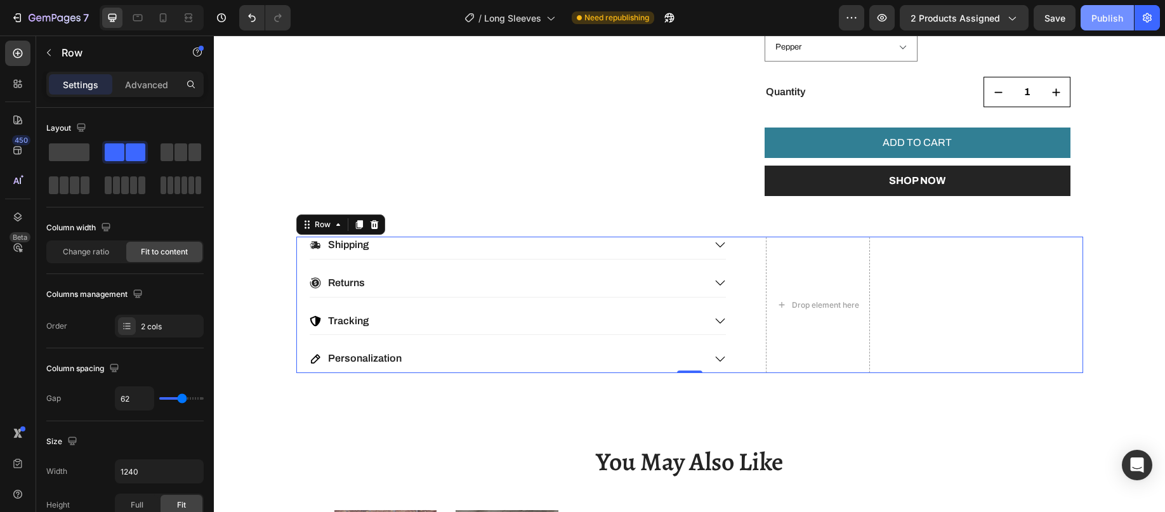
click at [1104, 13] on div "Publish" at bounding box center [1107, 17] width 32 height 13
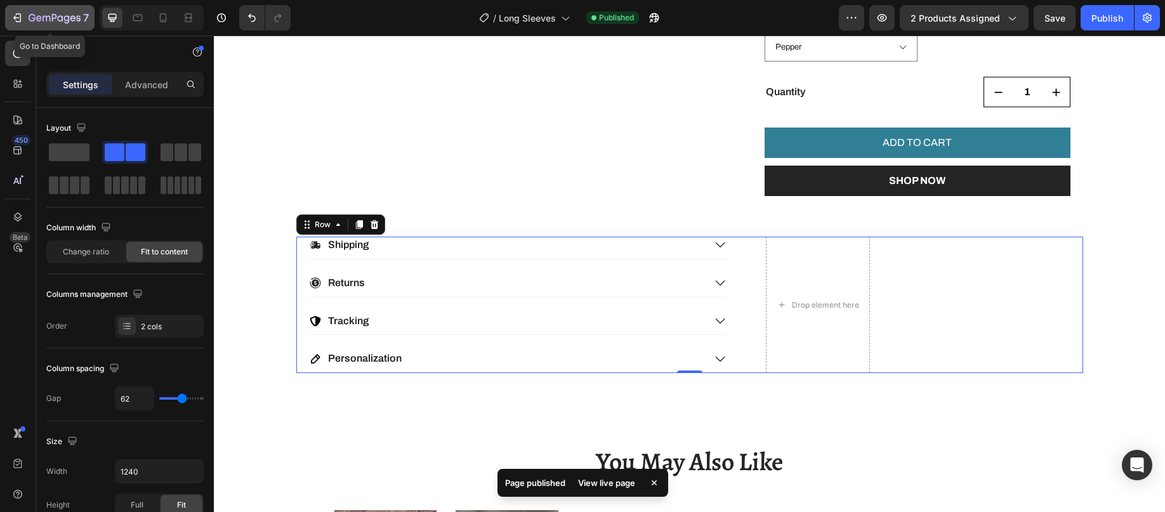
click at [43, 15] on icon "button" at bounding box center [55, 18] width 52 height 11
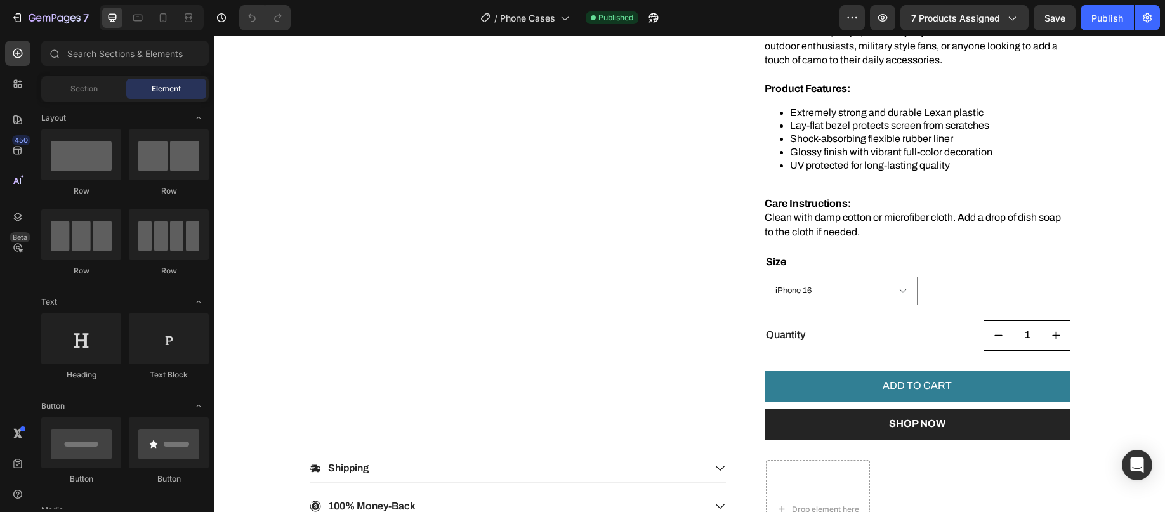
scroll to position [698, 0]
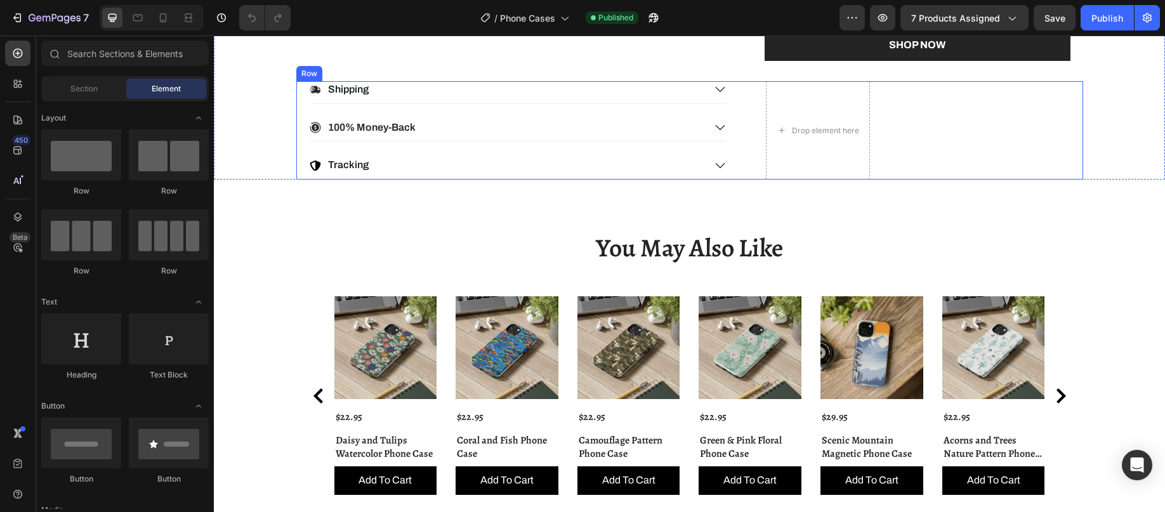
click at [977, 154] on div "Shipping 100% Money-Back Tracking Accordion Drop element here Row" at bounding box center [689, 130] width 787 height 98
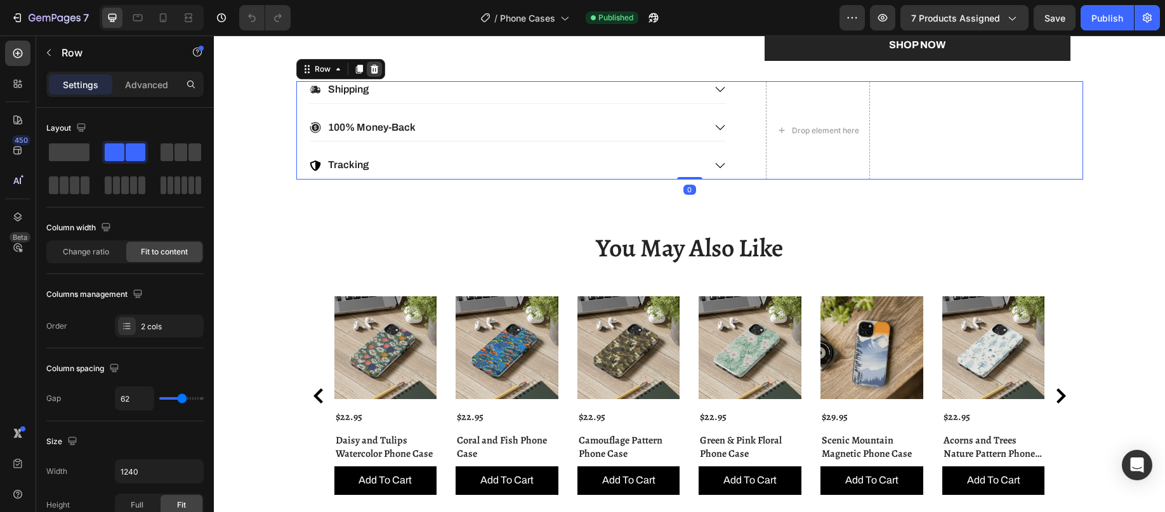
click at [371, 69] on icon at bounding box center [374, 69] width 8 height 9
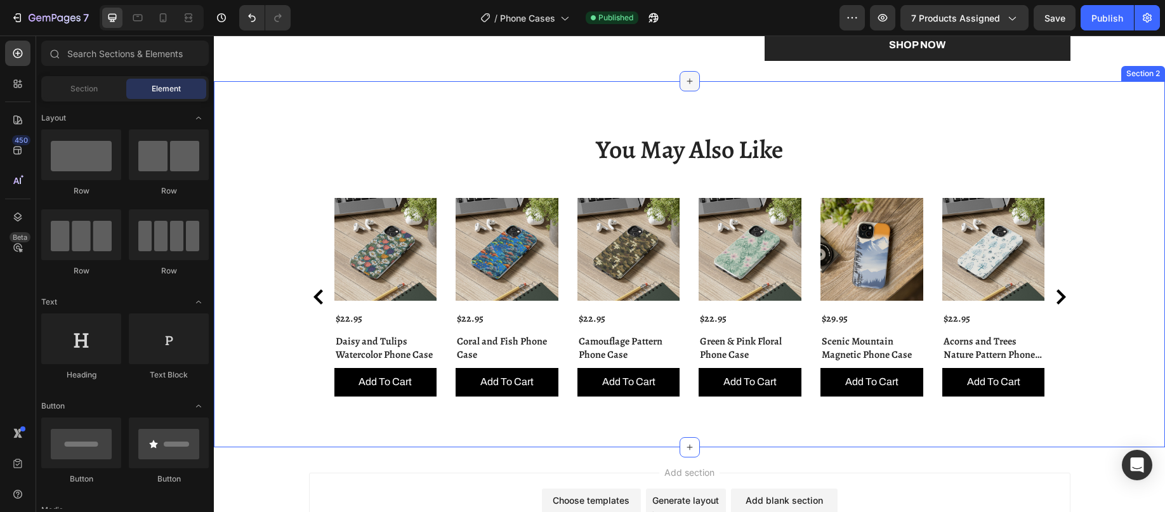
click at [687, 87] on div at bounding box center [690, 81] width 20 height 20
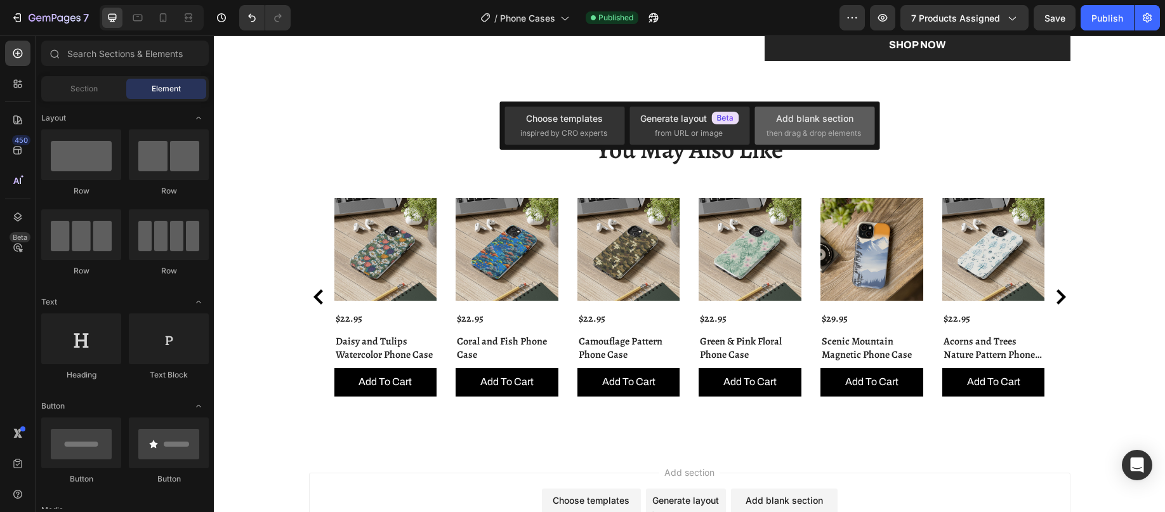
scroll to position [0, 0]
click at [781, 122] on div "Add blank section" at bounding box center [814, 118] width 77 height 13
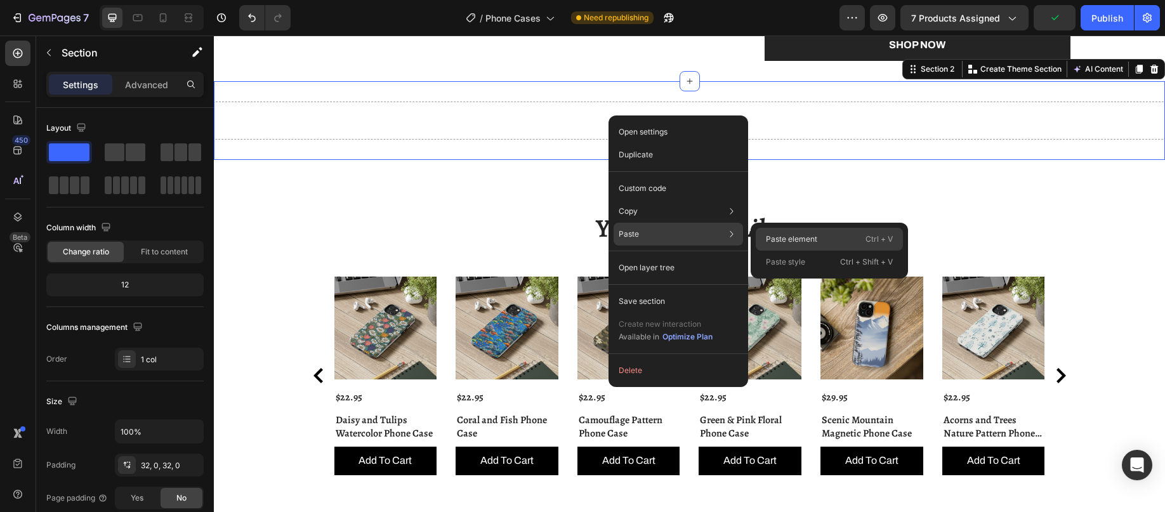
click at [786, 238] on p "Paste element" at bounding box center [791, 239] width 51 height 11
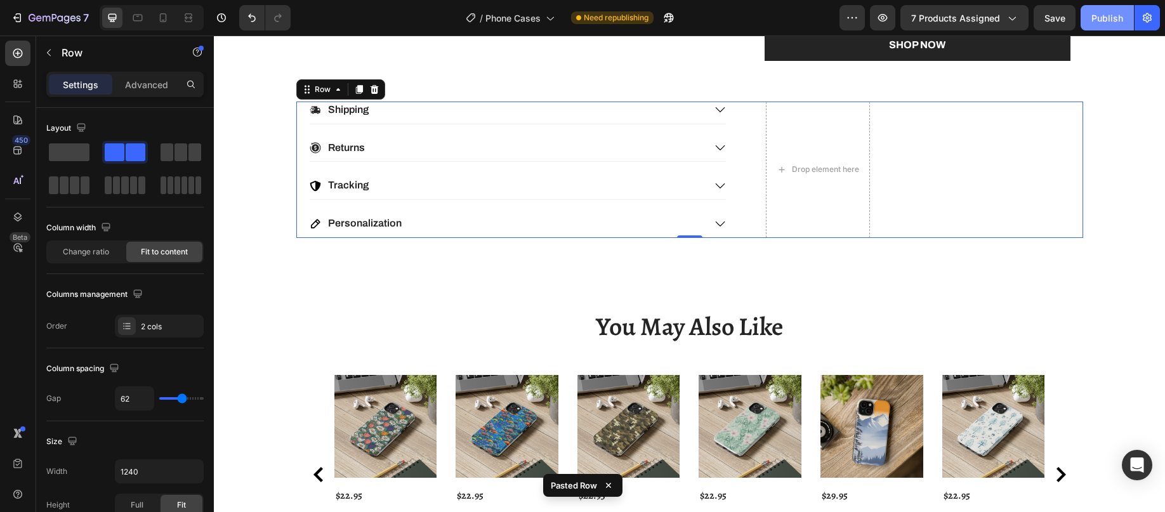
click at [1100, 18] on div "Publish" at bounding box center [1107, 17] width 32 height 13
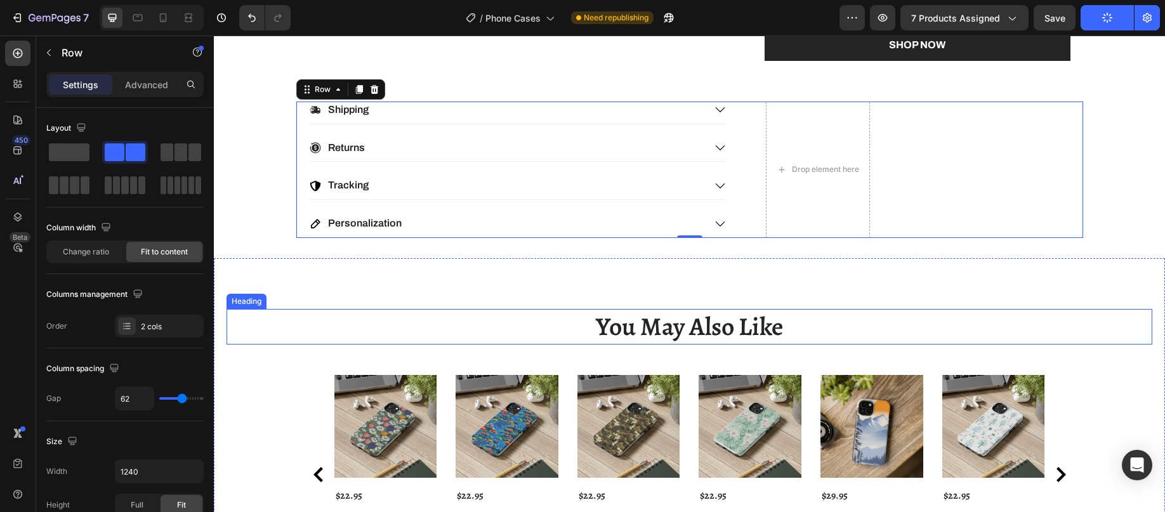
scroll to position [635, 0]
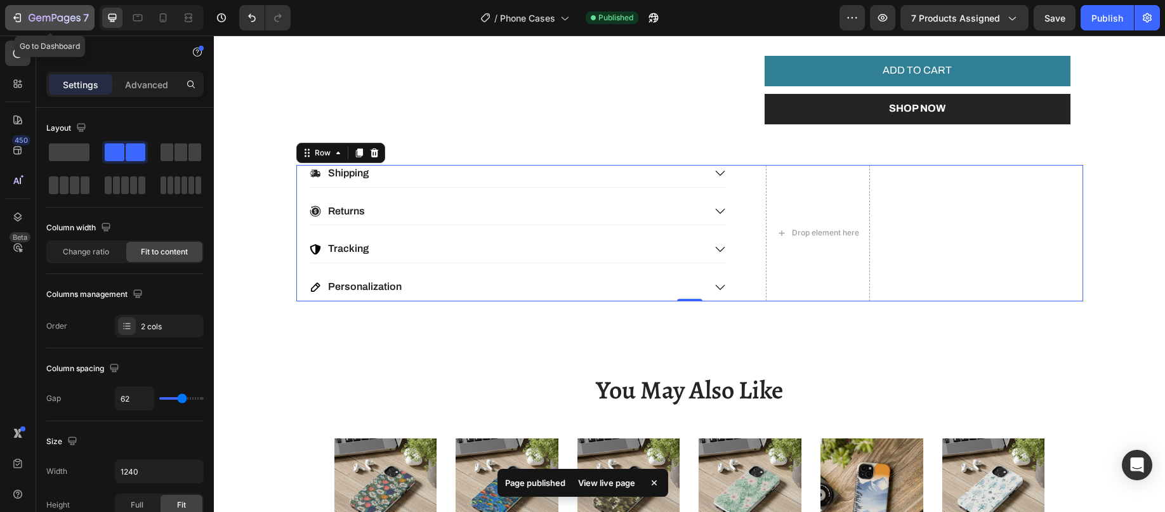
click at [37, 13] on icon "button" at bounding box center [55, 18] width 52 height 11
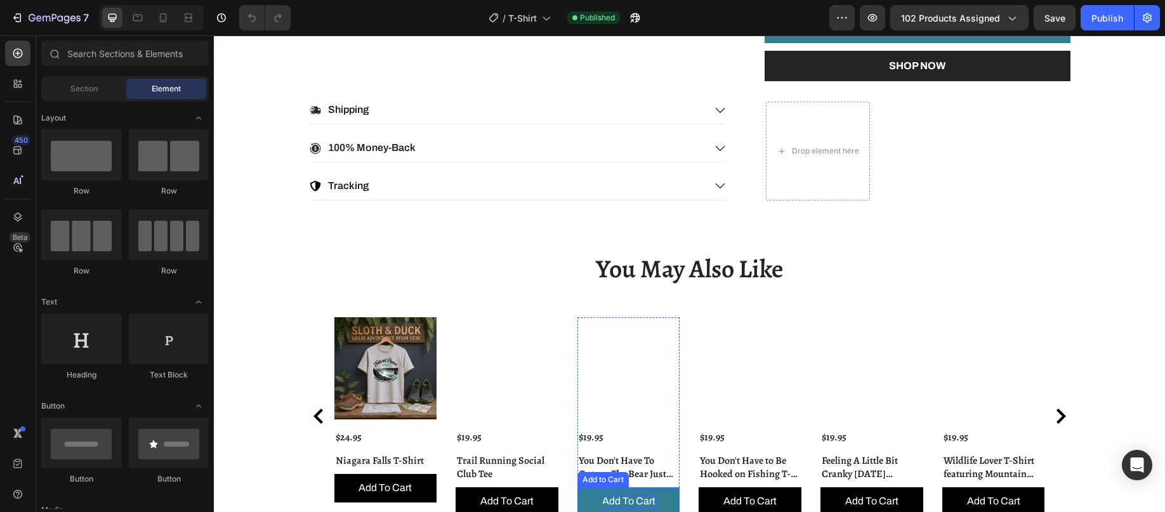
scroll to position [825, 0]
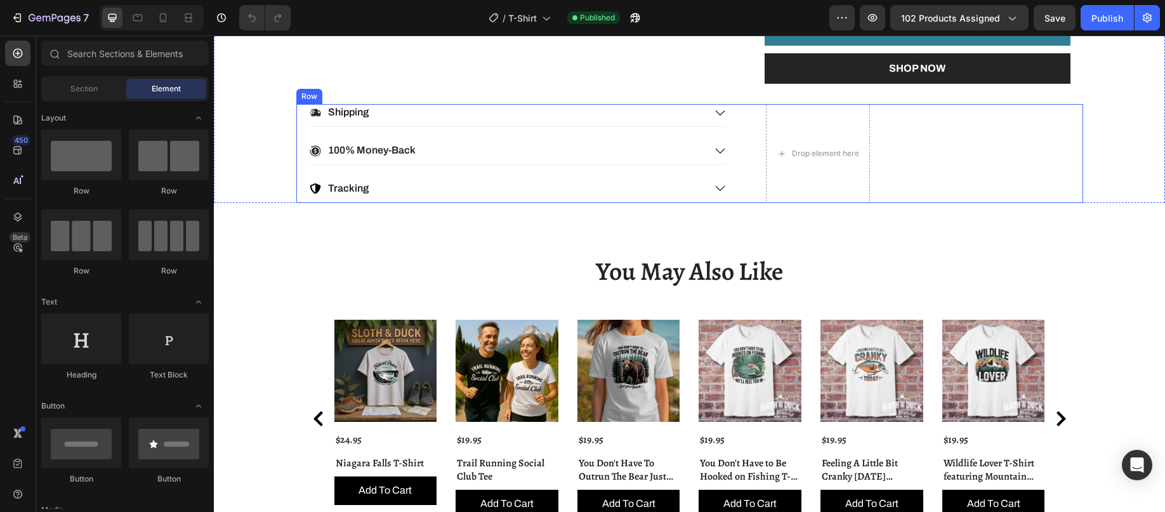
click at [953, 171] on div "Shipping 100% Money-Back Tracking Accordion Drop element here Row" at bounding box center [689, 153] width 787 height 98
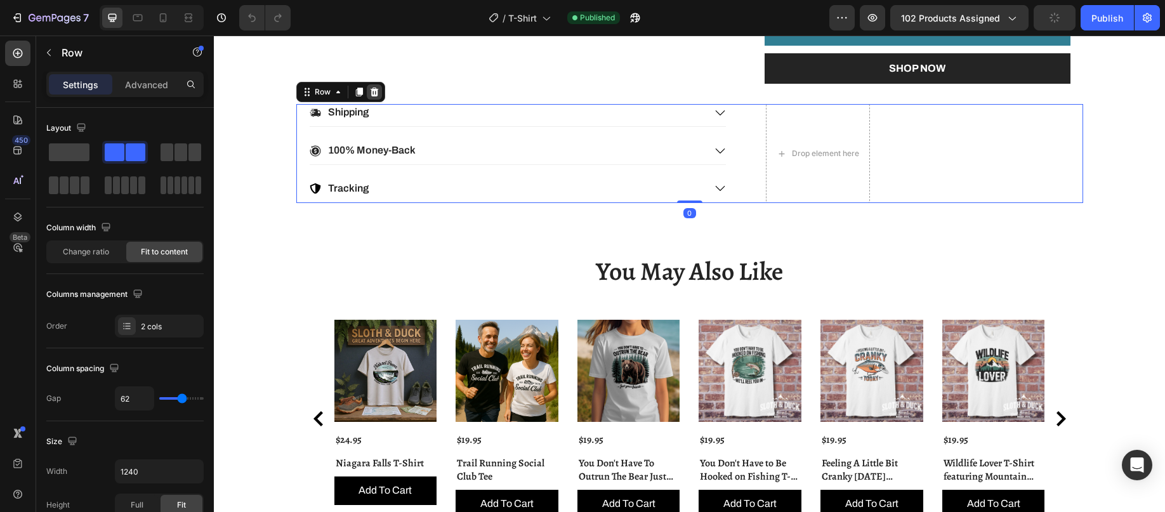
click at [372, 92] on icon at bounding box center [374, 92] width 10 height 10
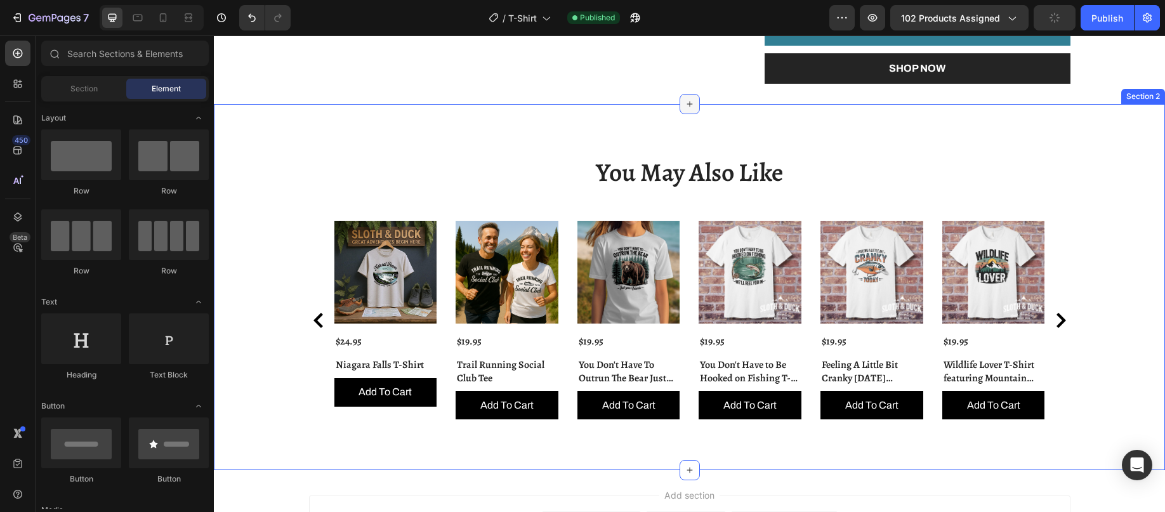
click at [680, 101] on div at bounding box center [690, 104] width 20 height 20
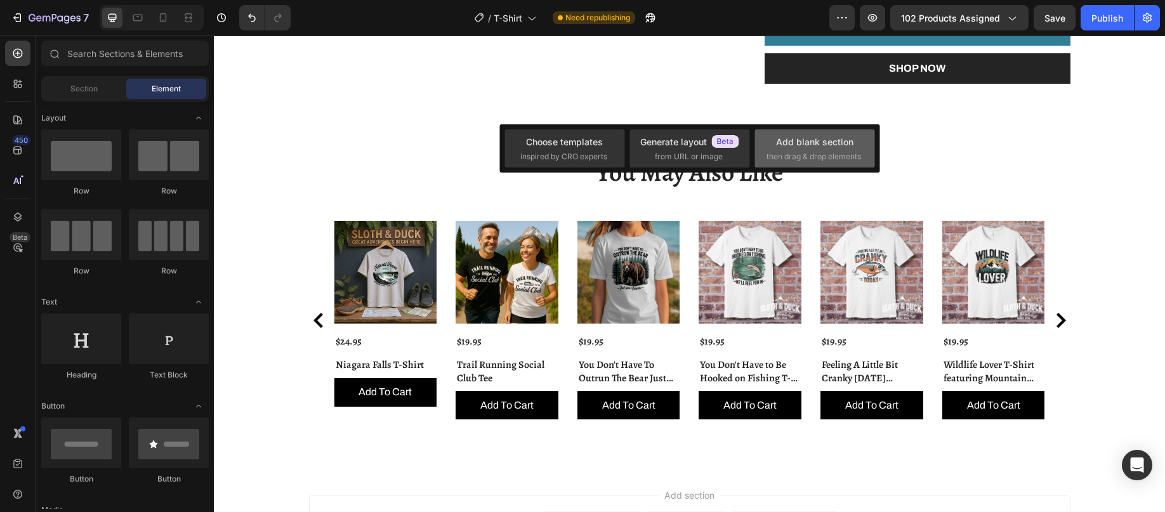
click at [804, 153] on span "then drag & drop elements" at bounding box center [814, 156] width 95 height 11
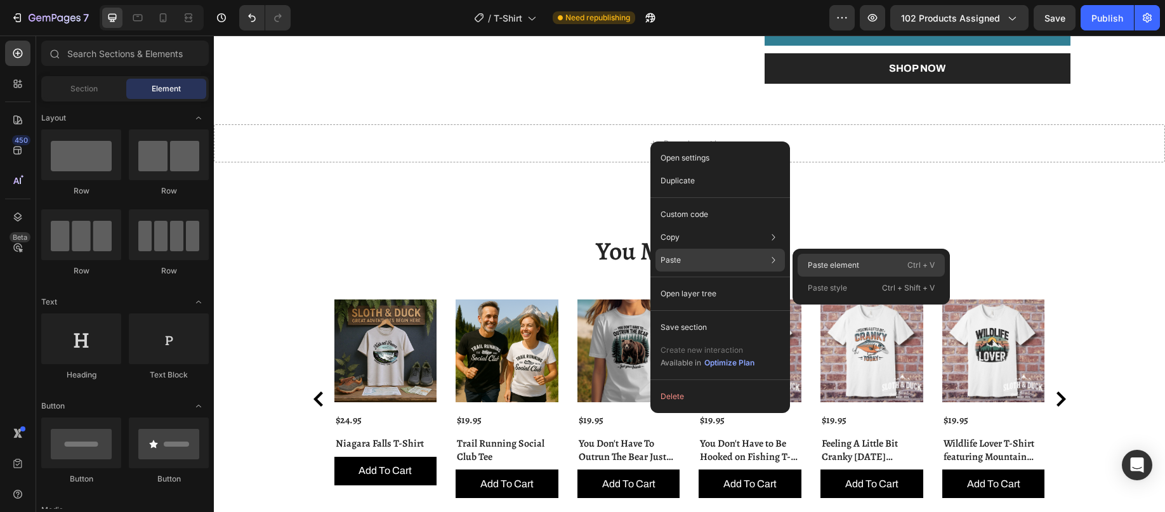
click at [836, 263] on p "Paste element" at bounding box center [833, 265] width 51 height 11
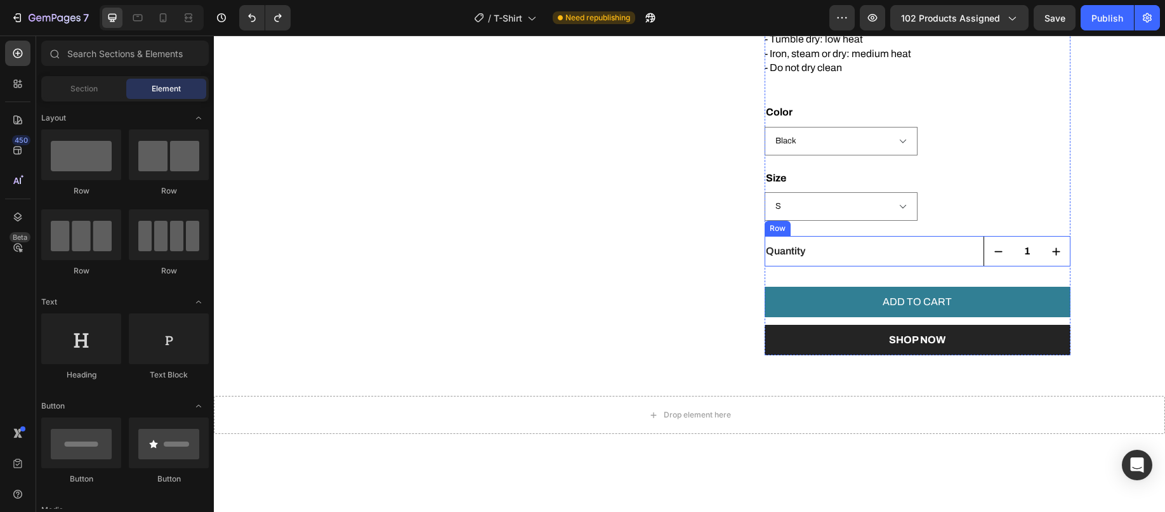
scroll to position [537, 0]
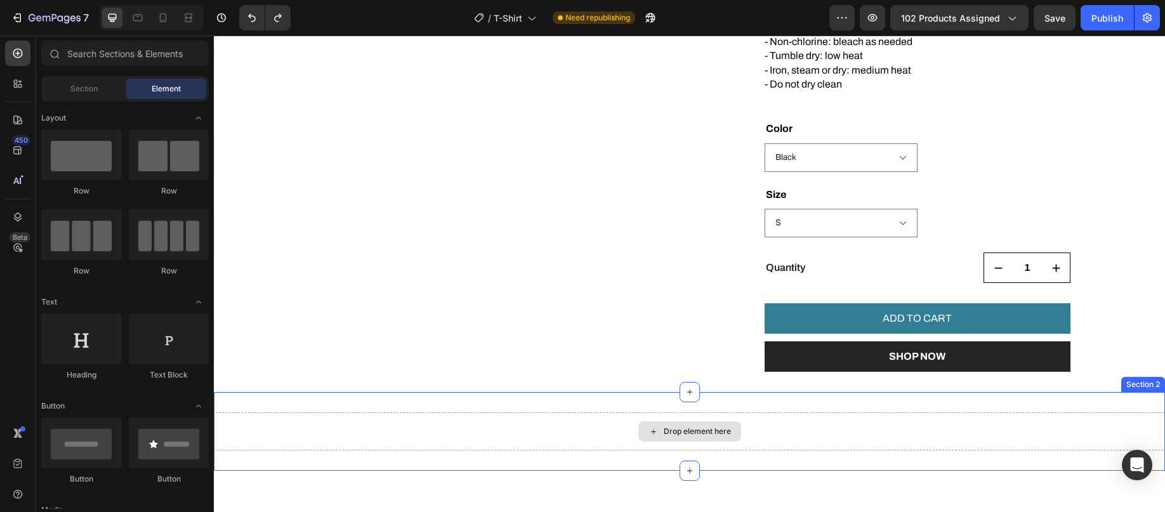
click at [709, 421] on div "Drop element here" at bounding box center [689, 431] width 951 height 38
click at [695, 427] on div "Drop element here" at bounding box center [697, 431] width 67 height 10
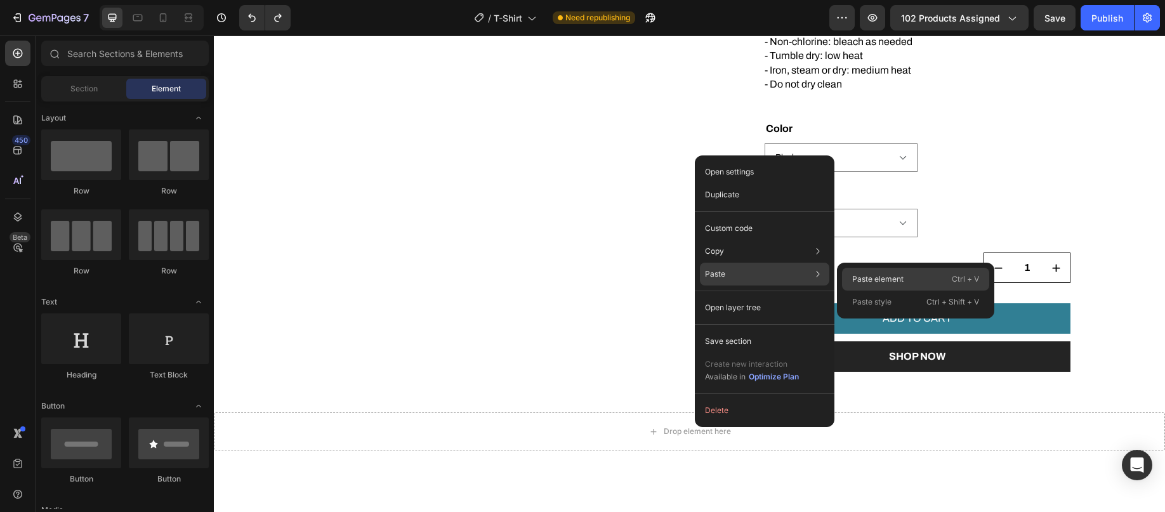
click at [869, 276] on p "Paste element" at bounding box center [877, 278] width 51 height 11
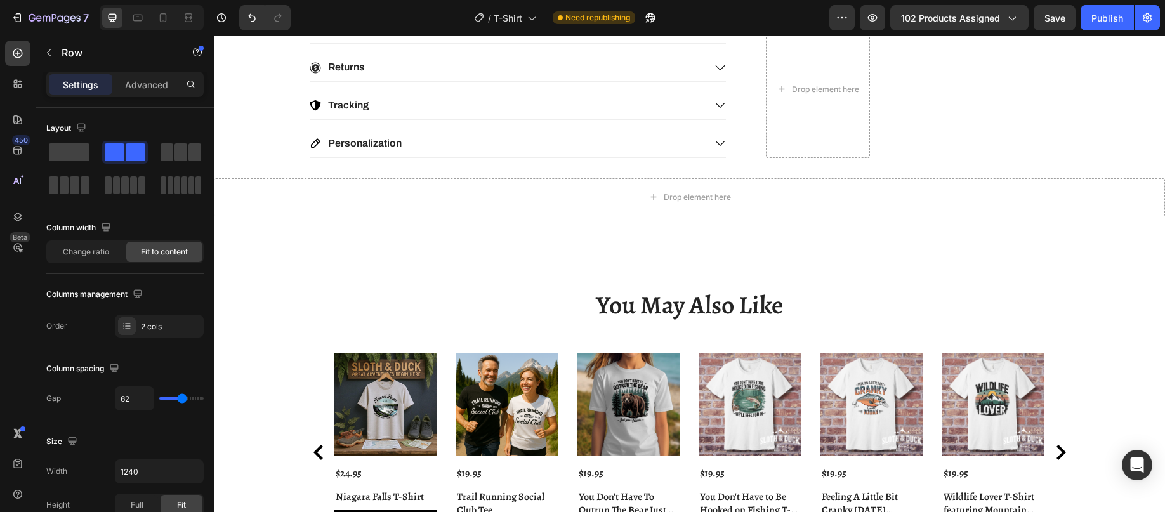
scroll to position [801, 0]
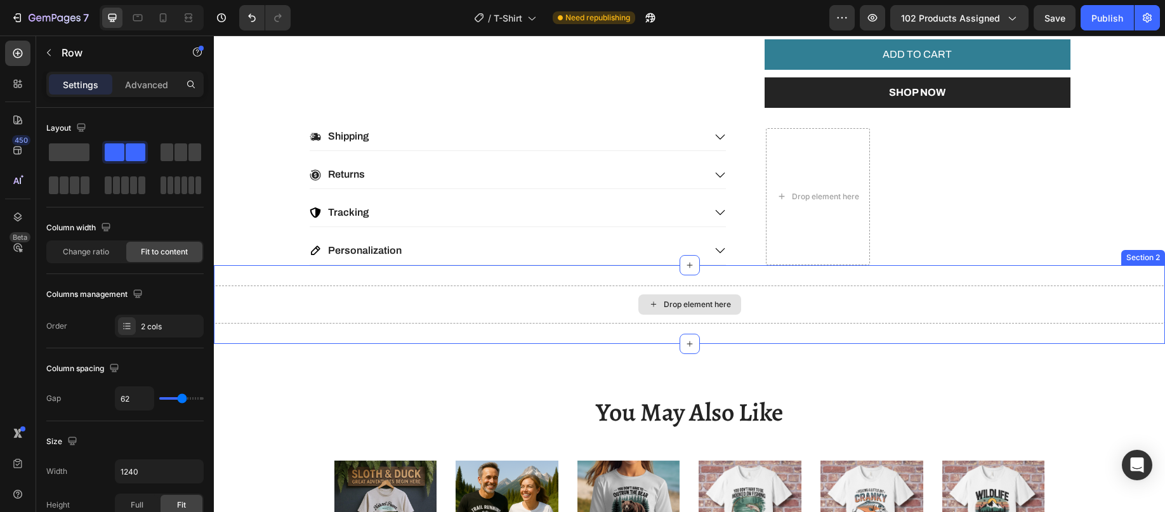
click at [1008, 293] on div "Drop element here" at bounding box center [689, 305] width 951 height 38
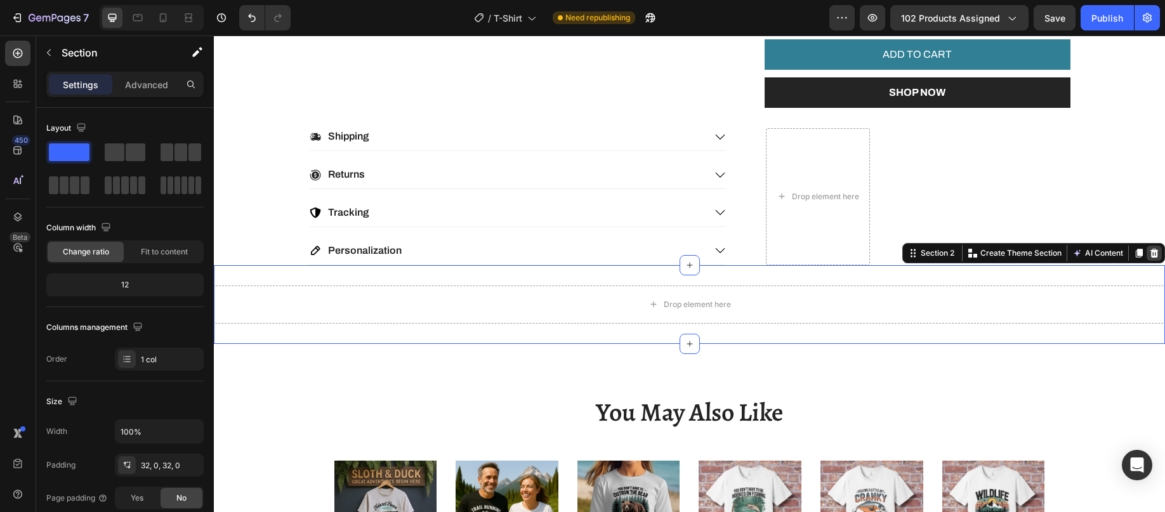
click at [1150, 254] on icon at bounding box center [1154, 252] width 8 height 9
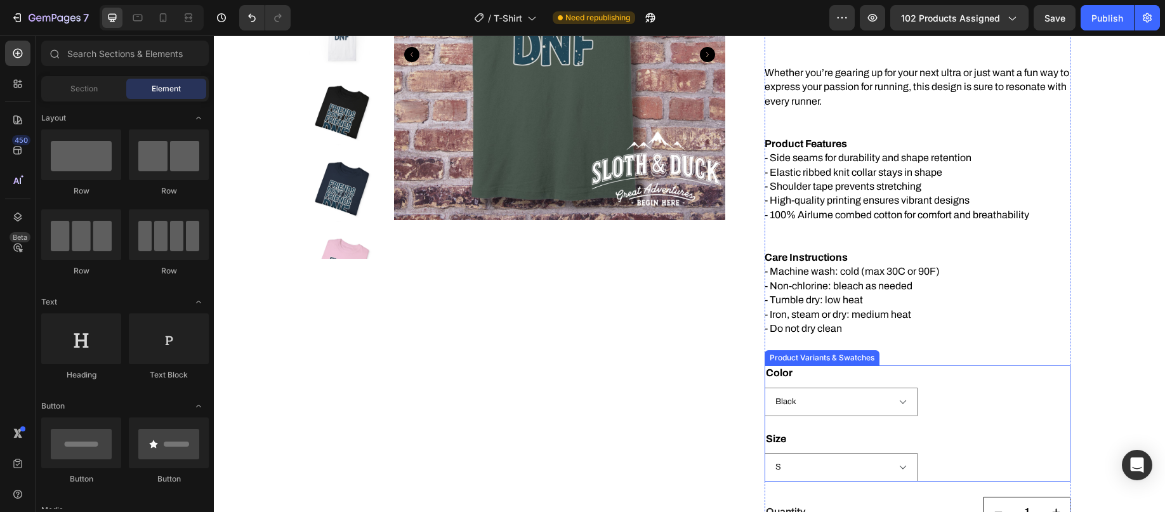
scroll to position [103, 0]
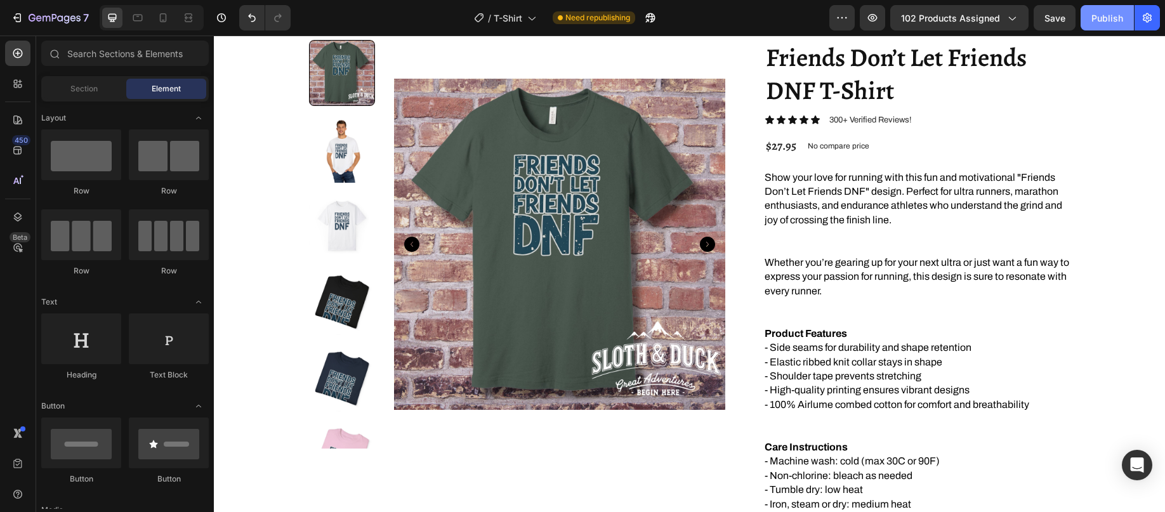
click at [1108, 15] on div "Publish" at bounding box center [1107, 17] width 32 height 13
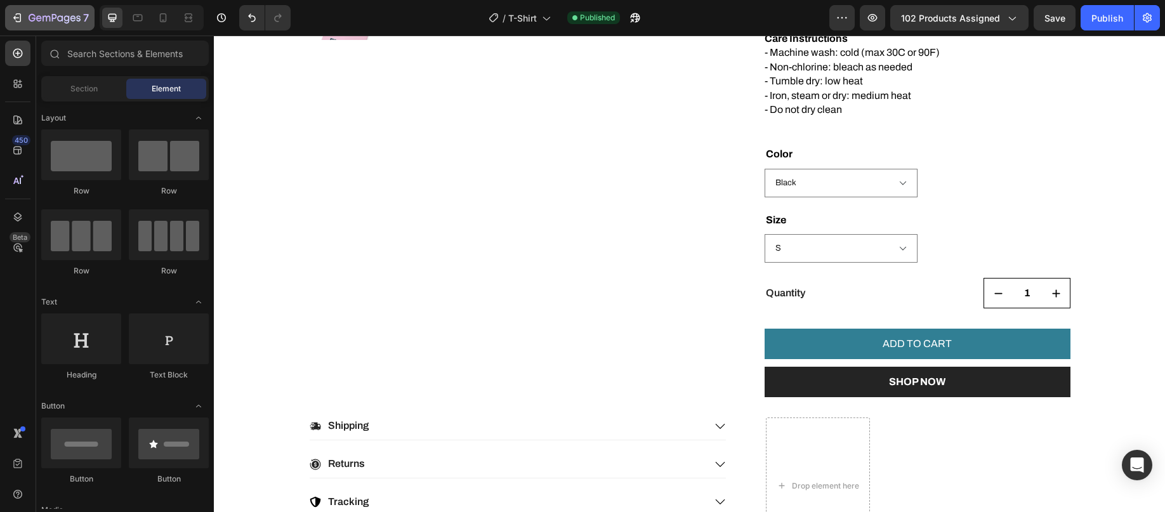
scroll to position [825, 0]
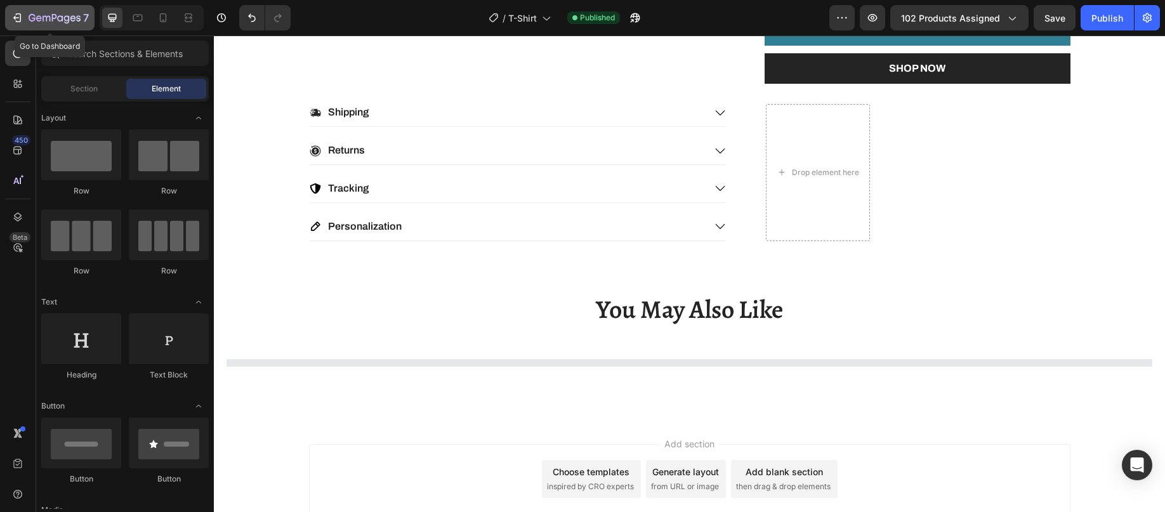
drag, startPoint x: 40, startPoint y: 15, endPoint x: 40, endPoint y: 8, distance: 7.0
click at [40, 13] on div "7" at bounding box center [59, 17] width 60 height 15
